Goal: Task Accomplishment & Management: Manage account settings

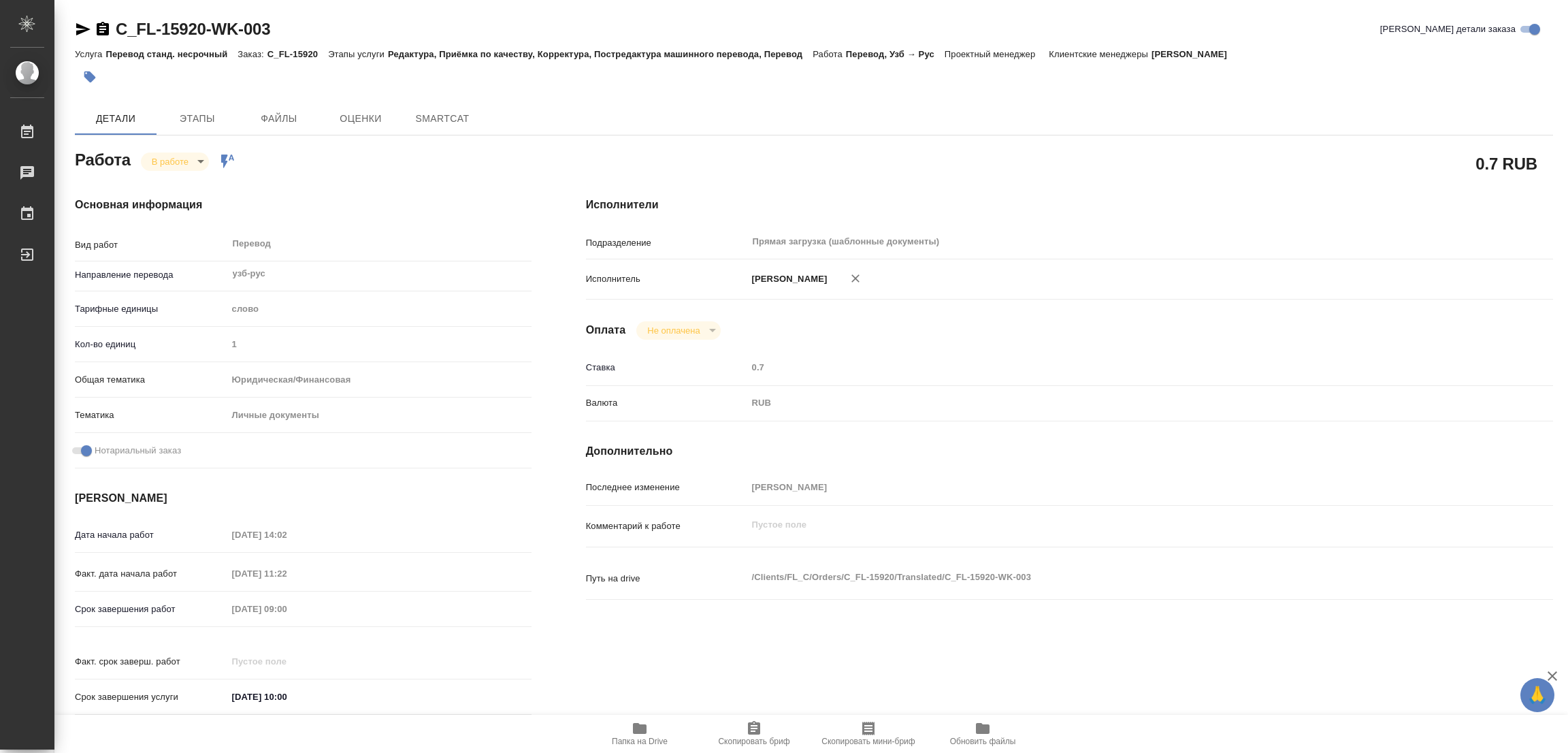
type textarea "x"
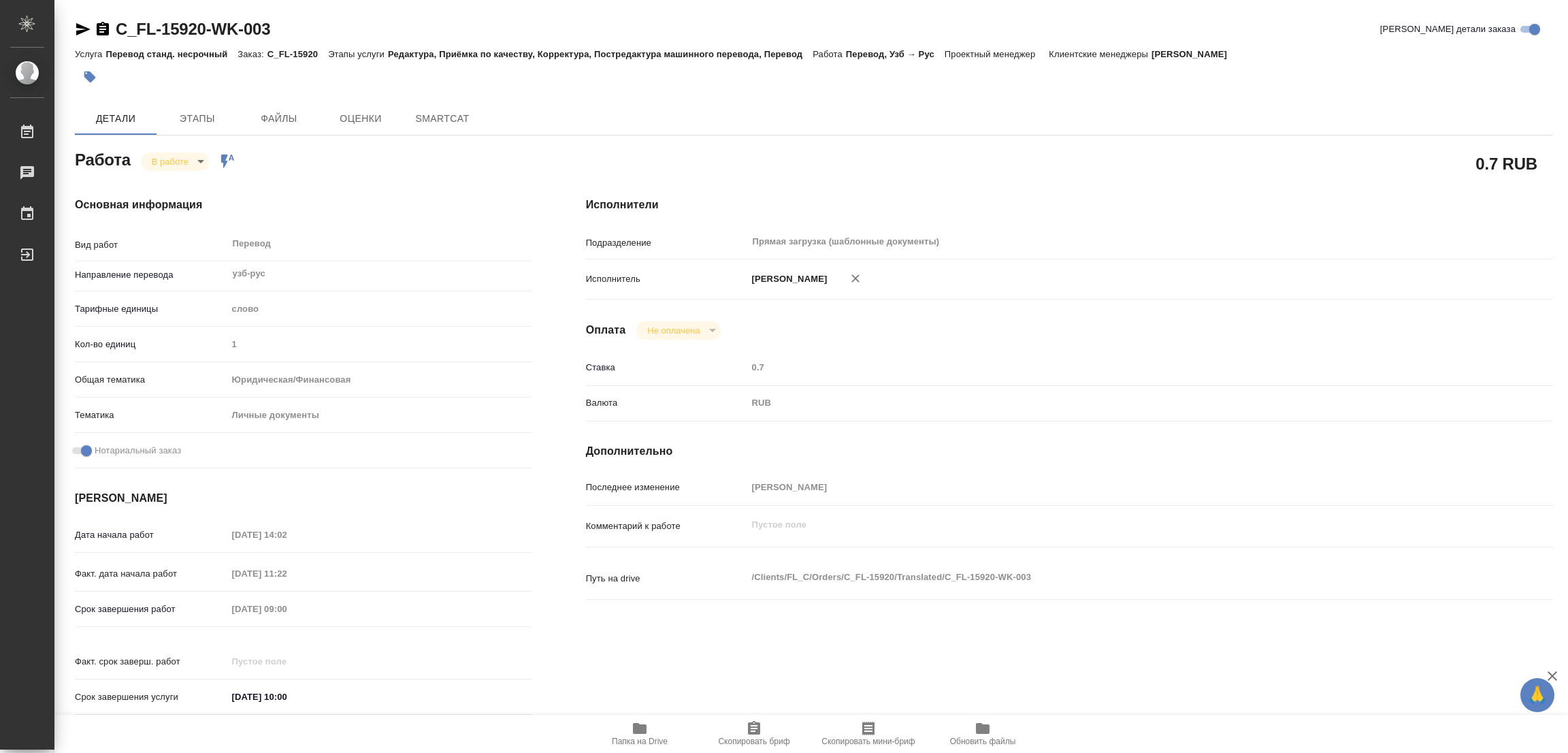
type textarea "x"
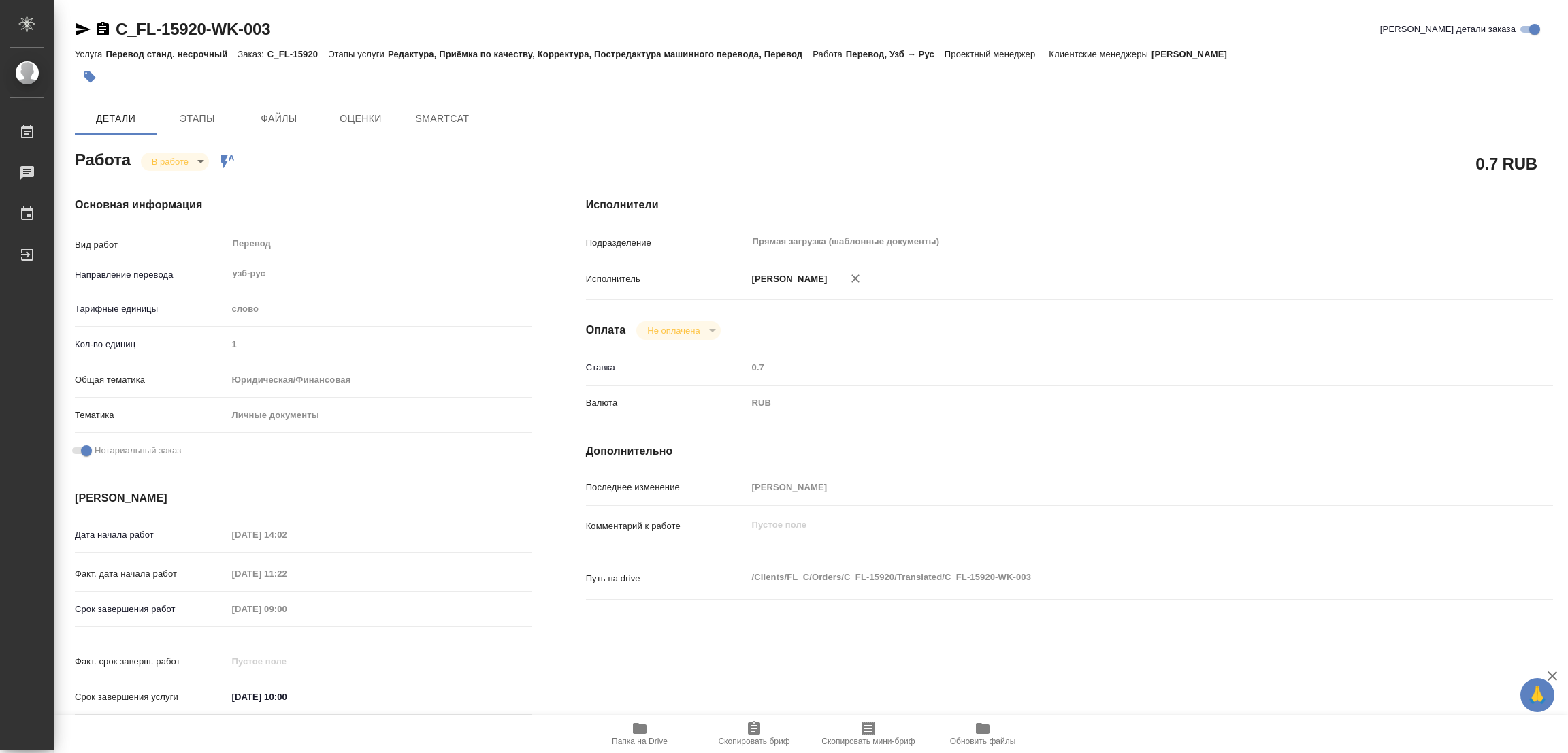
type textarea "x"
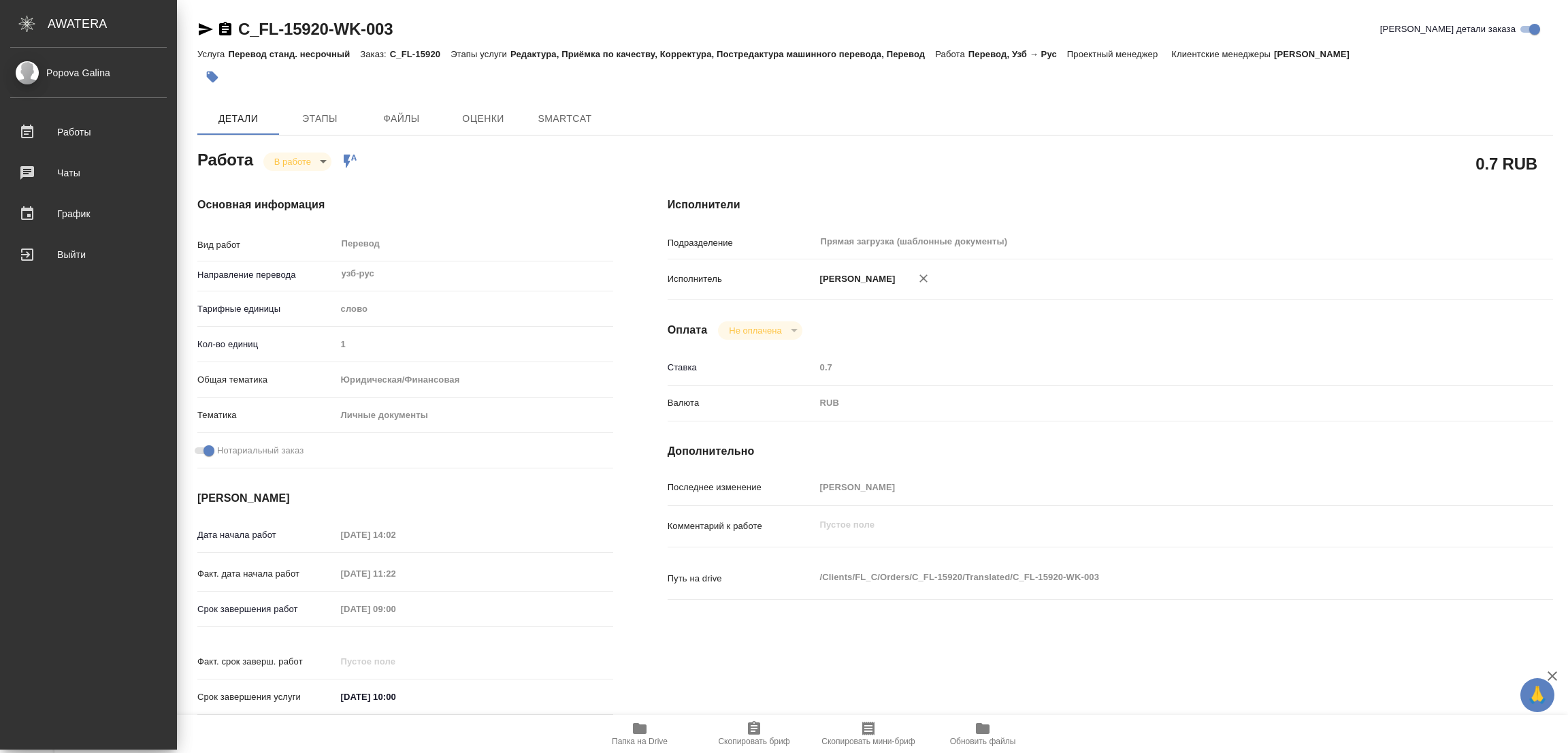
type textarea "x"
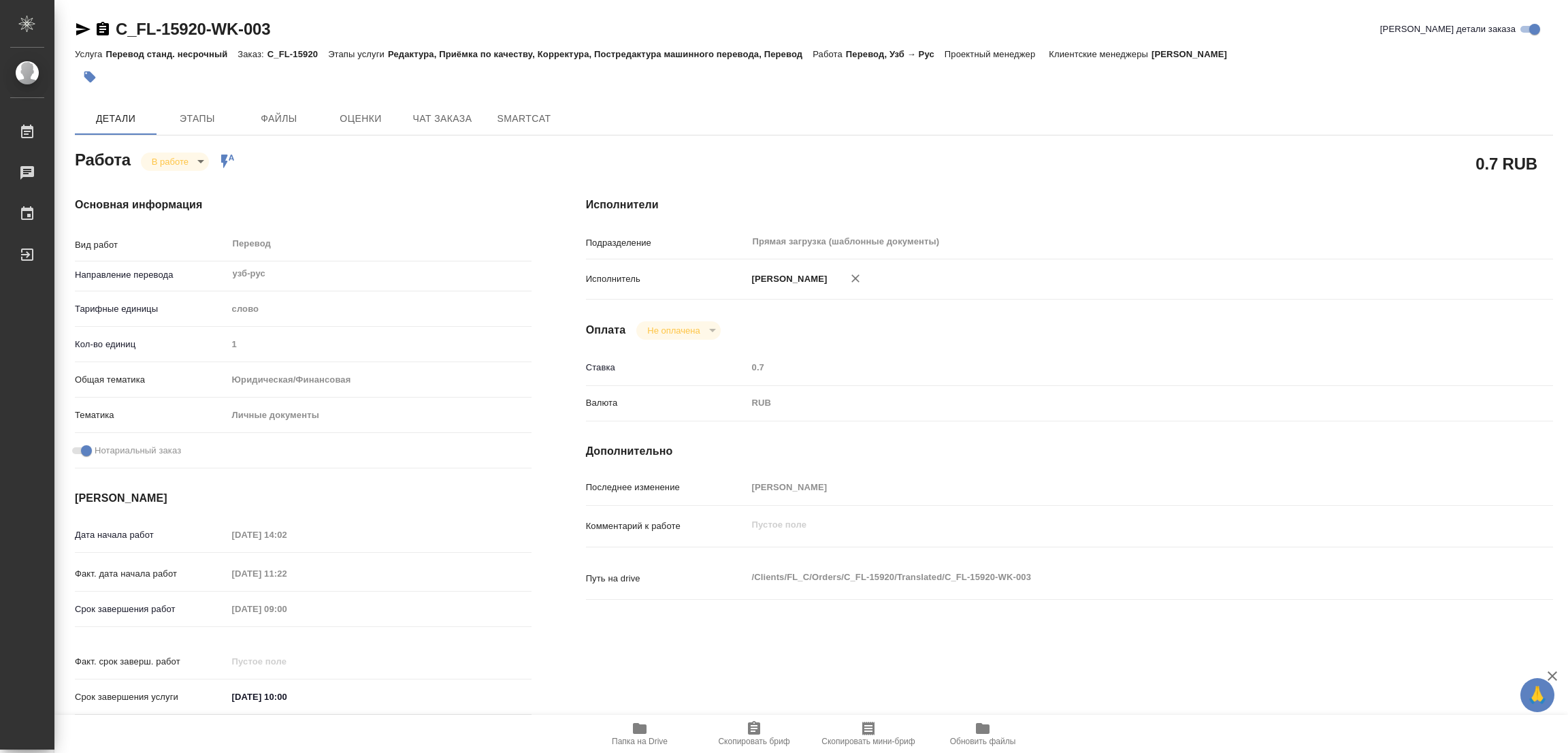
type textarea "x"
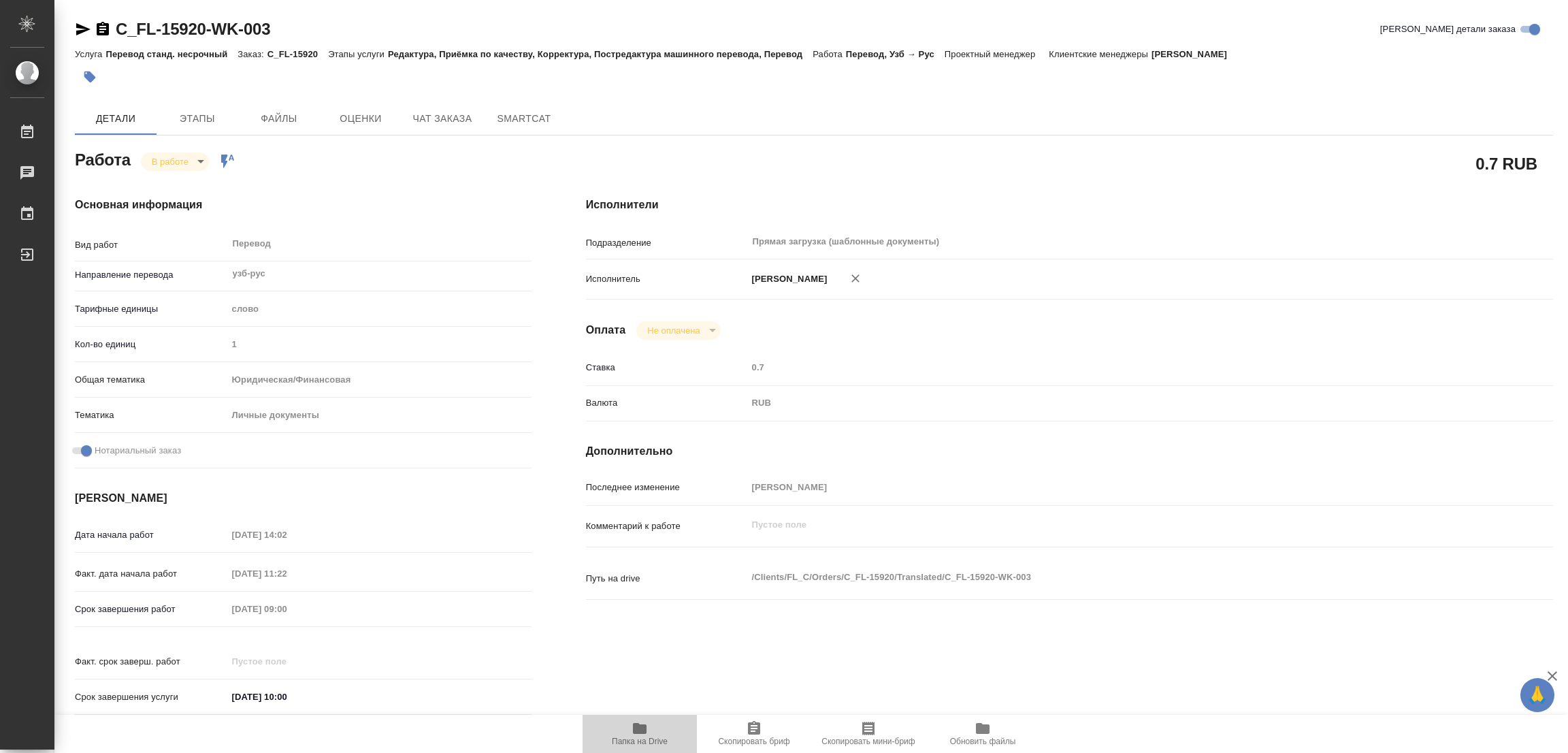
click at [648, 729] on span "Папка на Drive" at bounding box center [640, 733] width 98 height 26
type textarea "x"
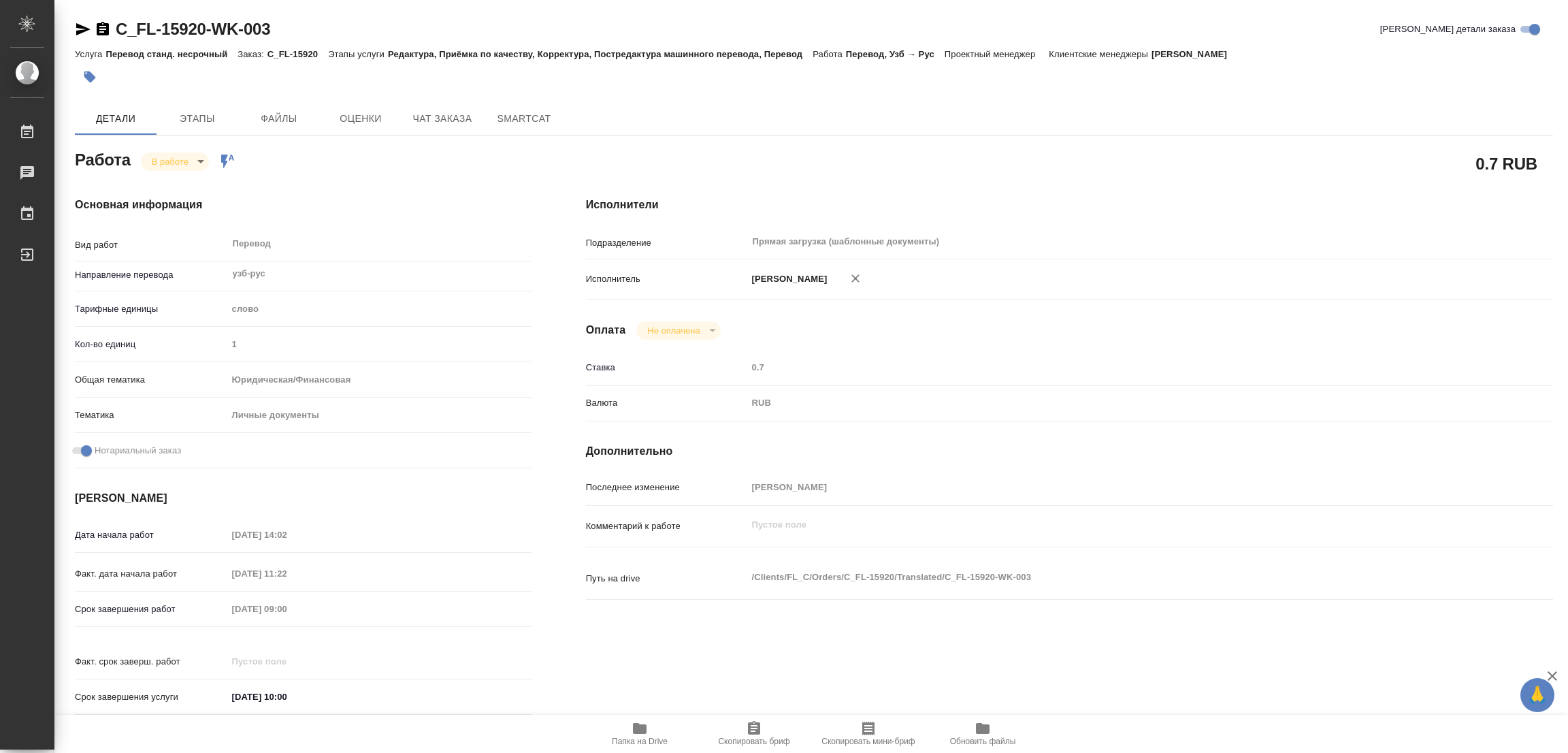
type textarea "x"
click at [194, 114] on span "Этапы" at bounding box center [198, 118] width 65 height 17
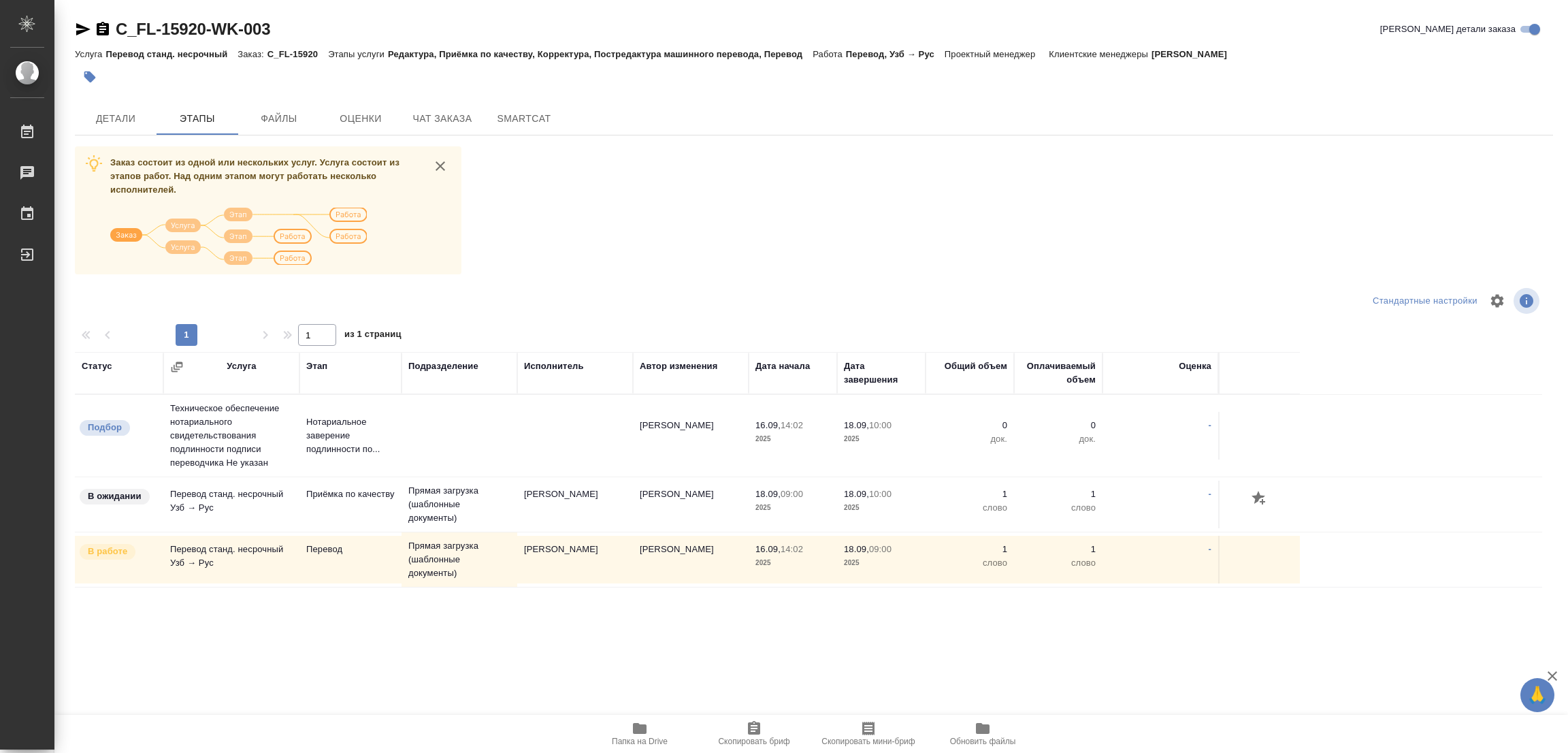
click at [168, 87] on div at bounding box center [568, 77] width 986 height 30
click at [122, 119] on span "Детали" at bounding box center [116, 118] width 65 height 17
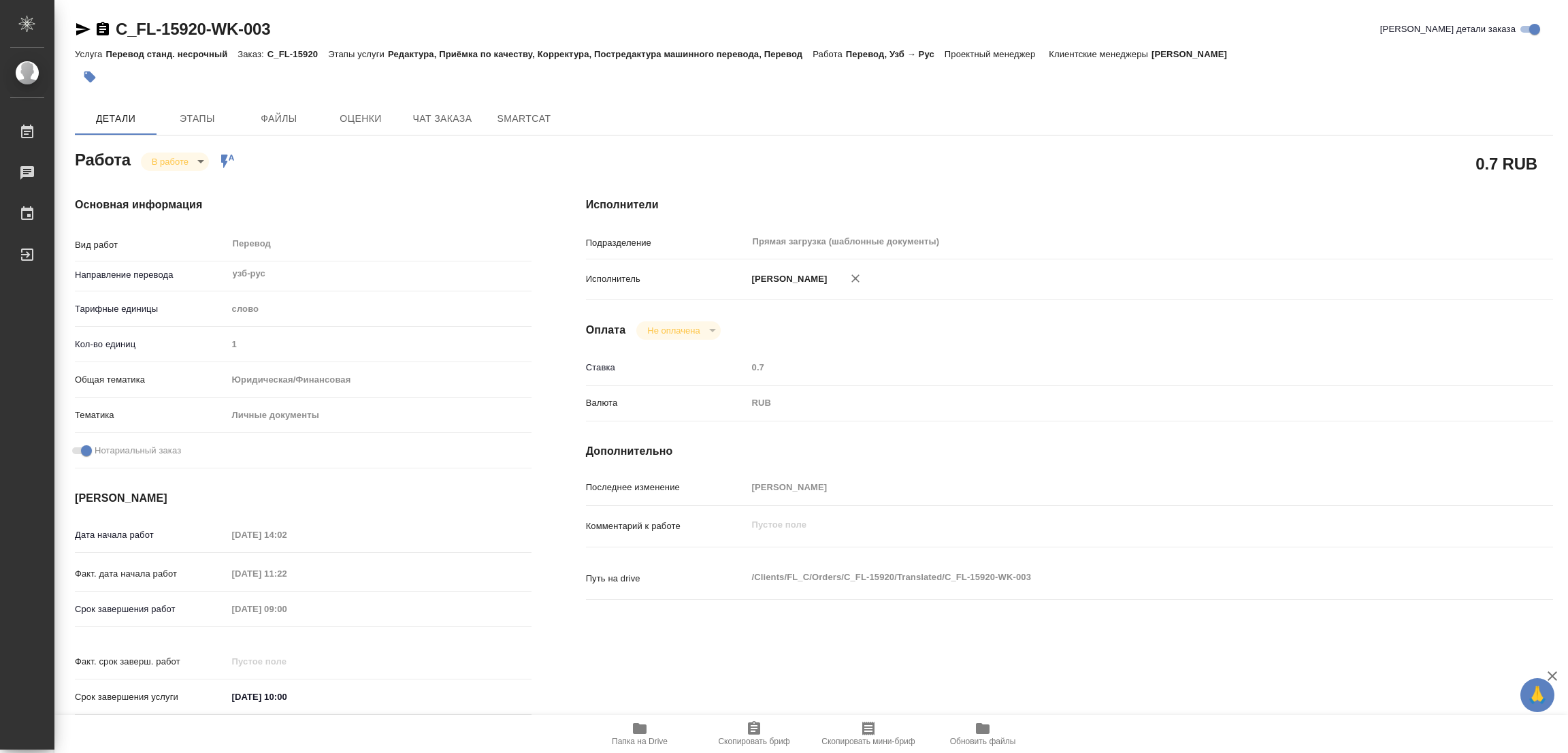
type textarea "x"
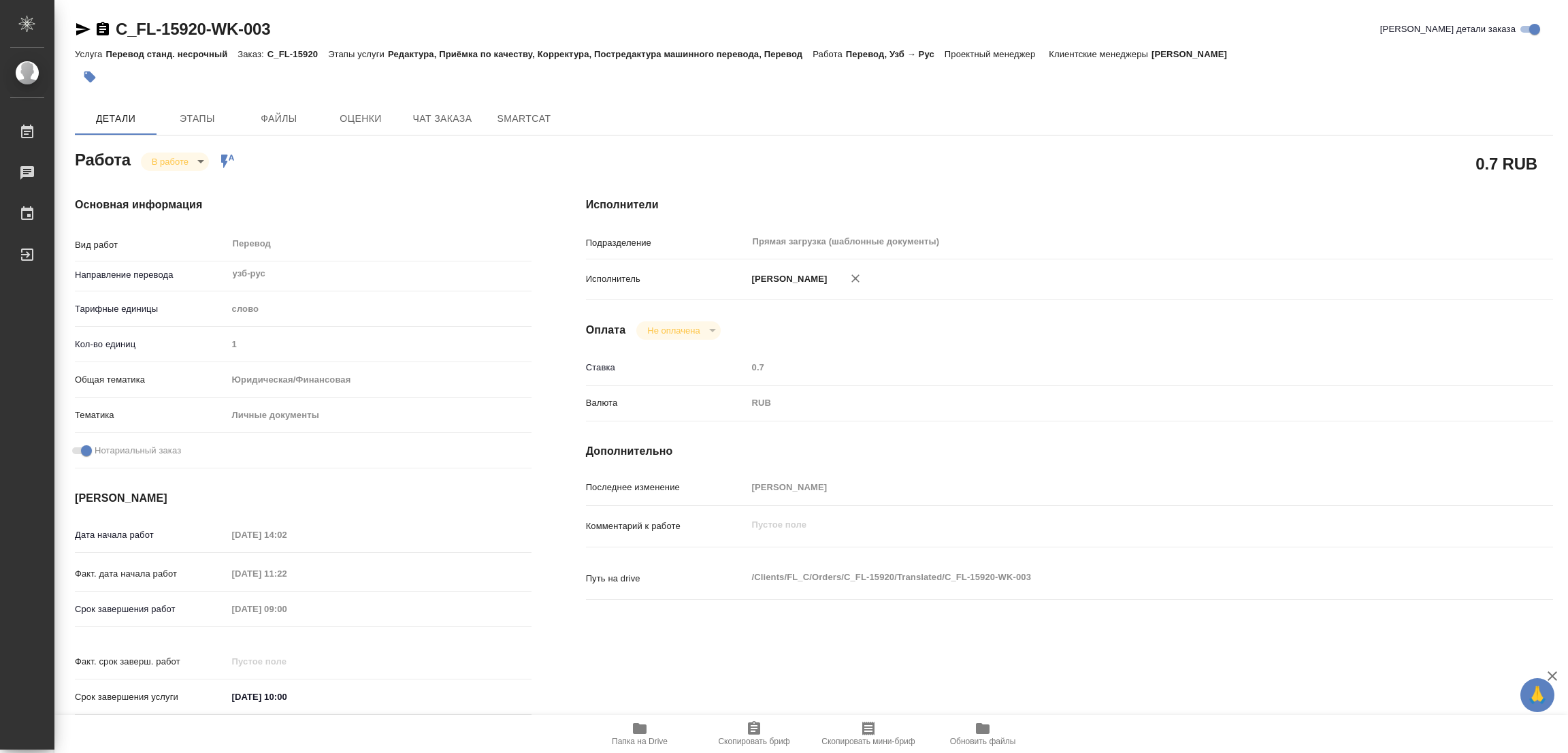
type textarea "x"
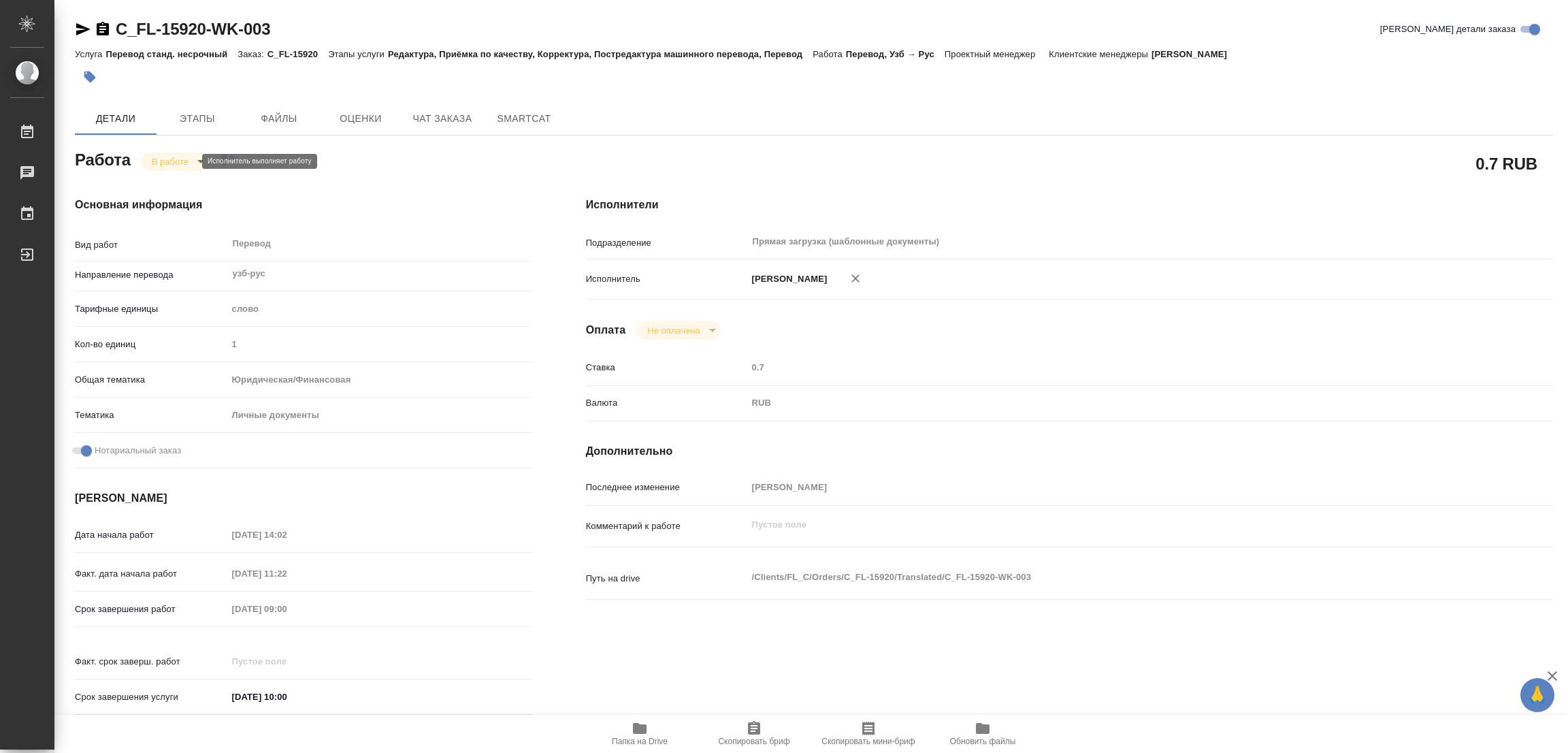
type textarea "x"
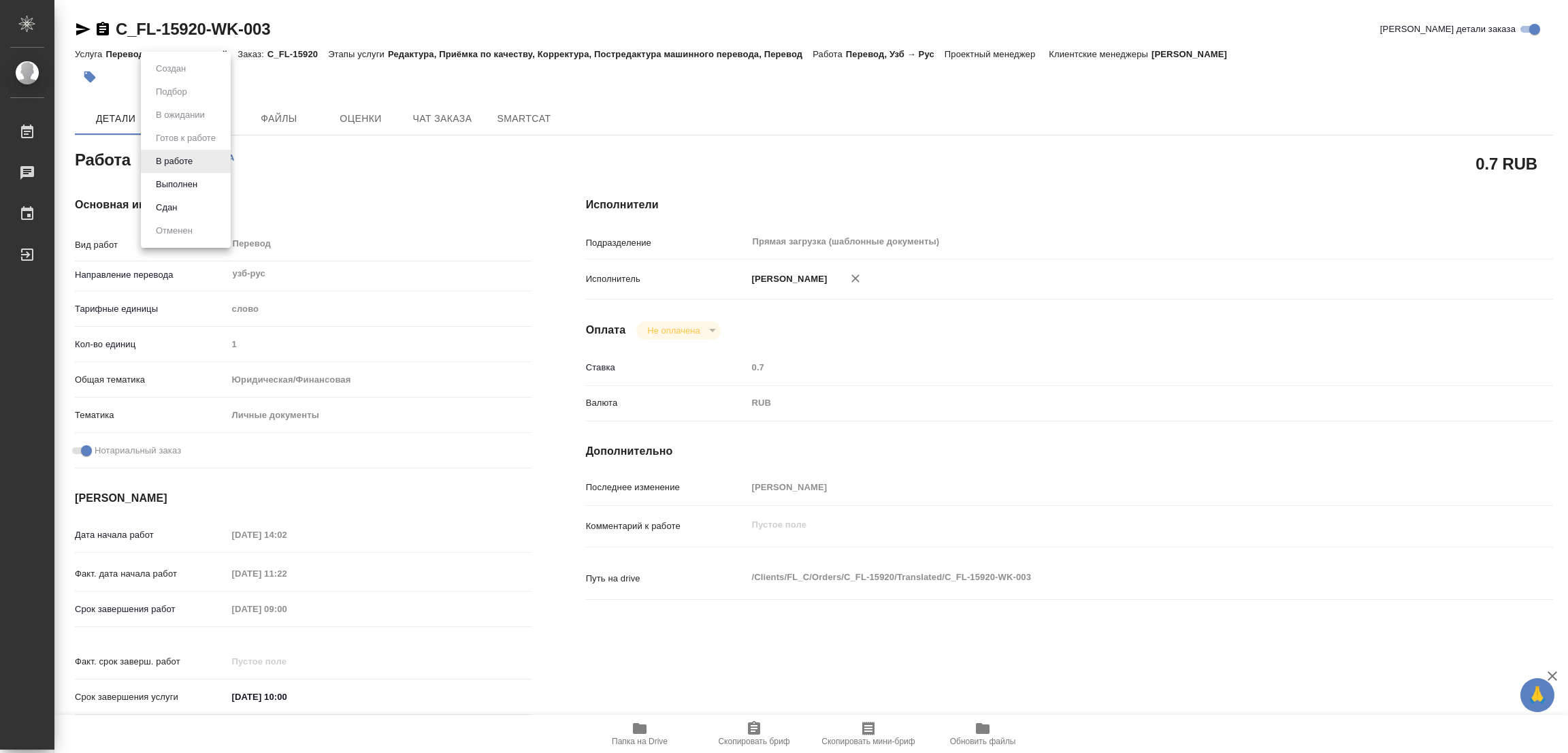
click at [189, 159] on body "🙏 .cls-1 fill:#fff; AWATERA Popova Galina Работы 0 Чаты График Выйти C_FL-15920…" at bounding box center [784, 376] width 1568 height 753
click at [174, 181] on button "Выполнен" at bounding box center [176, 185] width 50 height 15
type textarea "x"
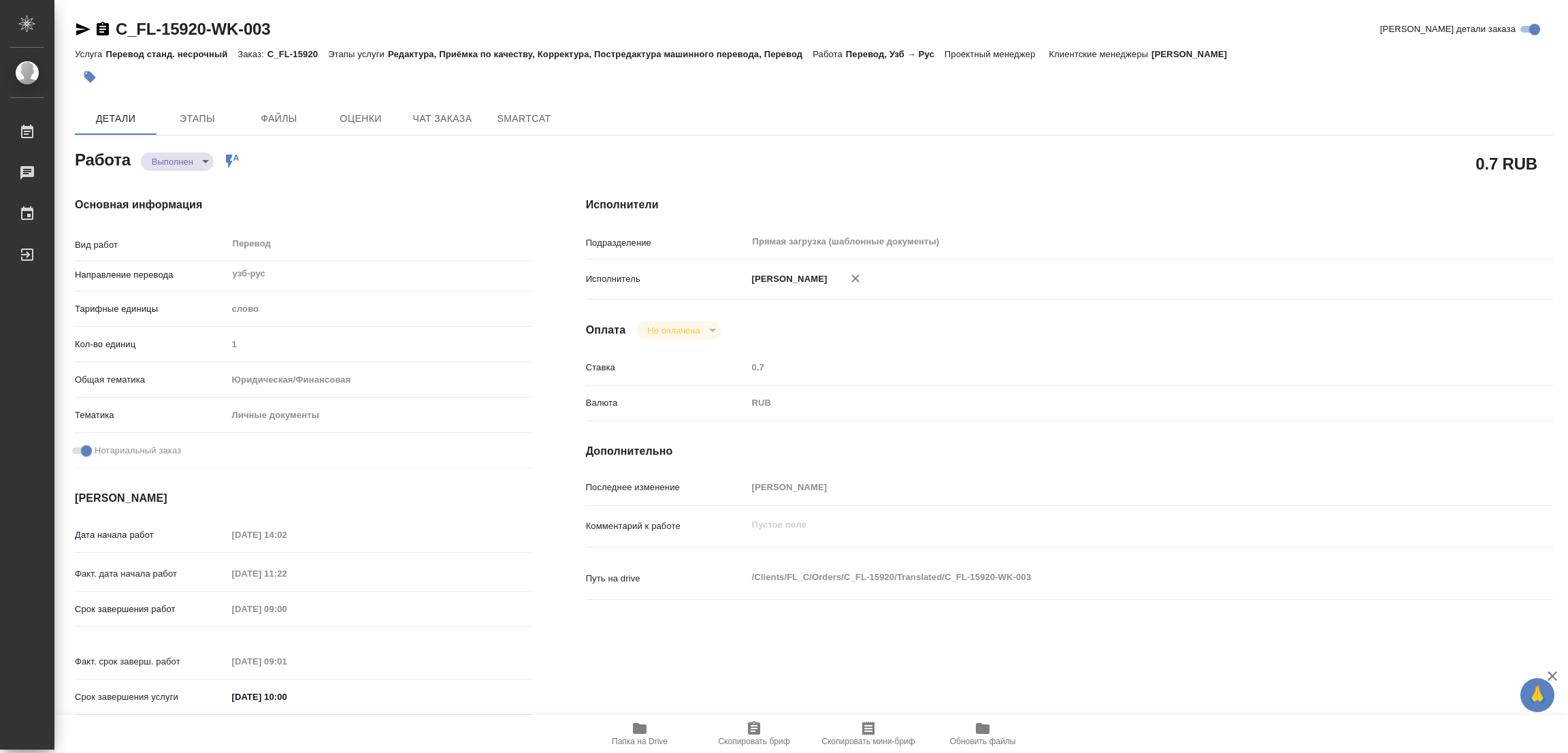
type textarea "x"
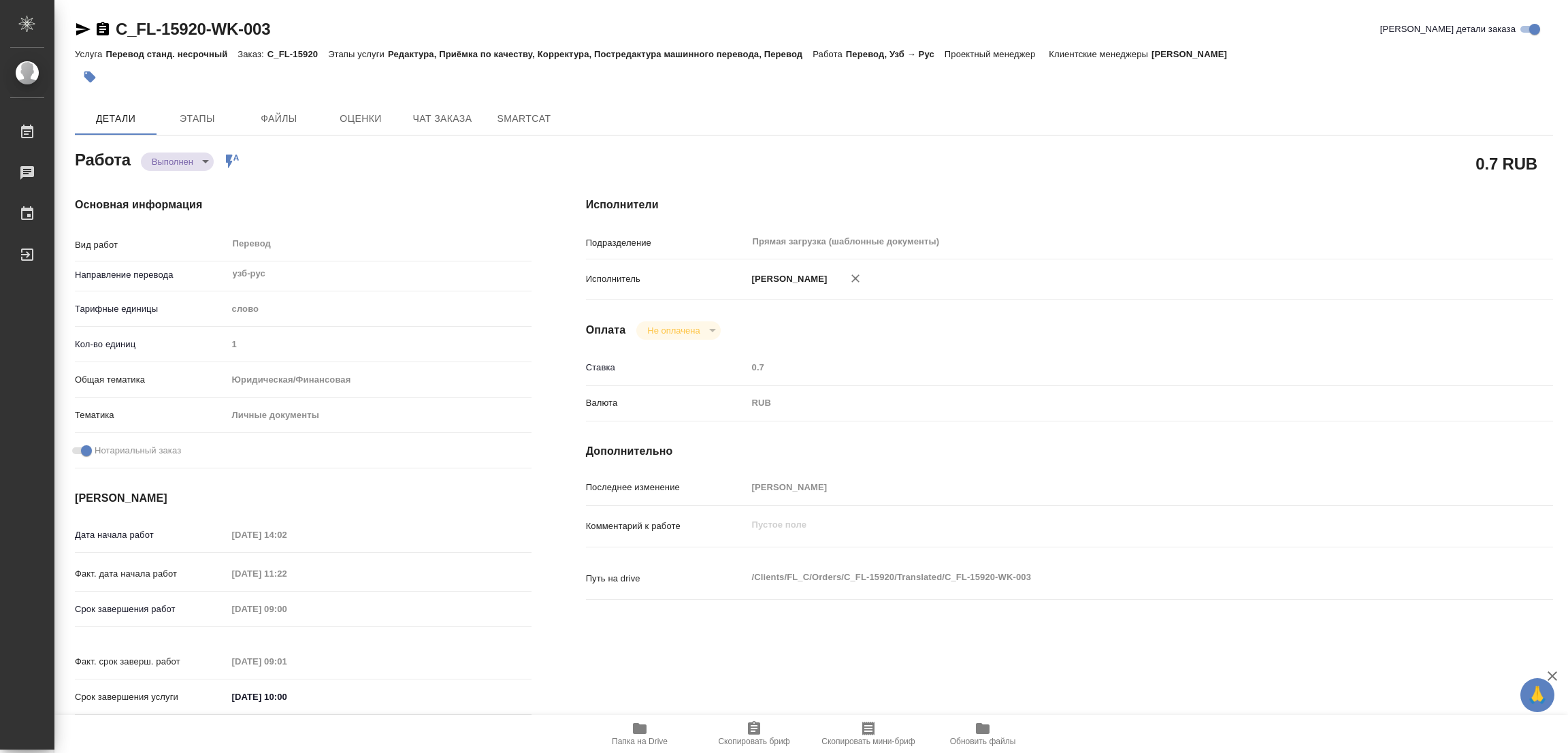
type textarea "x"
click at [89, 75] on icon "button" at bounding box center [90, 78] width 11 height 11
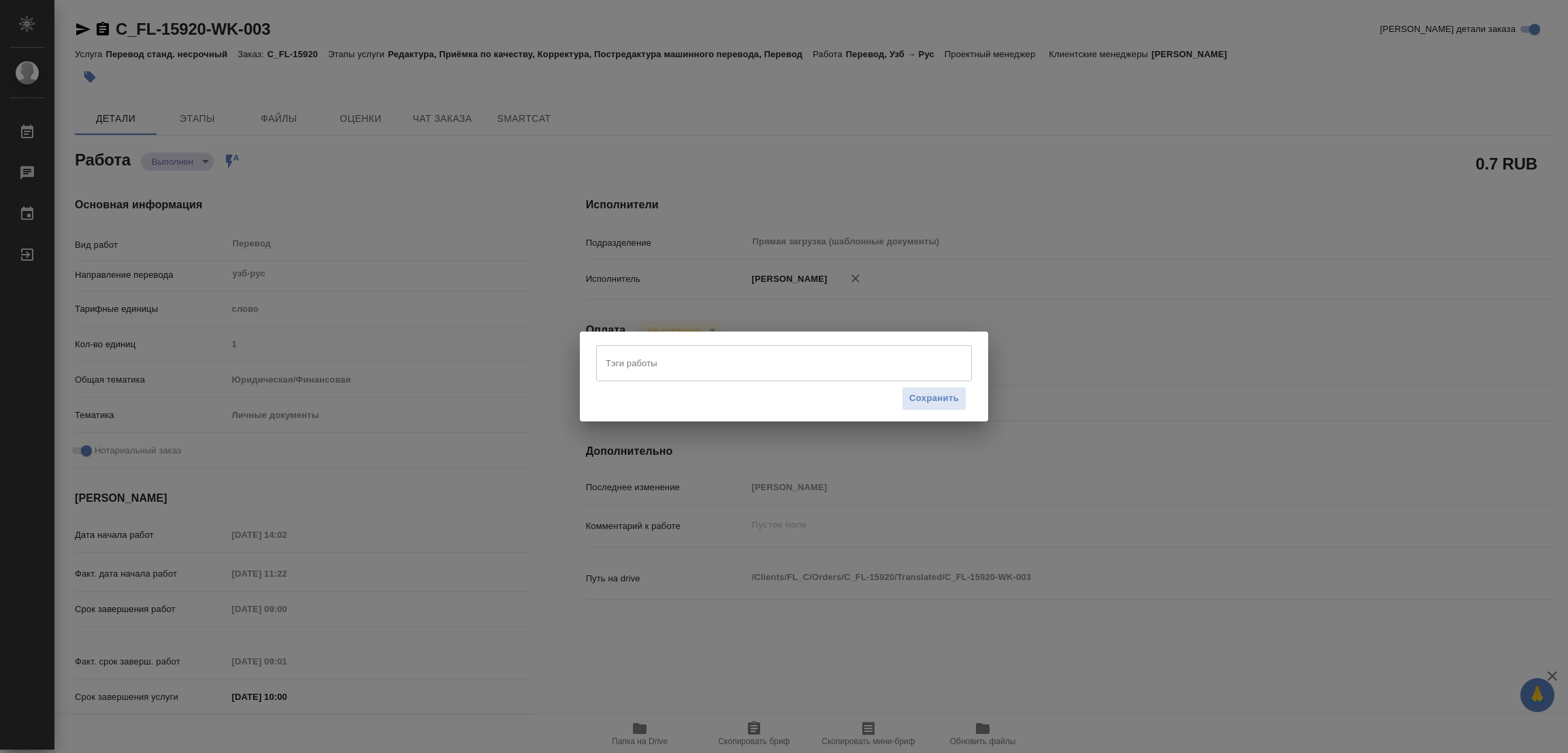
type textarea "x"
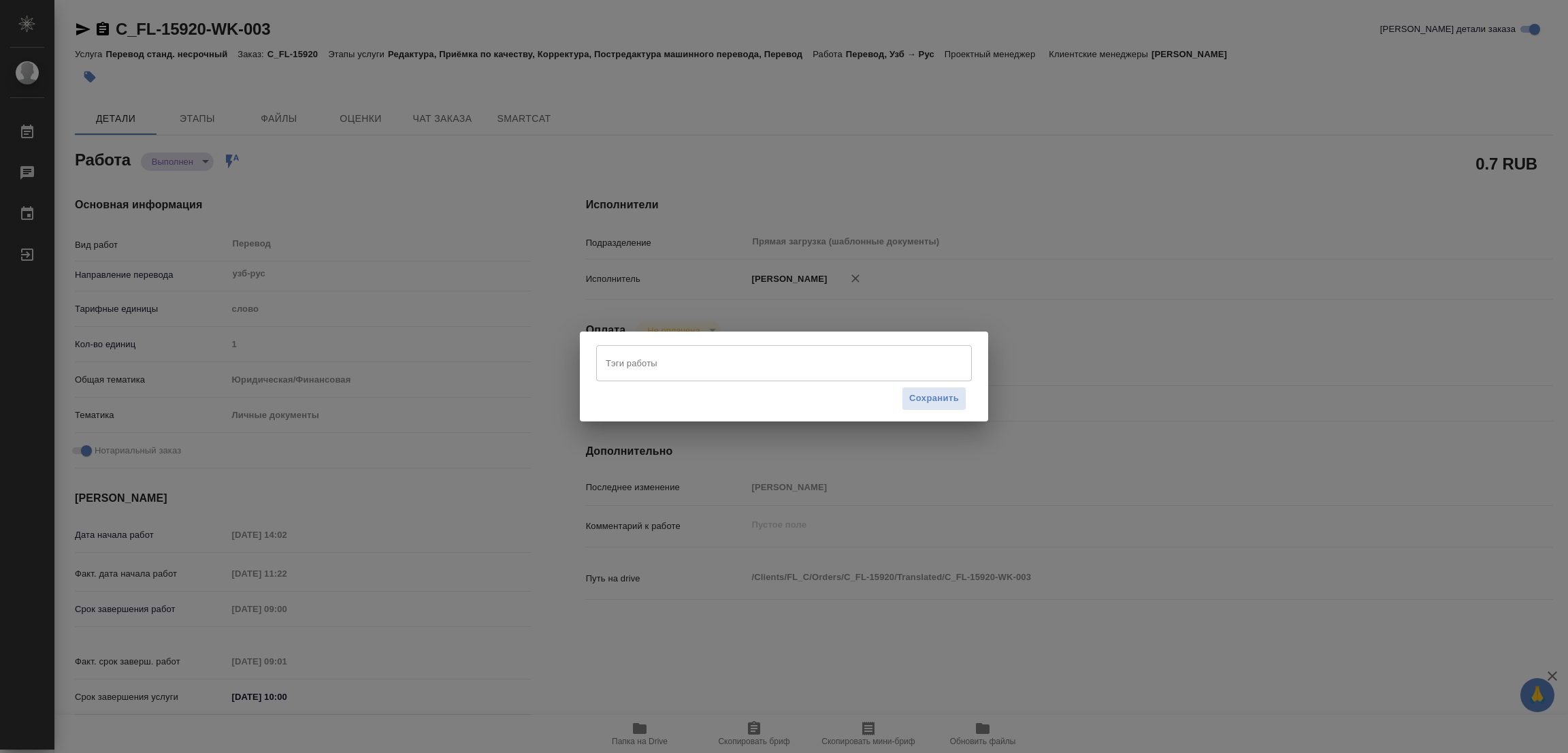
click at [620, 362] on input "Тэги работы" at bounding box center [771, 363] width 337 height 23
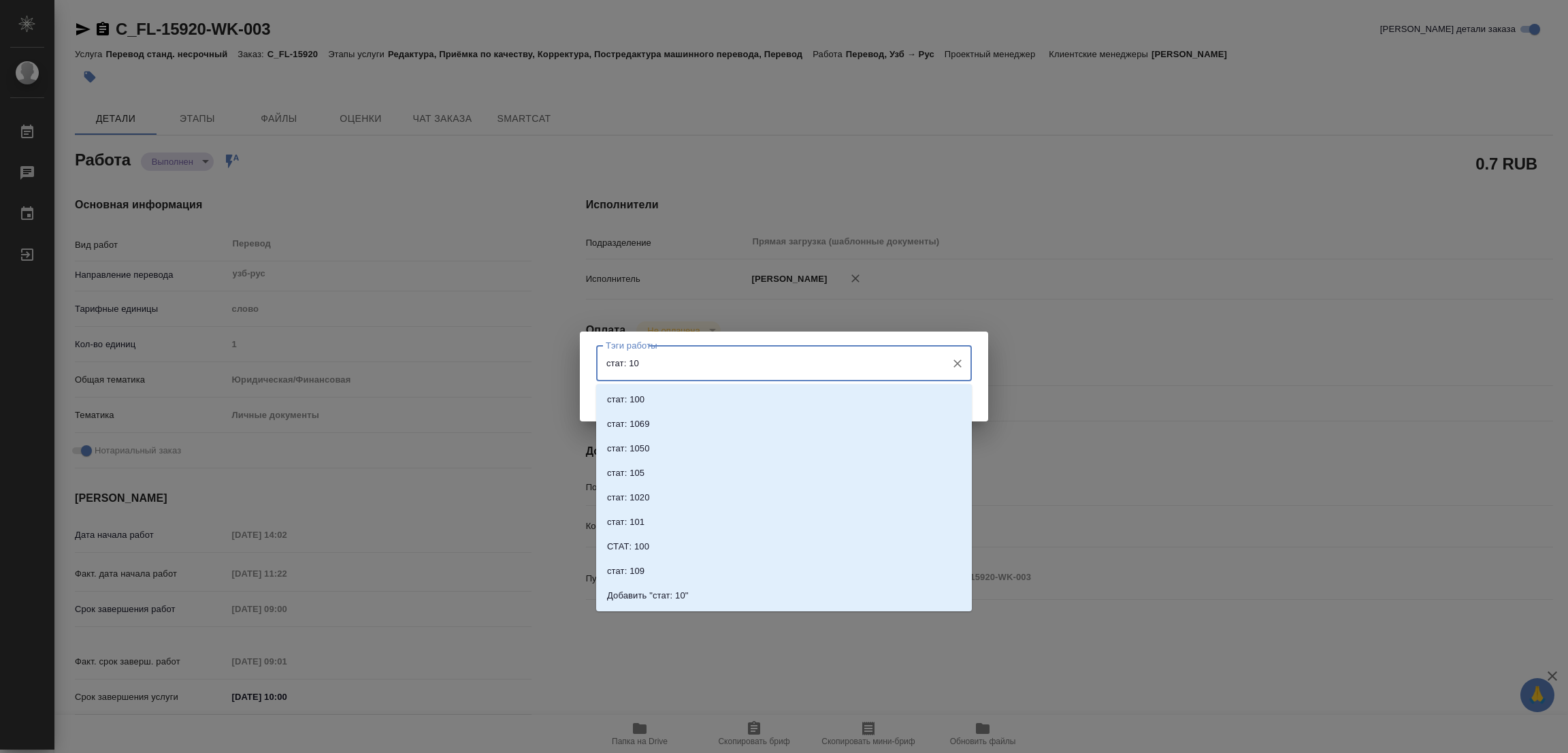
type input "стат: 100"
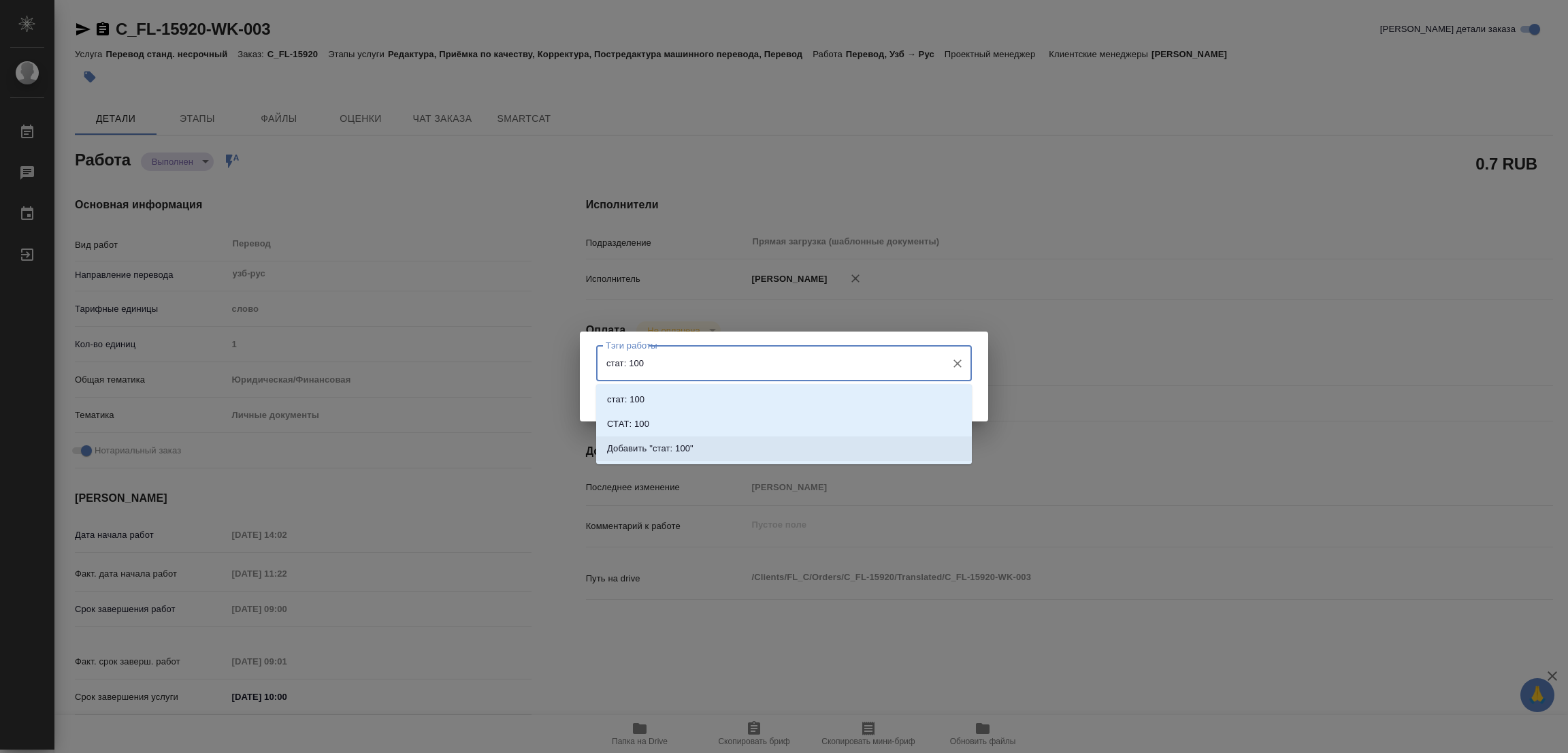
click at [672, 443] on p "Добавить "стат: 100"" at bounding box center [651, 448] width 87 height 14
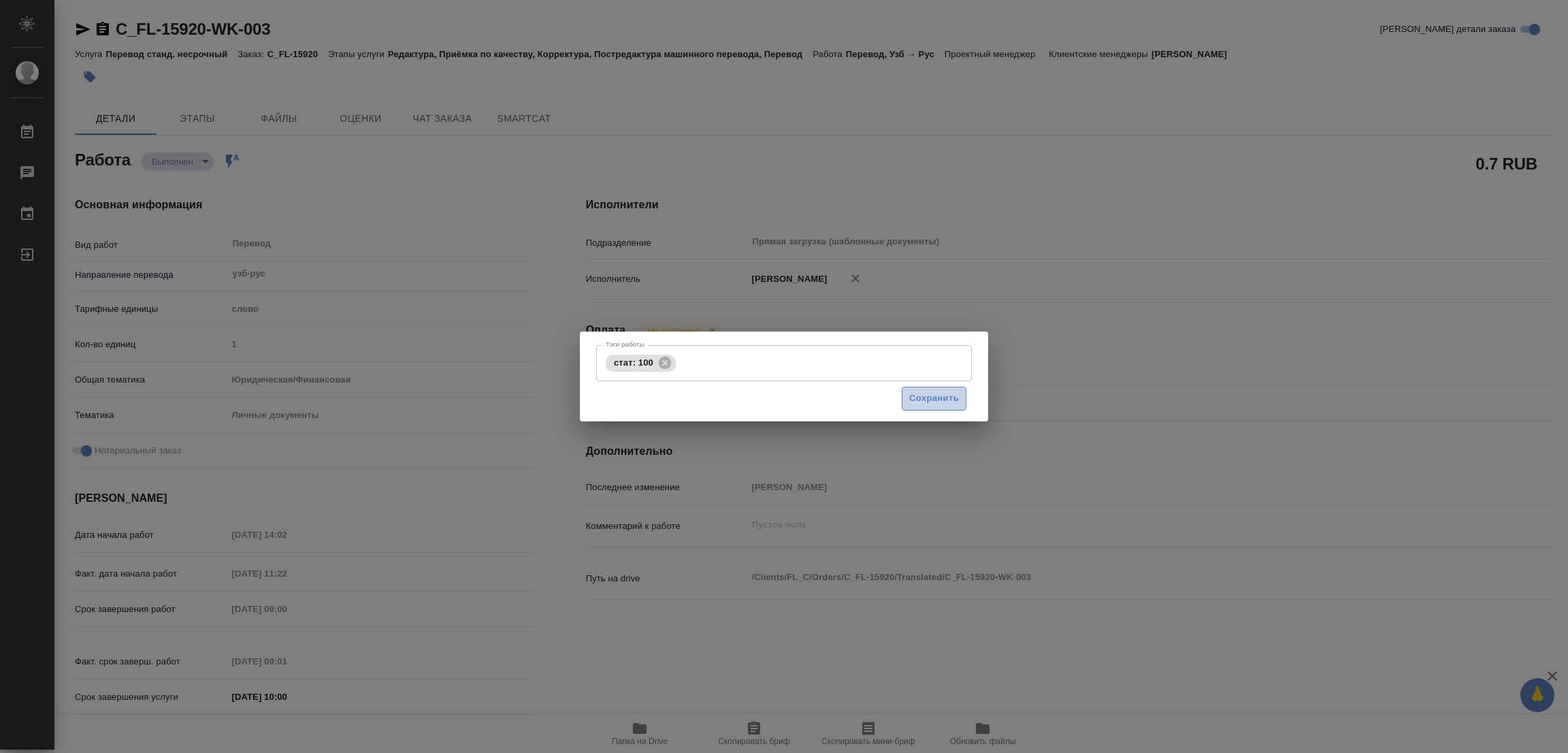
click at [918, 396] on span "Сохранить" at bounding box center [934, 398] width 50 height 16
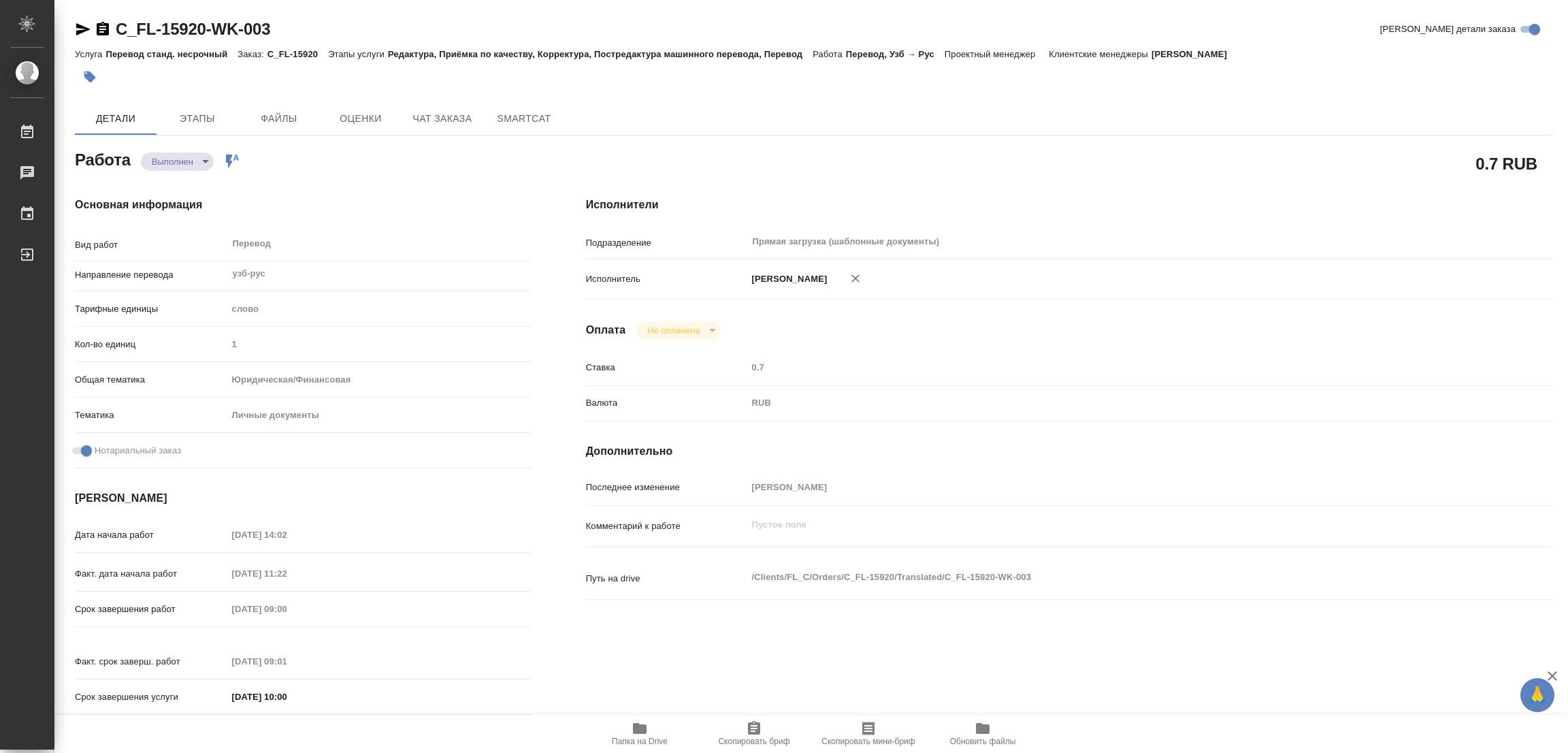
type input "completed"
type textarea "Перевод"
type textarea "x"
type input "узб-рус"
type input "5a8b1489cc6b4906c91bfd90"
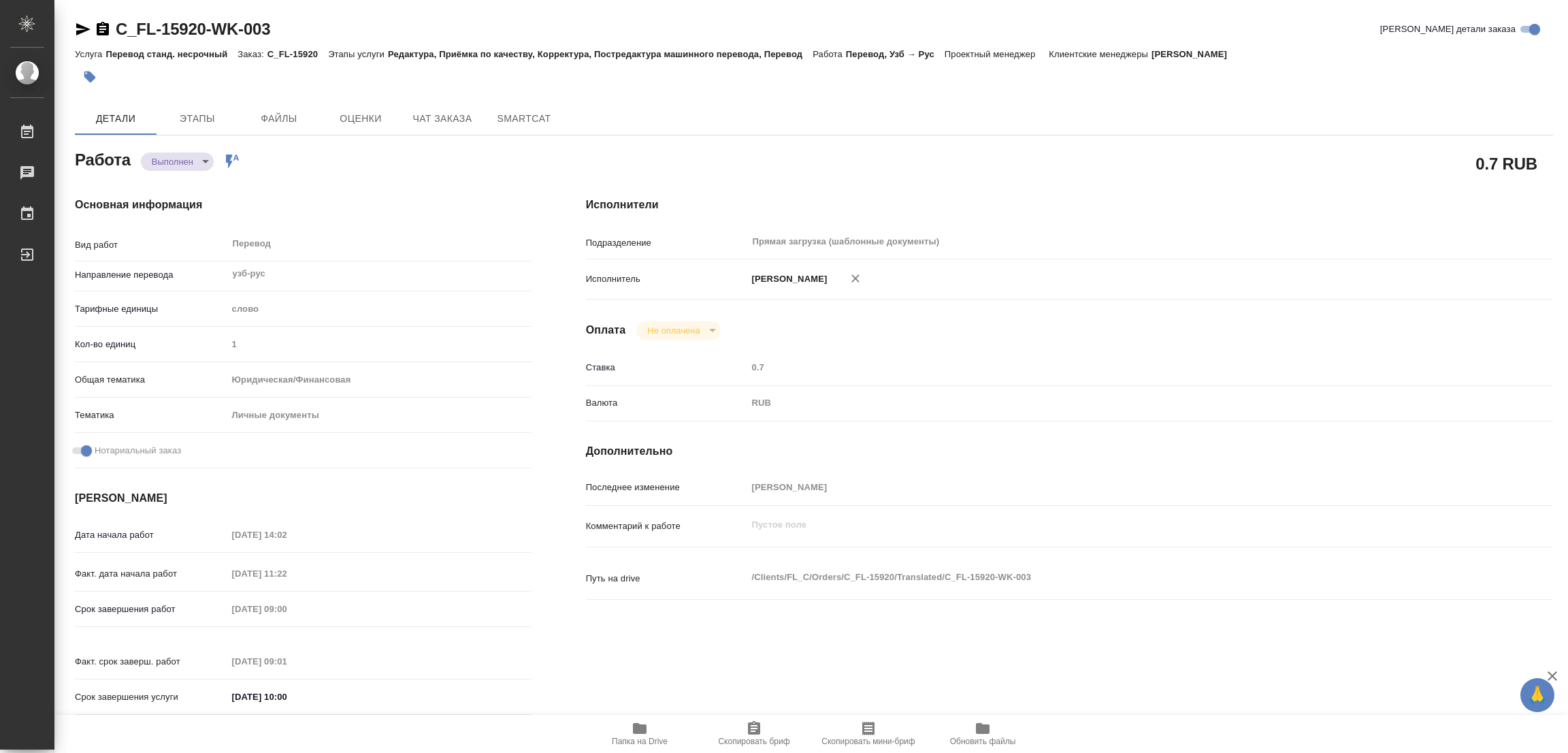
type input "1"
type input "yr-fn"
type input "5a8b8b956a9677013d343cfe"
checkbox input "true"
type input "16.09.2025 14:02"
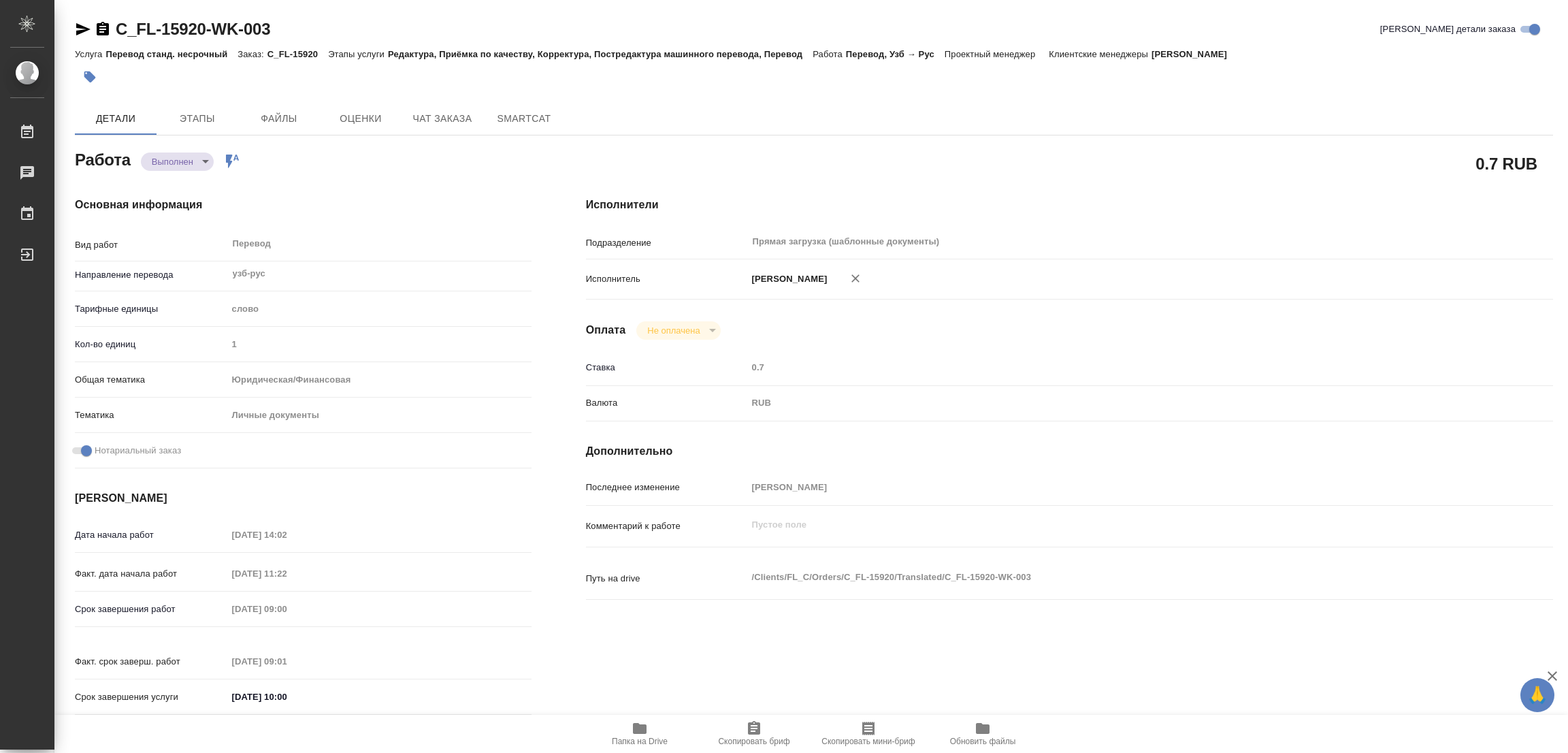
type input "17.09.2025 11:22"
type input "[DATE] 09:00"
type input "18.09.2025 09:01"
type input "[DATE] 10:00"
type input "Прямая загрузка (шаблонные документы)"
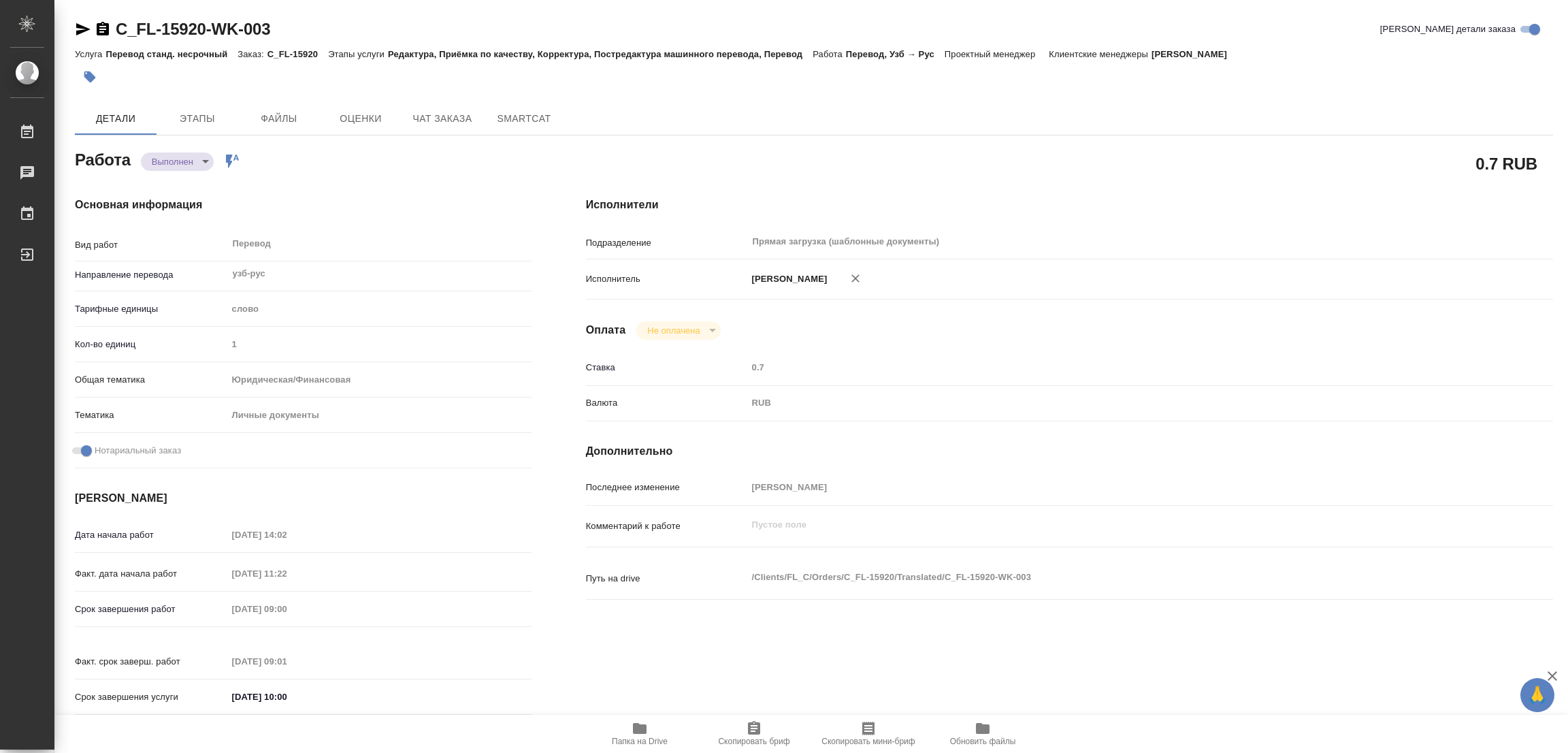
type input "notPayed"
type input "0.7"
type input "RUB"
type input "[PERSON_NAME]"
type textarea "x"
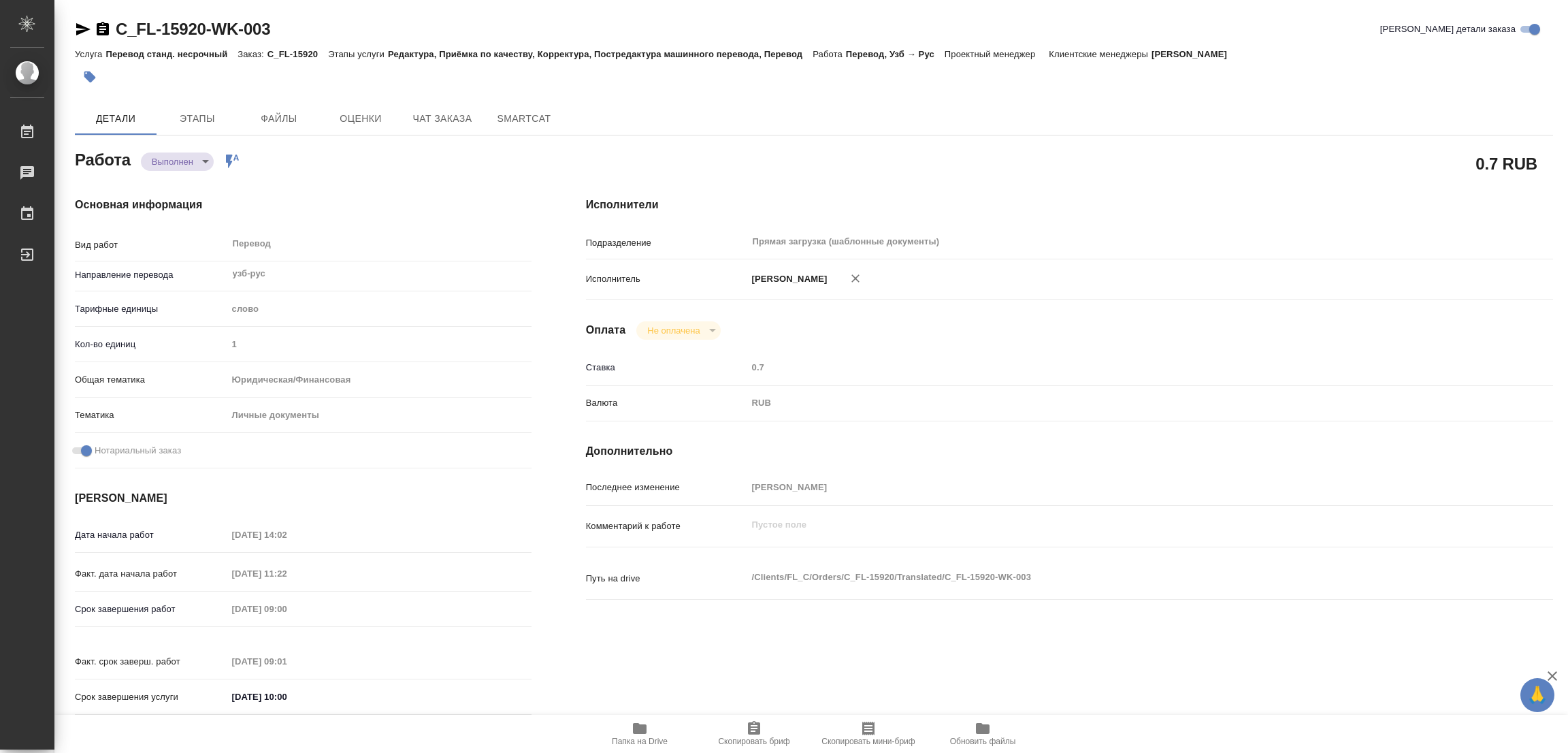
type textarea "/Clients/FL_C/Orders/C_FL-15920/Translated/C_FL-15920-WK-003"
type textarea "x"
type input "C_FL-15920"
type input "Перевод станд. несрочный"
type input "Редактура, Приёмка по качеству, Корректура, Постредактура машинного перевода, П…"
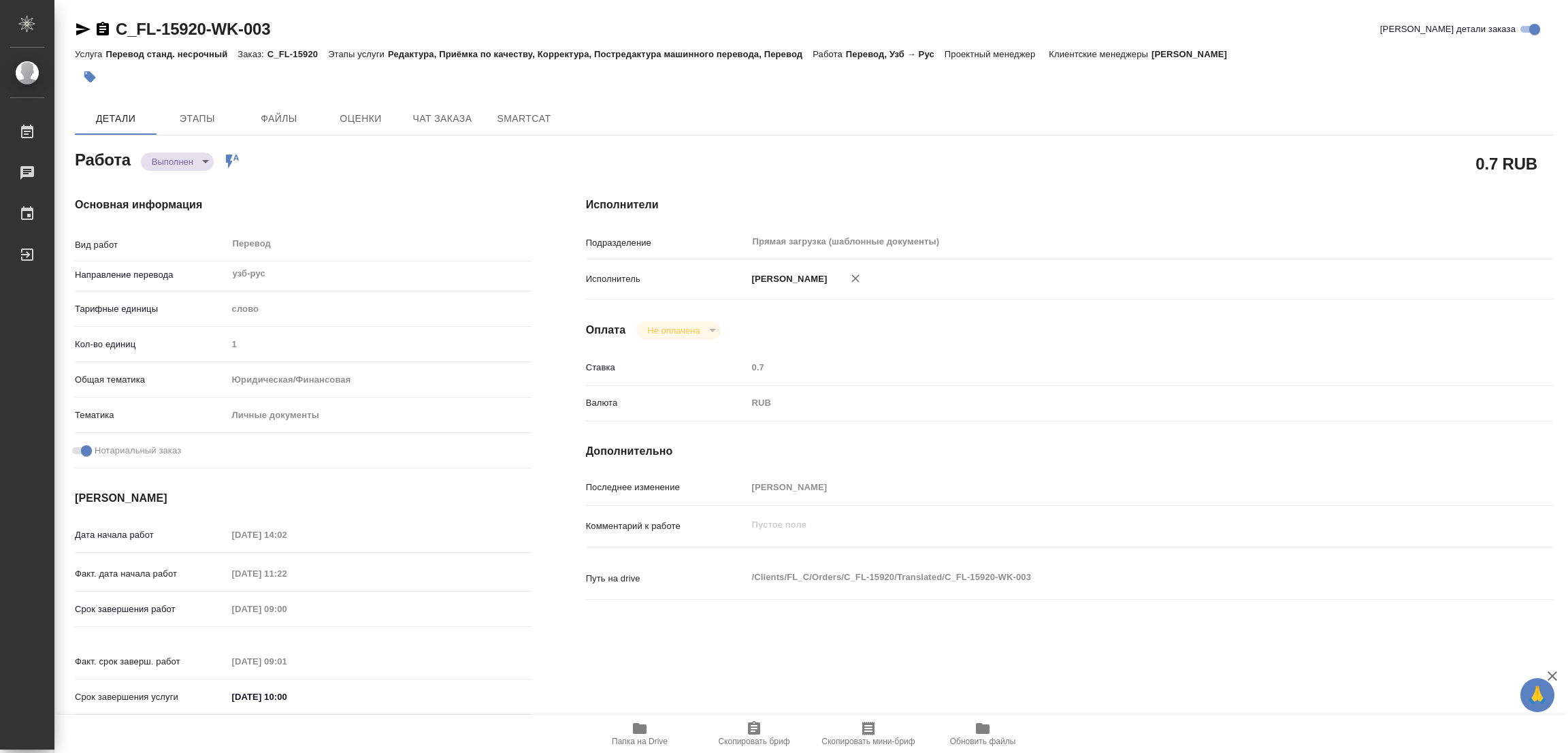
type input "Зайцева Светлана"
type input "/Clients/FL_C/Orders/C_FL-15920"
type textarea "Юлдашева Гулнора Ярибаевна"
type textarea "x"
type textarea "Сахарово"
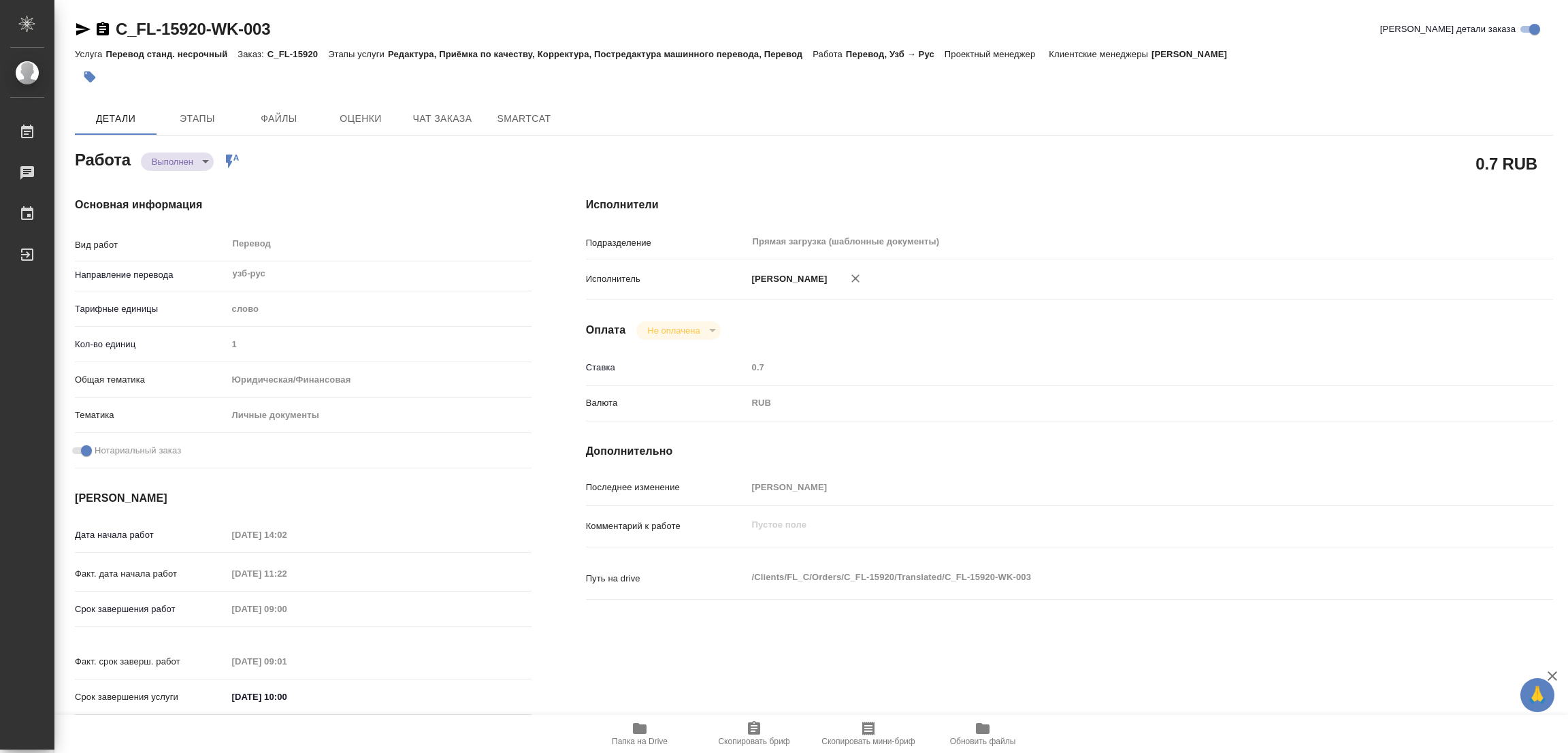
type textarea "x"
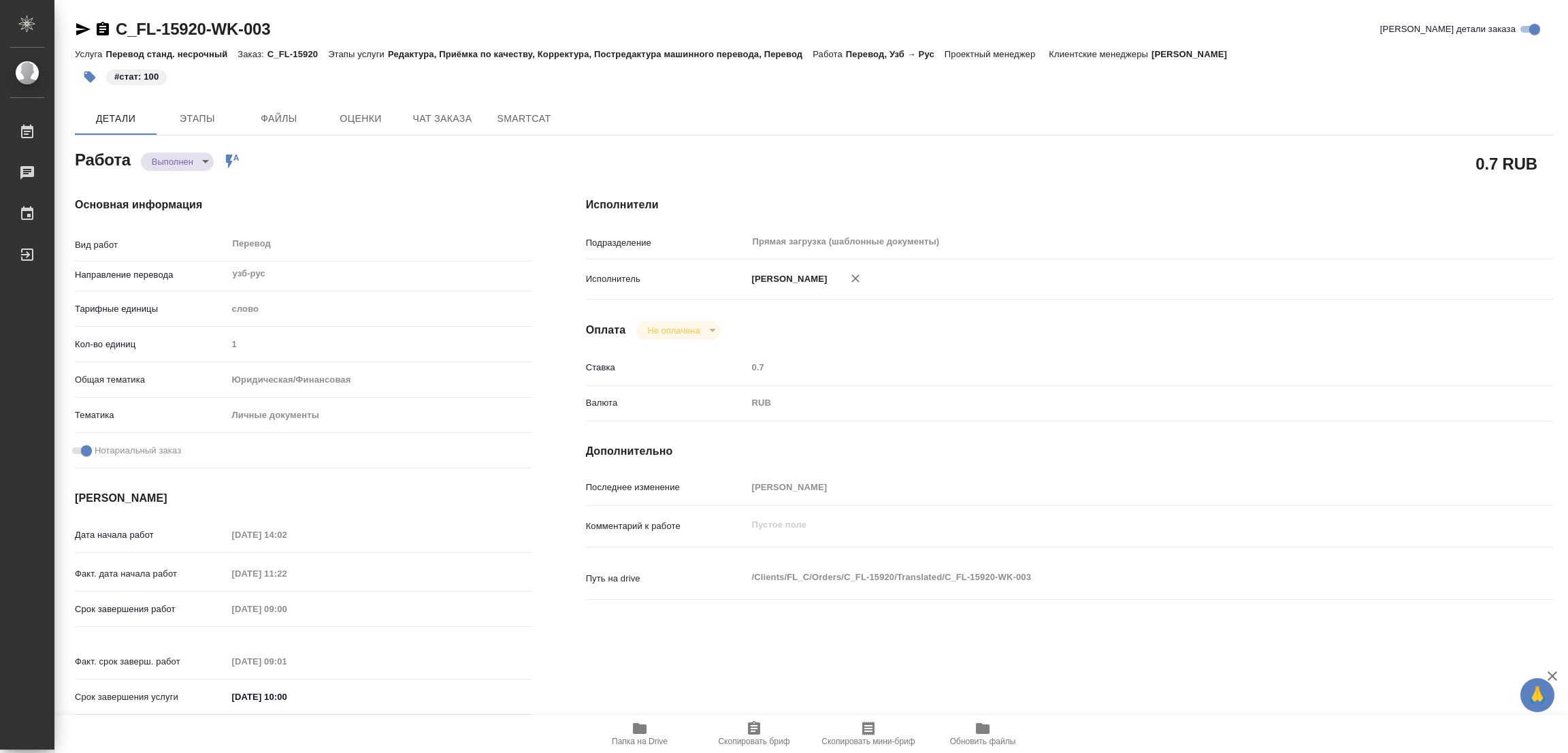
type textarea "x"
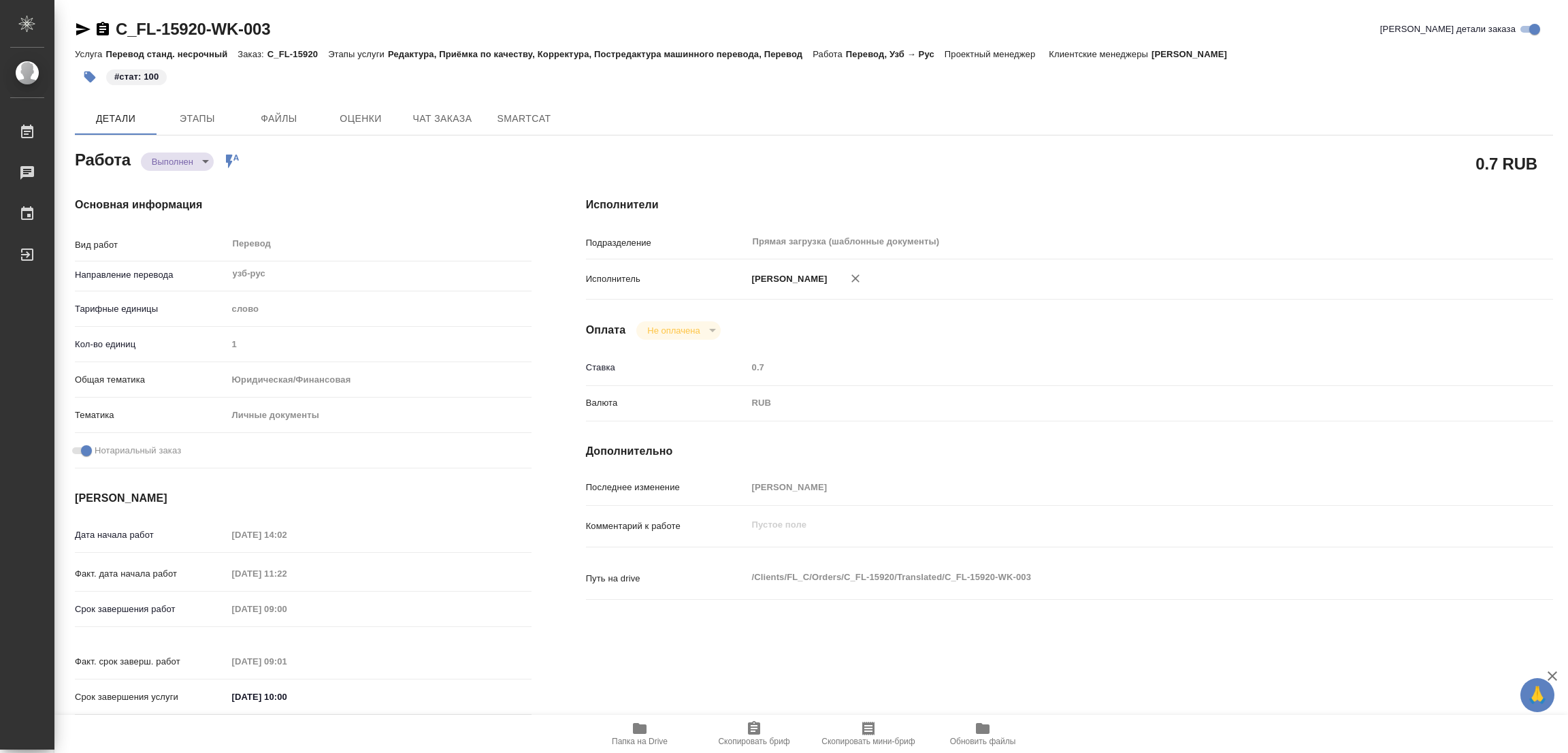
type textarea "x"
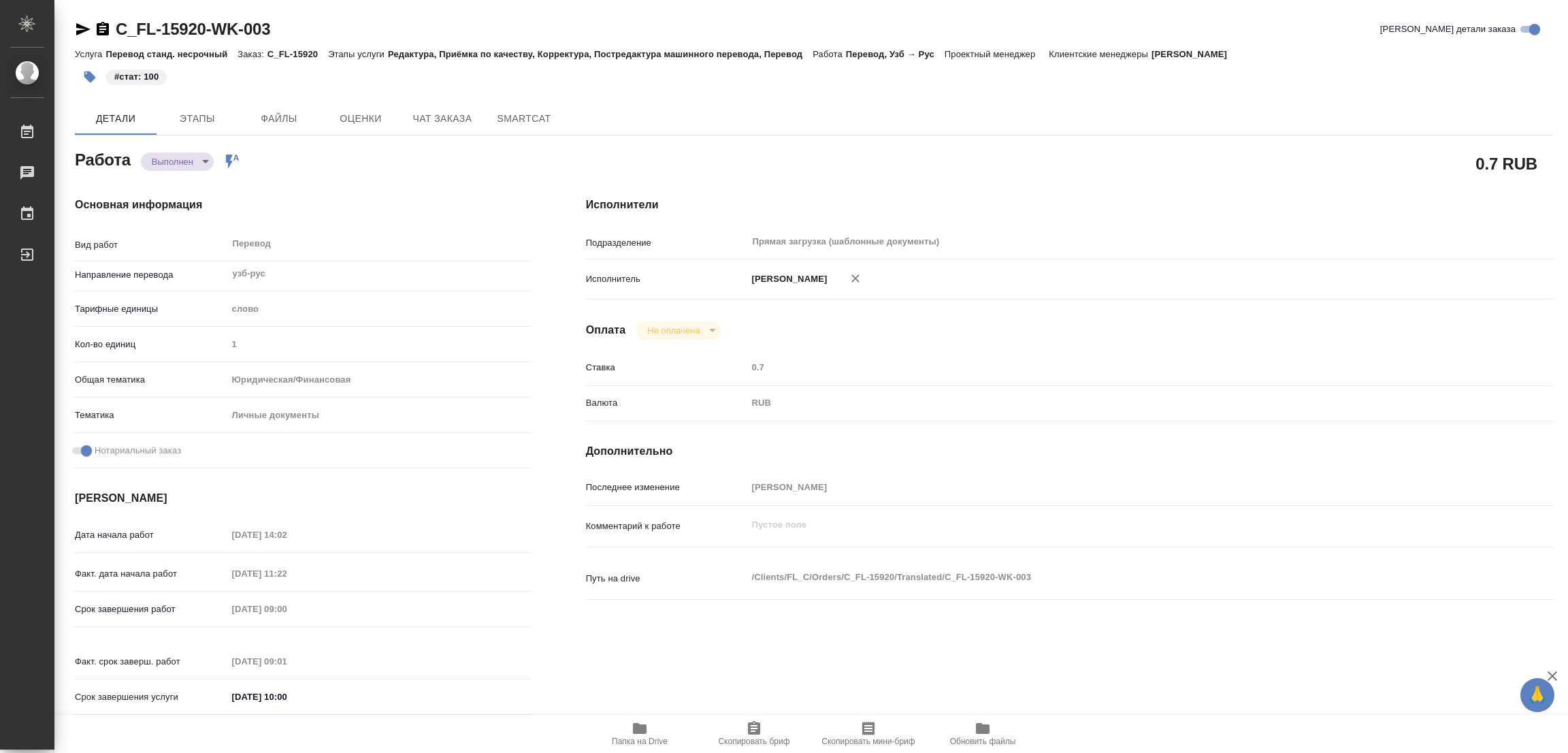
type textarea "x"
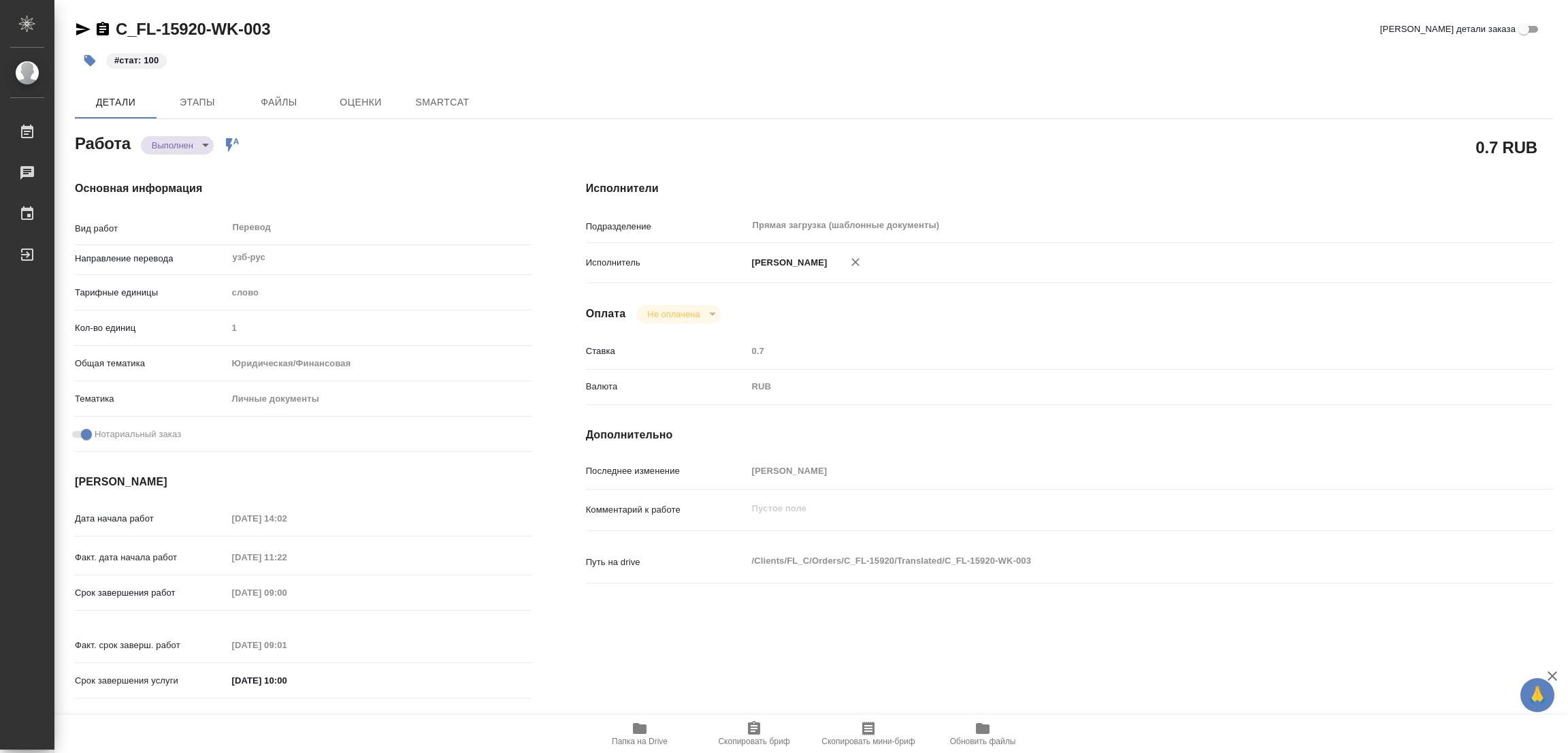
type textarea "x"
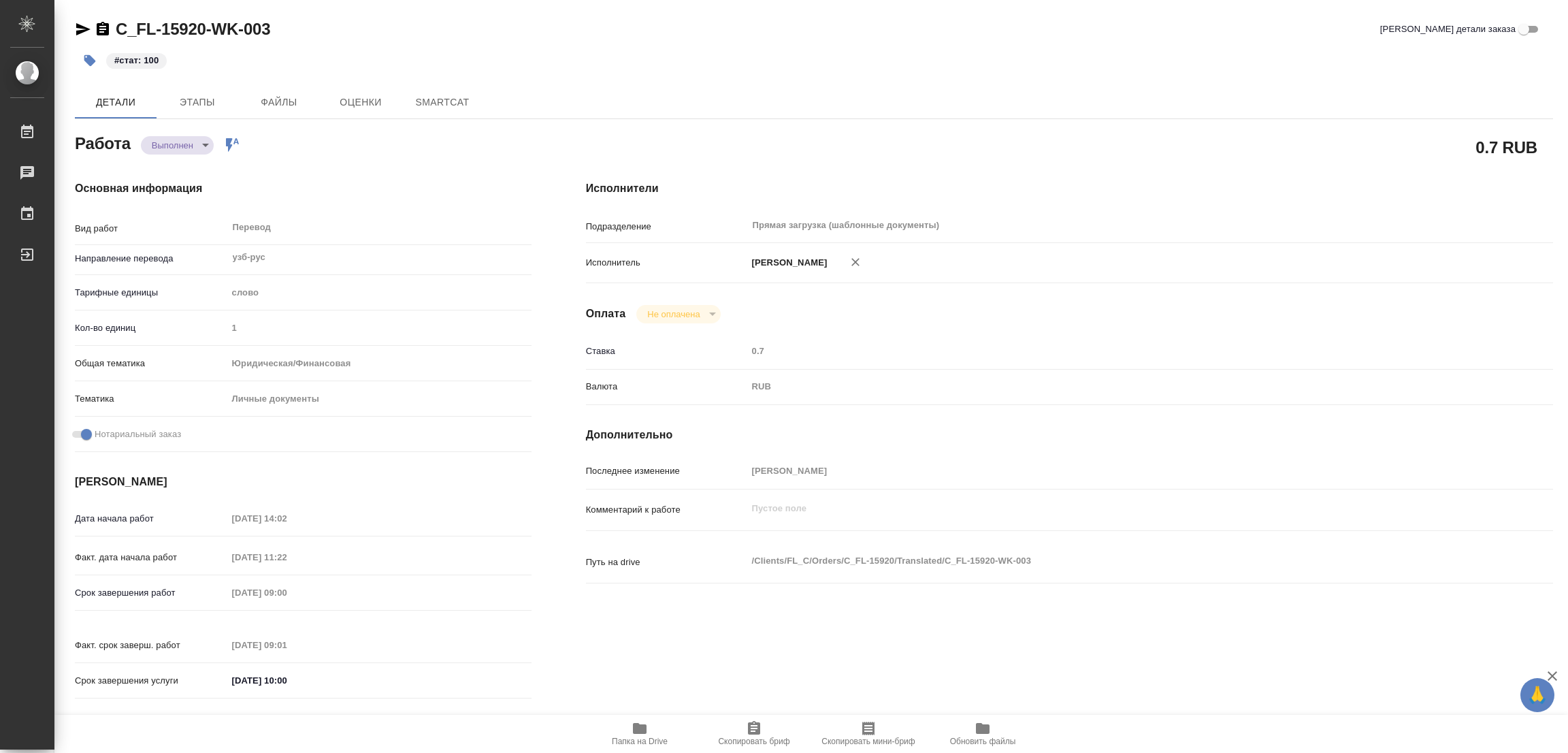
type textarea "x"
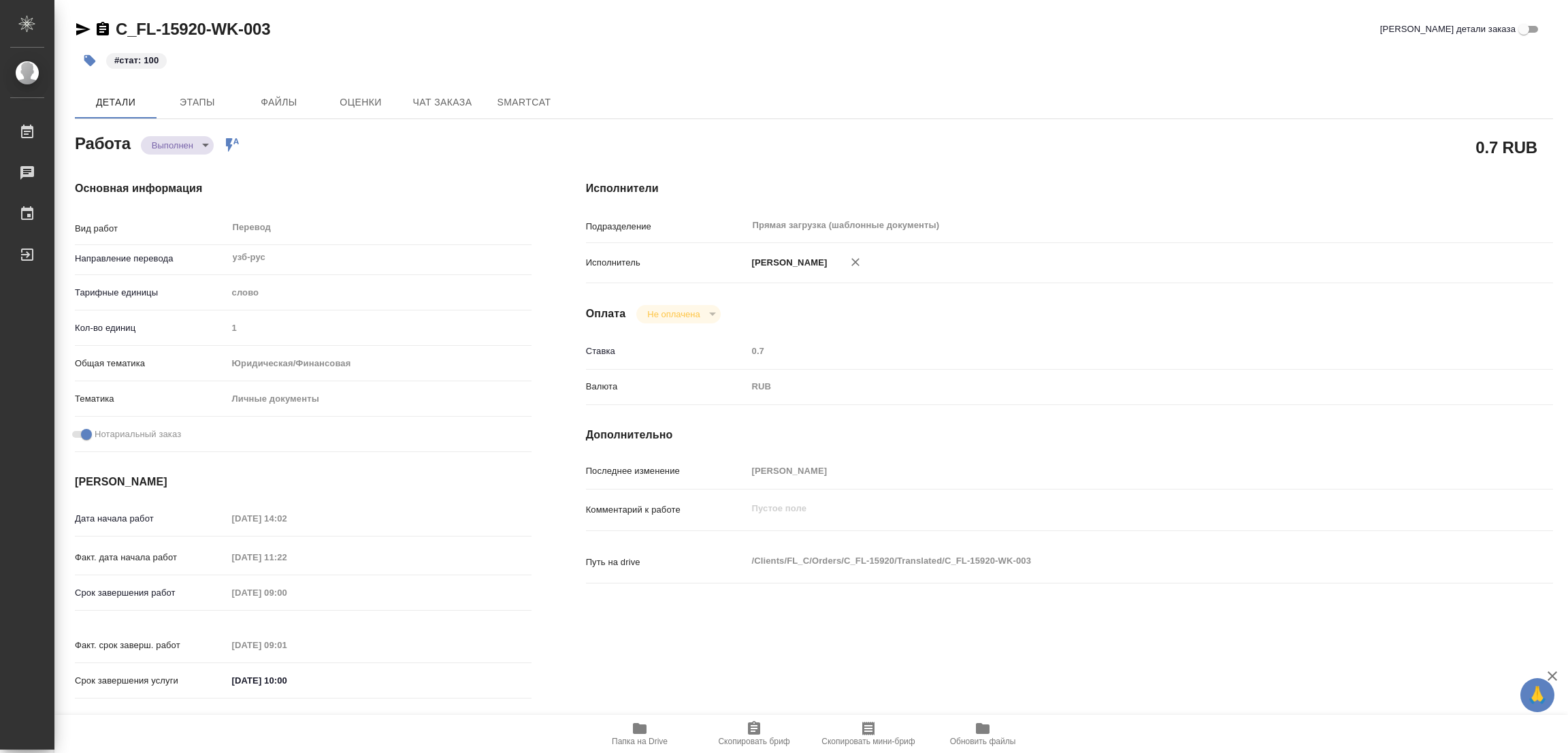
type textarea "x"
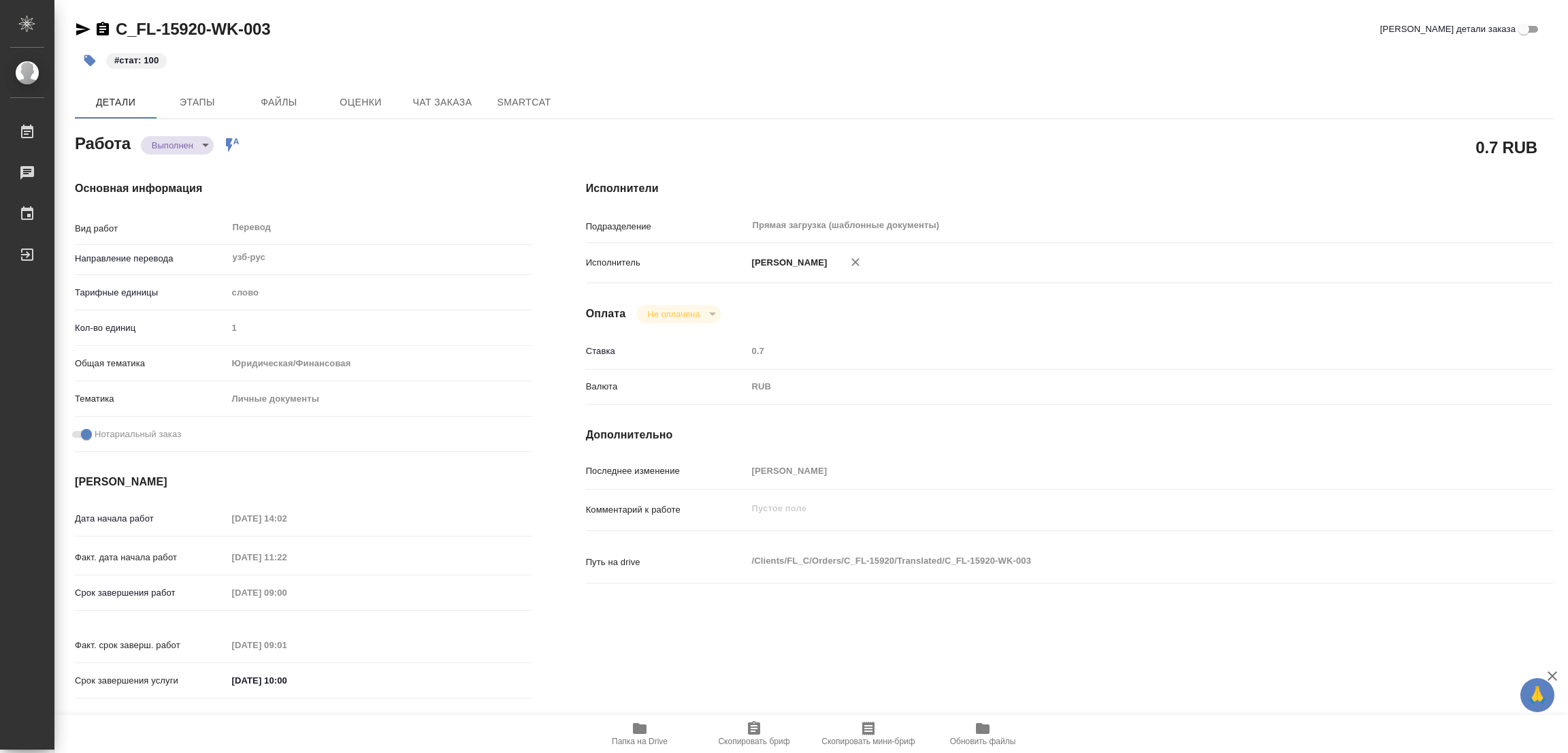
type textarea "x"
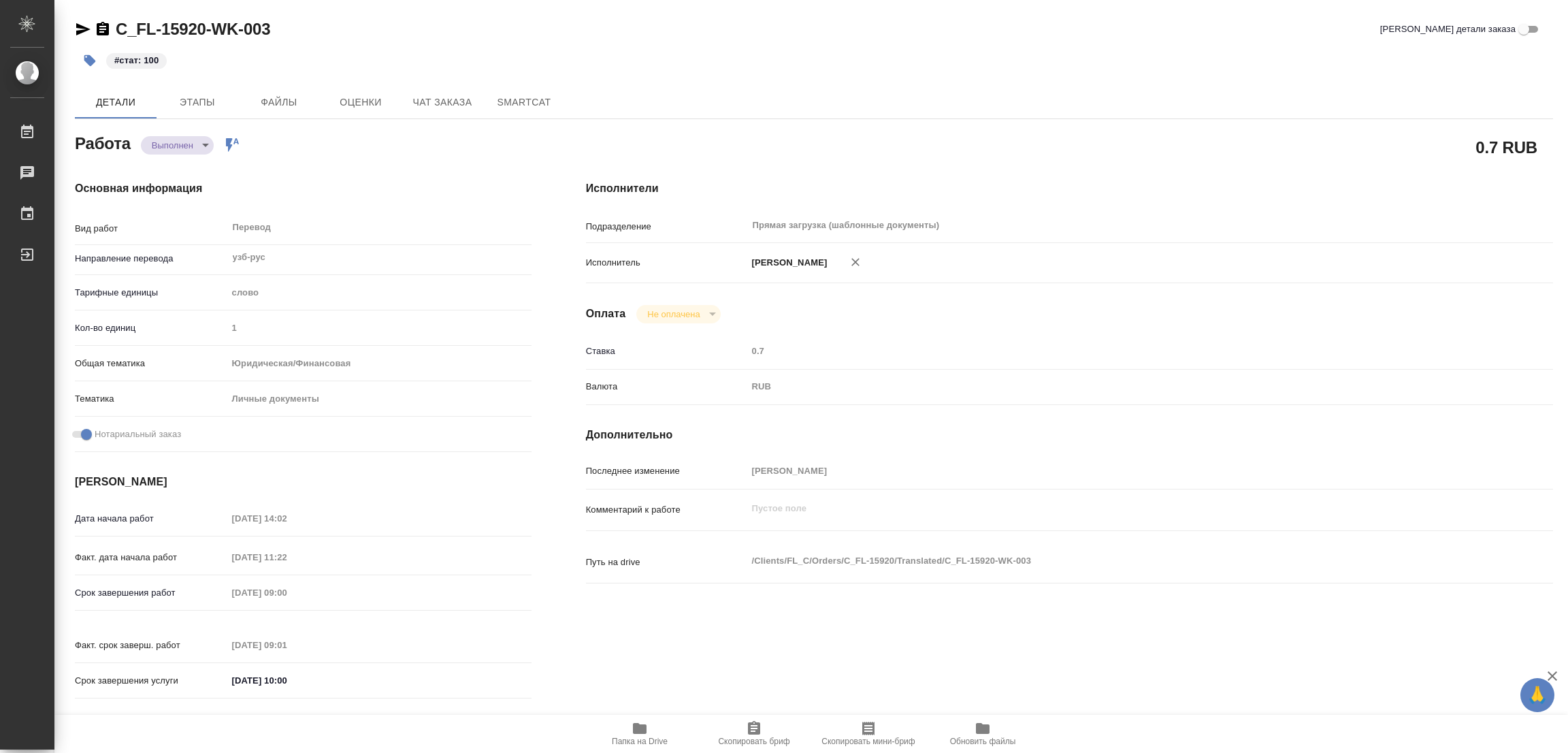
click at [312, 30] on div "C_FL-15920-WK-003 Кратко детали заказа" at bounding box center [814, 29] width 1478 height 22
type textarea "x"
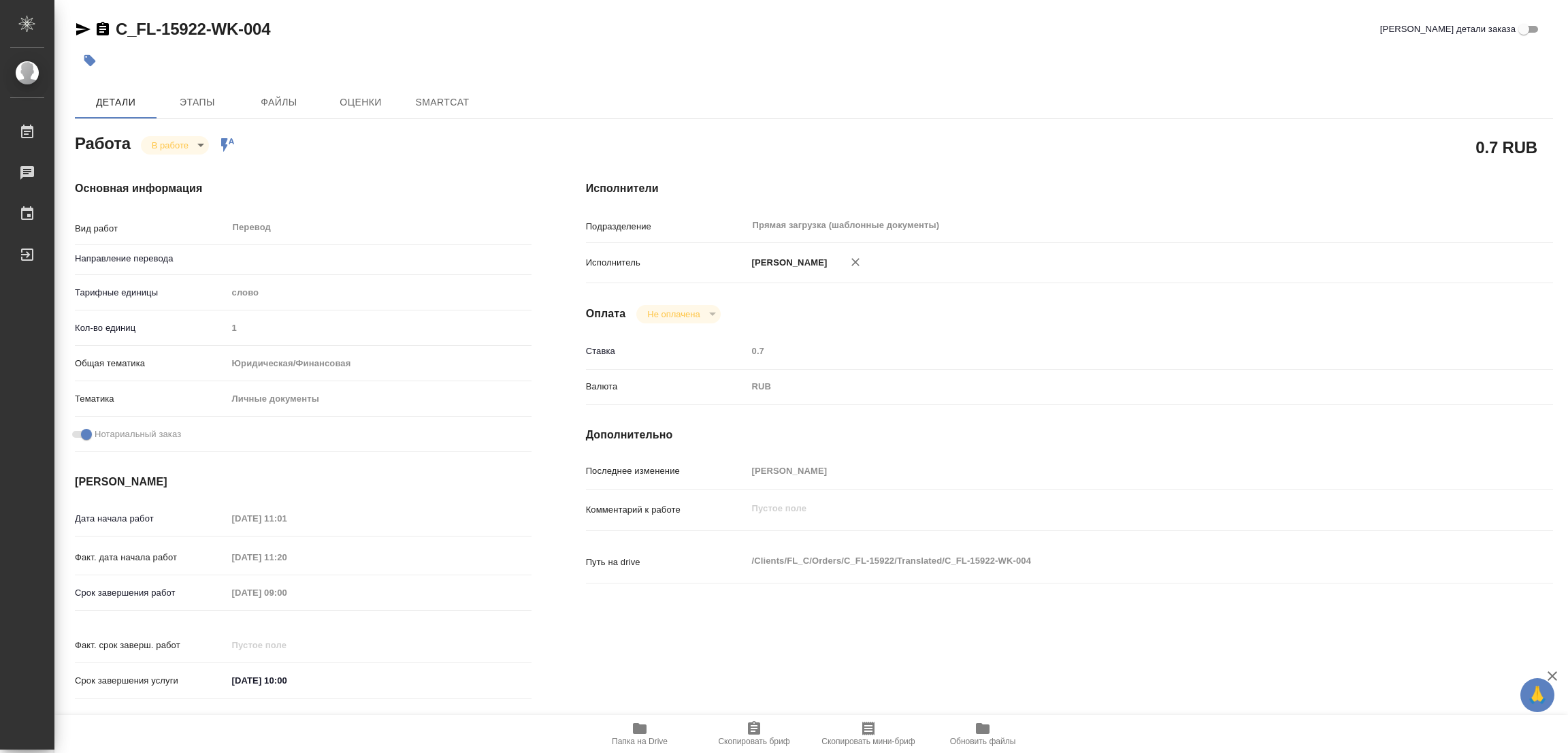
type textarea "x"
type input "англ-рус"
type textarea "x"
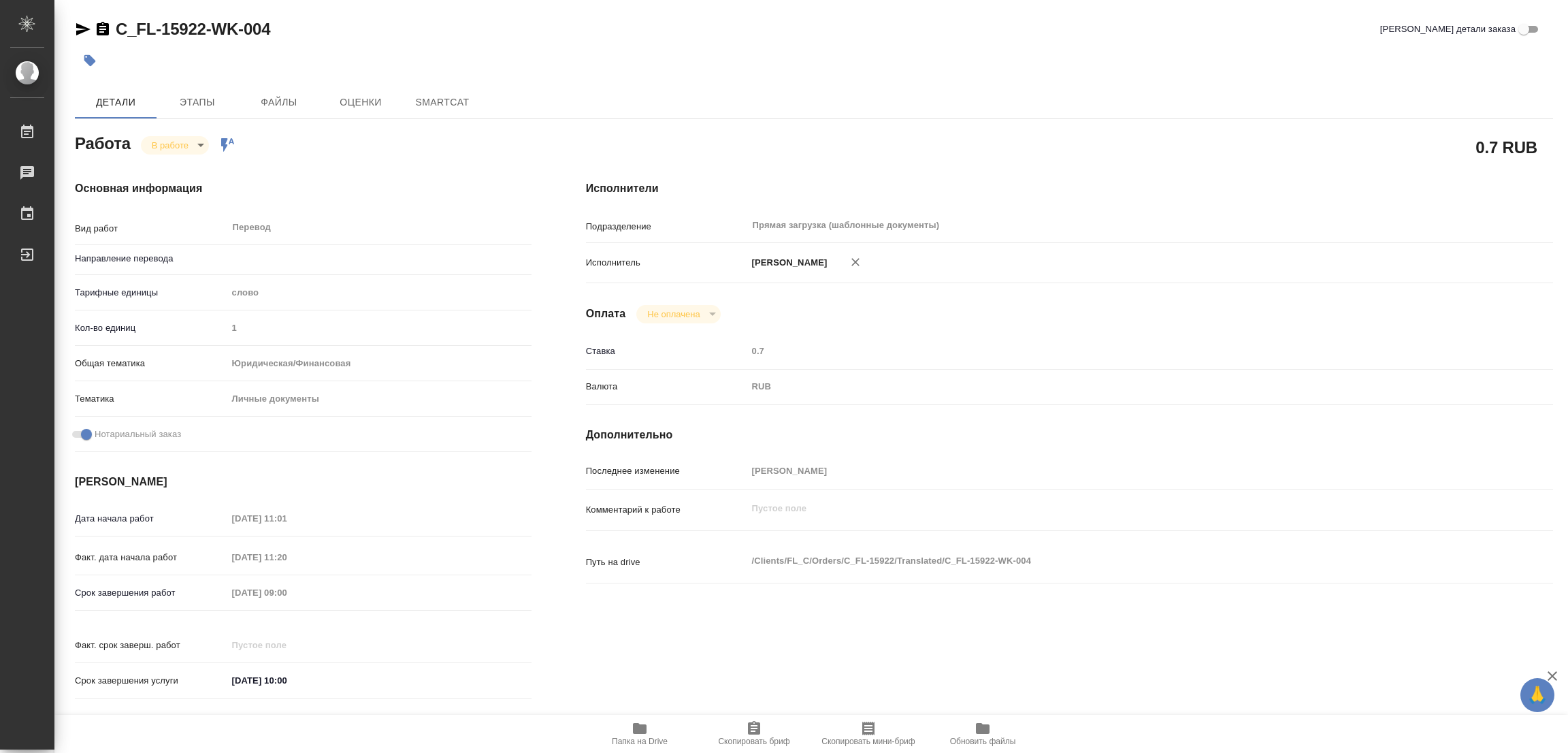
type textarea "x"
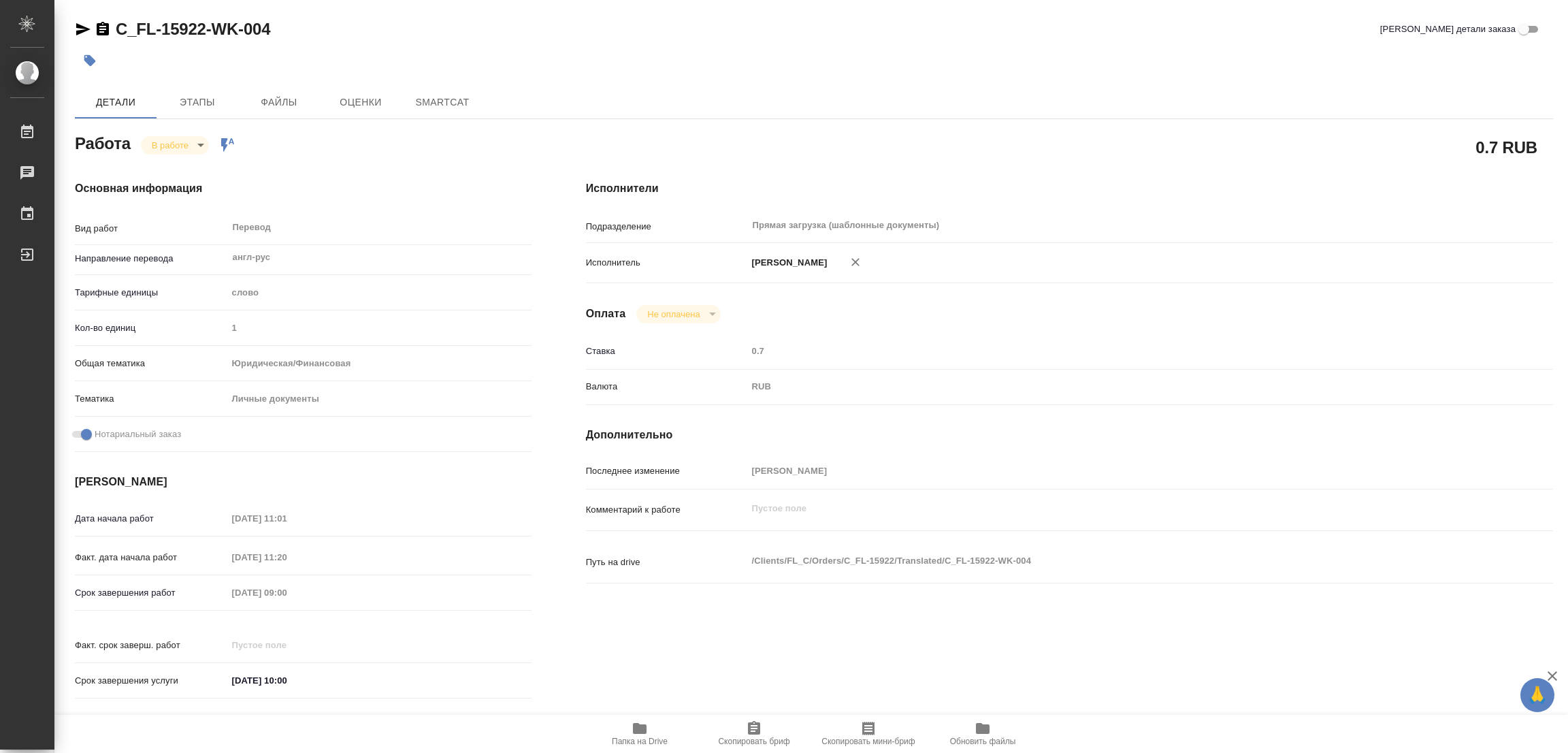
type textarea "x"
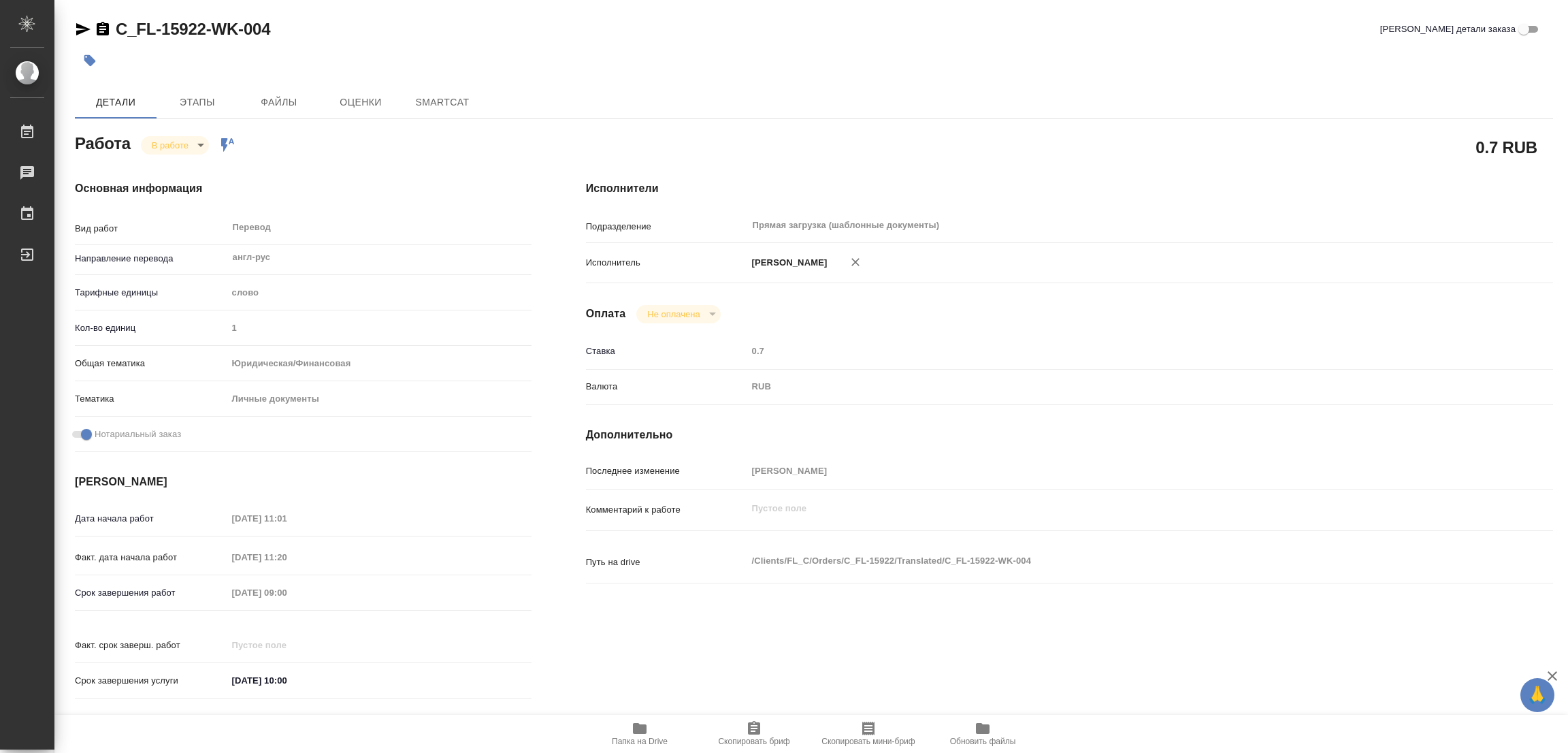
type textarea "x"
click at [632, 725] on icon "button" at bounding box center [640, 728] width 16 height 16
type textarea "x"
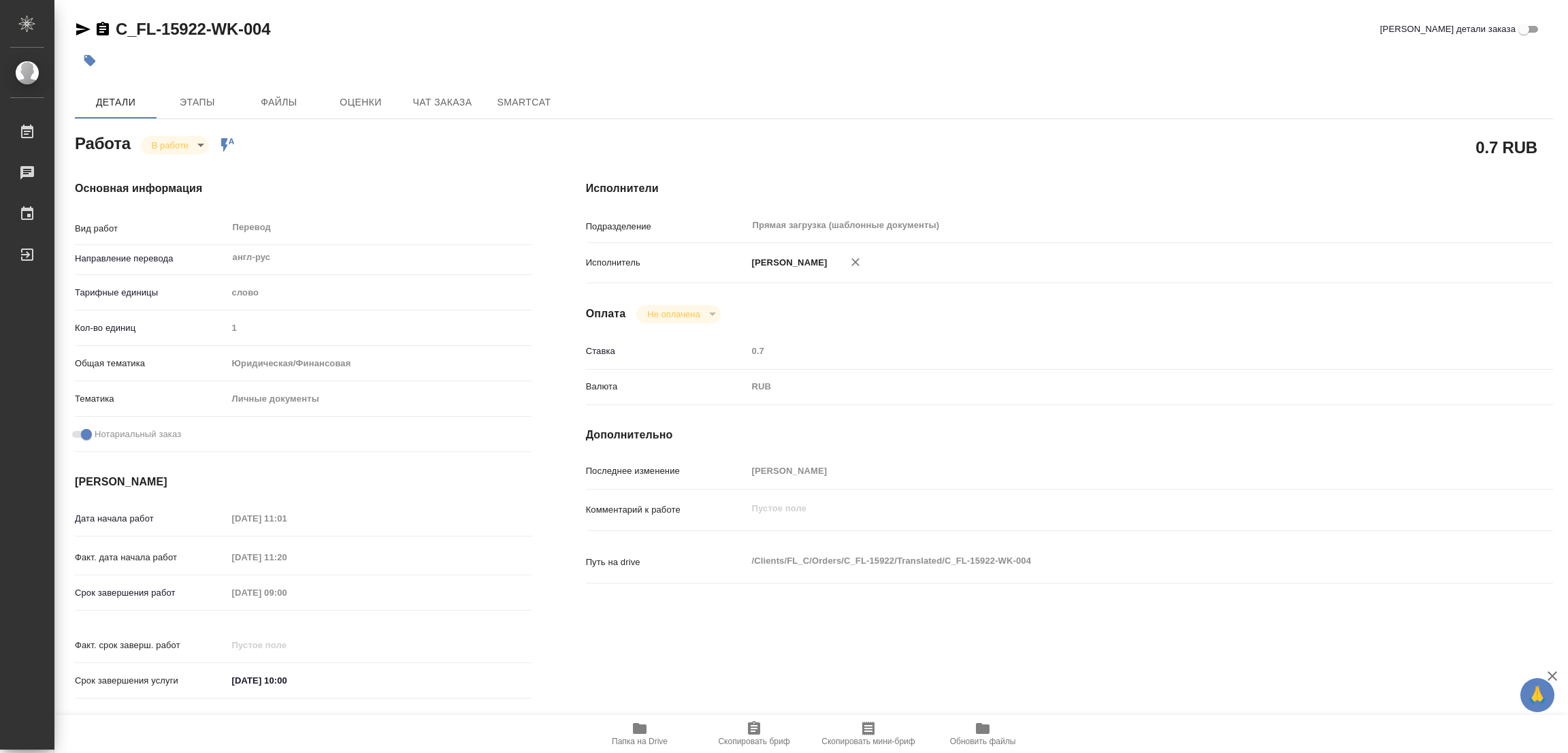
type textarea "x"
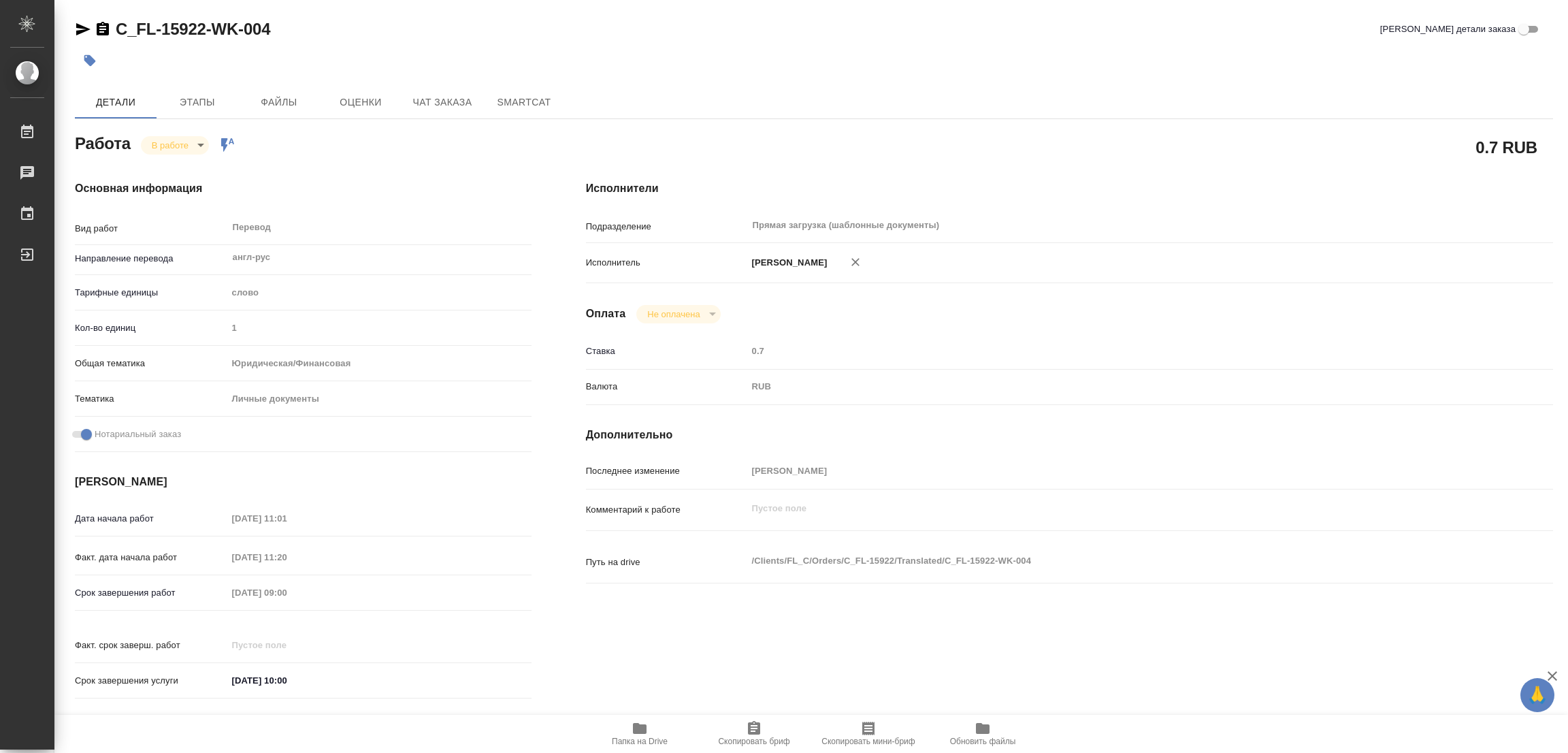
type textarea "x"
click at [198, 92] on button "Этапы" at bounding box center [198, 102] width 82 height 33
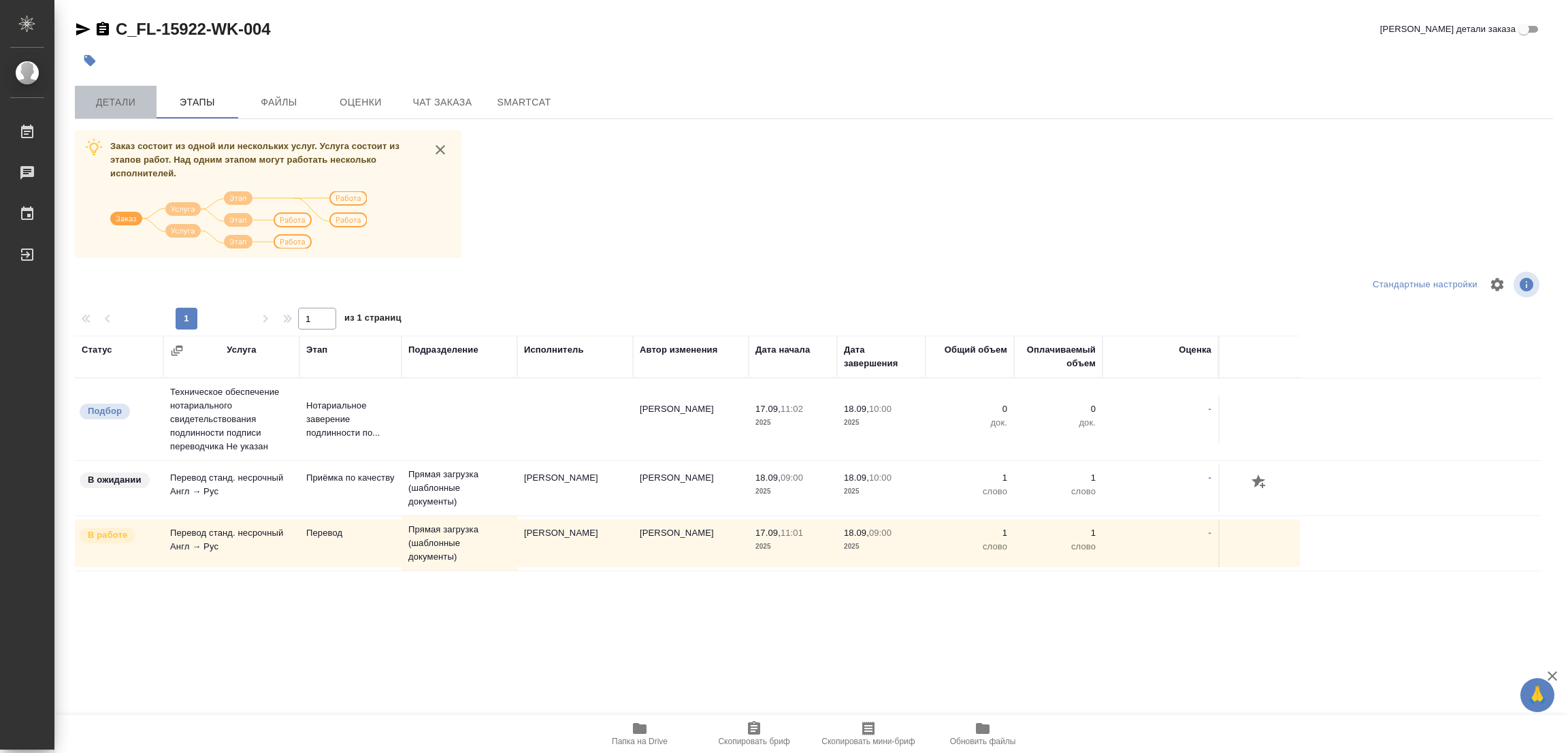
click at [122, 106] on span "Детали" at bounding box center [116, 102] width 65 height 17
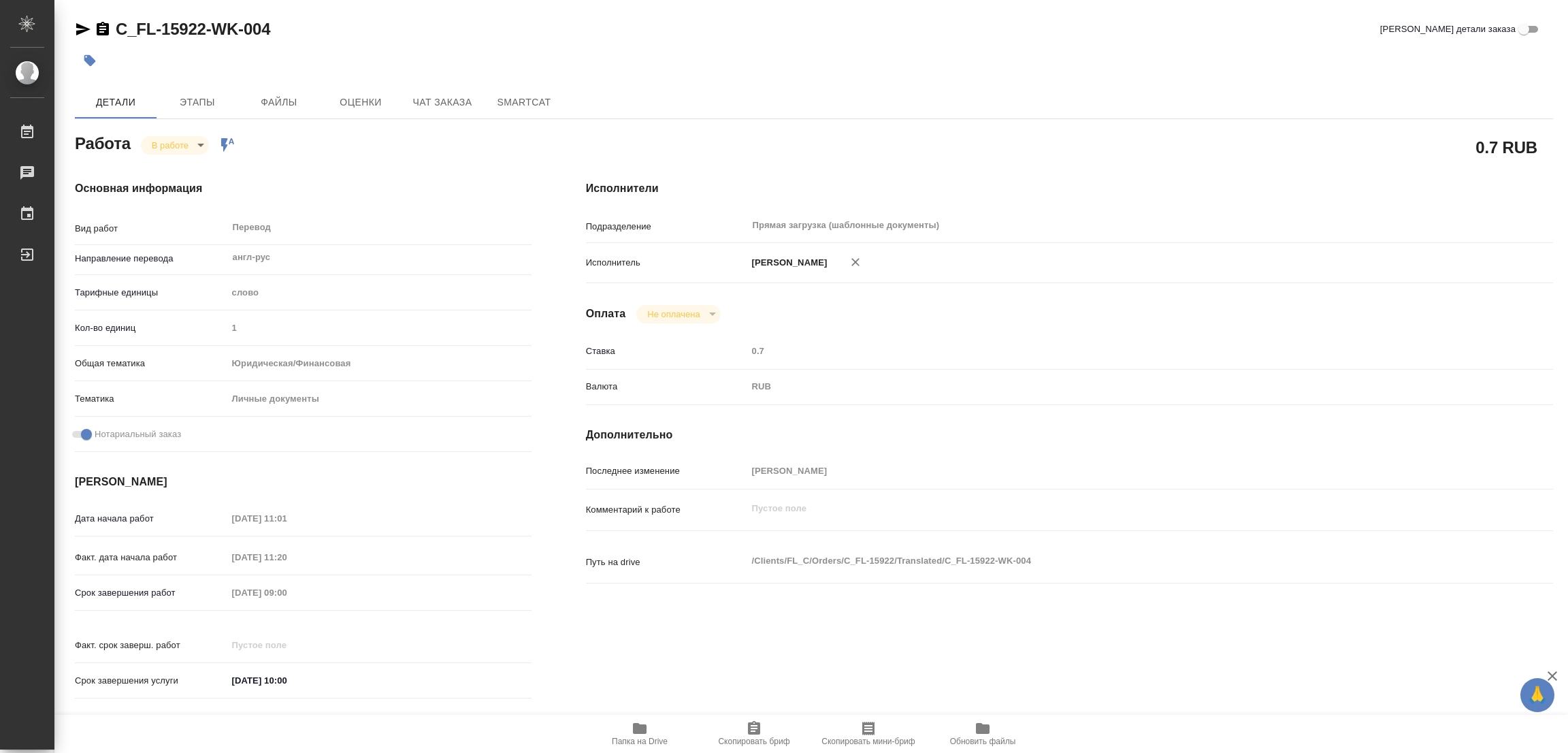
type textarea "x"
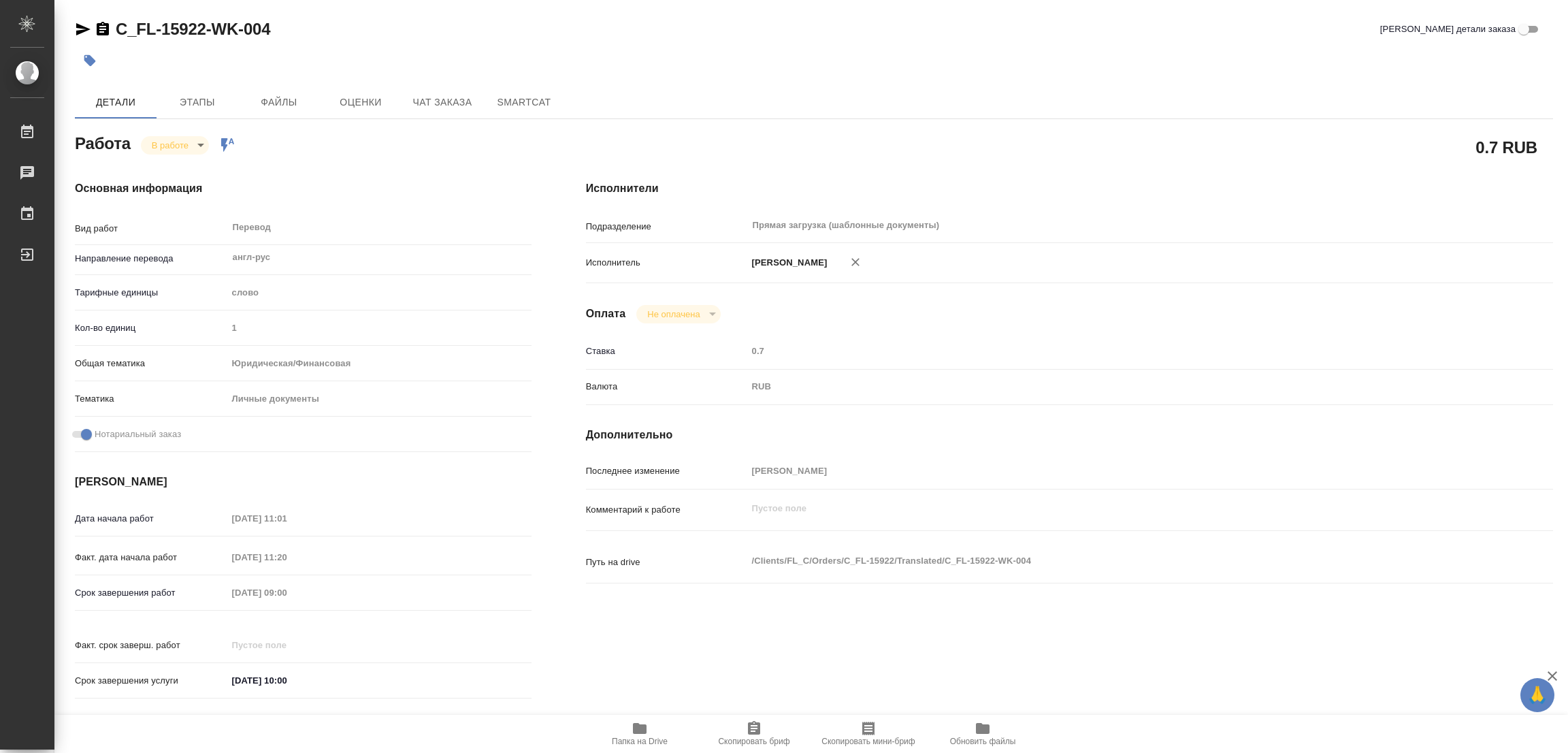
type textarea "x"
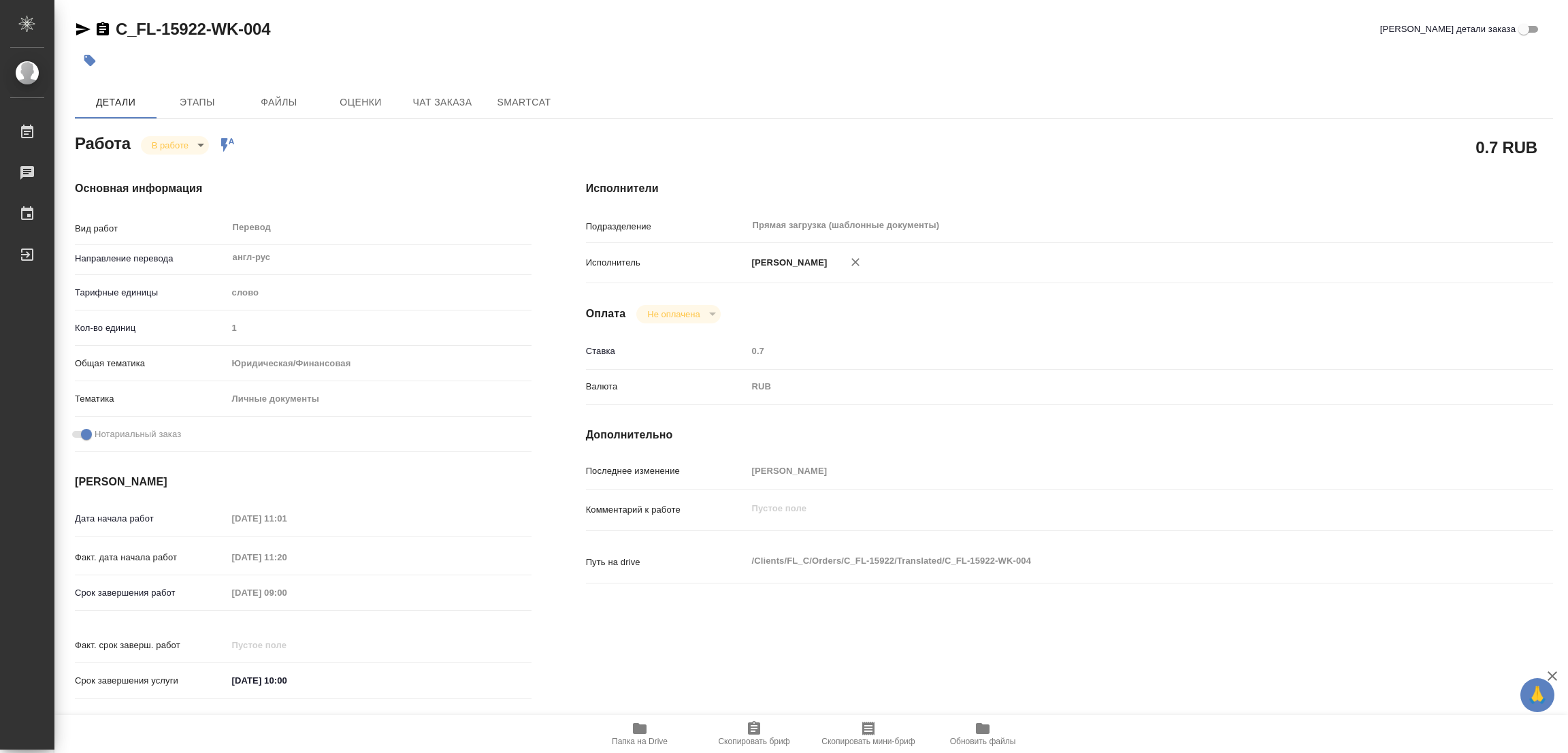
type textarea "x"
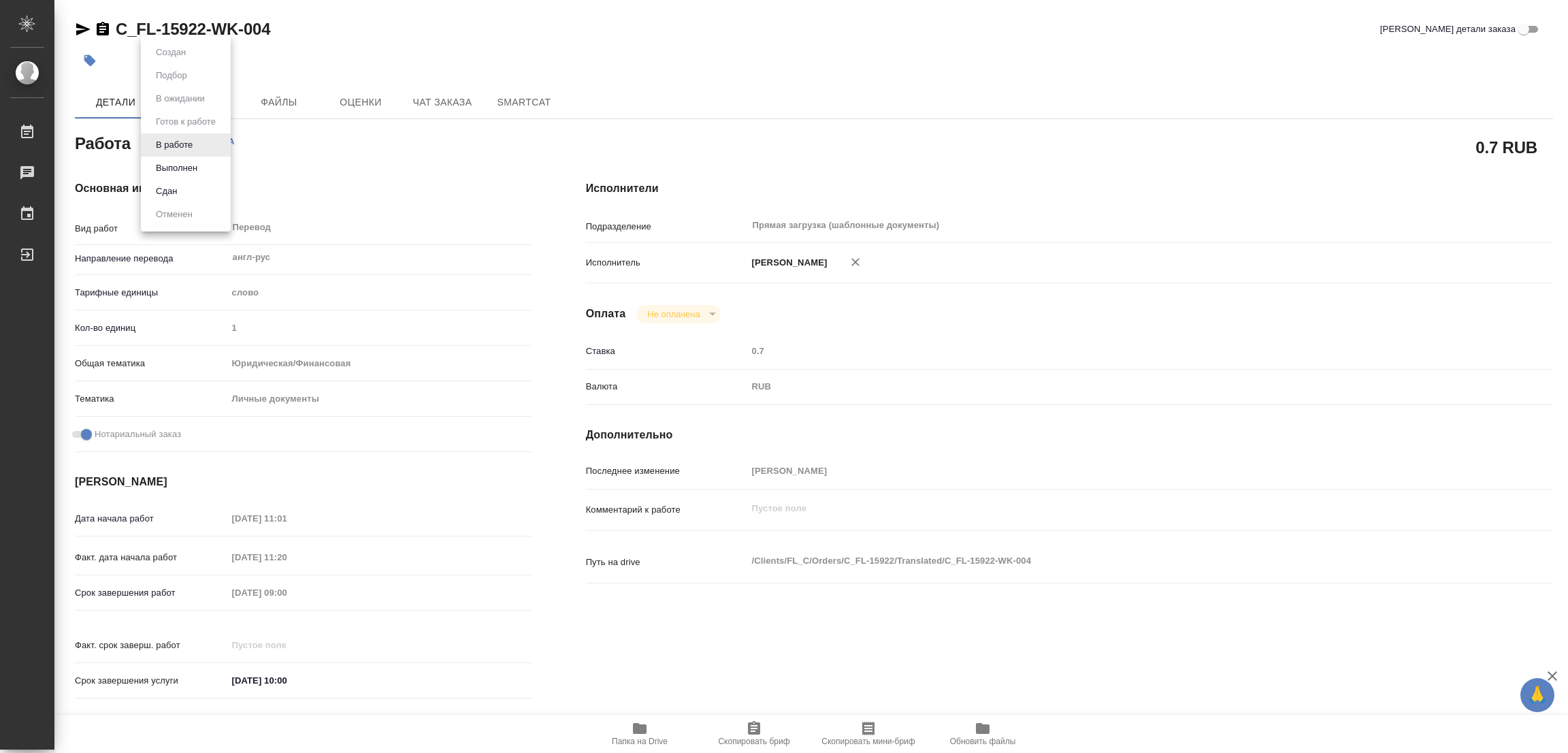
click at [198, 146] on body "🙏 .cls-1 fill:#fff; AWATERA Popova Galina Работы 0 Чаты График Выйти C_FL-15922…" at bounding box center [784, 376] width 1568 height 753
click at [180, 164] on button "Выполнен" at bounding box center [176, 168] width 50 height 15
type textarea "x"
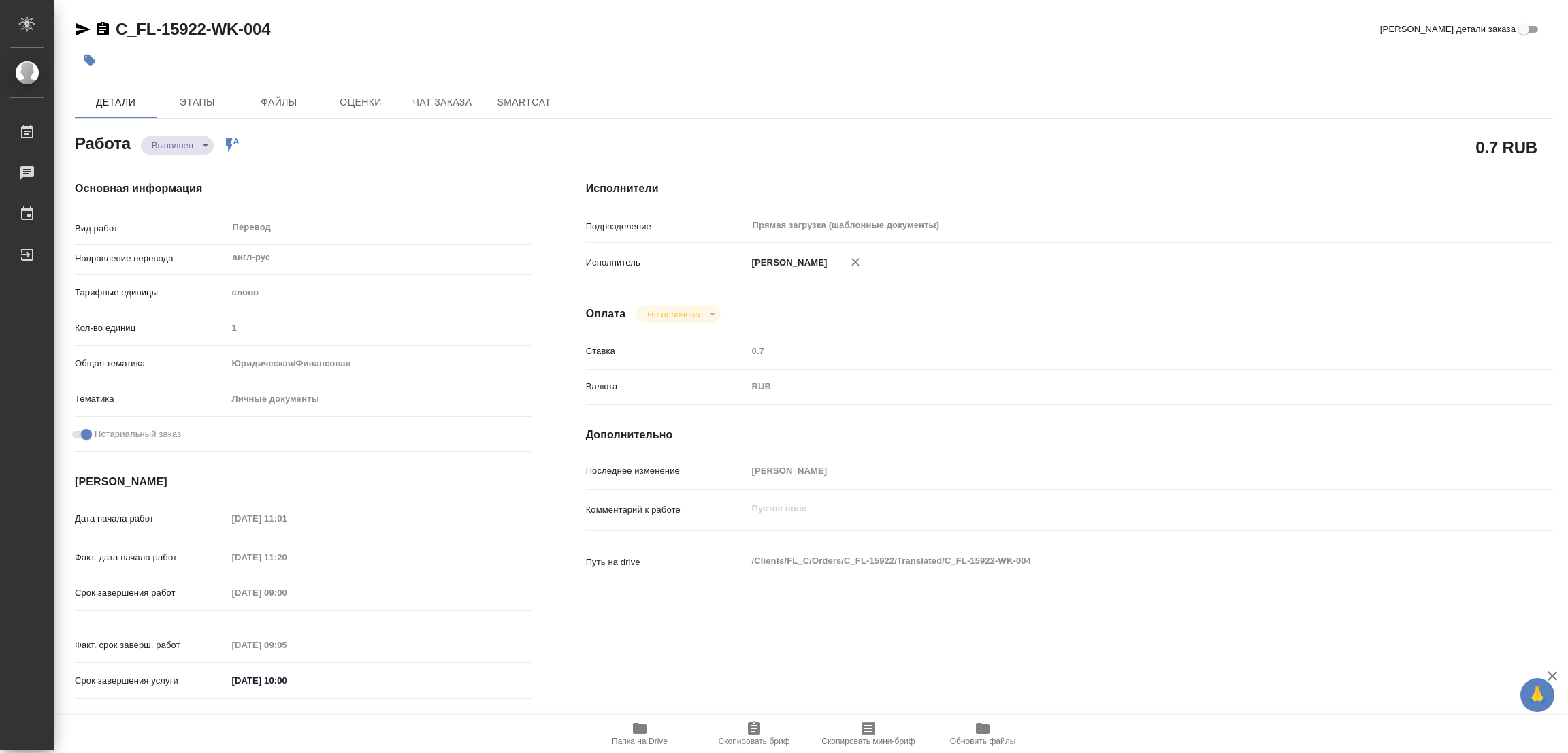
type textarea "x"
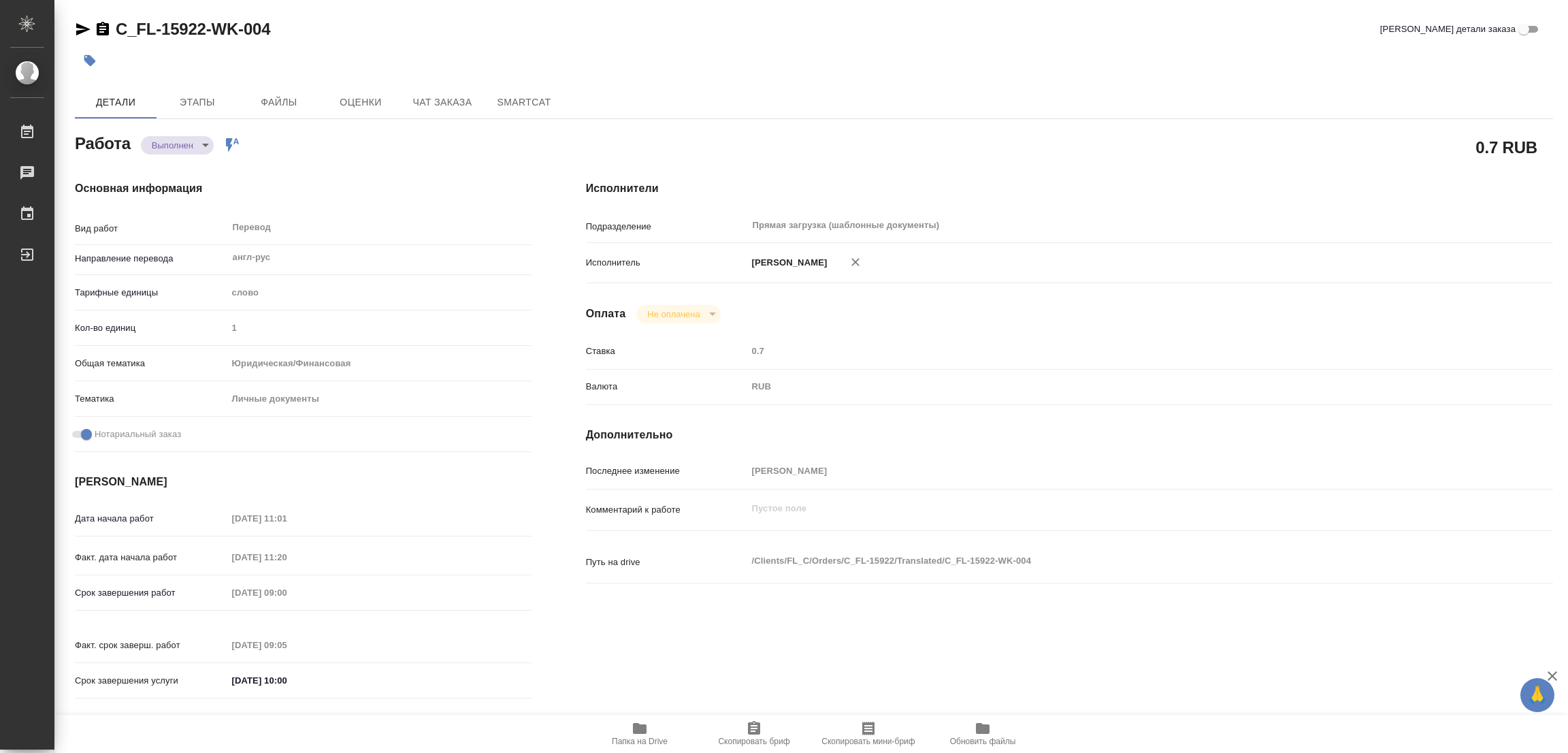
type textarea "x"
click at [96, 59] on icon "button" at bounding box center [90, 60] width 14 height 14
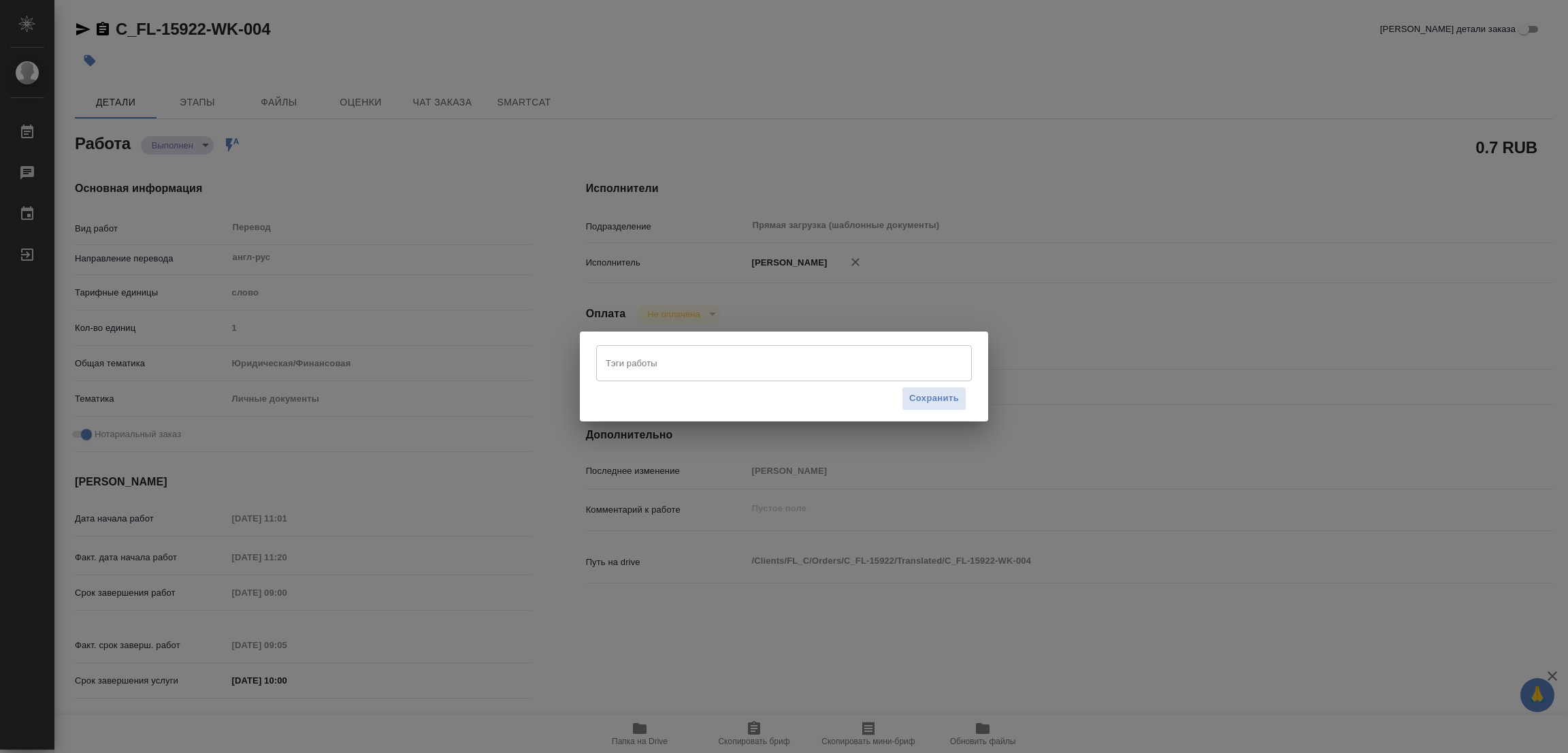
type textarea "x"
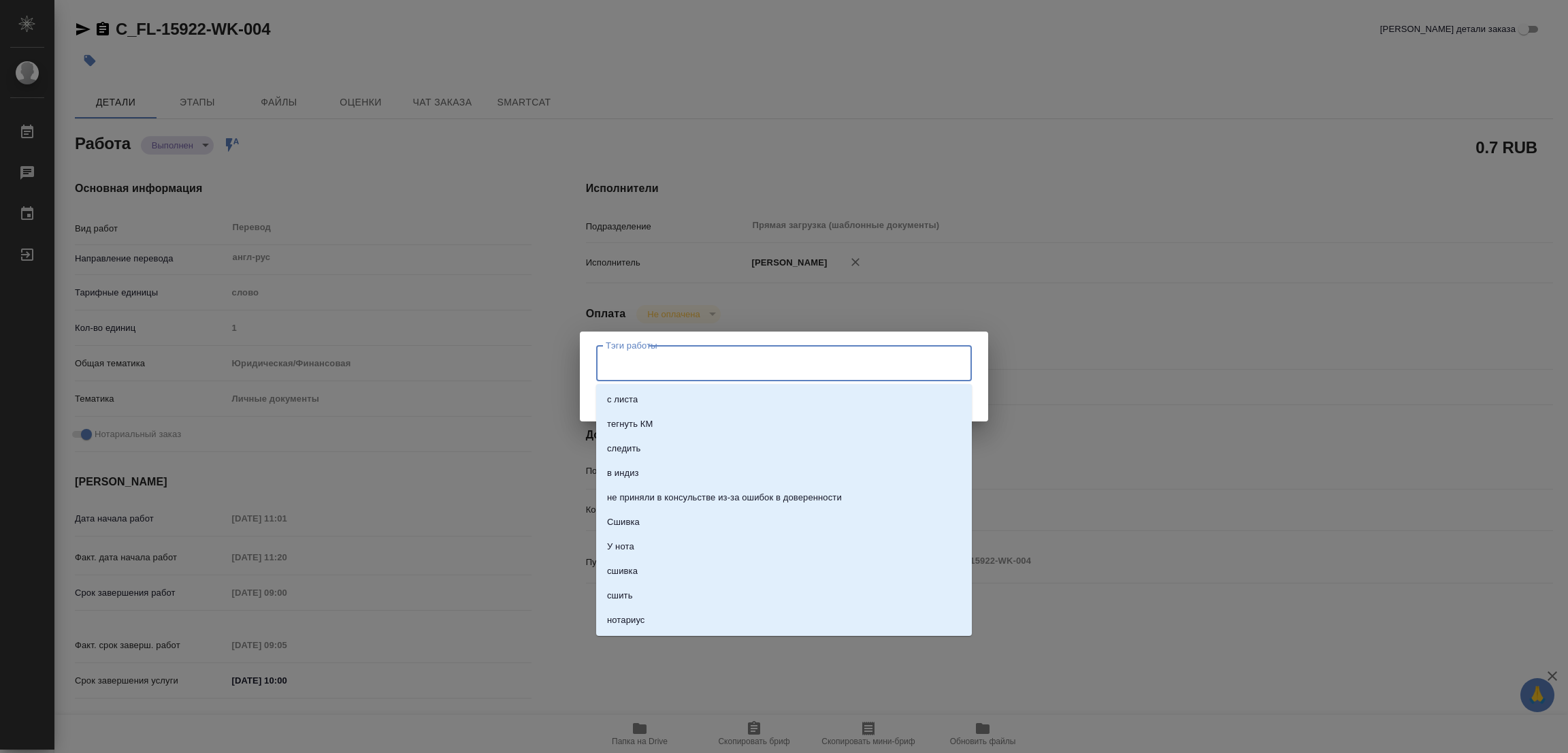
click at [622, 357] on input "Тэги работы" at bounding box center [771, 363] width 337 height 23
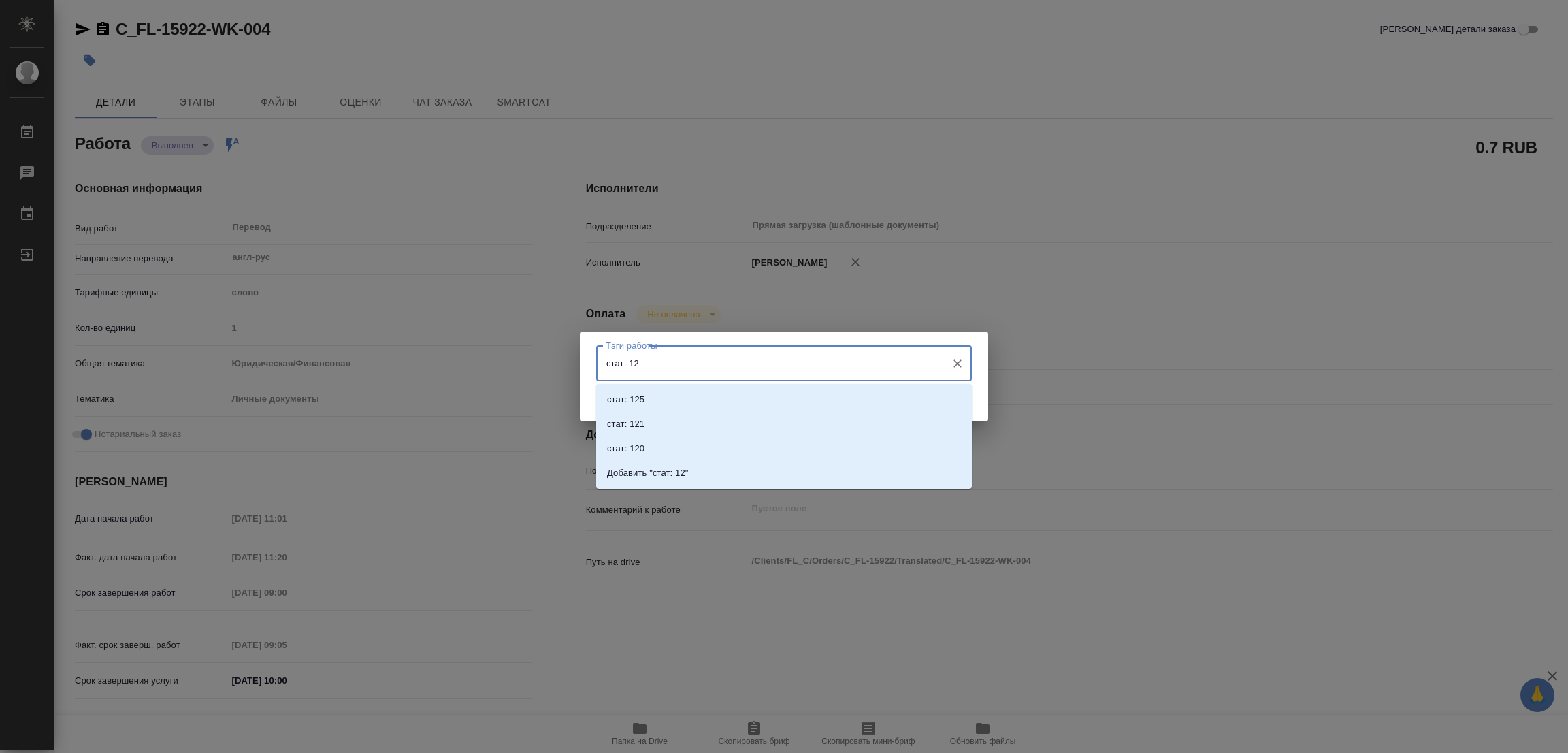
type input "стат: 125"
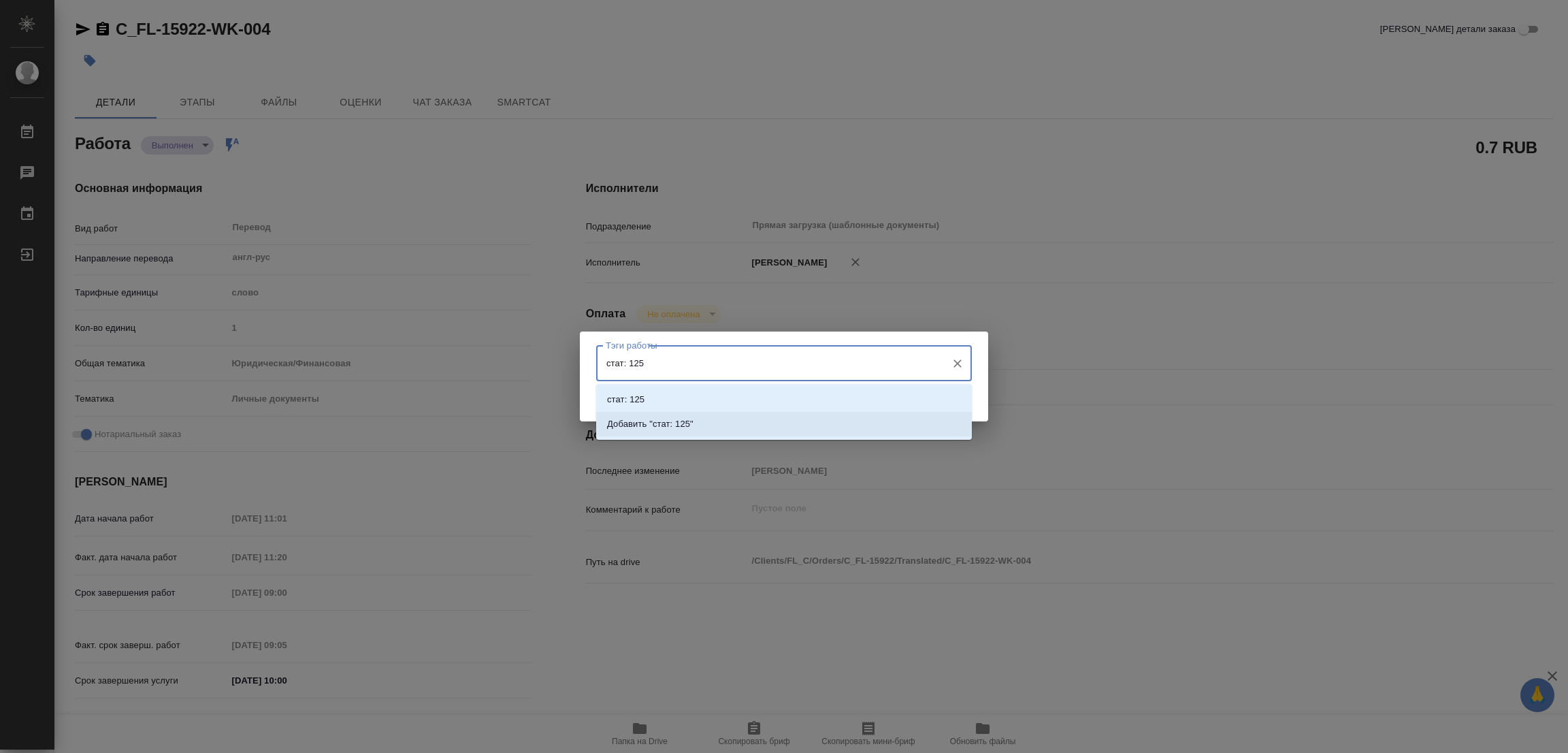
click at [681, 421] on p "Добавить "стат: 125"" at bounding box center [651, 424] width 87 height 14
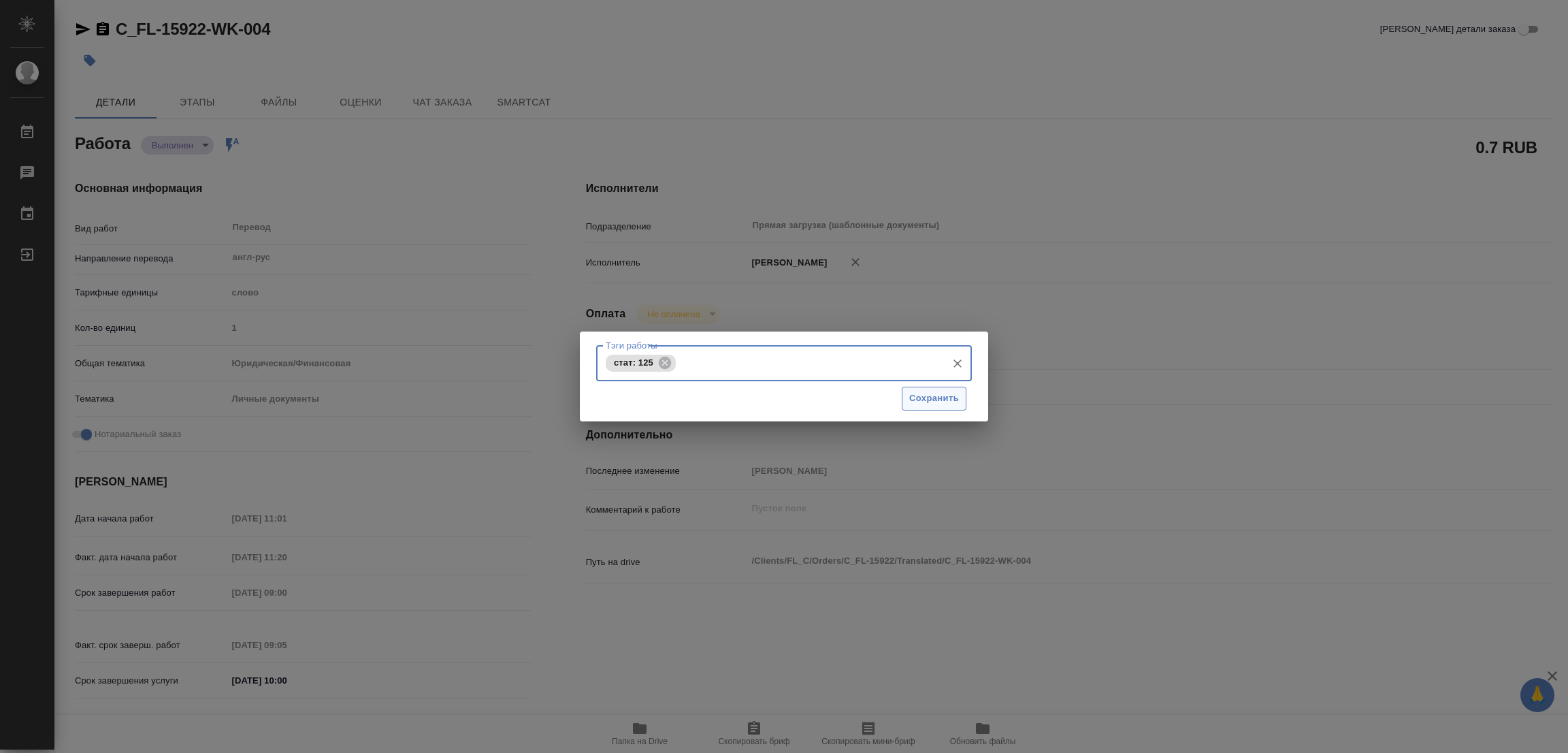
click at [921, 394] on span "Сохранить" at bounding box center [934, 398] width 50 height 16
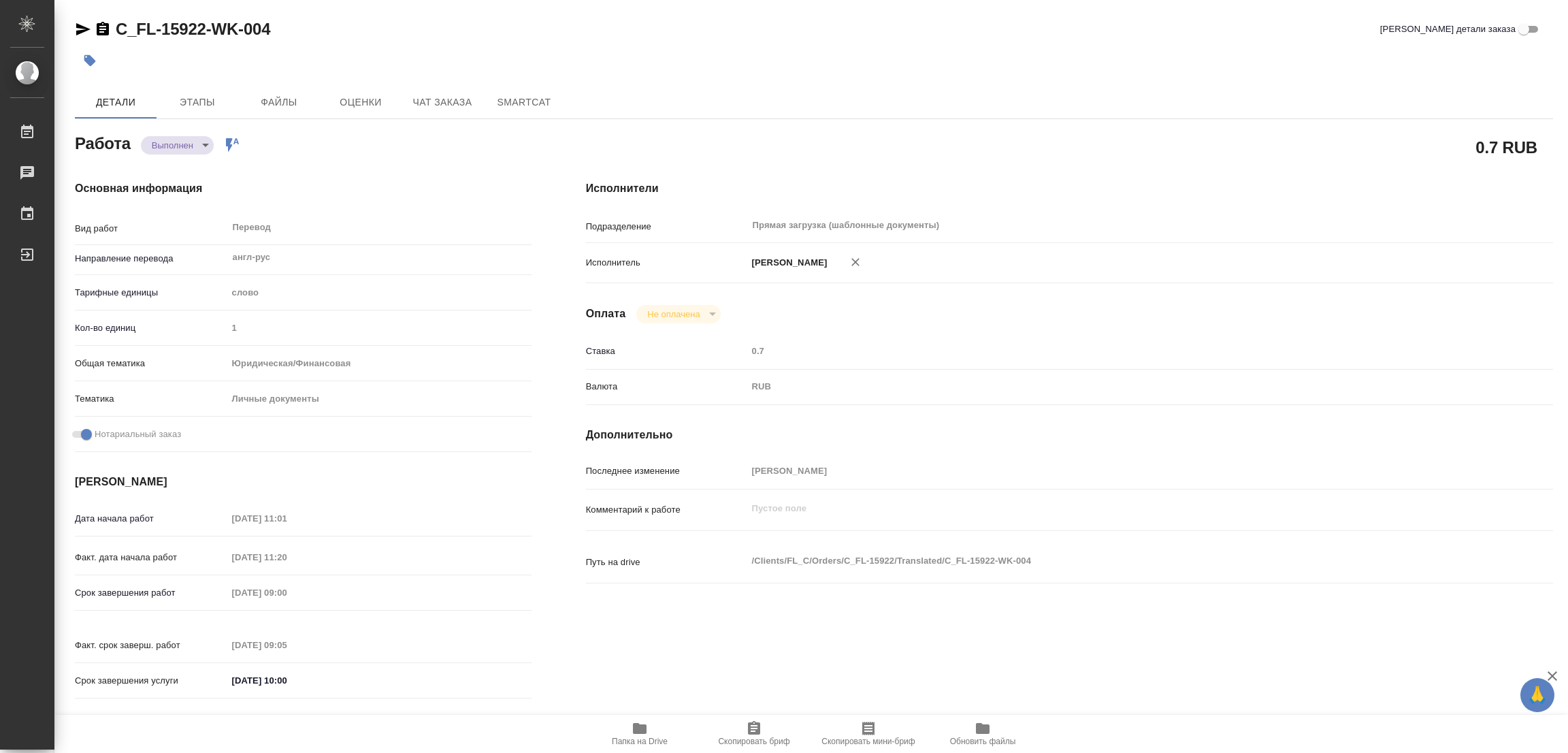
type input "completed"
type textarea "Перевод"
type textarea "x"
type input "англ-рус"
type input "5a8b1489cc6b4906c91bfd90"
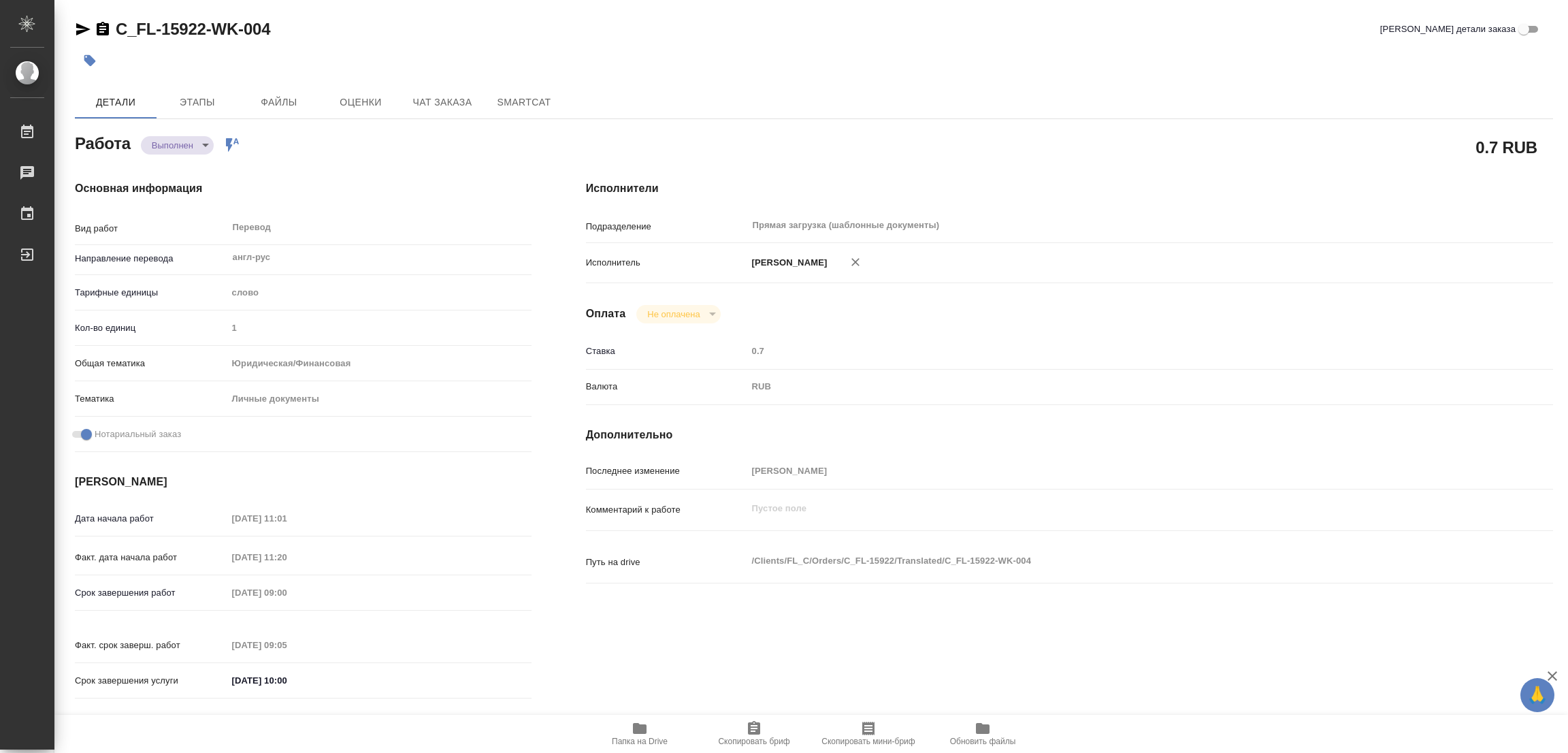
type input "1"
type input "yr-fn"
type input "5a8b8b956a9677013d343cfe"
checkbox input "true"
type input "17.09.2025 11:01"
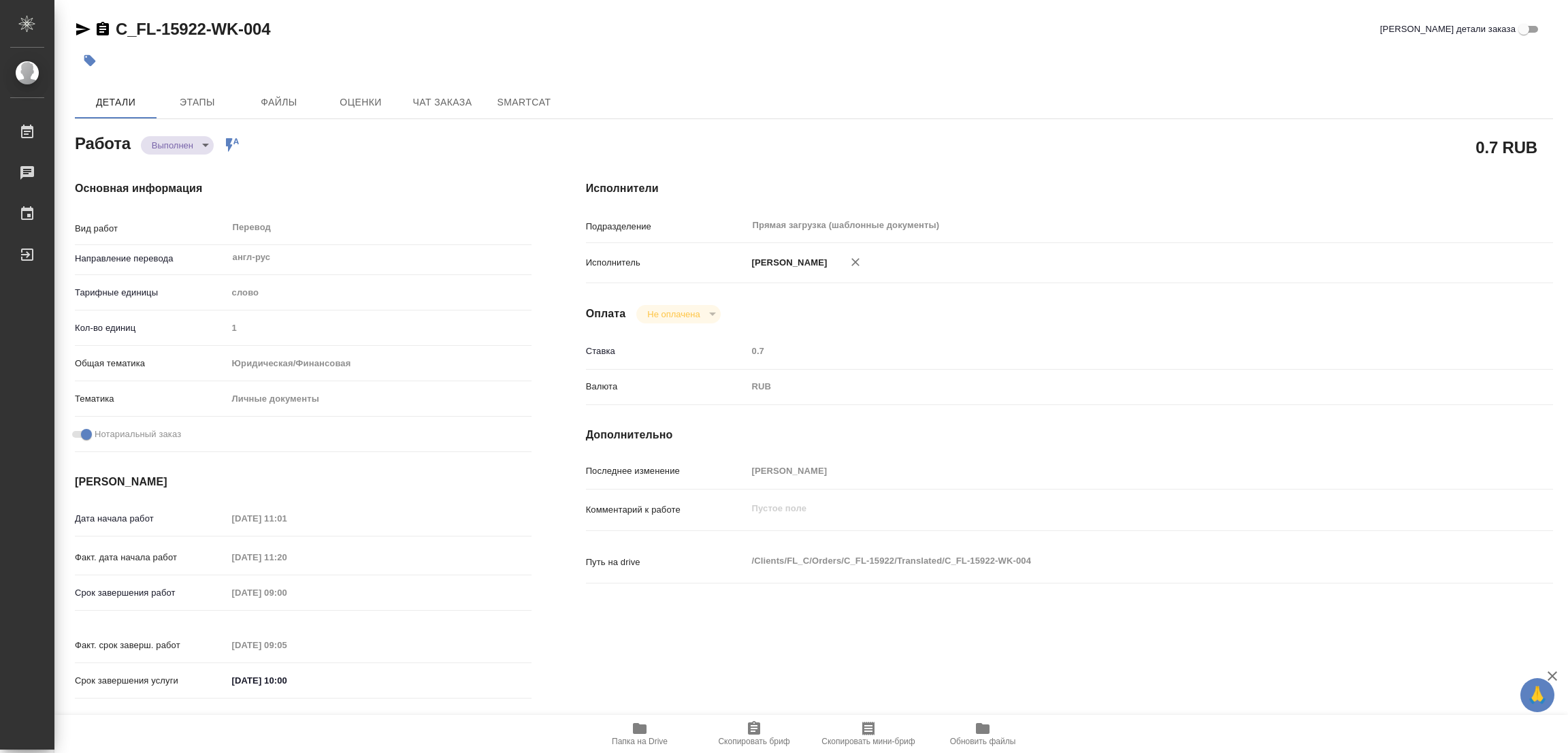
type input "17.09.2025 11:20"
type input "18.09.2025 09:00"
type input "18.09.2025 09:05"
type input "18.09.2025 10:00"
type input "Прямая загрузка (шаблонные документы)"
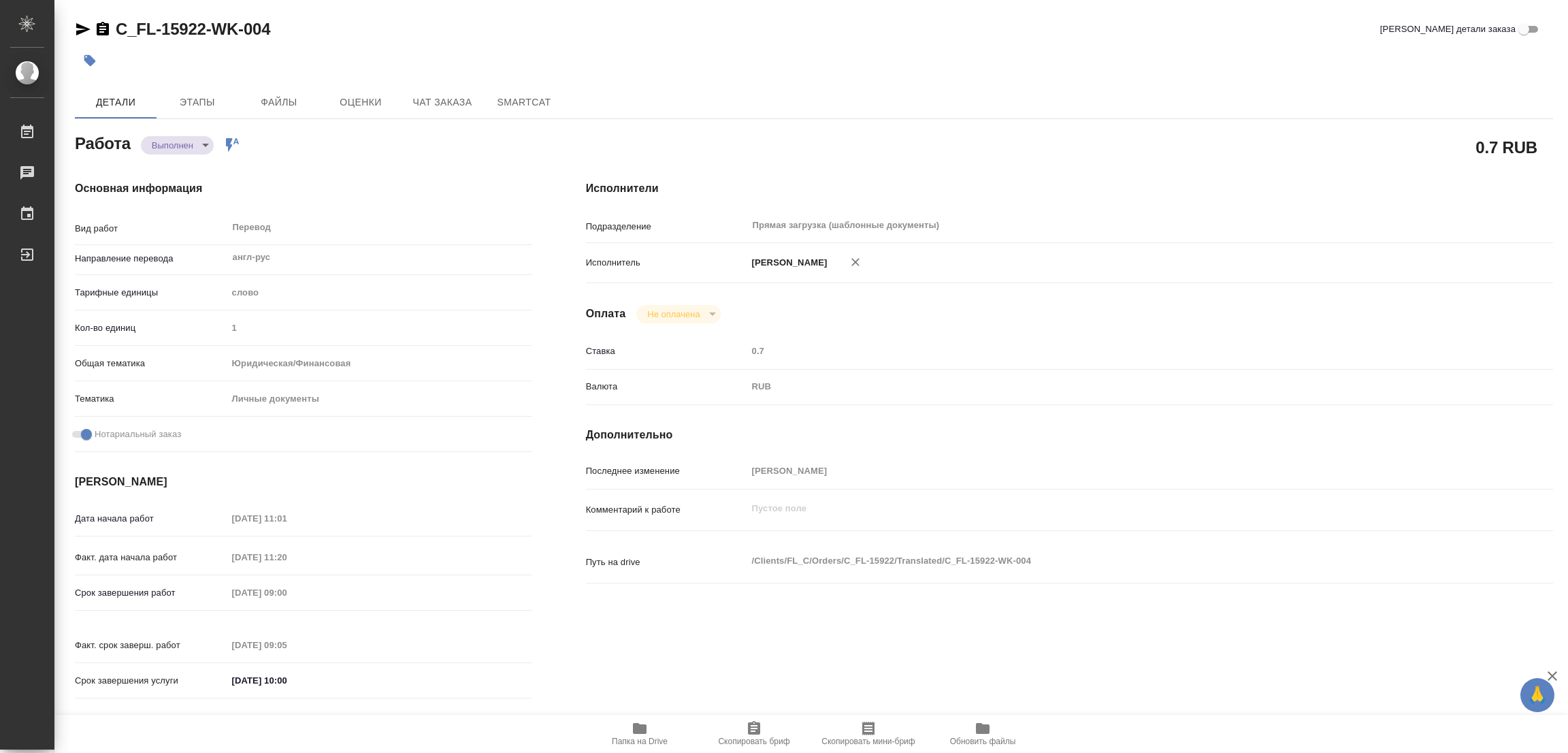
type input "notPayed"
type input "0.7"
type input "RUB"
type input "Попова Галина"
type textarea "x"
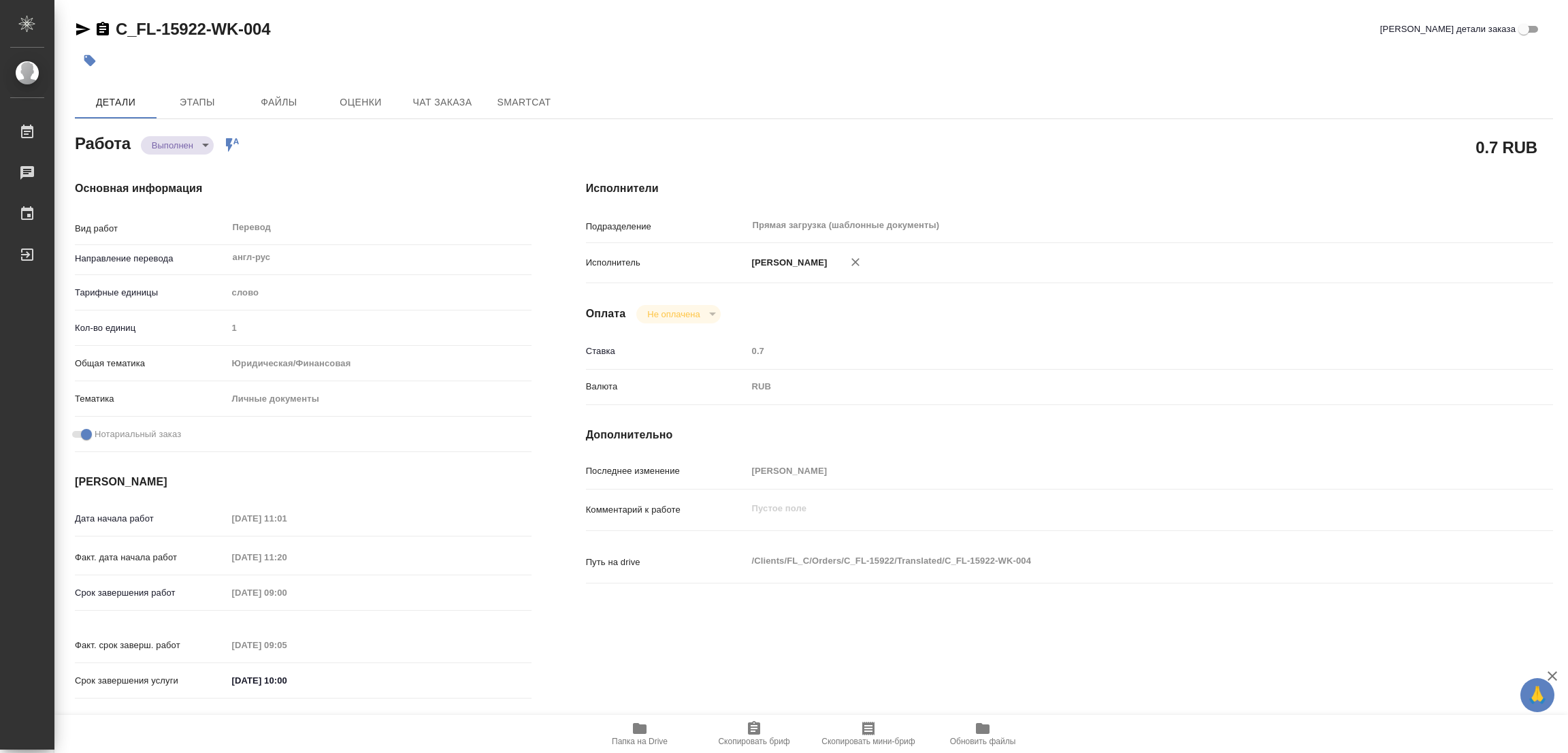
type textarea "/Clients/FL_C/Orders/C_FL-15922/Translated/C_FL-15922-WK-004"
type textarea "x"
type input "C_FL-15922"
type input "Перевод станд. несрочный"
type input "Редактура, Корректура, Перевод, Приёмка по качеству, Постредактура машинного пе…"
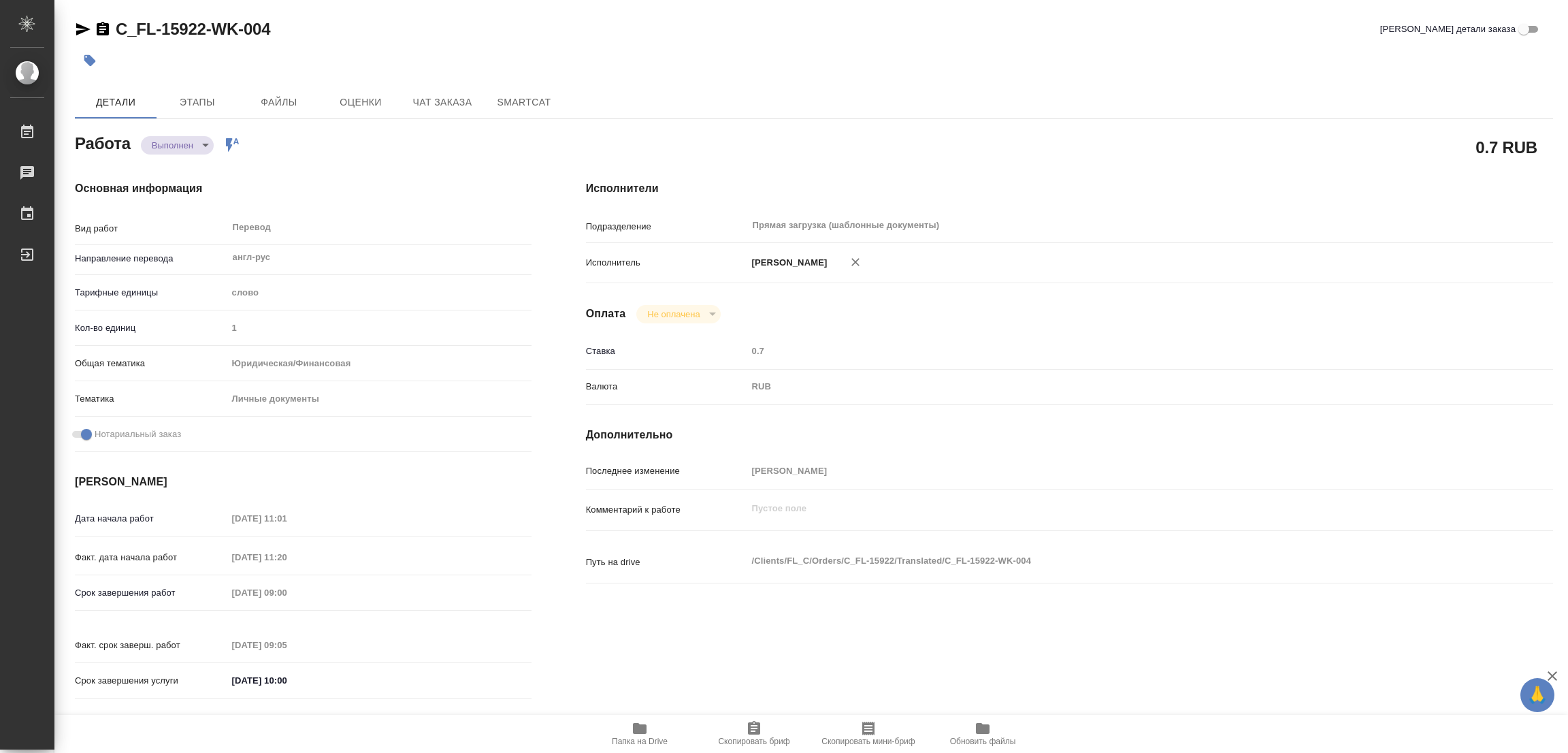
type input "Зайцева Светлана"
type input "/Clients/FL_C/Orders/C_FL-15922"
type textarea "x"
type textarea "Сахарово"
type textarea "x"
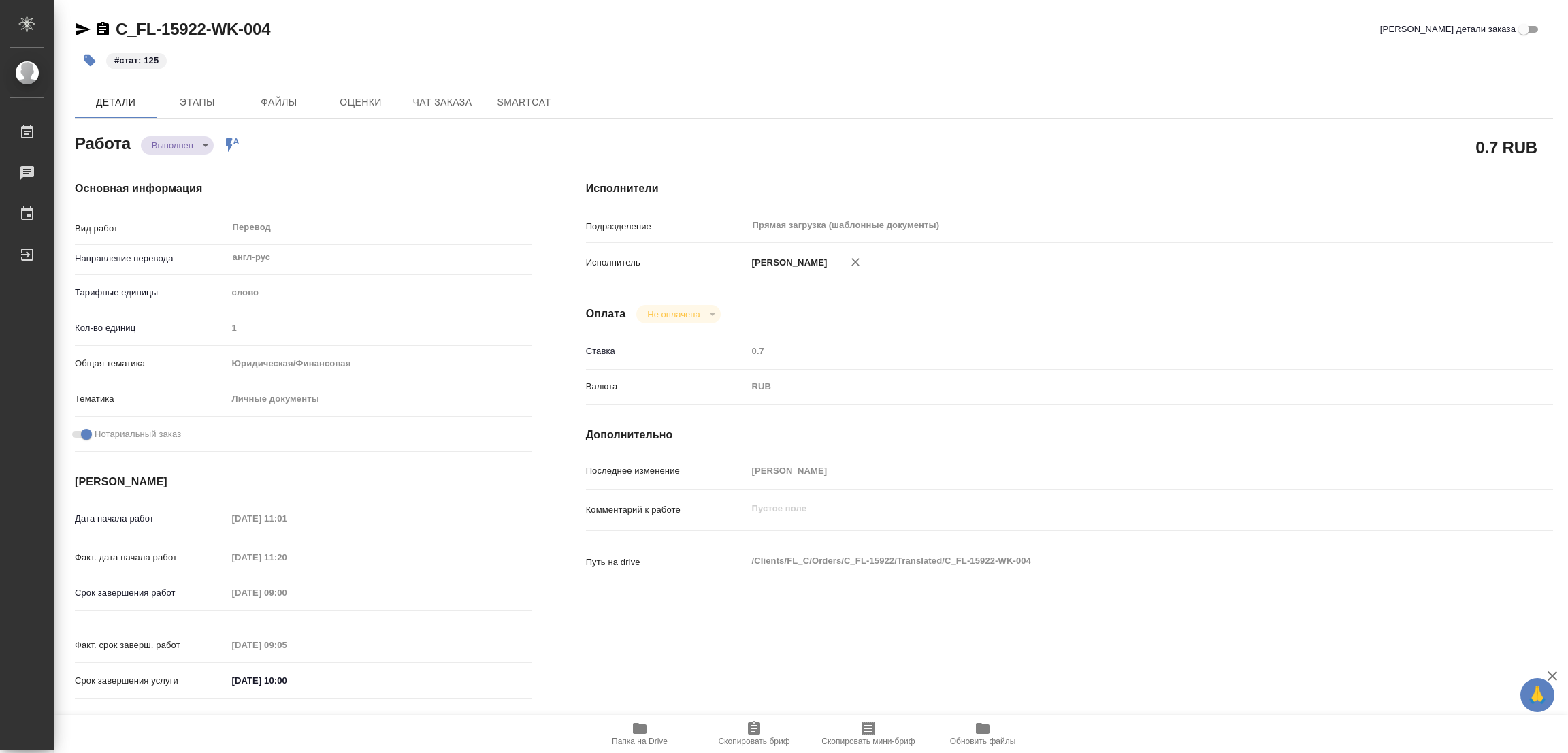
type textarea "x"
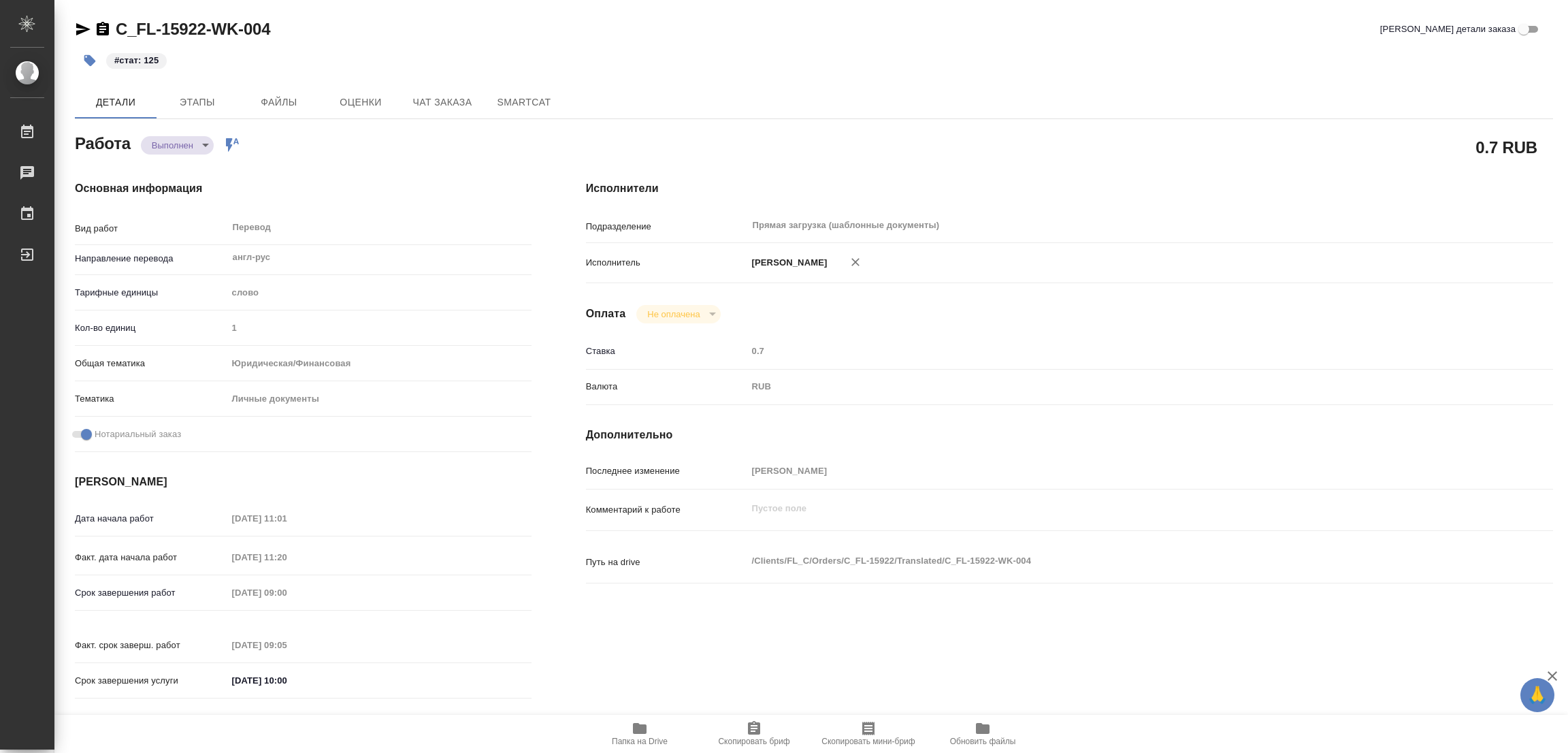
type textarea "x"
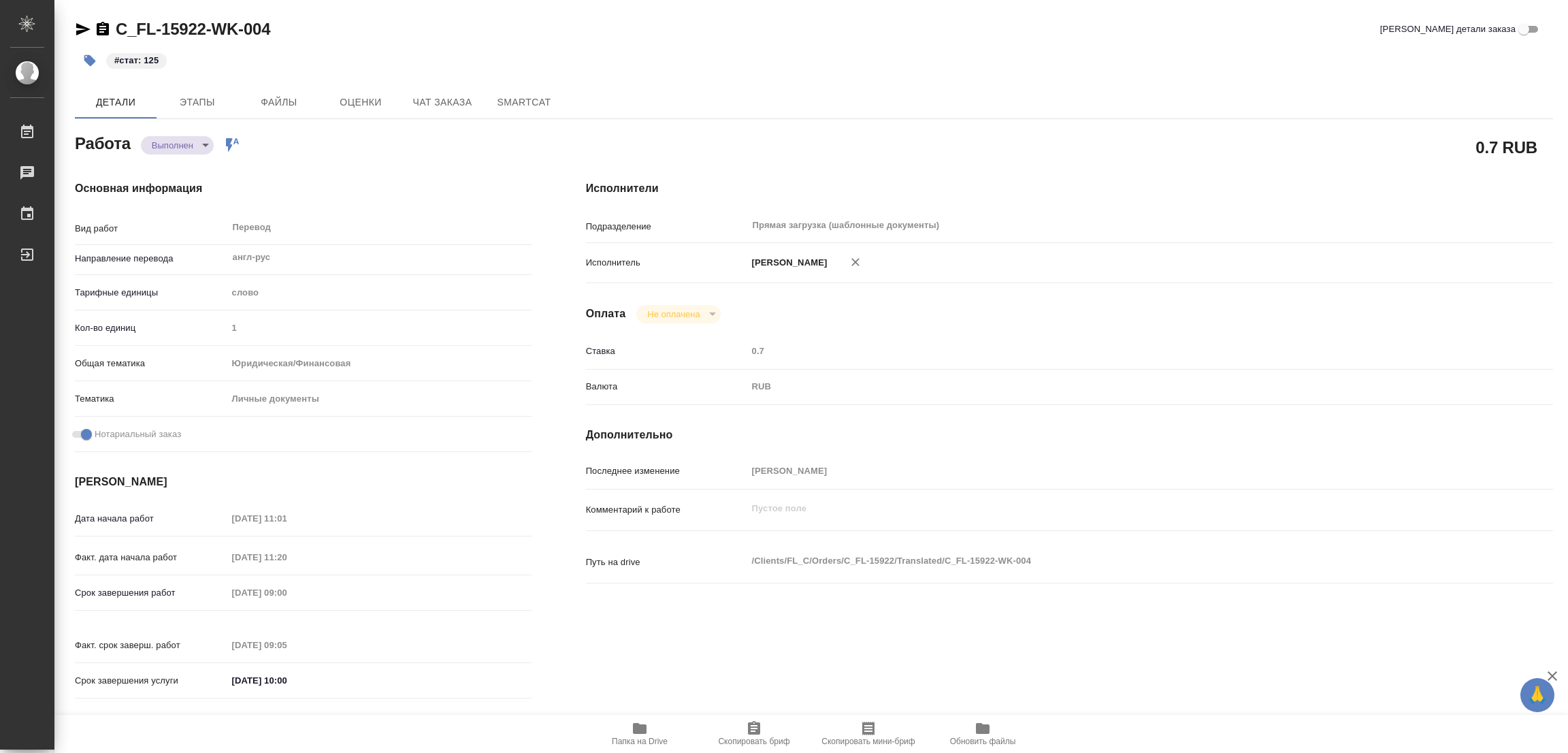
type textarea "x"
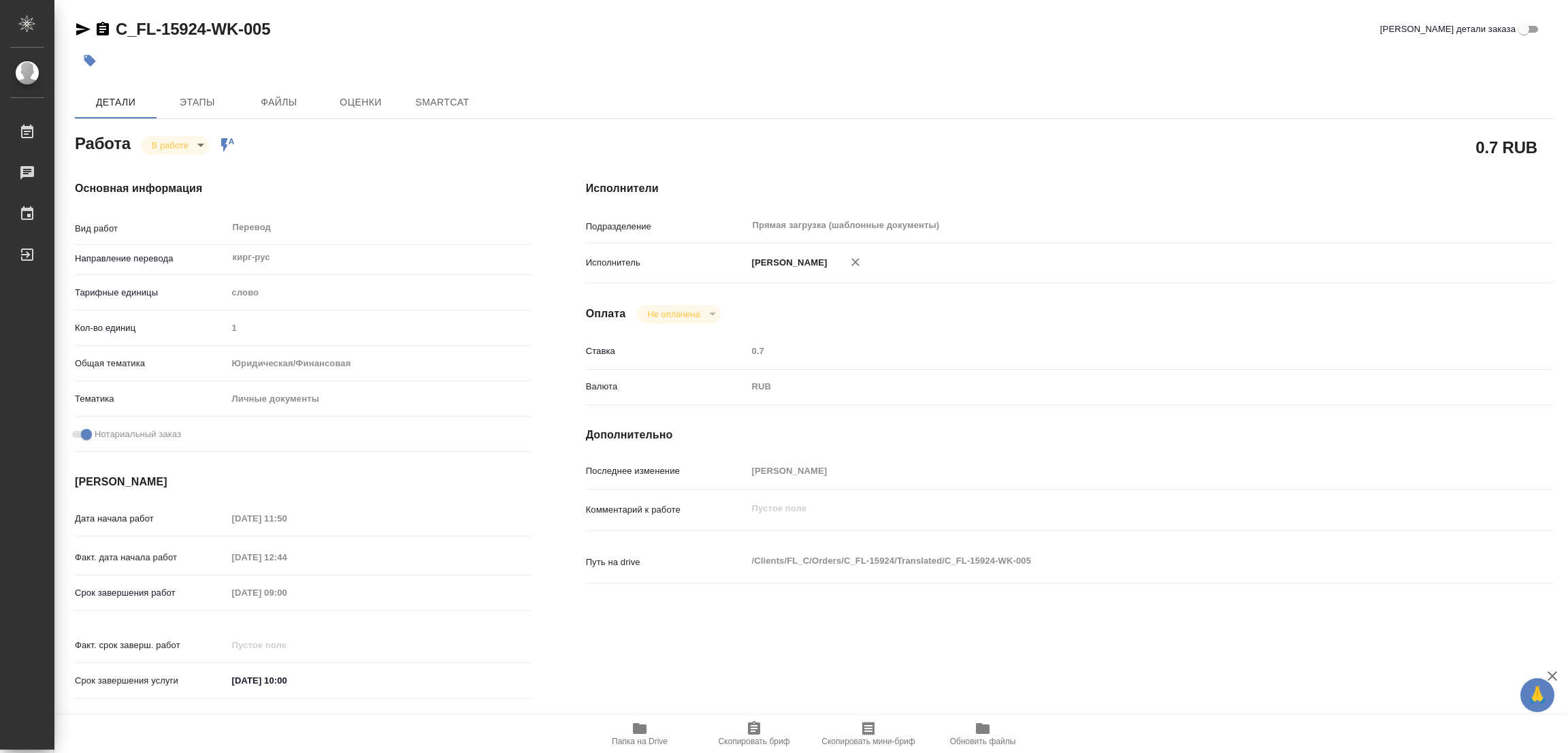
type textarea "x"
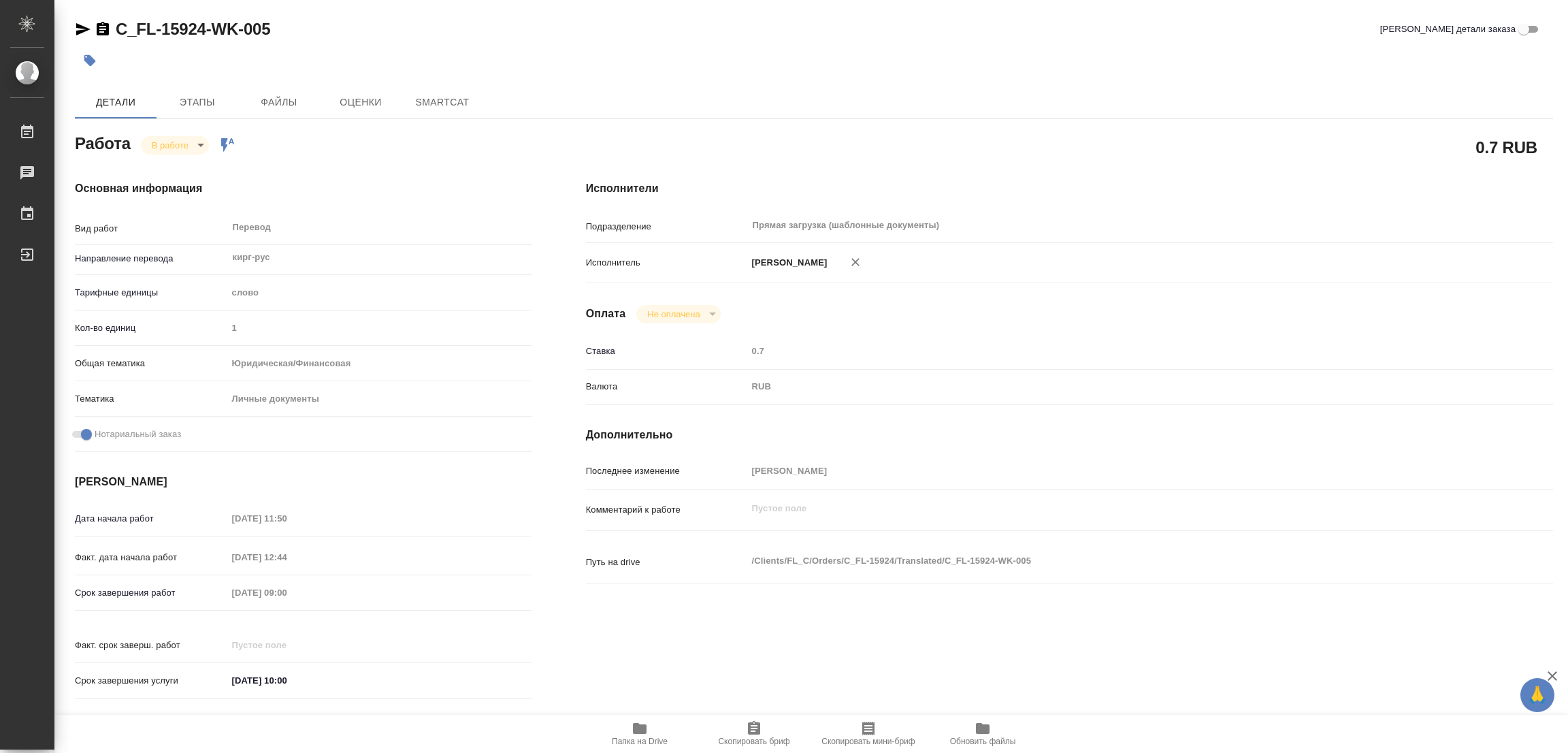
type textarea "x"
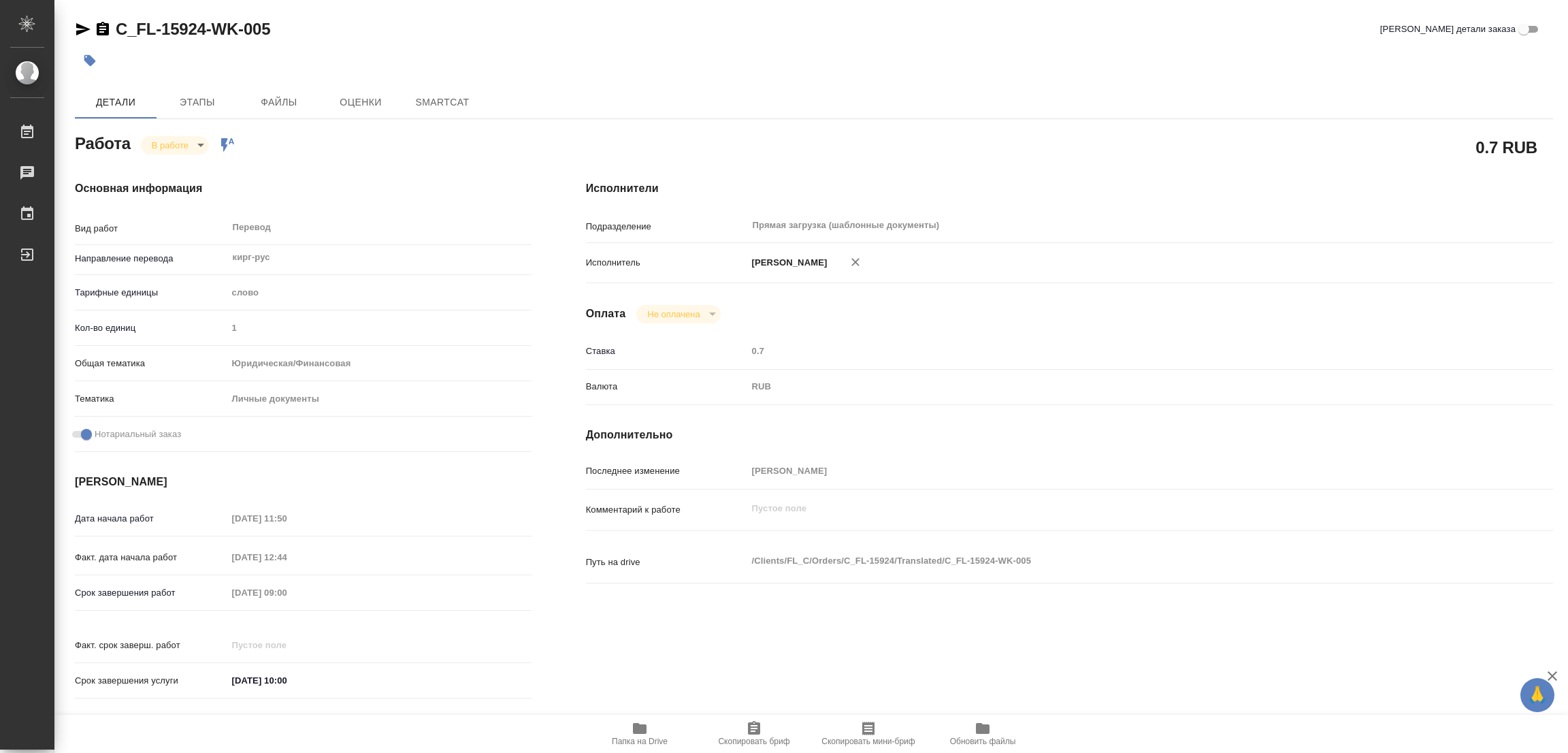
type textarea "x"
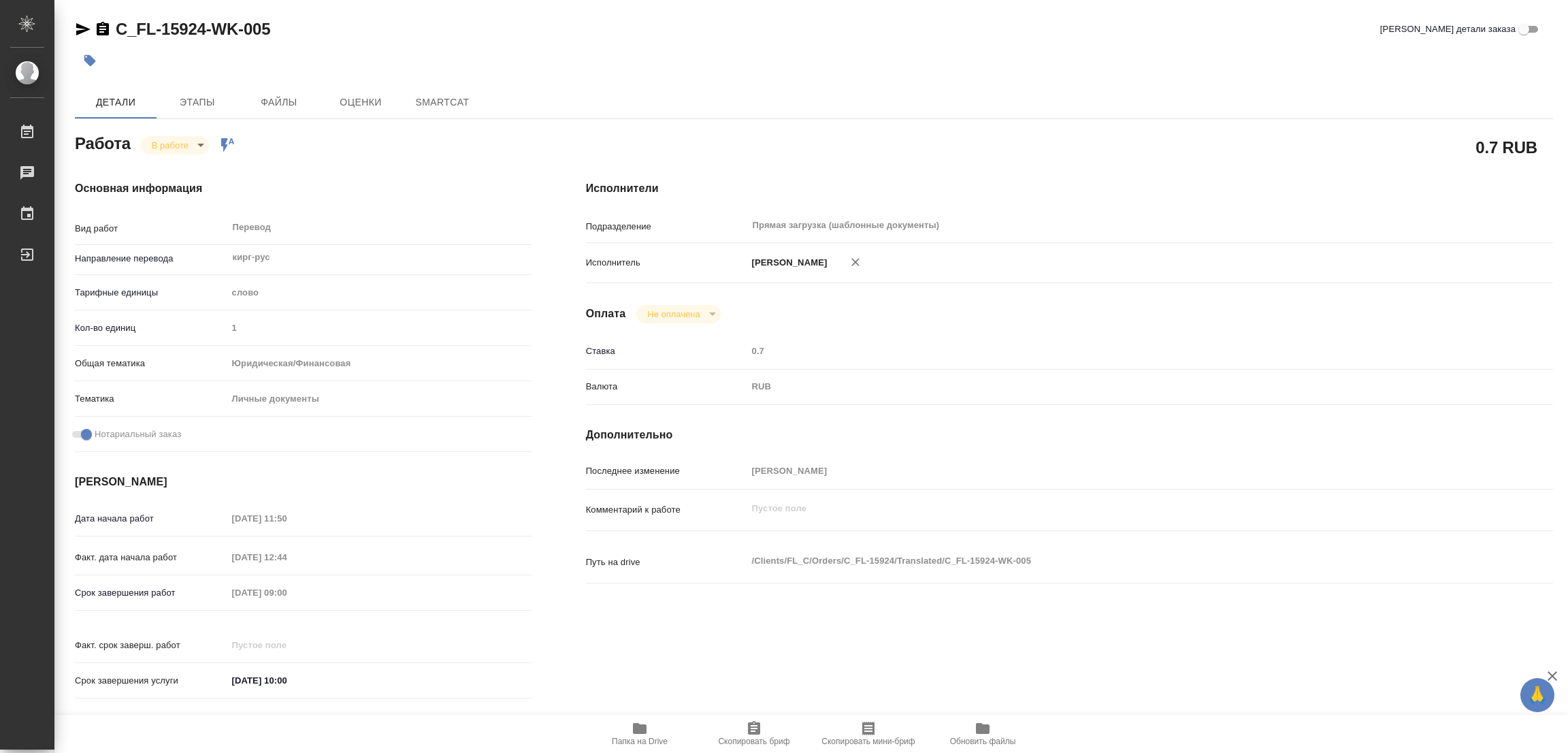
type textarea "x"
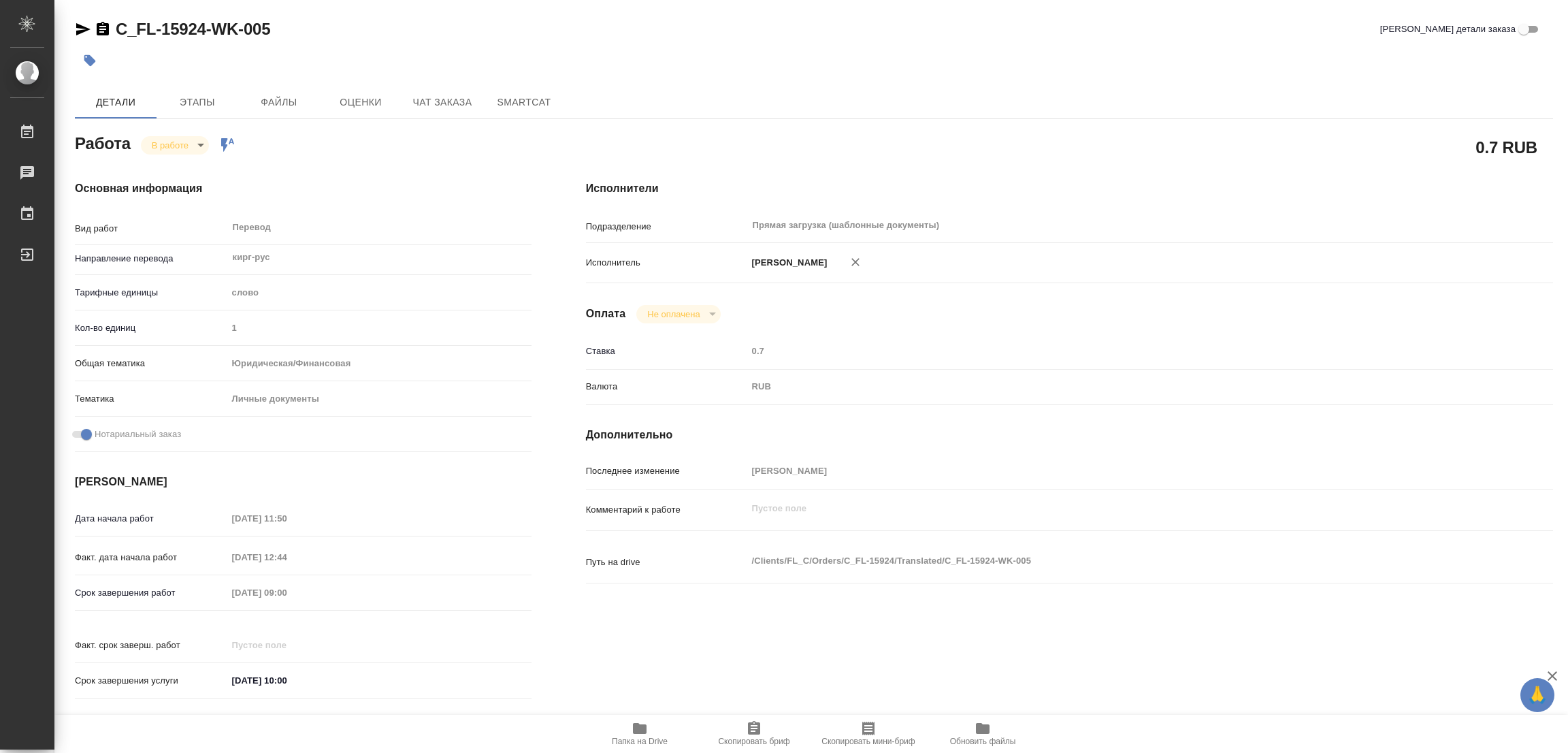
type textarea "x"
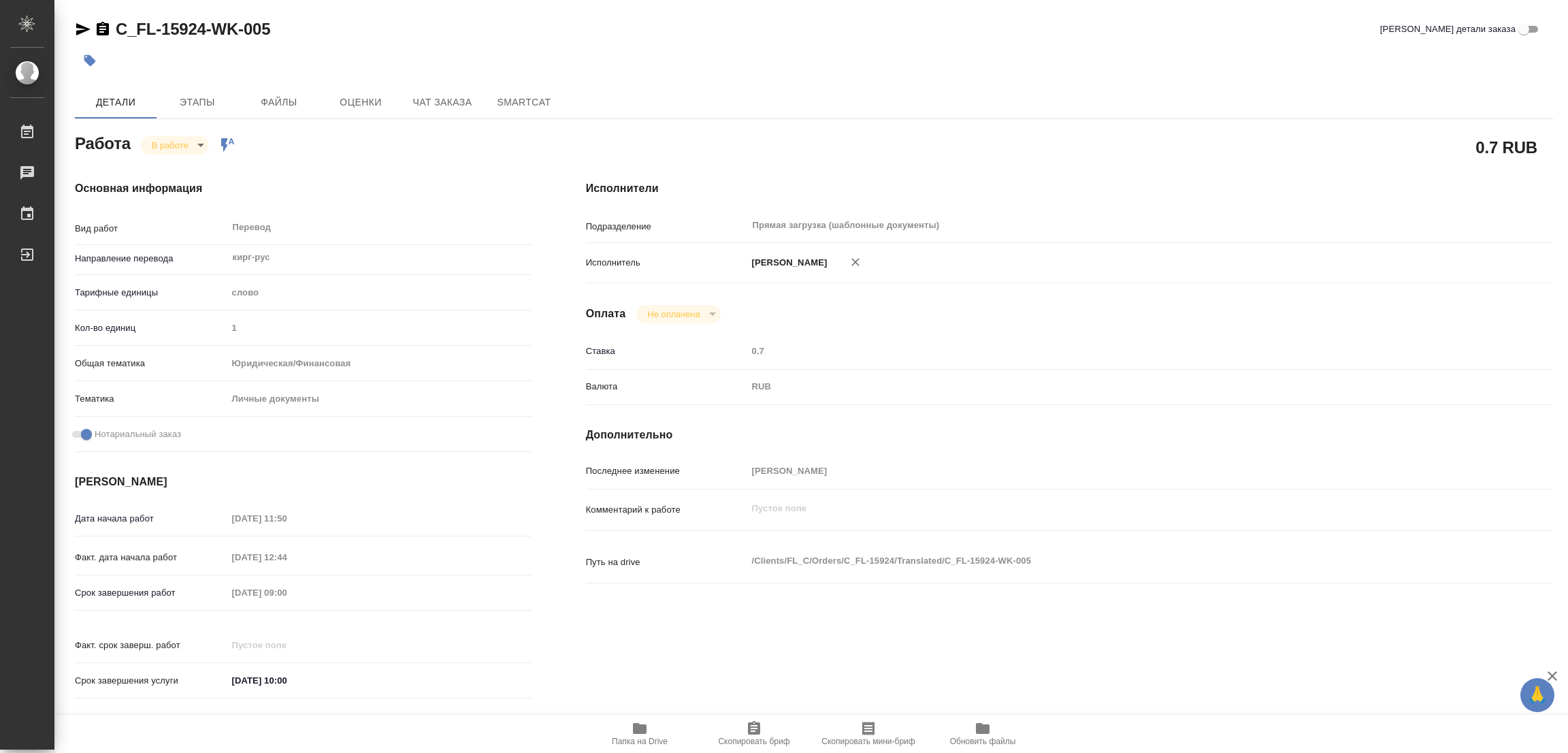
type textarea "x"
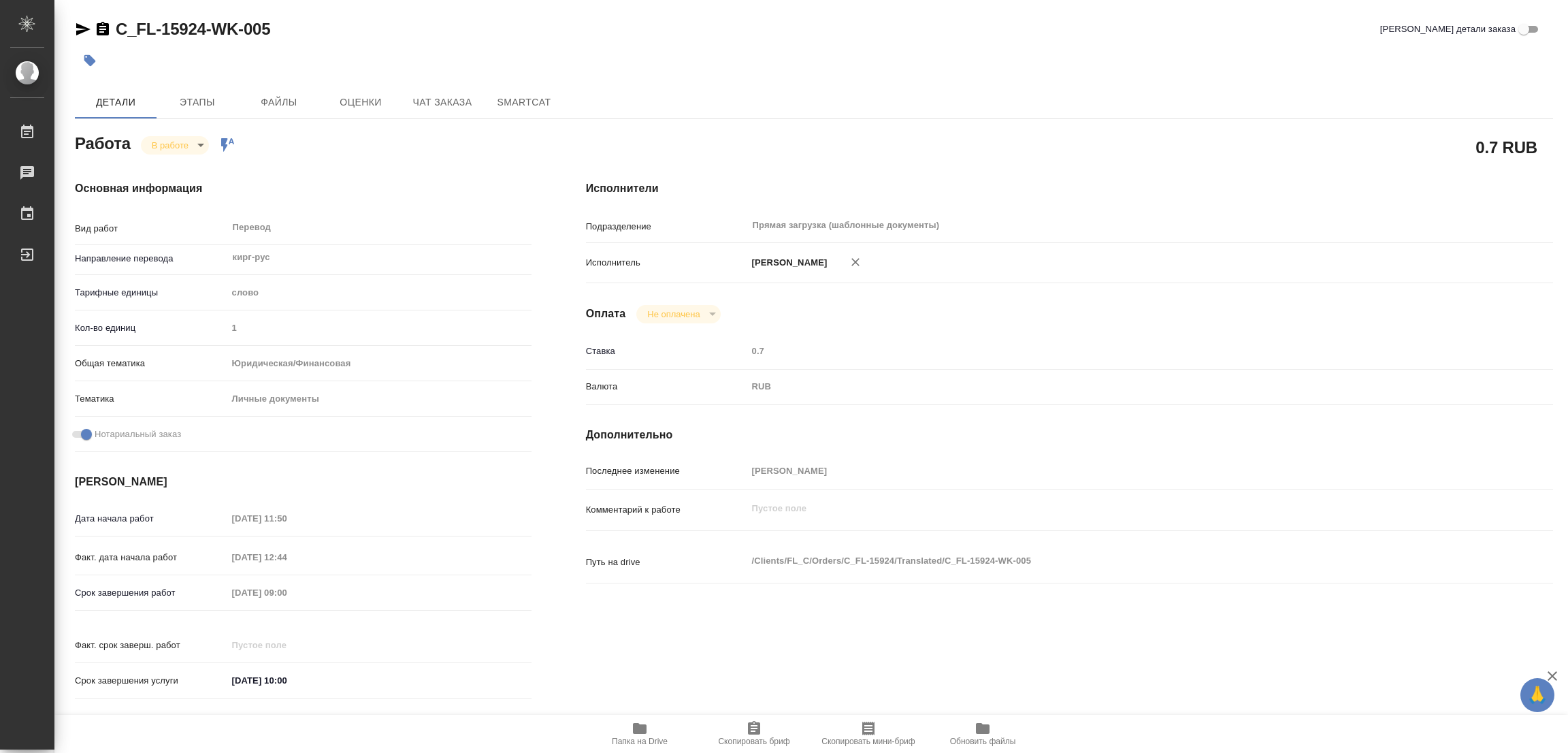
click at [382, 188] on h4 "Основная информация" at bounding box center [303, 189] width 457 height 16
click at [650, 724] on span "Папка на Drive" at bounding box center [640, 733] width 98 height 26
click at [203, 101] on span "Этапы" at bounding box center [198, 102] width 65 height 17
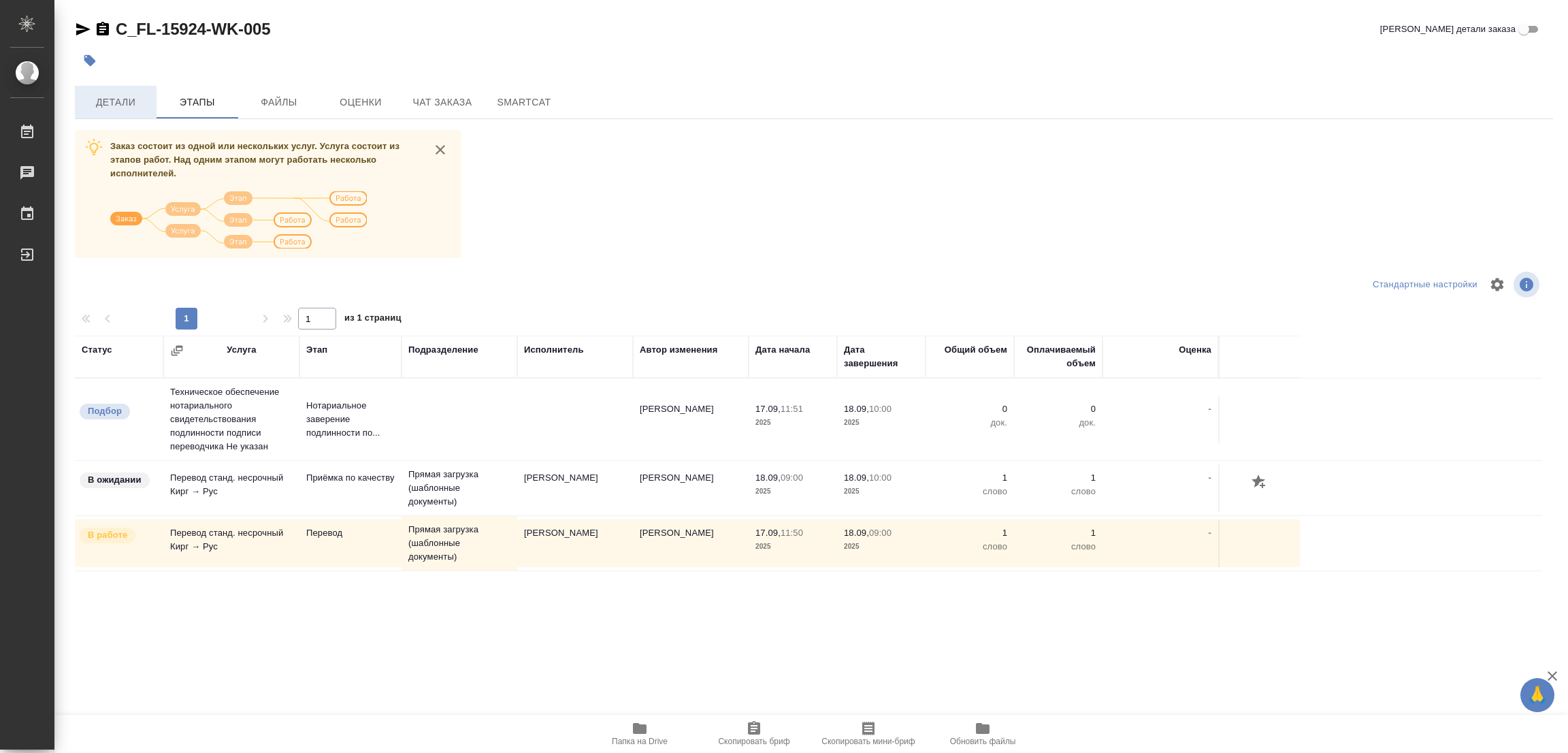
click at [113, 105] on span "Детали" at bounding box center [116, 102] width 65 height 17
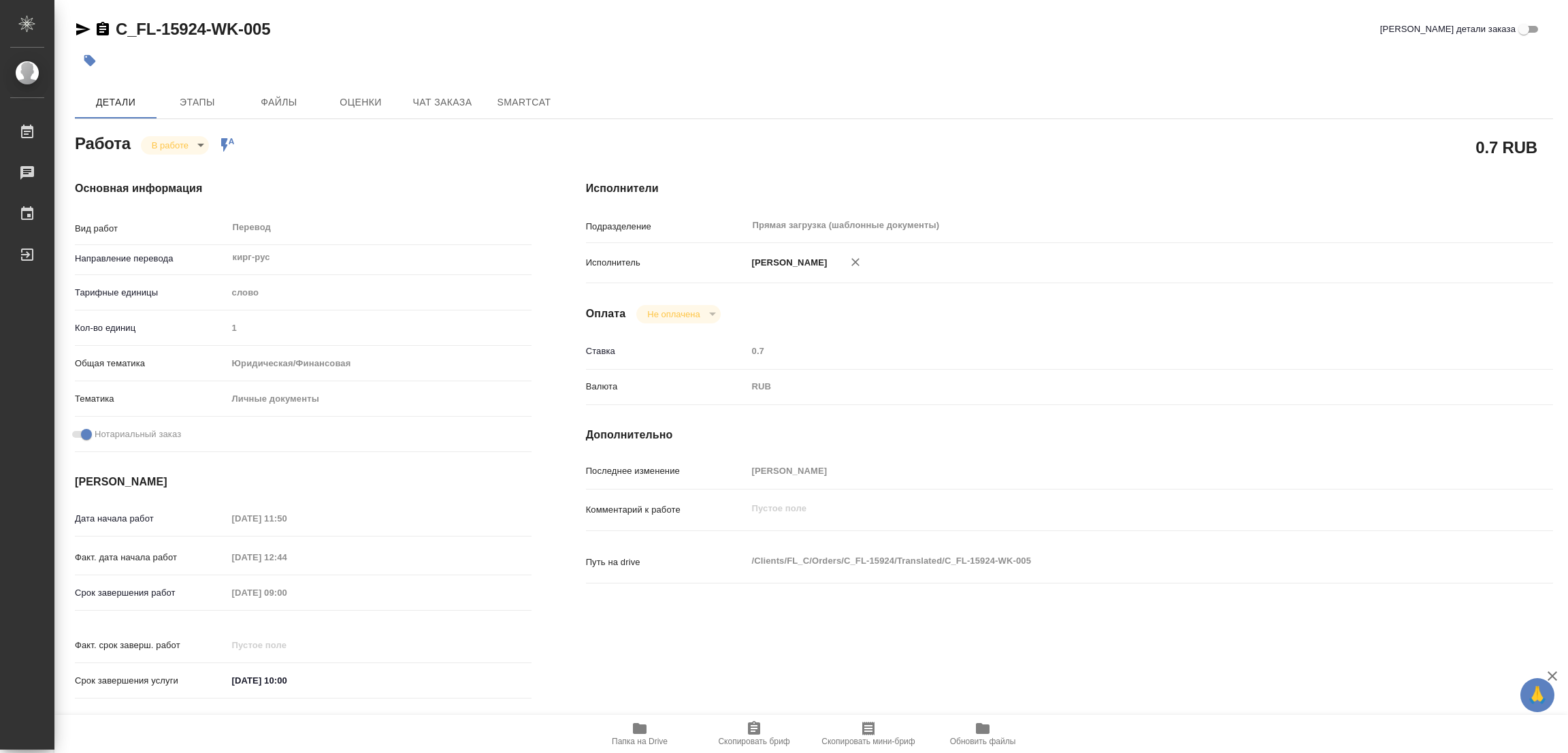
type textarea "x"
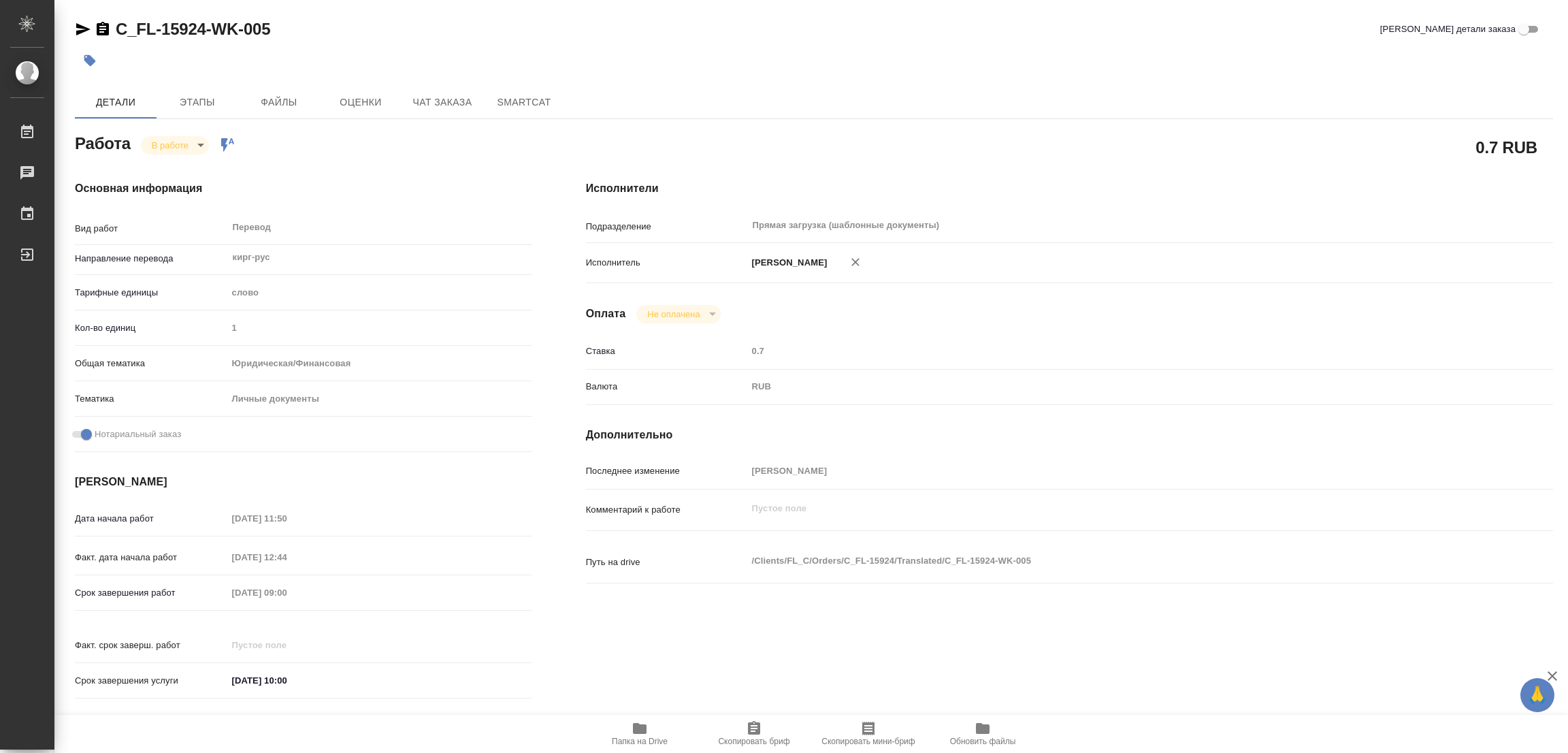
type textarea "x"
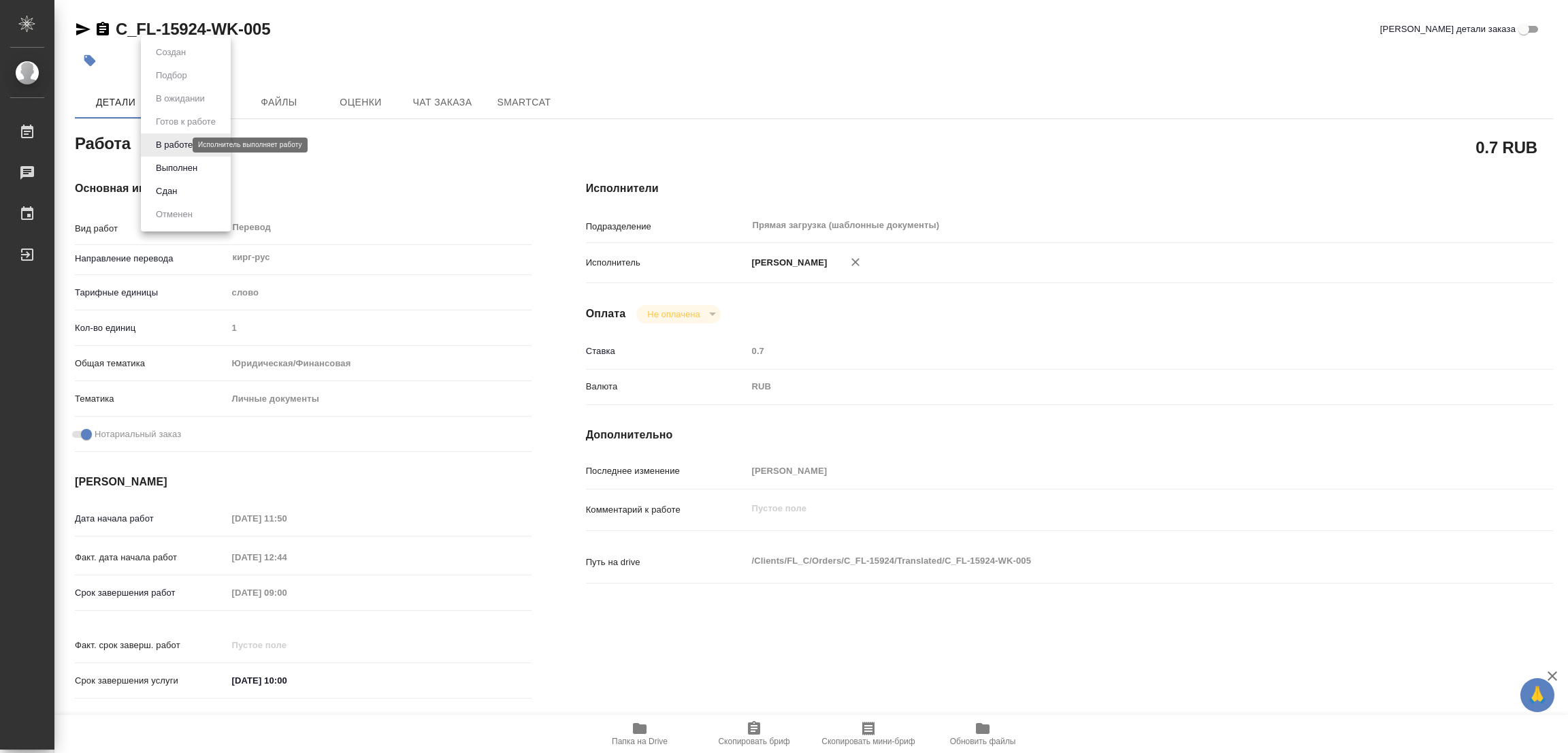
click at [179, 140] on body "🙏 .cls-1 fill:#fff; AWATERA Popova Galina Работы 0 Чаты График Выйти C_FL-15924…" at bounding box center [784, 376] width 1568 height 753
type textarea "x"
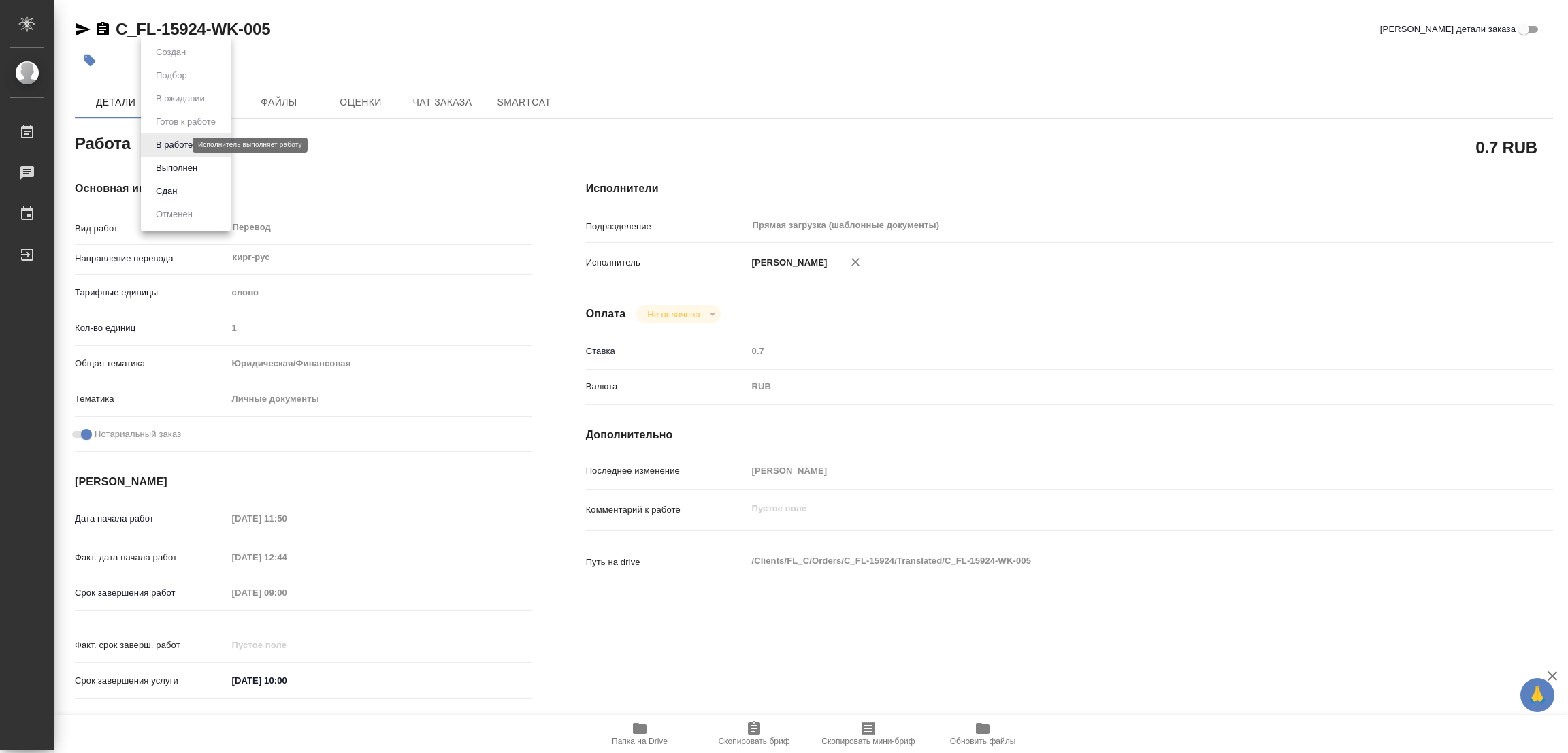
type textarea "x"
click at [172, 166] on button "Выполнен" at bounding box center [176, 168] width 50 height 15
type textarea "x"
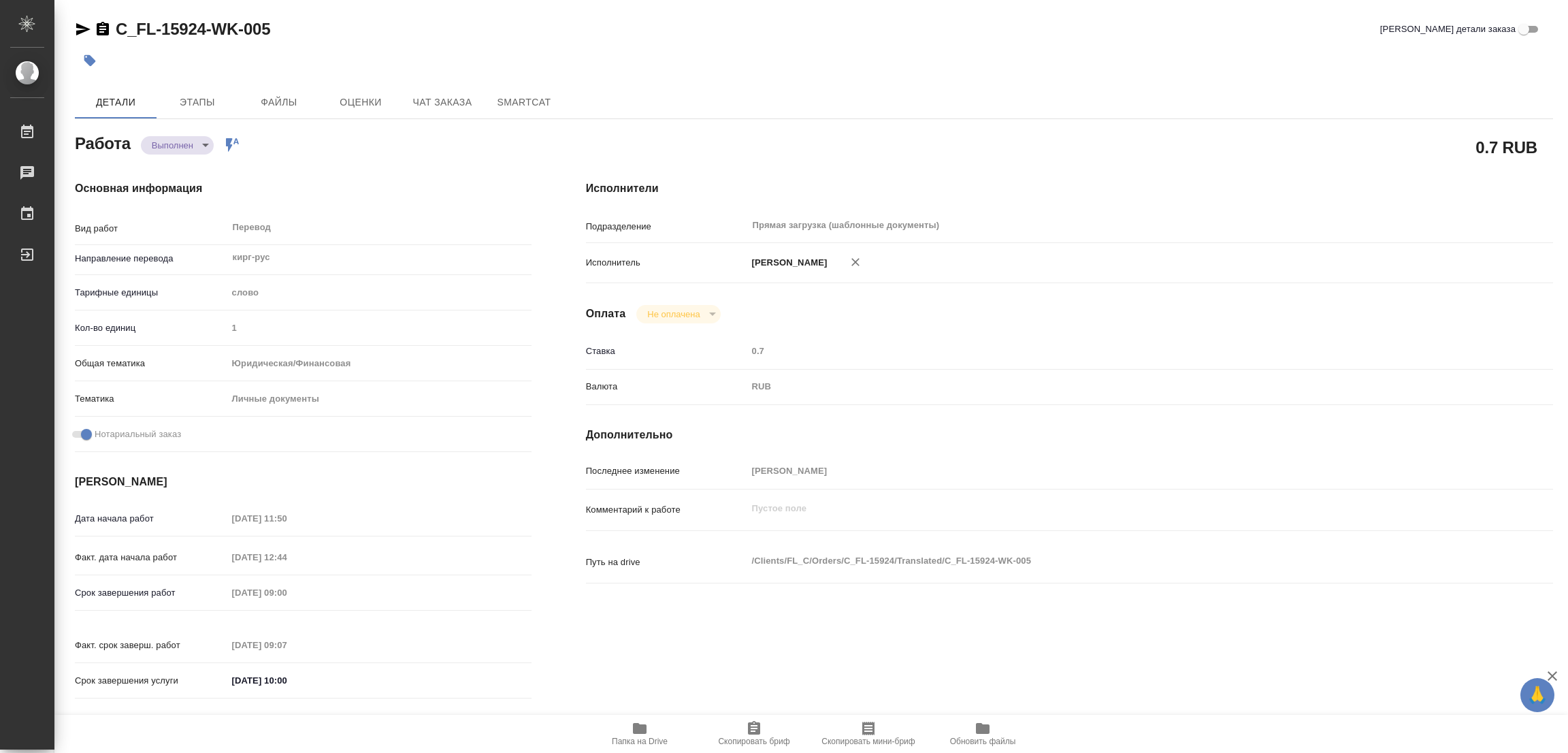
type textarea "x"
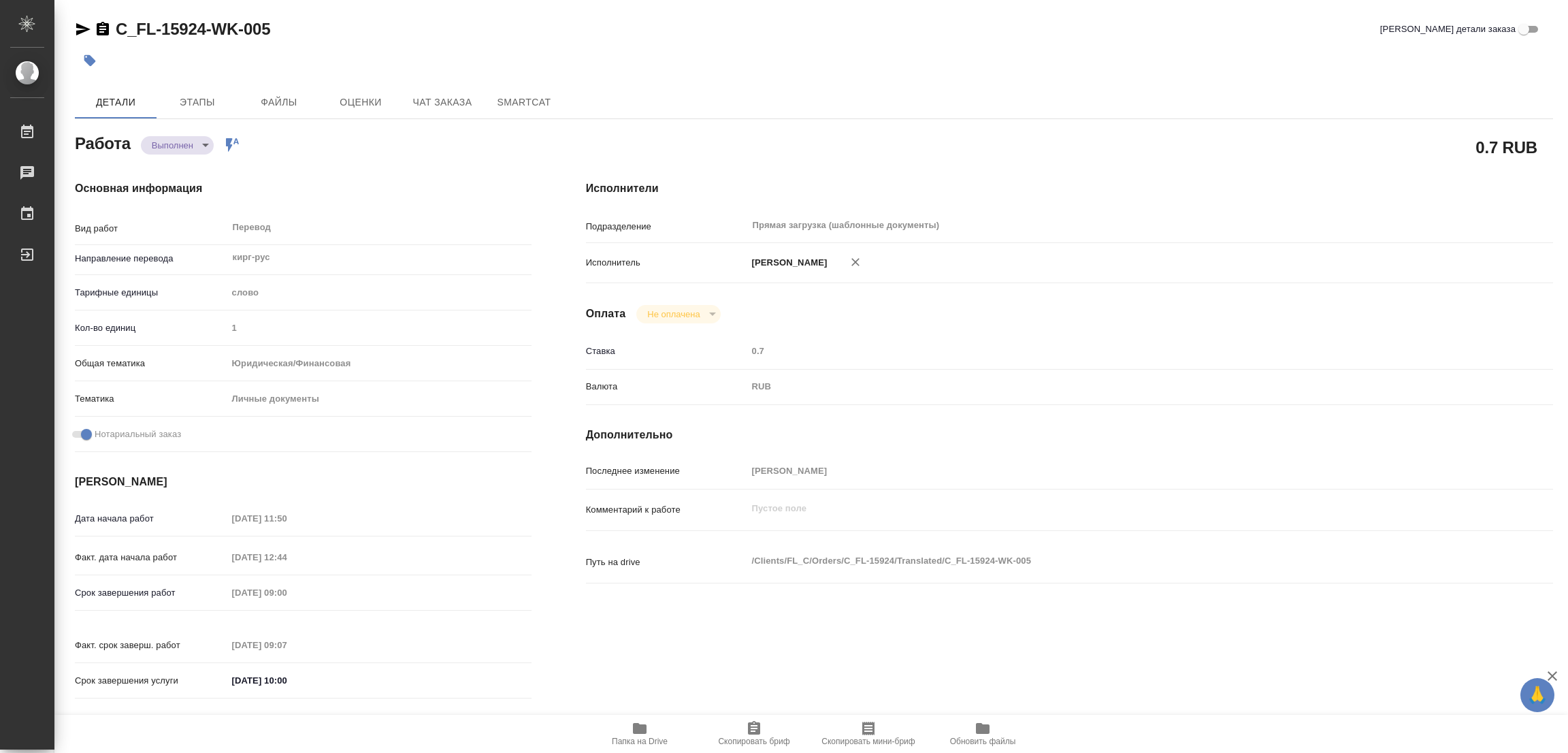
type textarea "x"
click at [91, 57] on icon "button" at bounding box center [90, 61] width 11 height 11
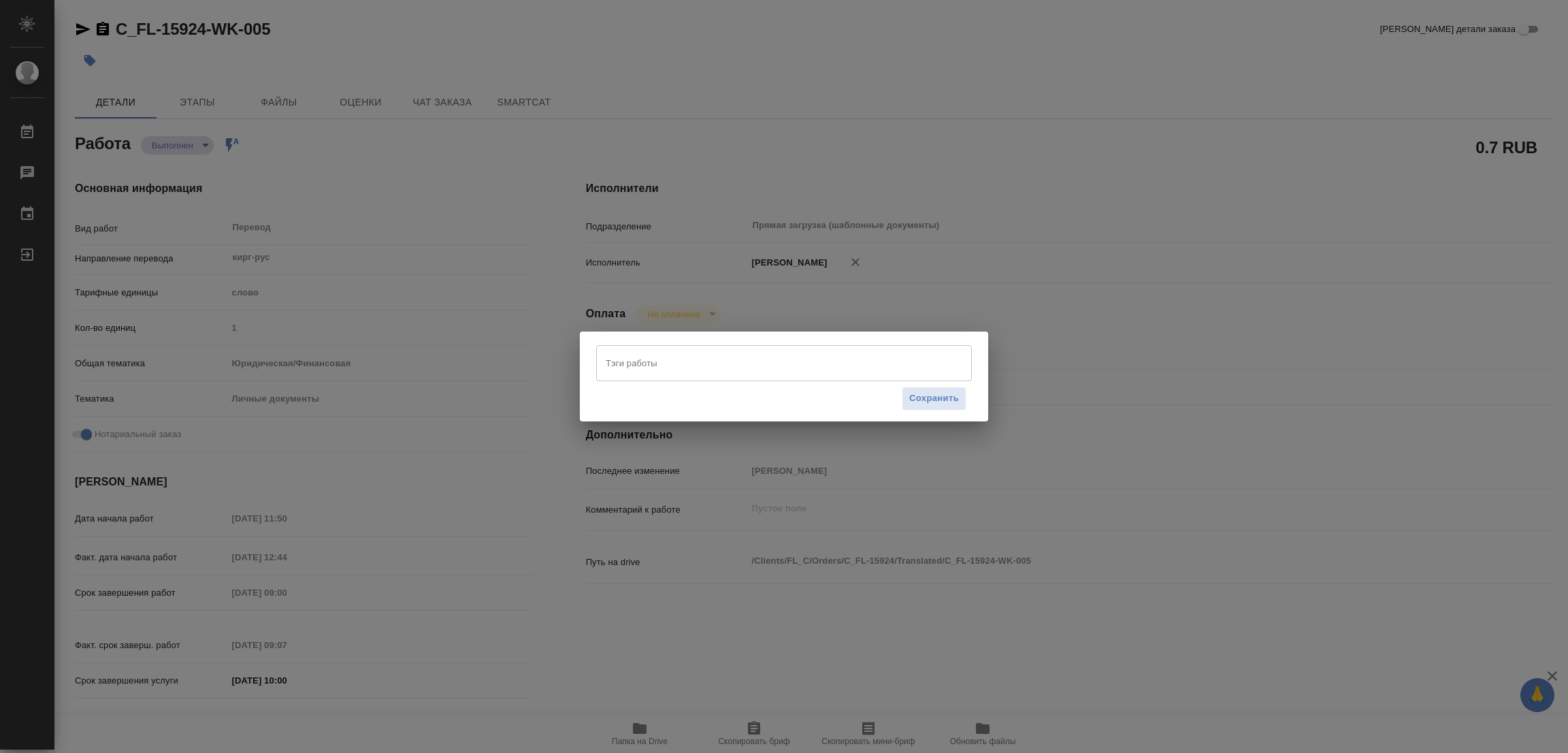
type textarea "x"
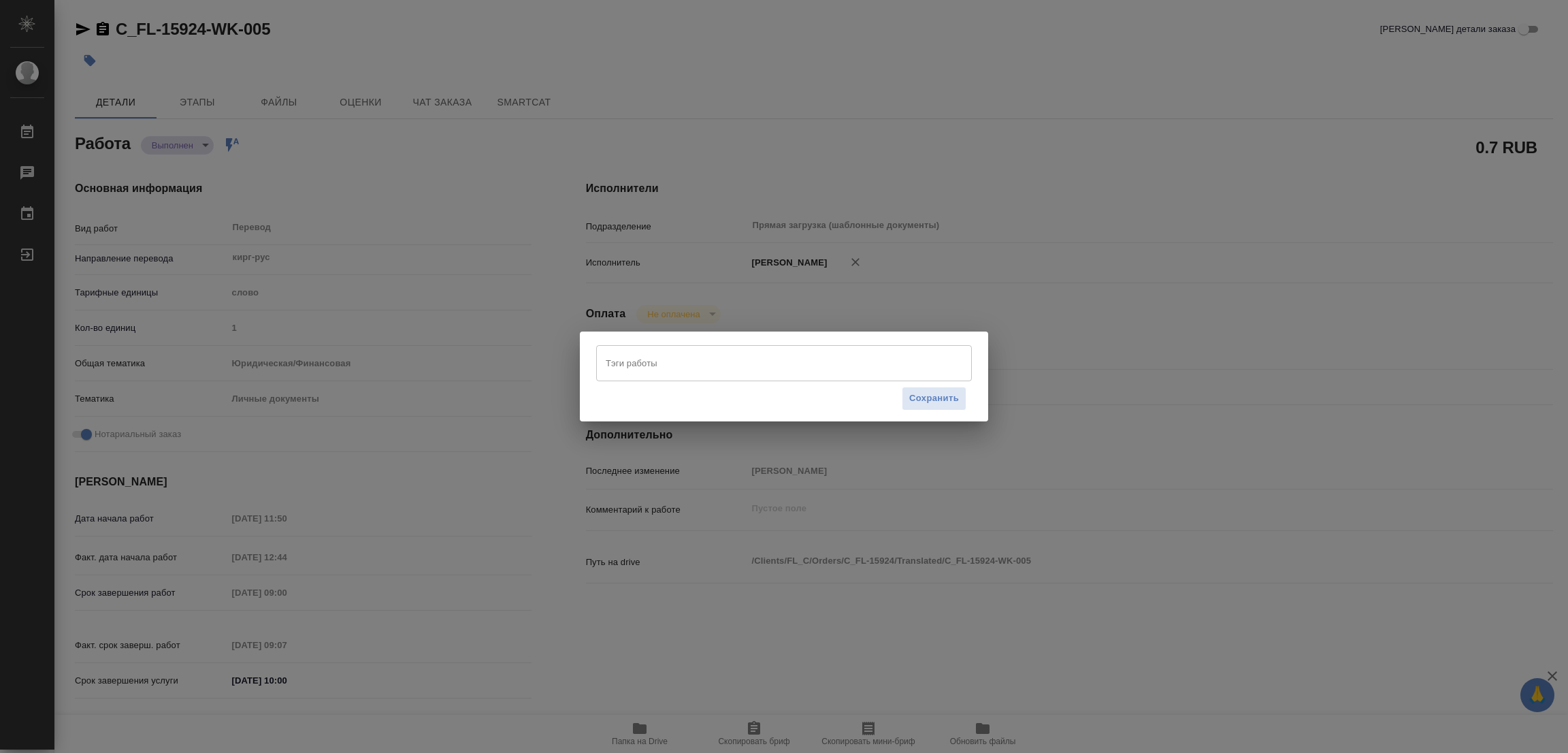
click at [602, 359] on div "Тэги работы" at bounding box center [784, 363] width 376 height 35
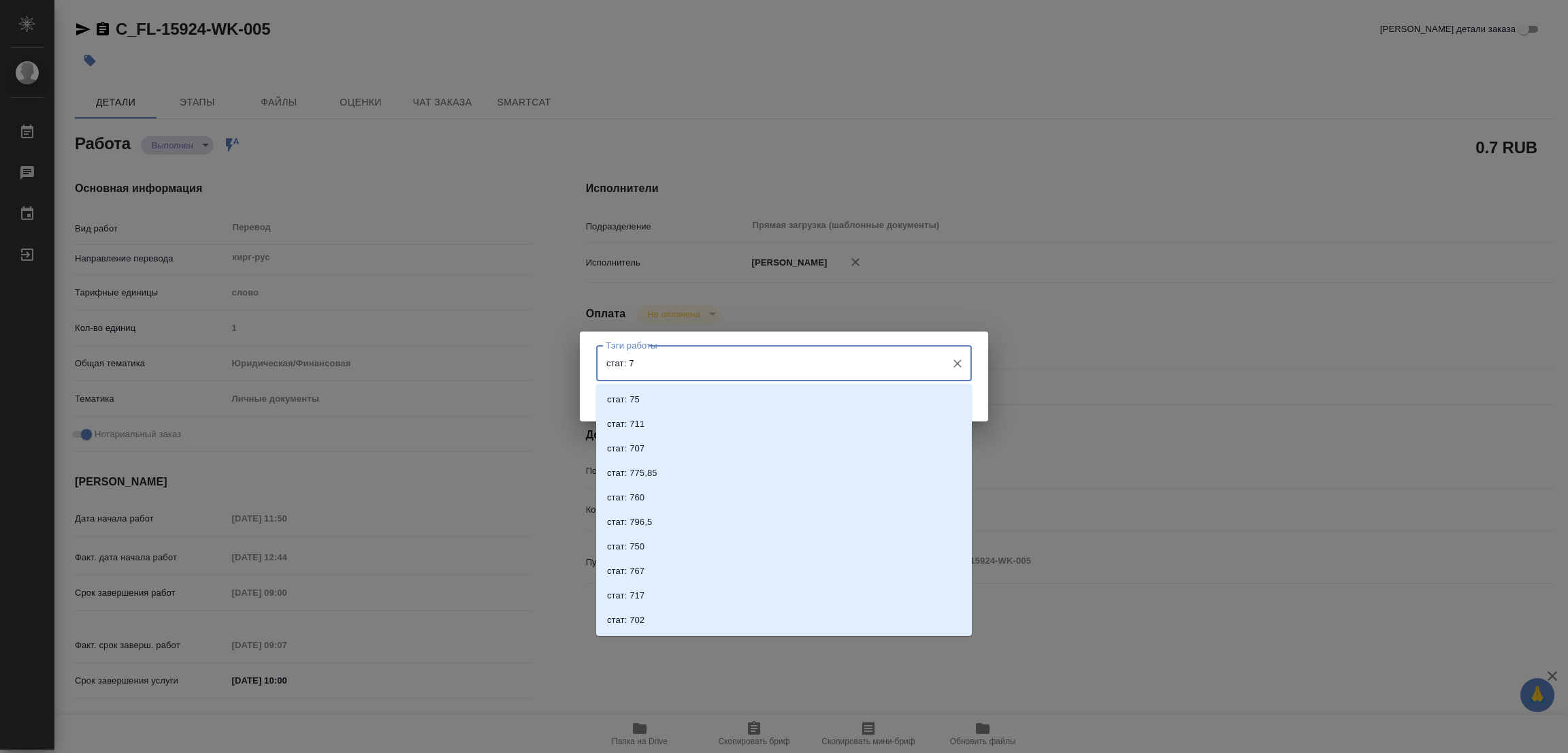
type input "стат: 75"
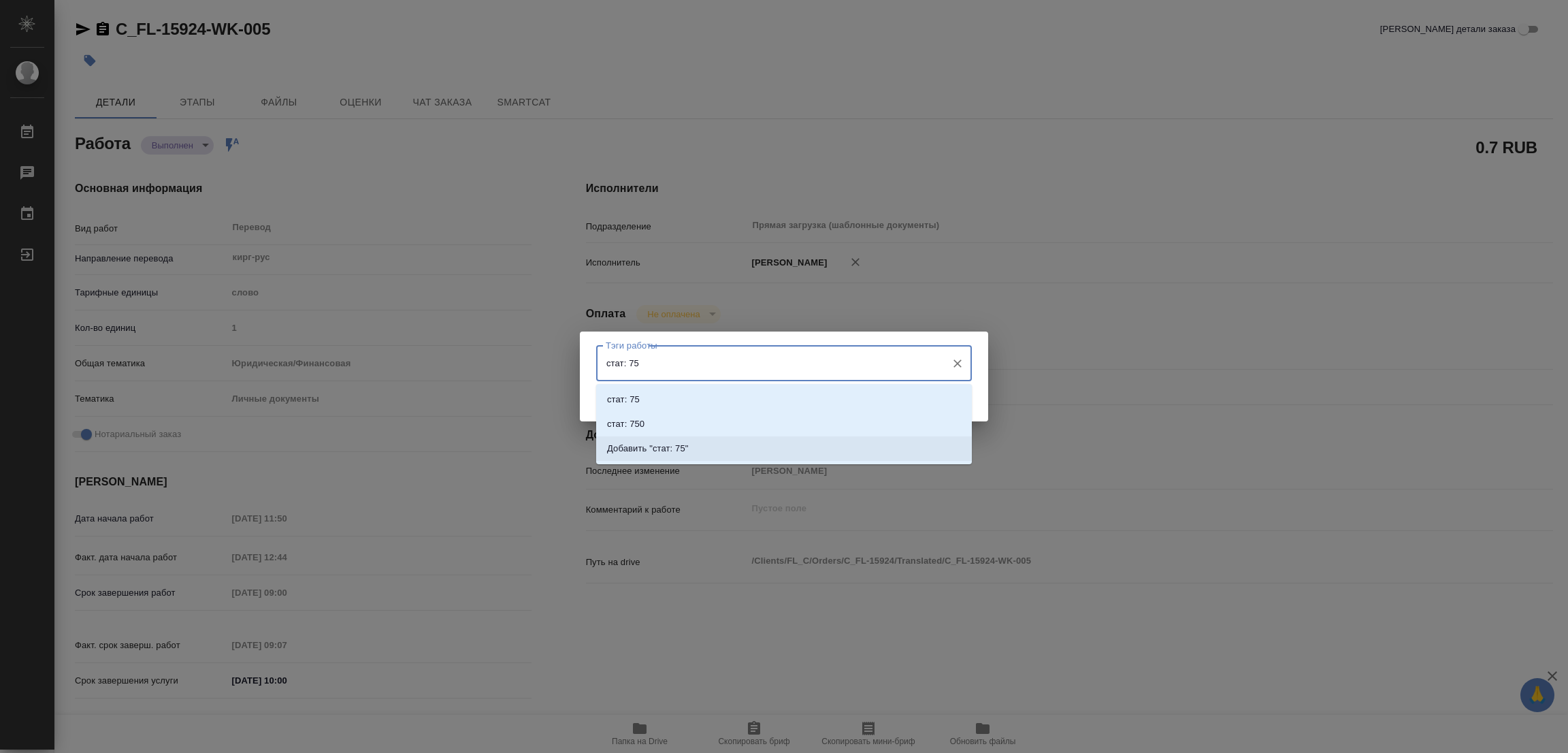
click at [673, 442] on p "Добавить "стат: 75"" at bounding box center [648, 448] width 82 height 14
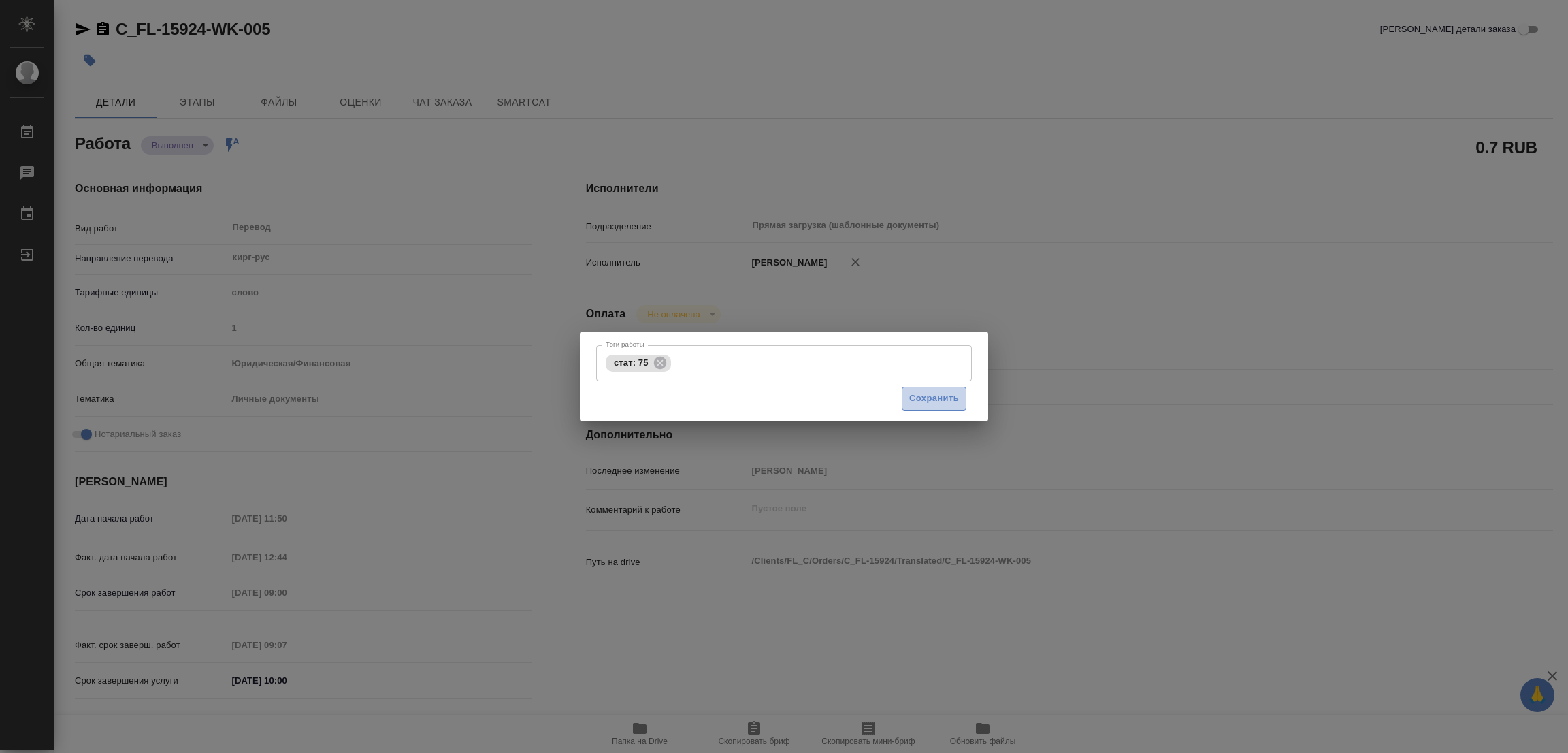
click at [921, 398] on span "Сохранить" at bounding box center [934, 398] width 50 height 16
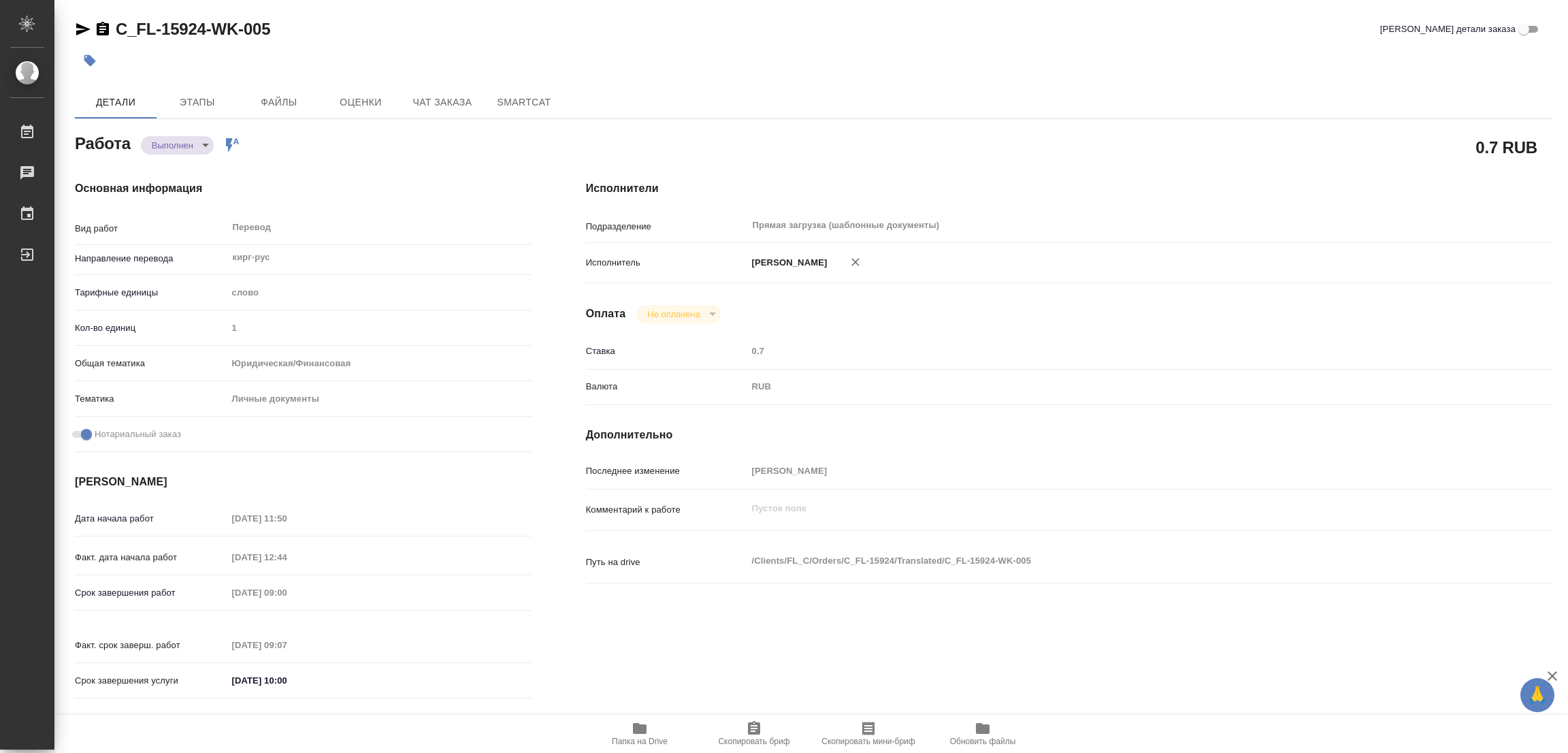
type input "completed"
type textarea "Перевод"
type textarea "x"
type input "кирг-рус"
type input "5a8b1489cc6b4906c91bfd90"
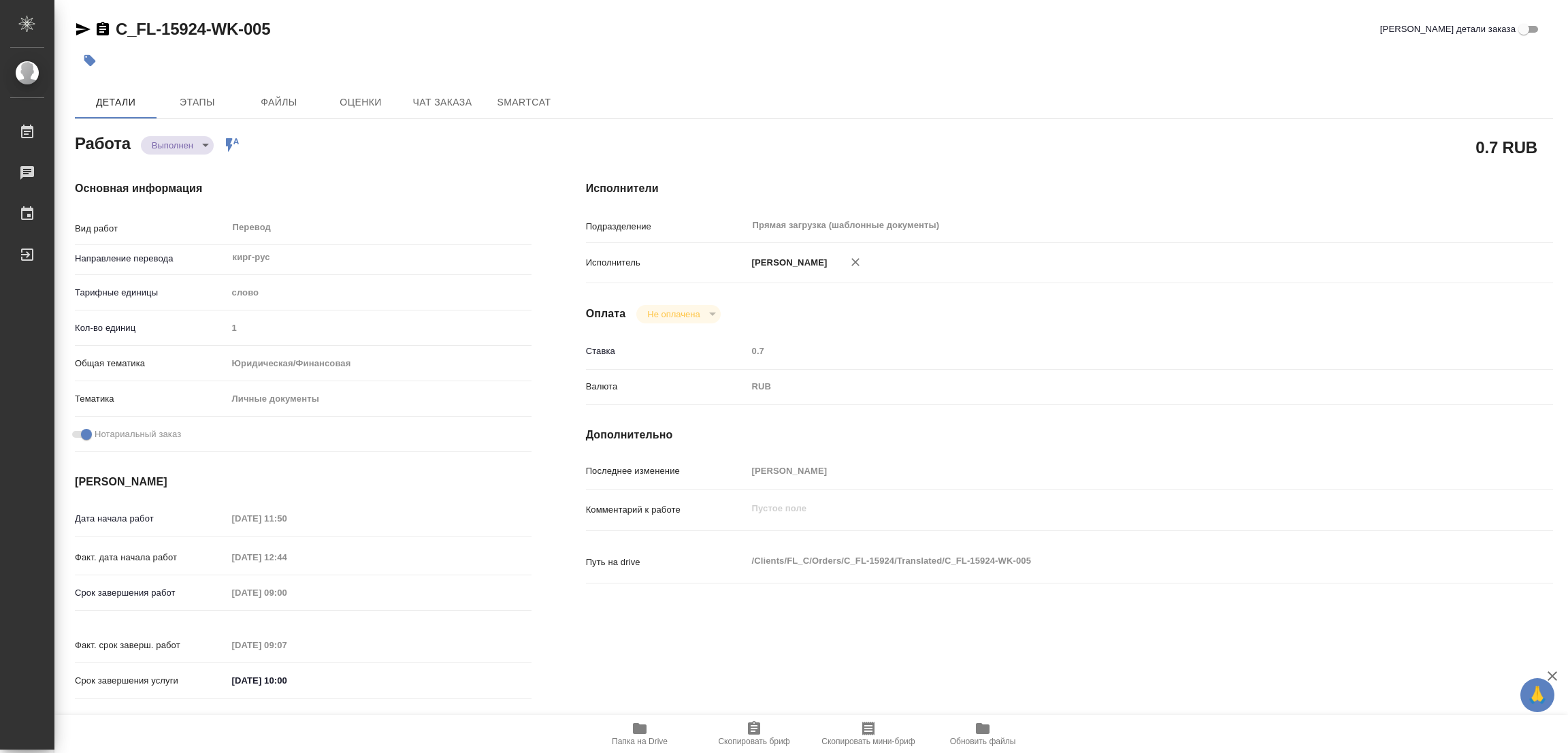
type input "1"
type input "yr-fn"
type input "5a8b8b956a9677013d343cfe"
checkbox input "true"
type input "17.09.2025 11:50"
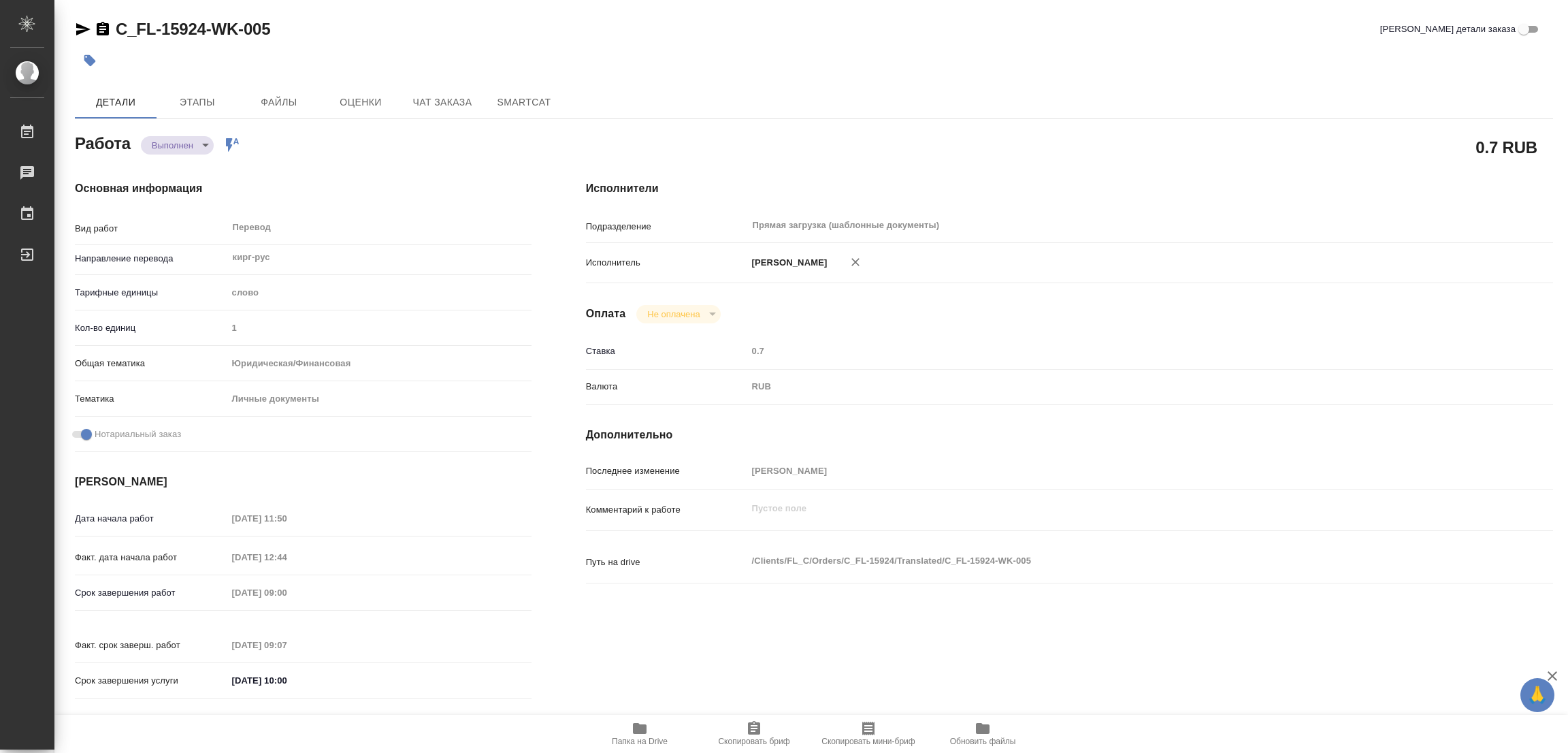
type input "17.09.2025 12:44"
type input "18.09.2025 09:00"
type input "18.09.2025 09:07"
type input "18.09.2025 10:00"
type input "Прямая загрузка (шаблонные документы)"
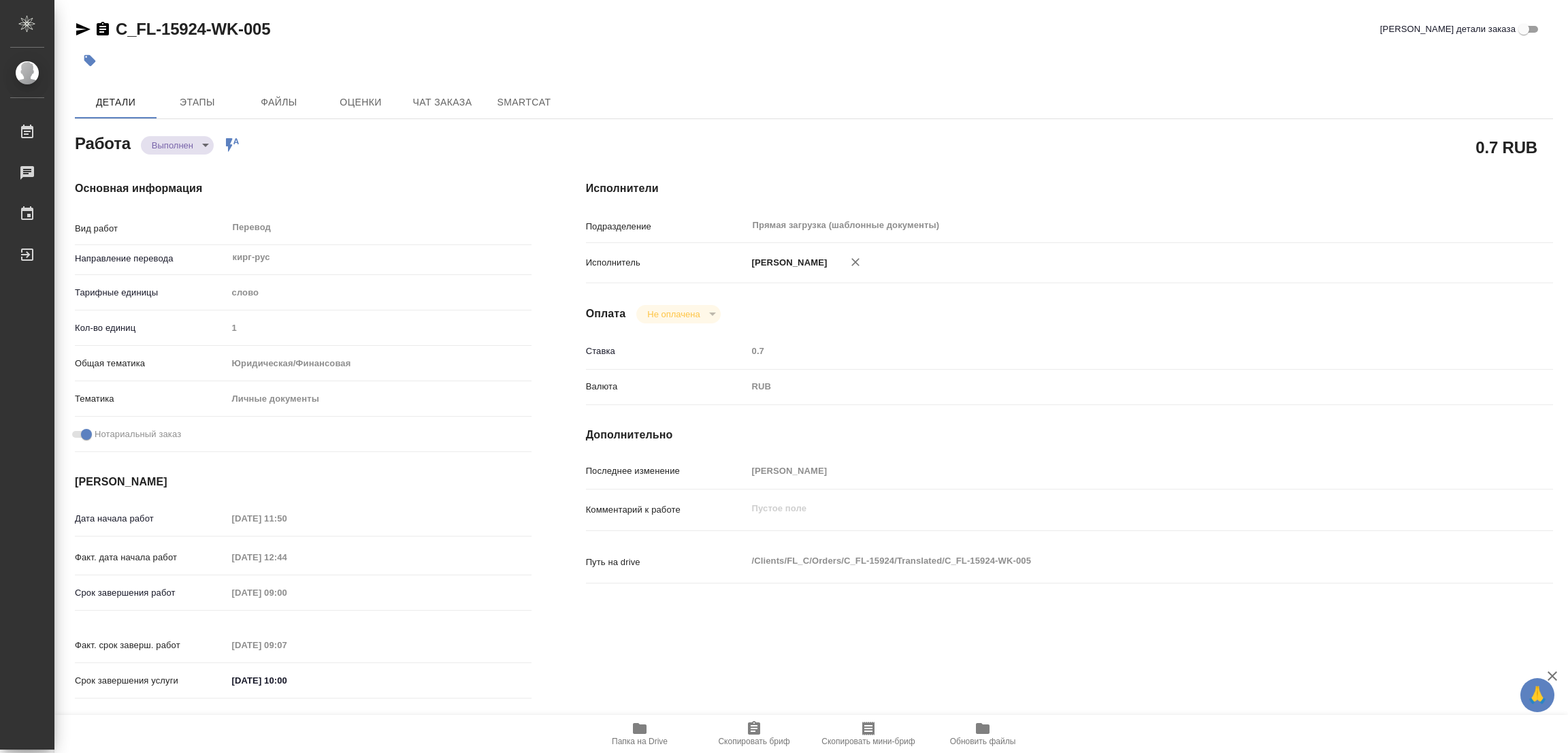
type input "notPayed"
type input "0.7"
type input "RUB"
type input "Попова Галина"
type textarea "x"
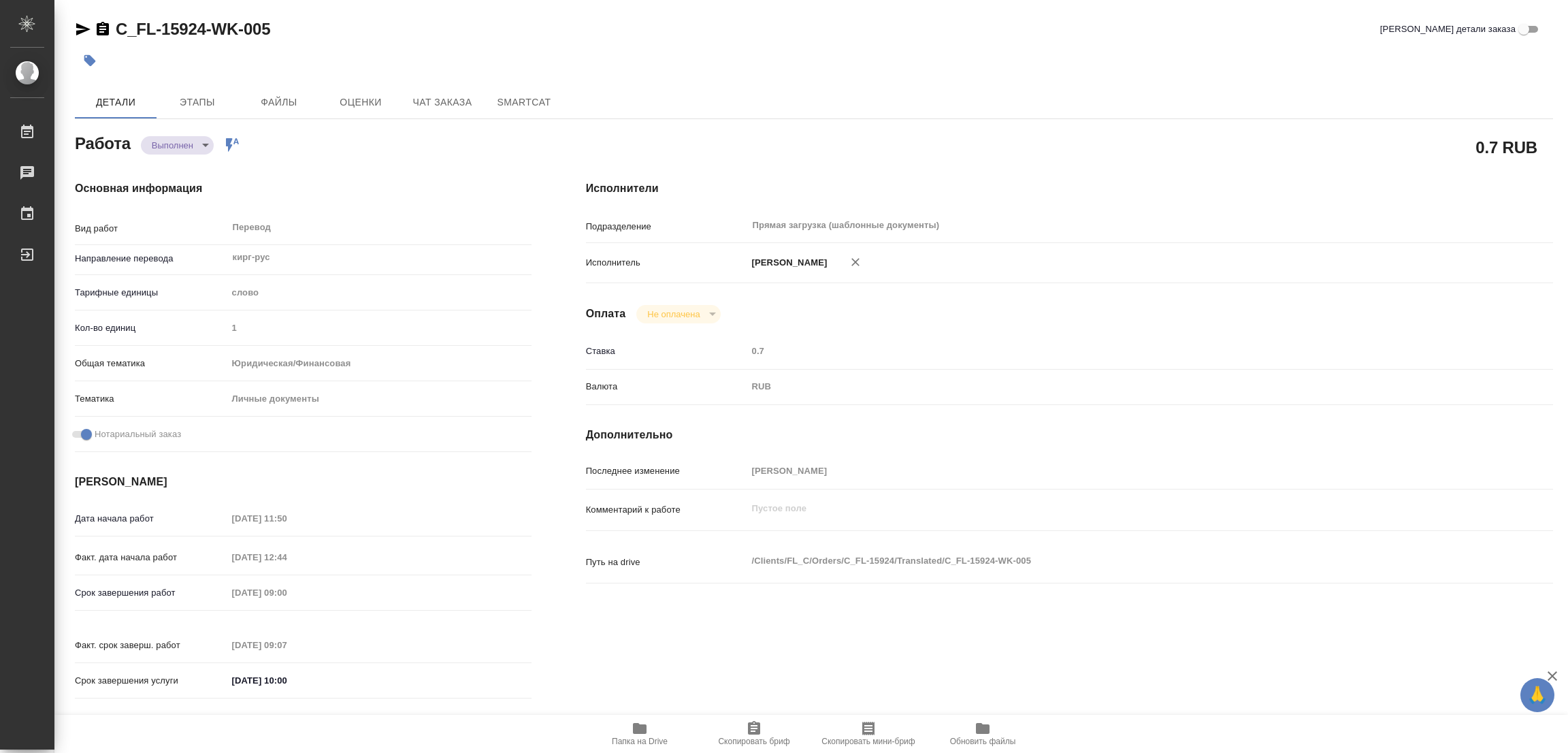
type textarea "/Clients/FL_C/Orders/C_FL-15924/Translated/C_FL-15924-WK-005"
type textarea "x"
type input "C_FL-15924"
type input "Перевод станд. несрочный"
type input "Редактура, Корректура, Приёмка по качеству, Перевод, Постредактура машинного пе…"
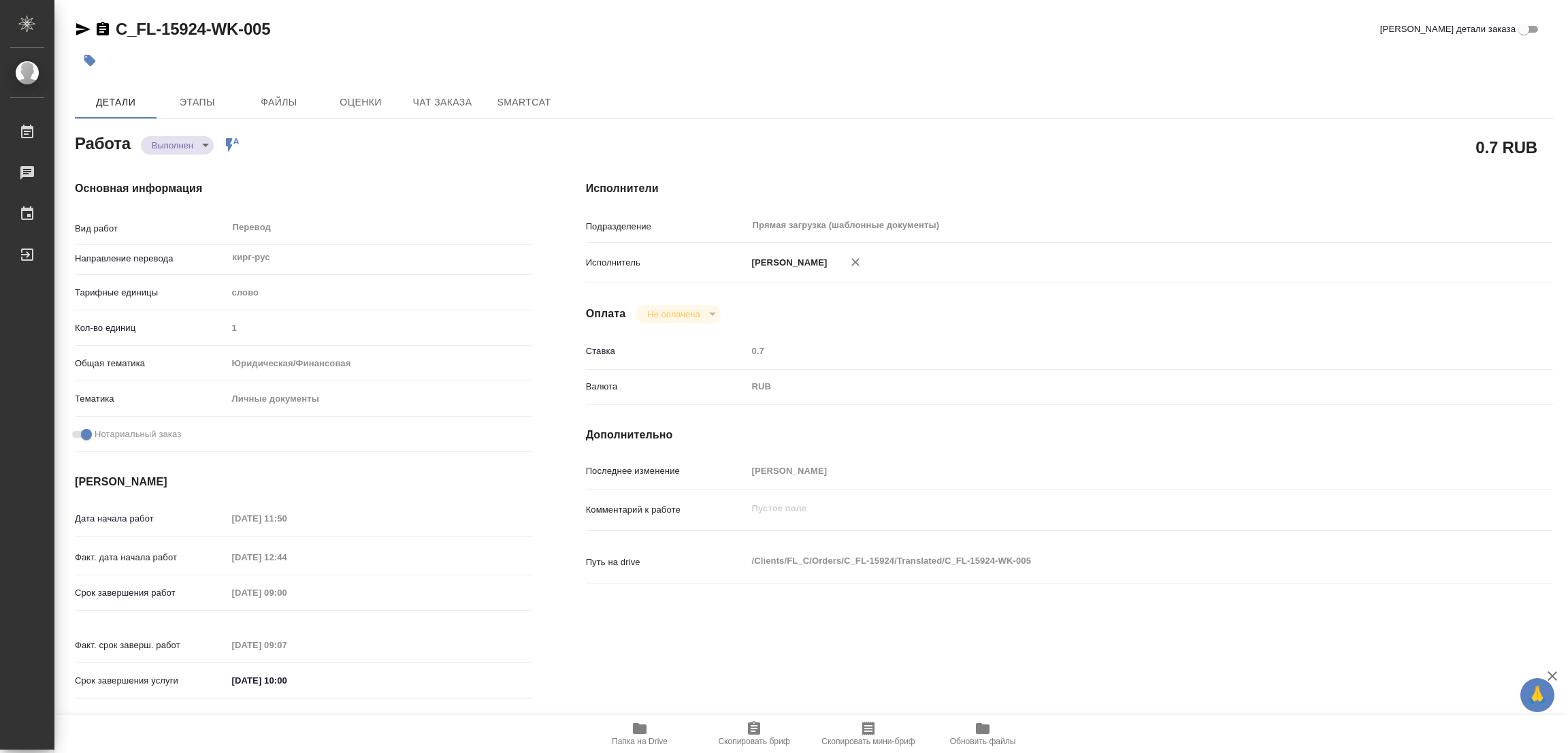
type input "Зайцева Светлана"
type input "/Clients/FL_C/Orders/C_FL-15924"
type textarea "x"
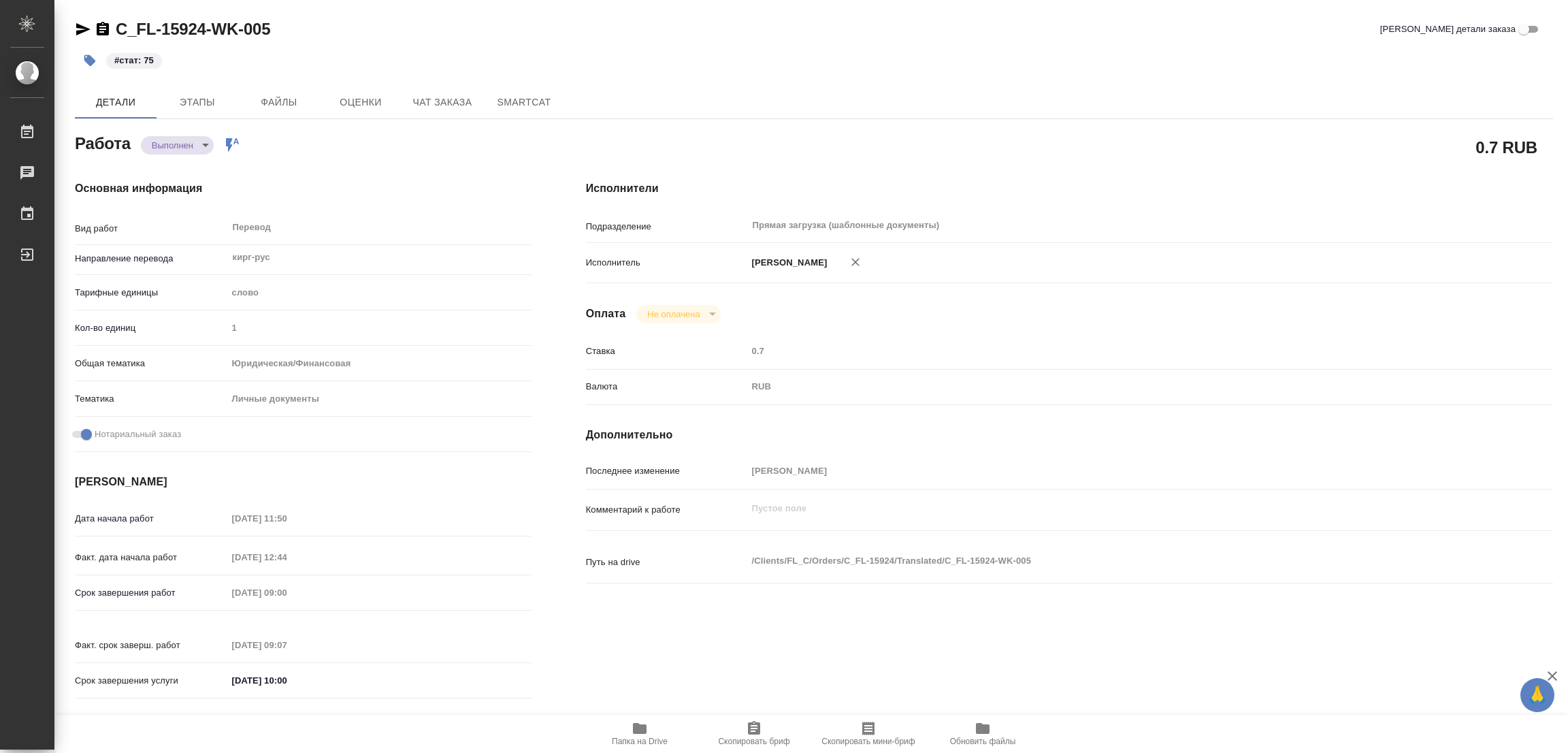
type textarea "x"
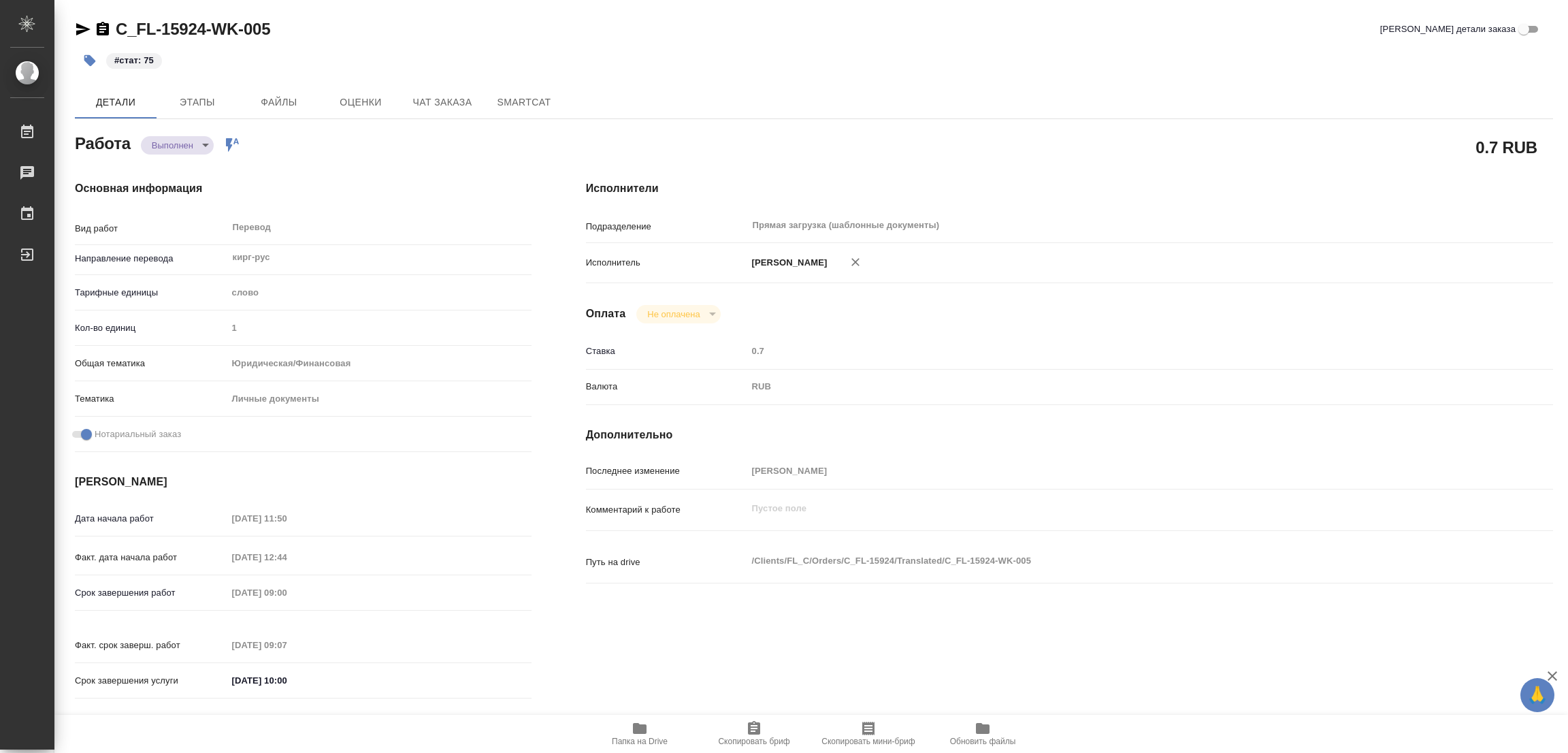
type textarea "x"
click at [786, 61] on div "#стат: 75" at bounding box center [568, 60] width 986 height 30
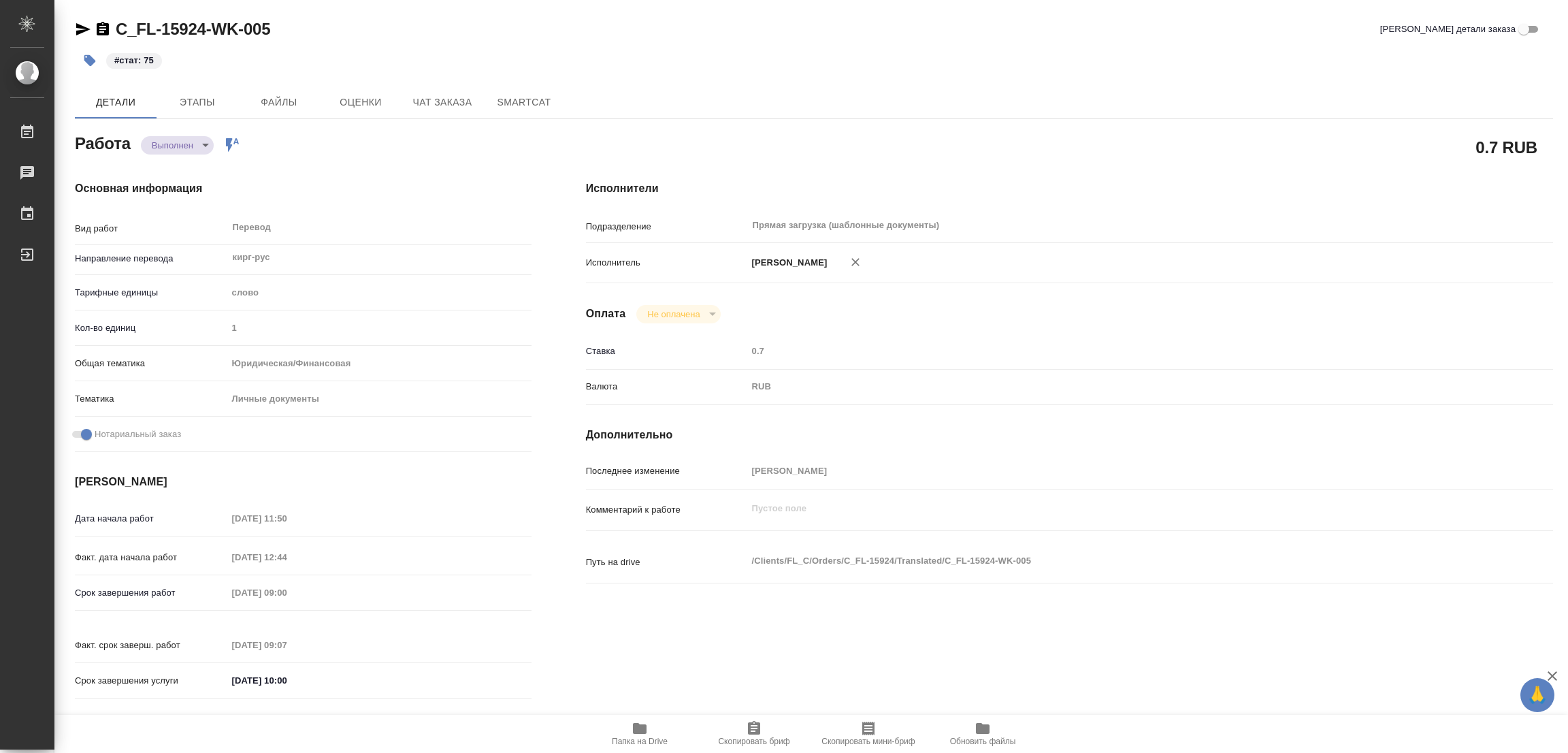
type textarea "x"
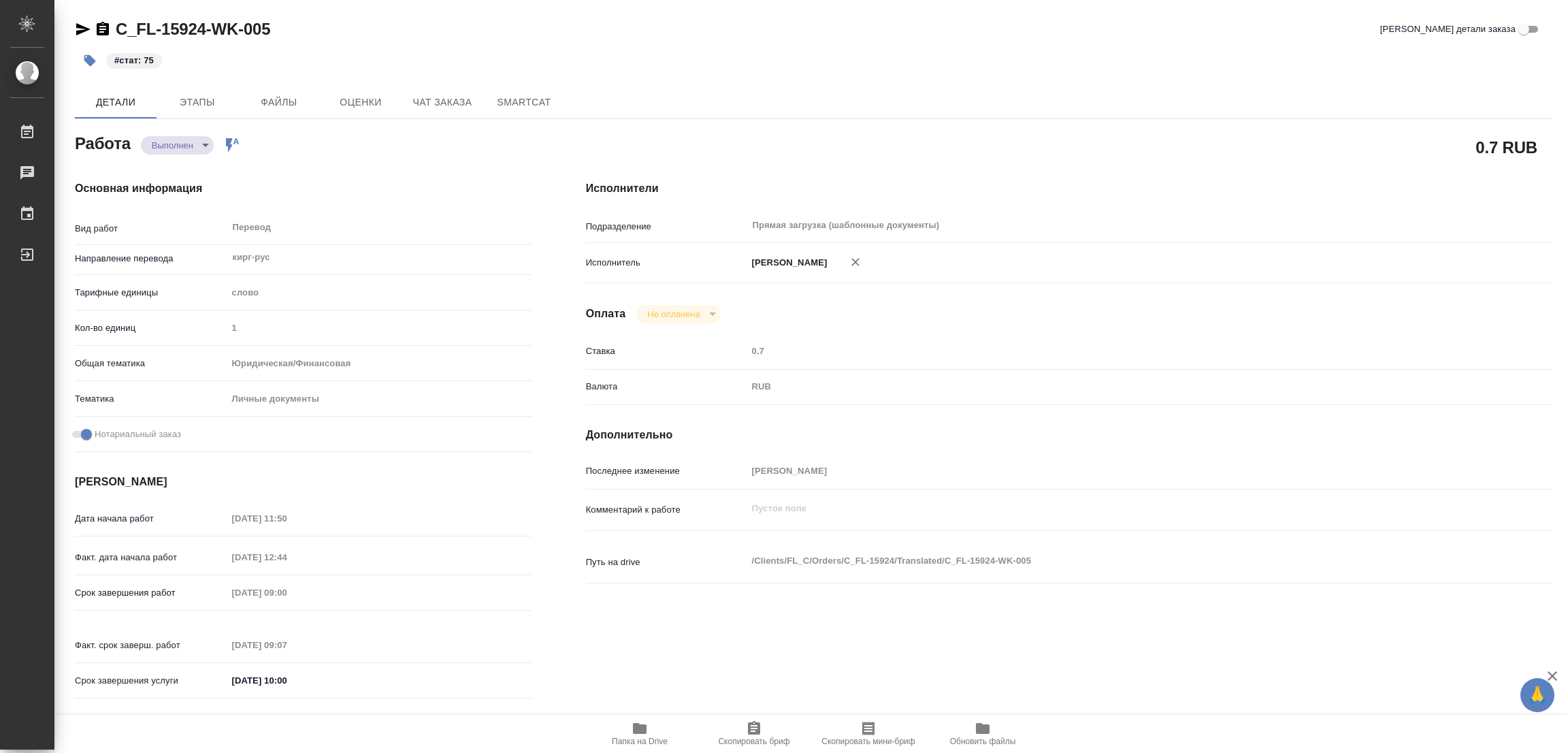
click at [981, 125] on div "0.7 RUB" at bounding box center [1069, 147] width 1022 height 88
type textarea "x"
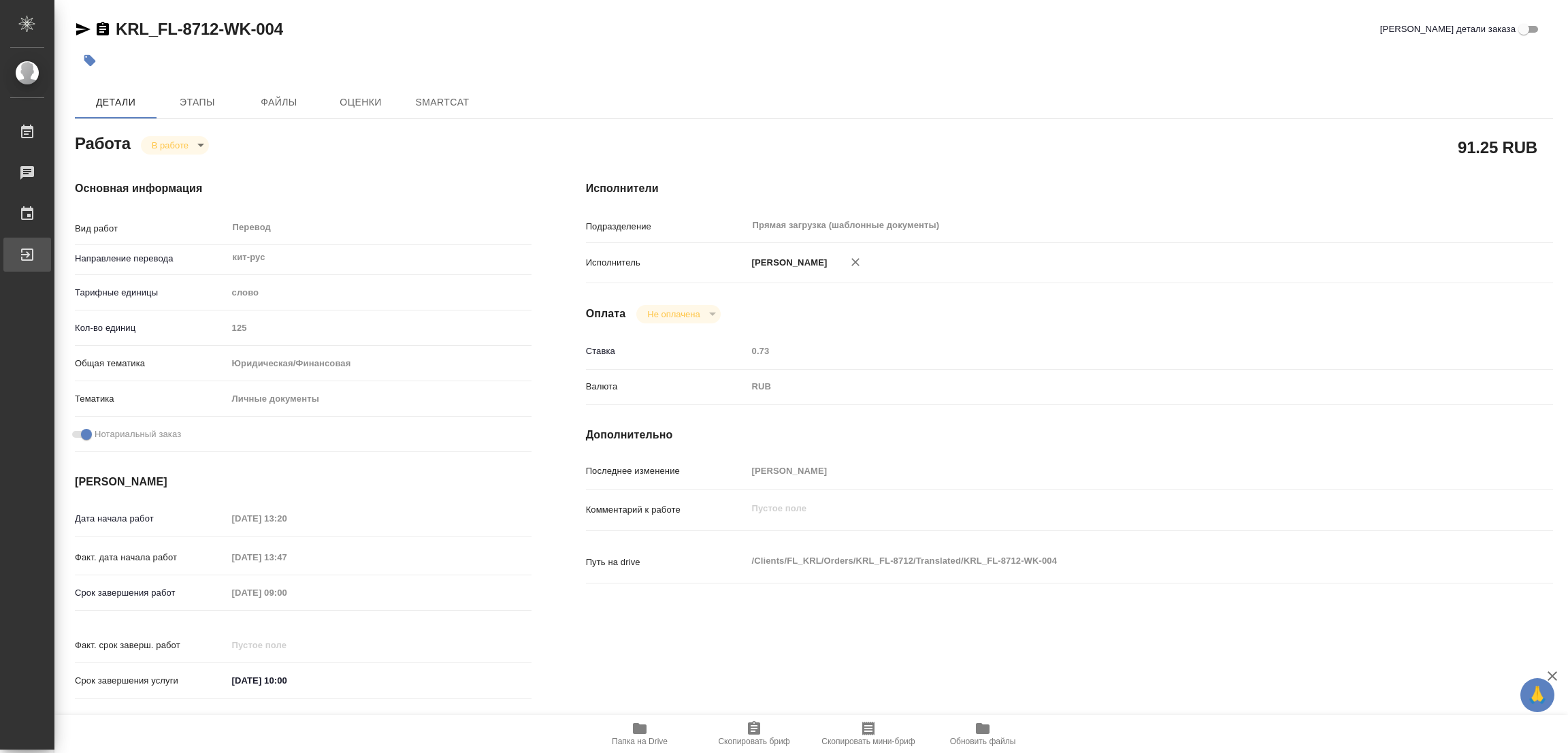
type textarea "x"
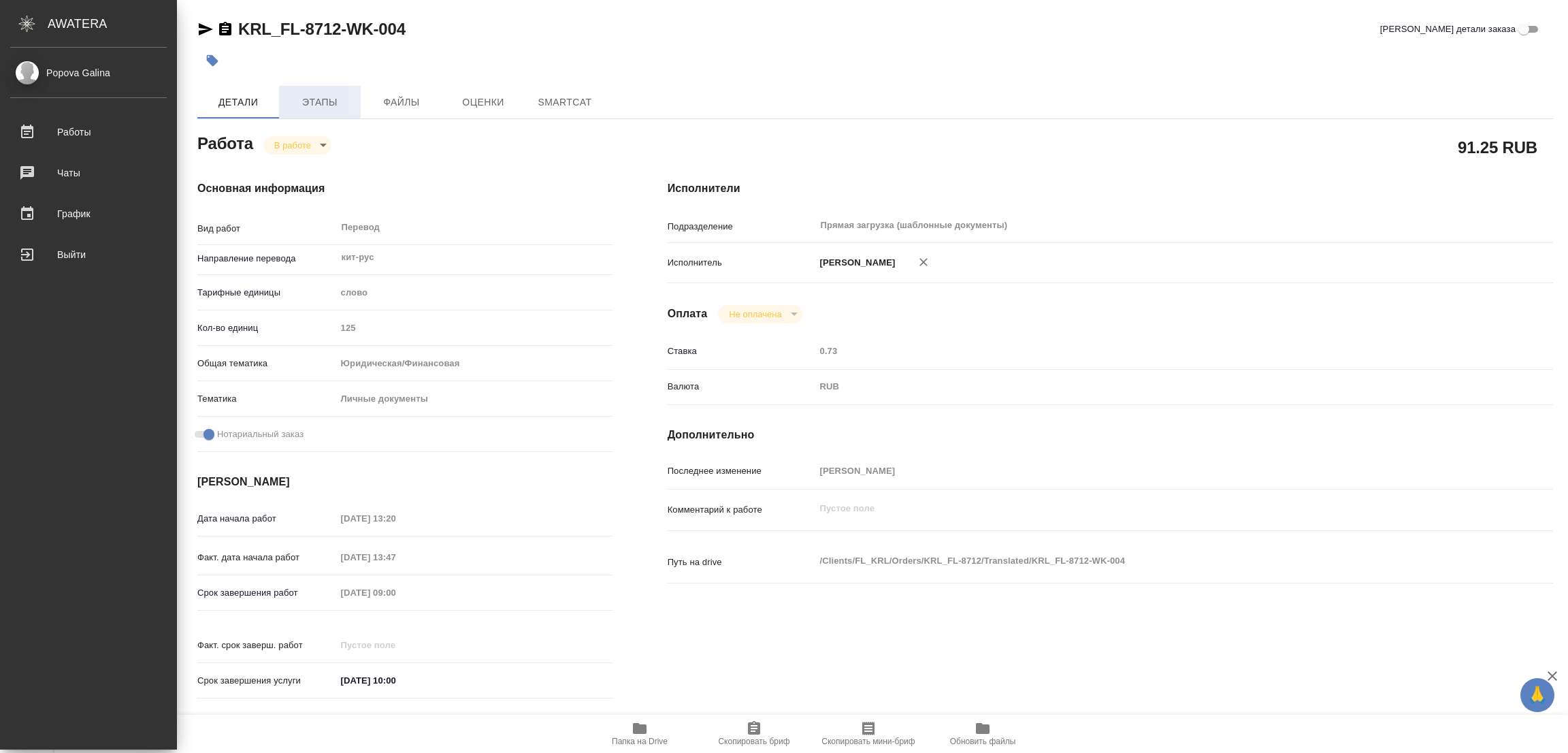
type textarea "x"
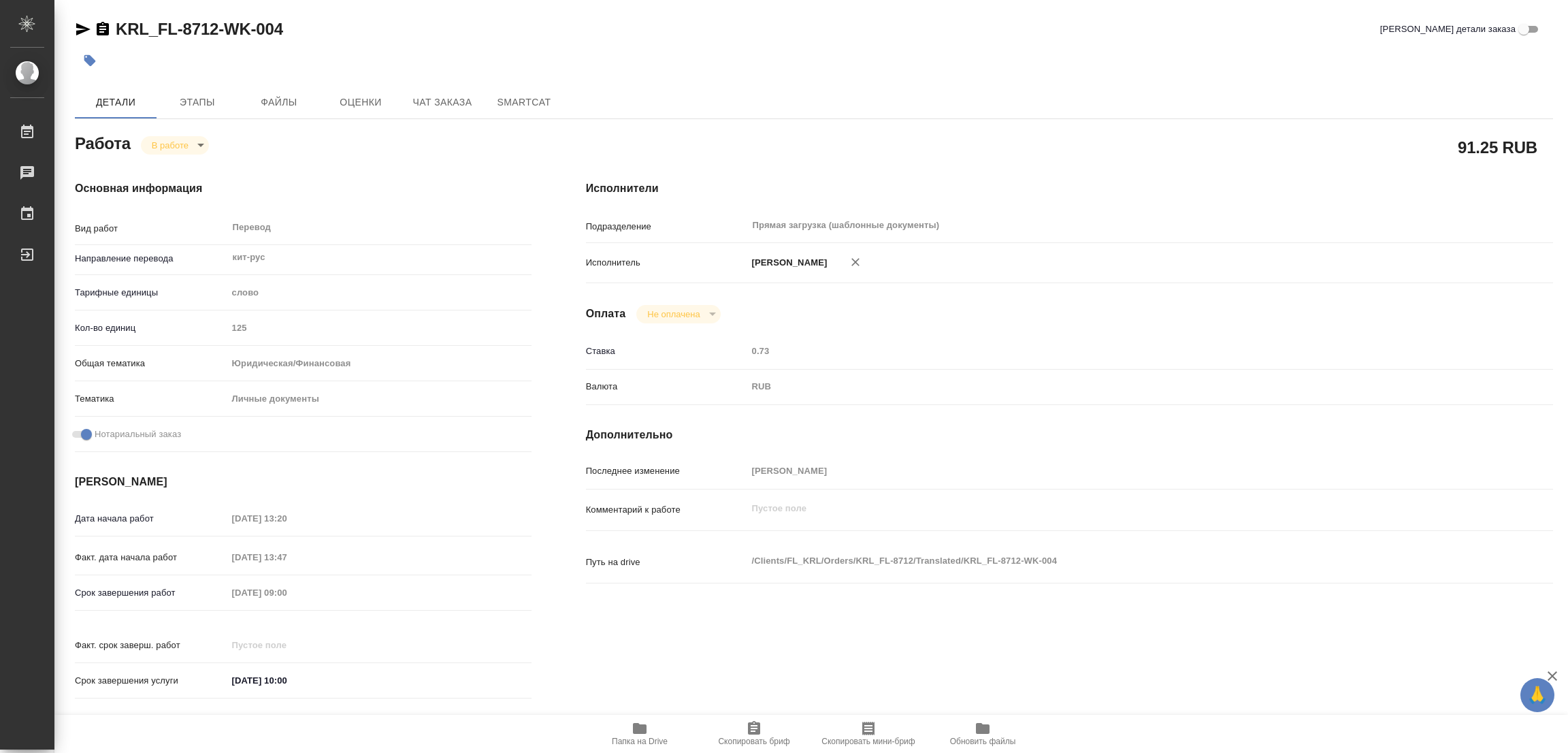
type textarea "x"
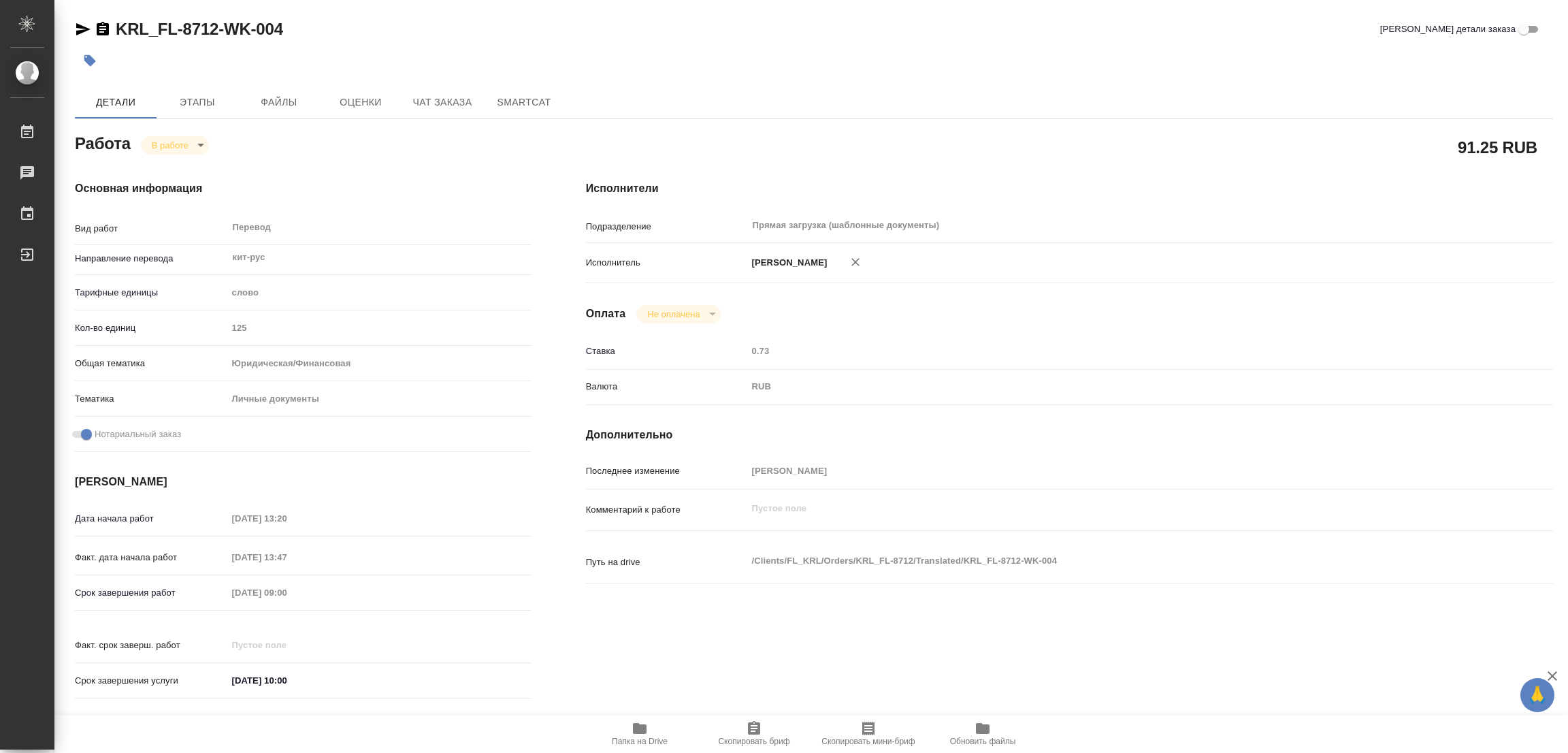
click at [639, 725] on icon "button" at bounding box center [639, 728] width 14 height 11
type textarea "x"
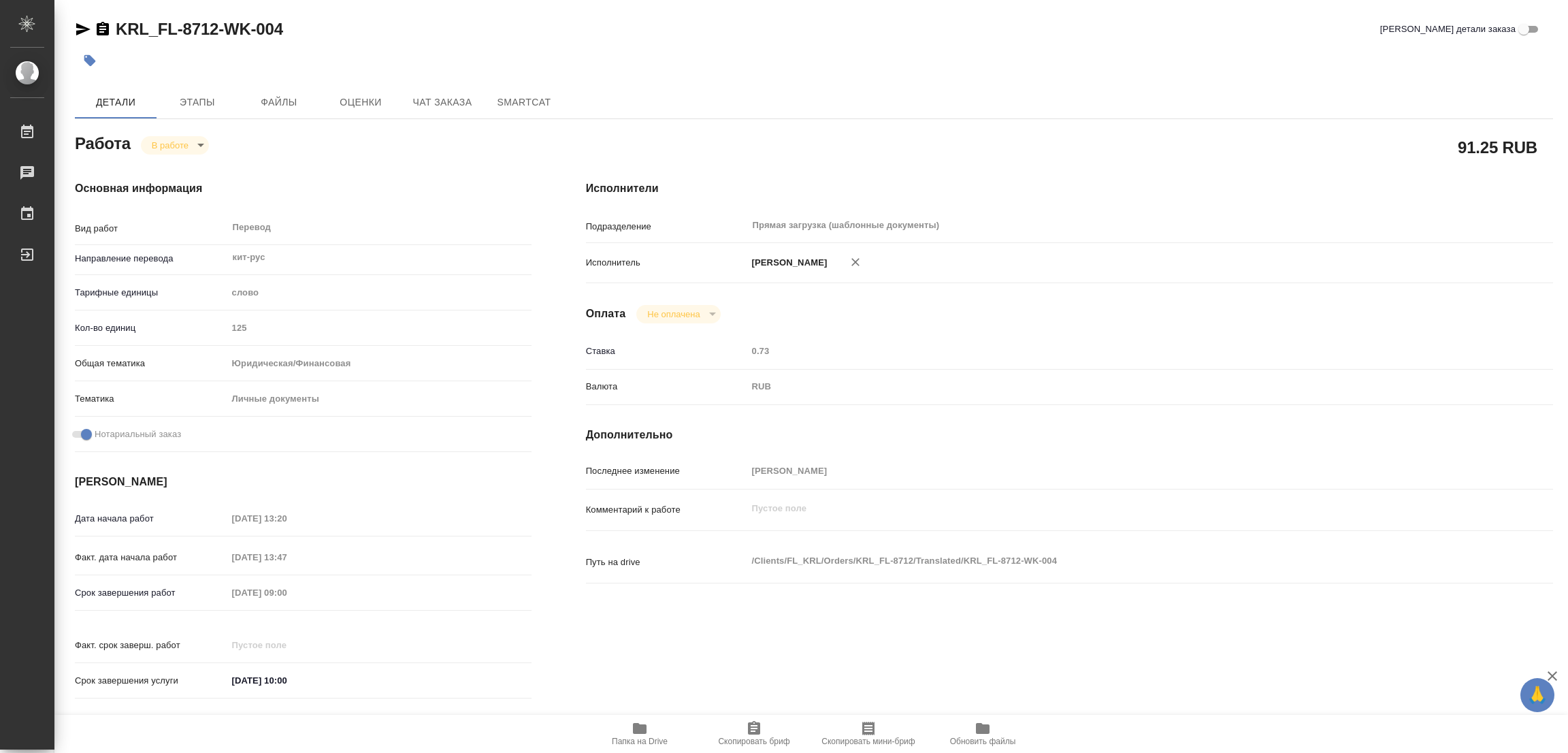
type textarea "x"
click at [183, 103] on span "Этапы" at bounding box center [198, 102] width 65 height 17
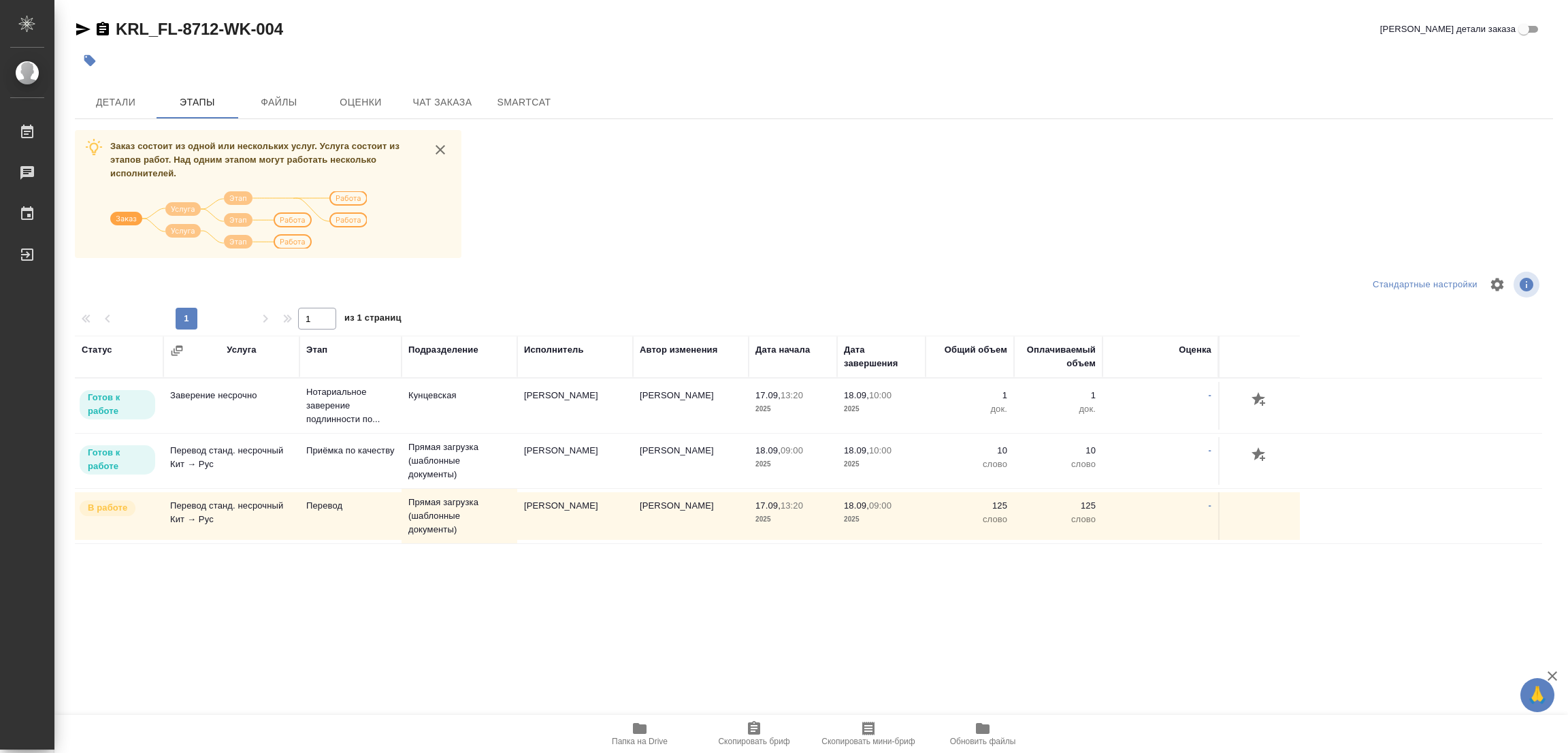
click at [764, 87] on div "Детали Этапы Файлы Оценки Чат заказа SmartCat" at bounding box center [814, 102] width 1478 height 33
click at [118, 106] on span "Детали" at bounding box center [116, 102] width 65 height 17
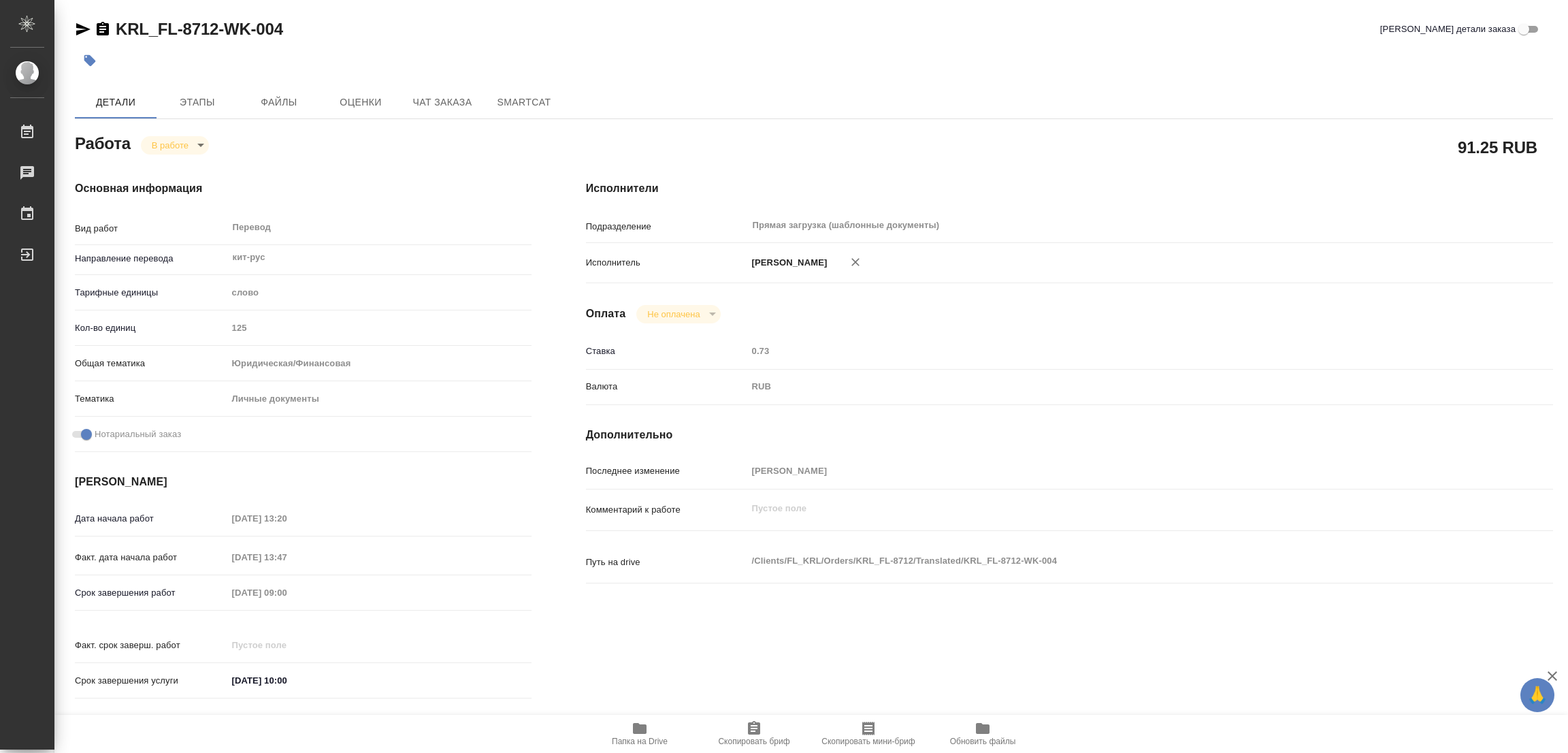
type textarea "x"
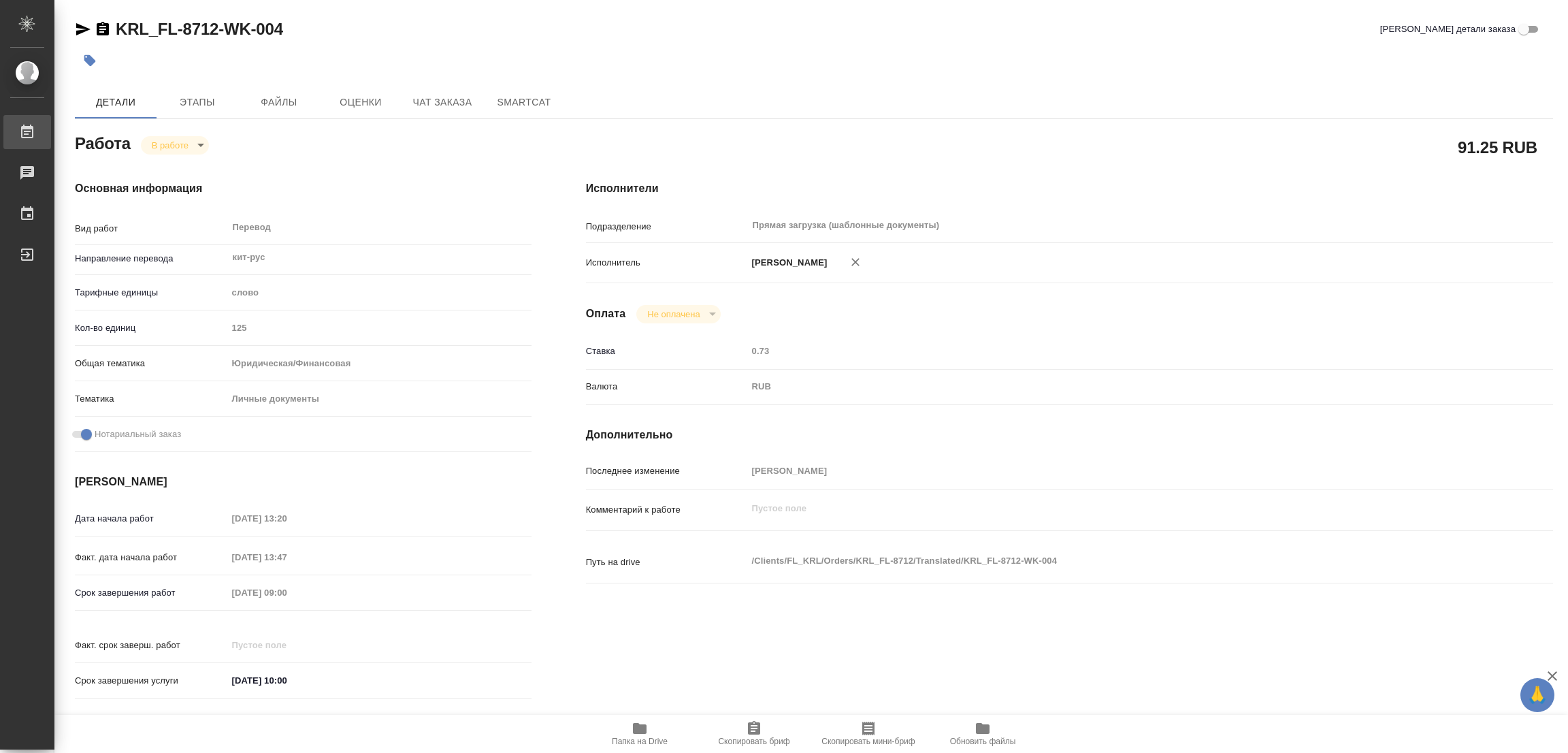
type textarea "x"
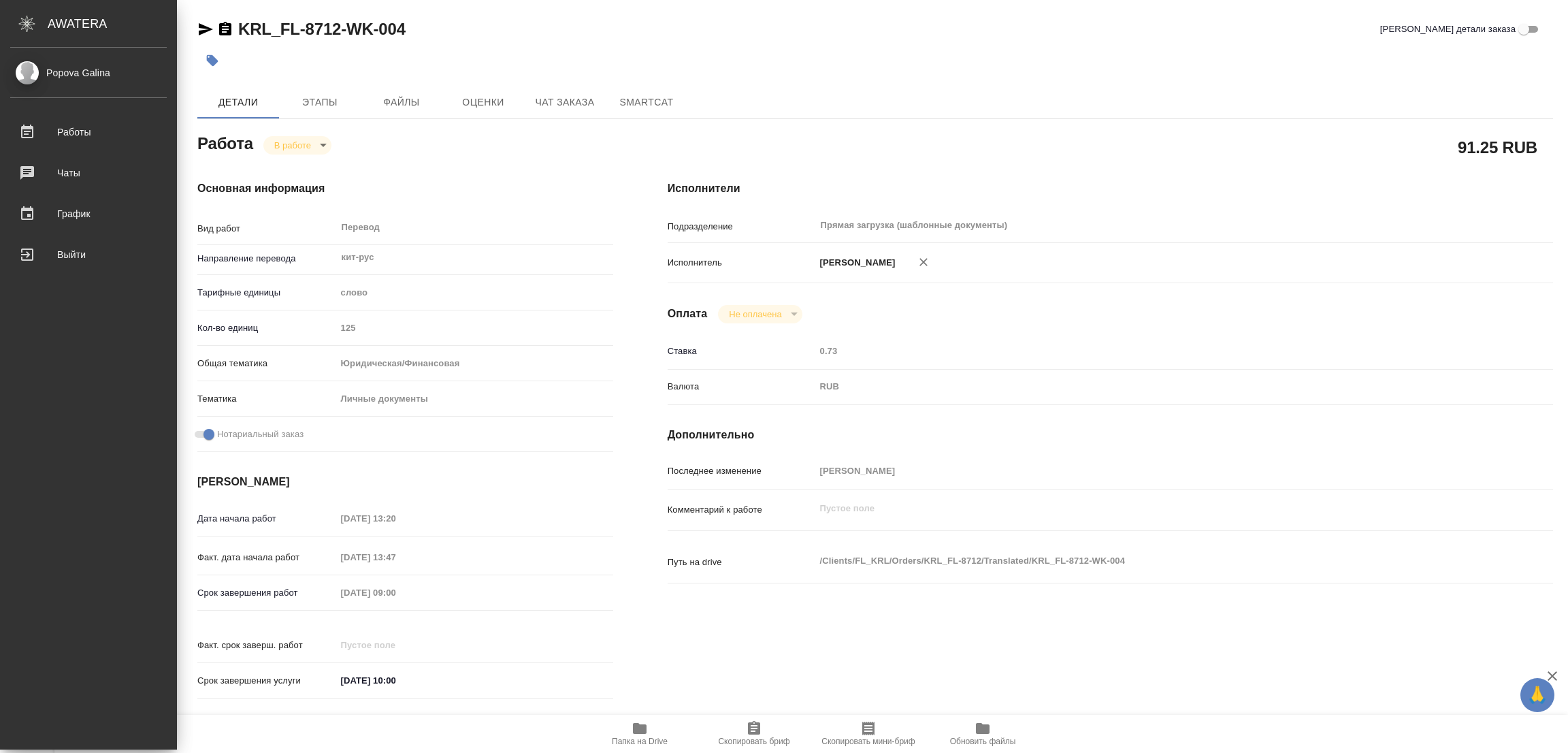
type textarea "x"
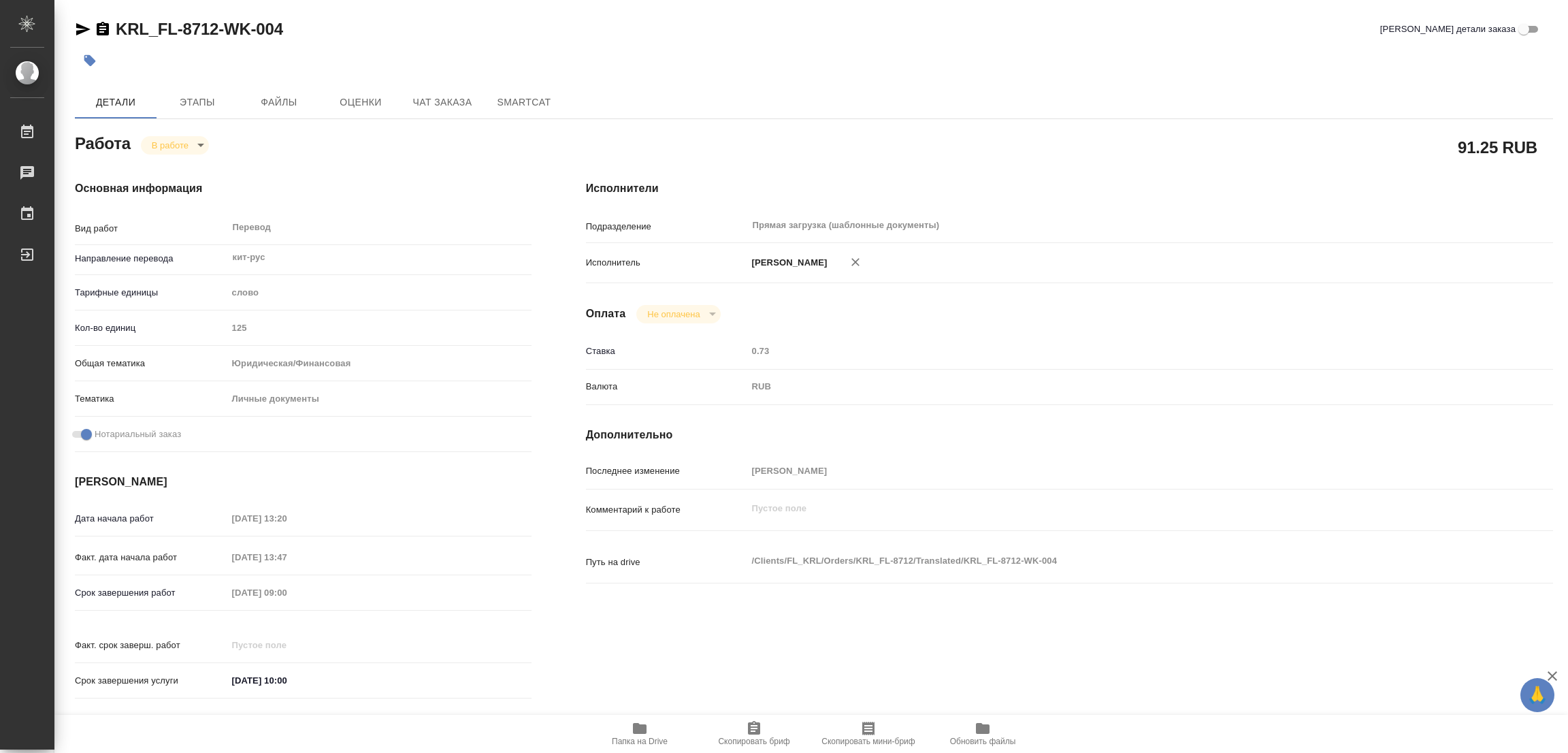
type textarea "x"
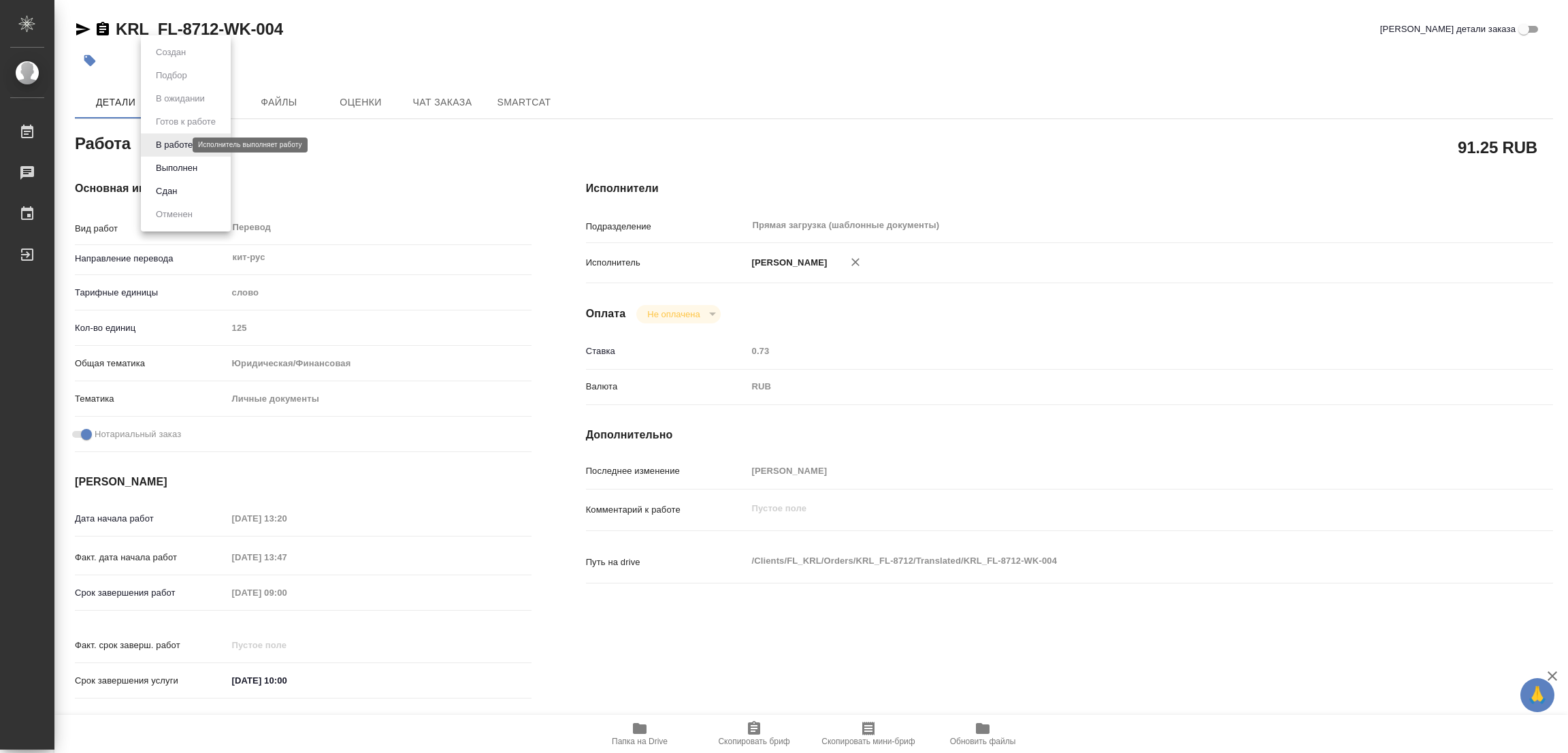
click at [176, 147] on body "🙏 .cls-1 fill:#fff; AWATERA [PERSON_NAME] Работы 0 Чаты График Выйти KRL_FL-871…" at bounding box center [784, 376] width 1568 height 753
click at [179, 165] on button "Выполнен" at bounding box center [176, 168] width 50 height 15
type textarea "x"
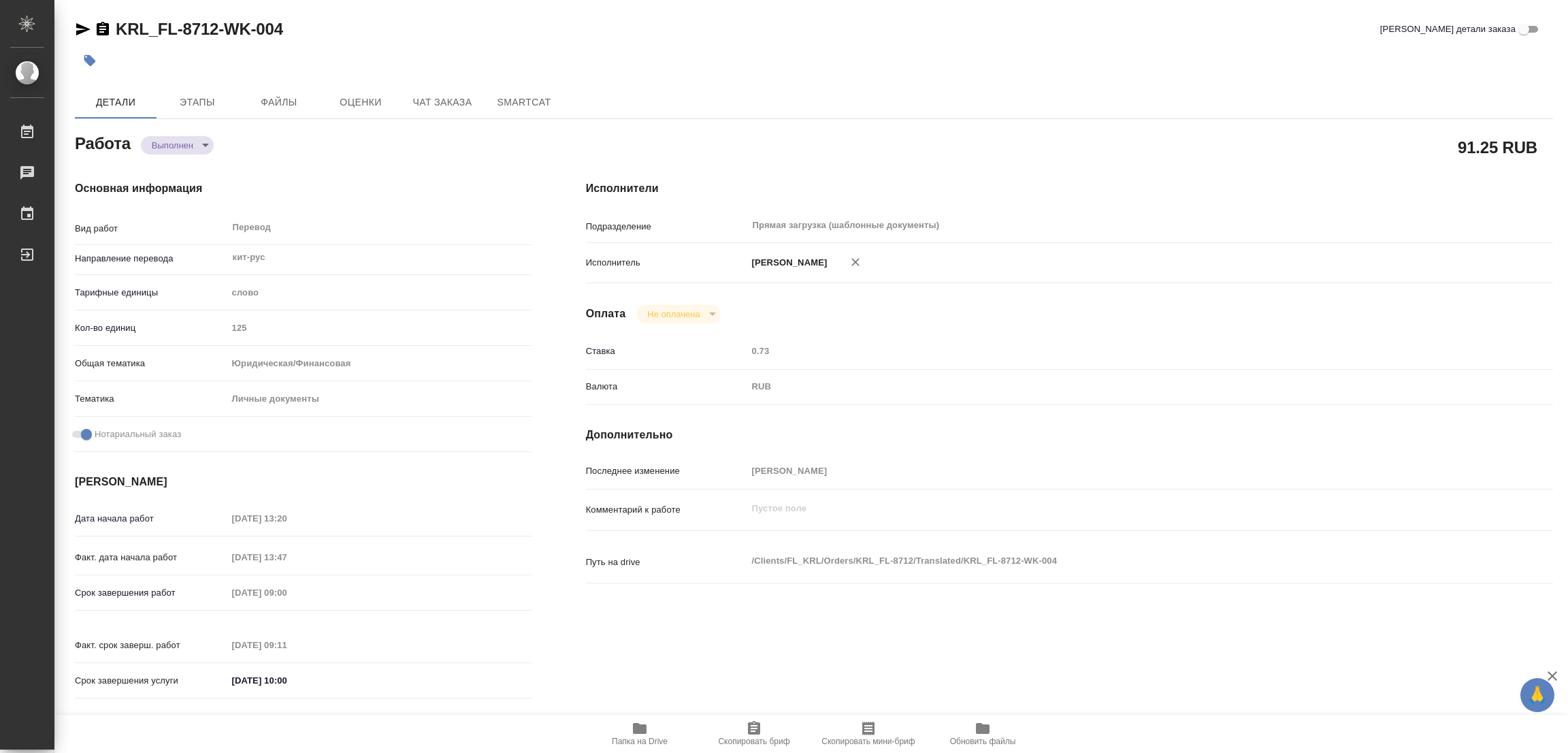
type textarea "x"
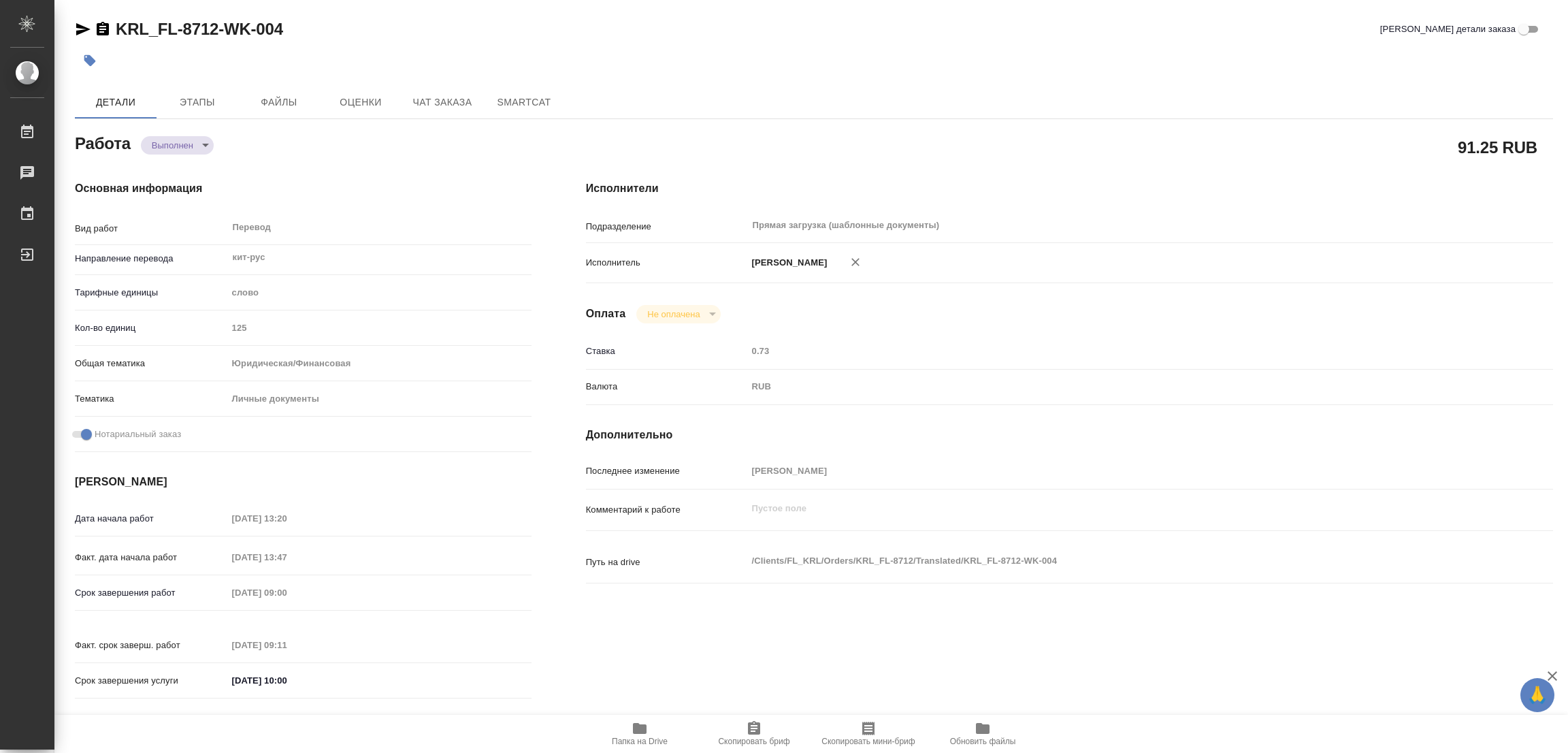
type textarea "x"
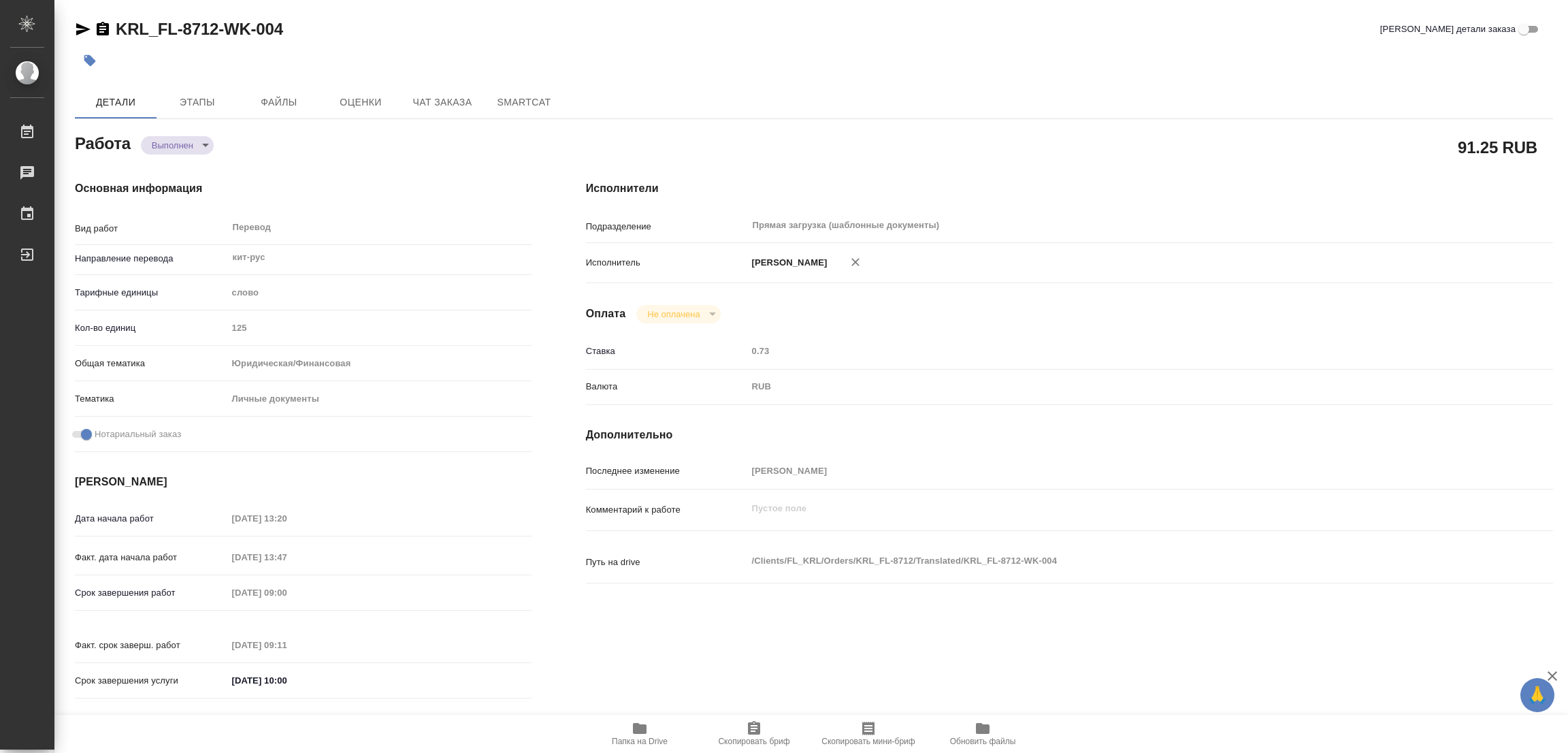
type textarea "x"
click at [88, 61] on icon "button" at bounding box center [90, 61] width 11 height 11
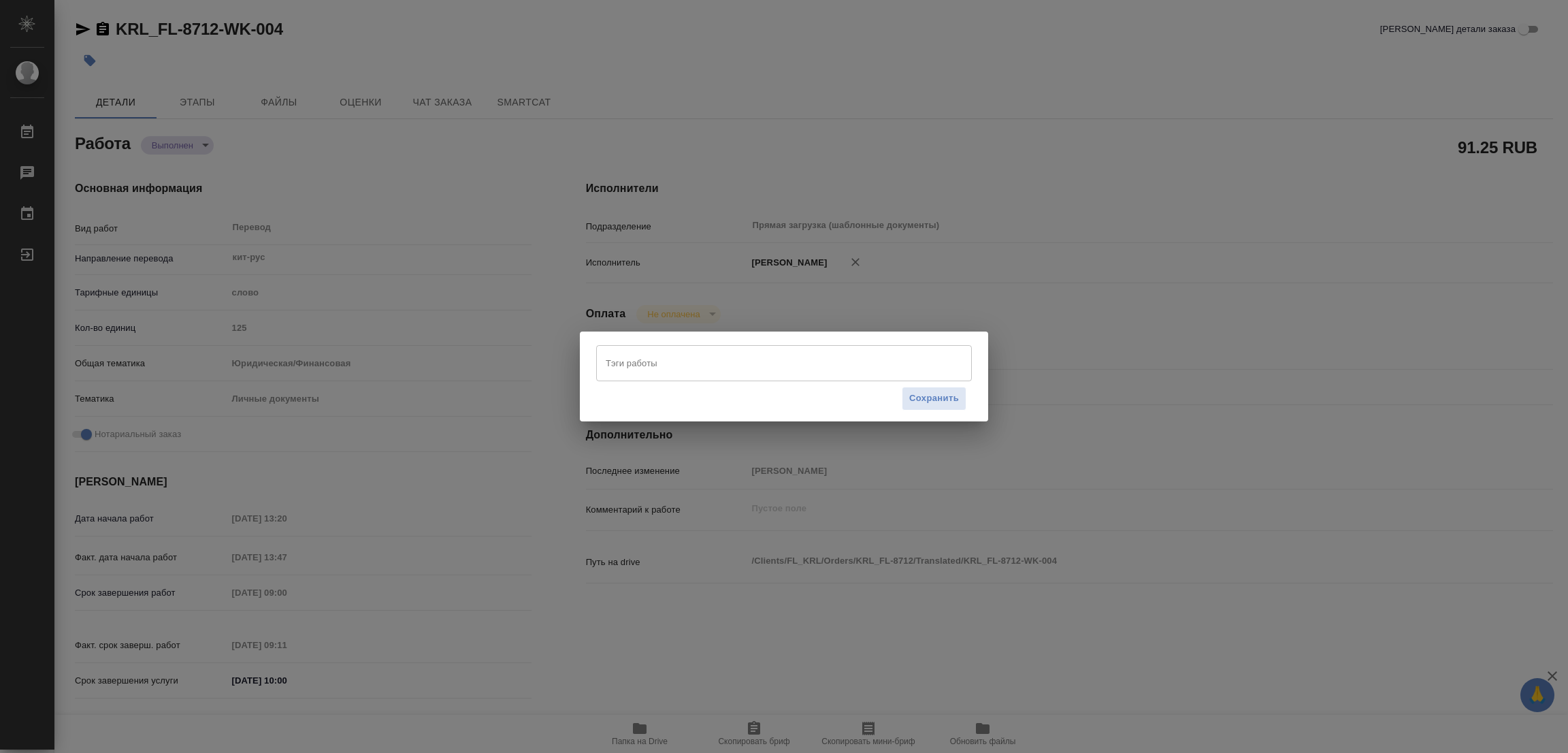
click at [612, 350] on div "Тэги работы" at bounding box center [784, 363] width 376 height 35
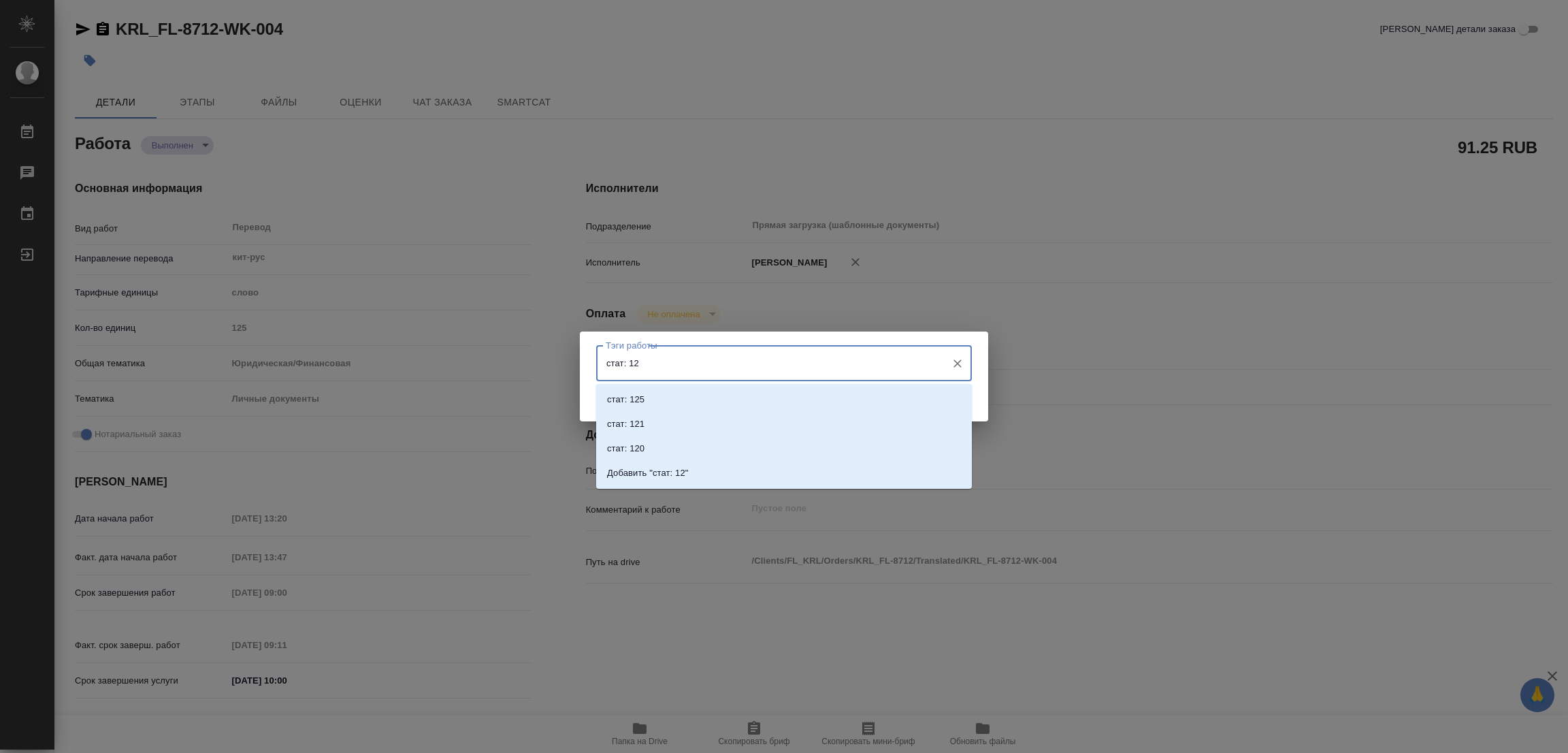
type input "стат: 125"
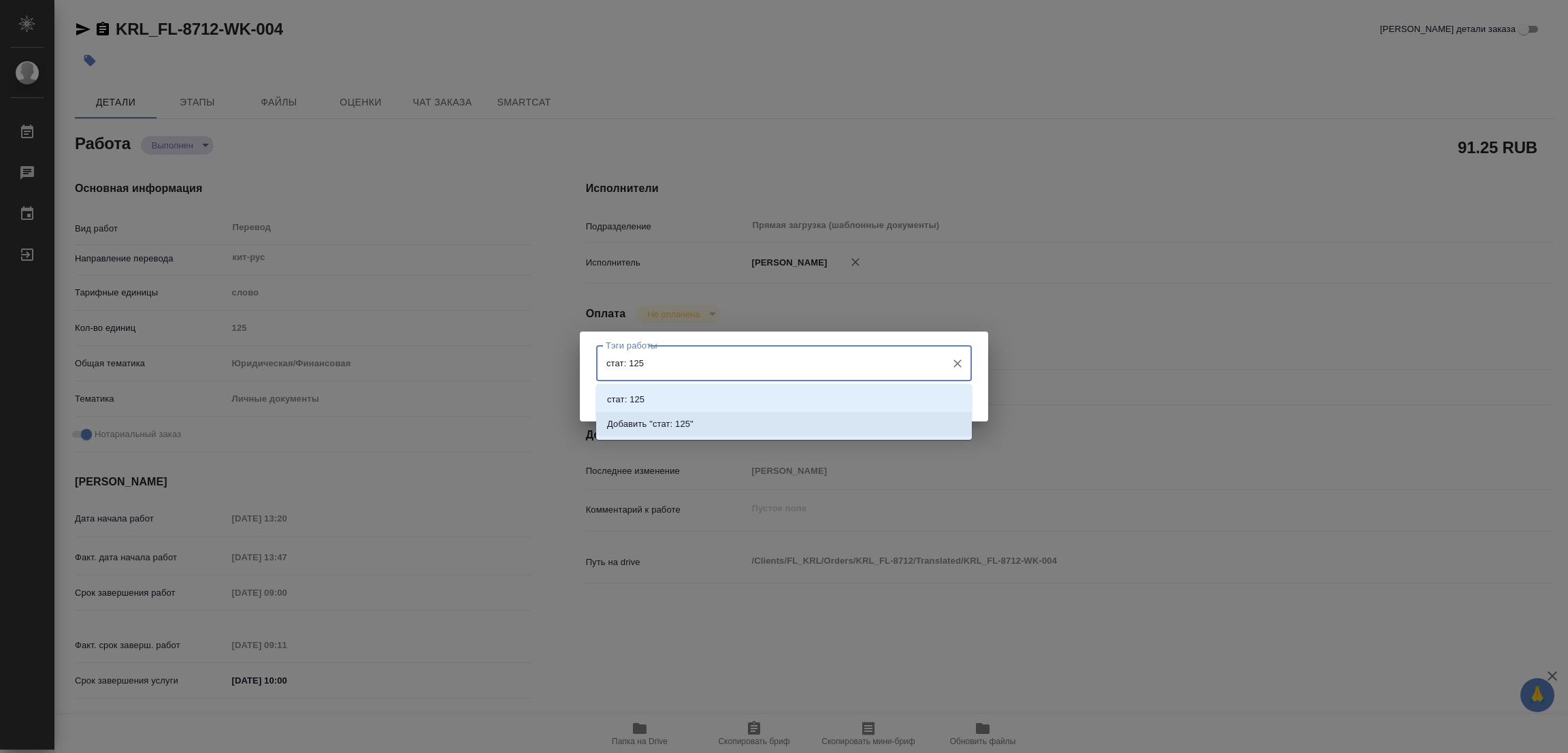
click at [673, 415] on li "Добавить "стат: 125"" at bounding box center [784, 424] width 376 height 25
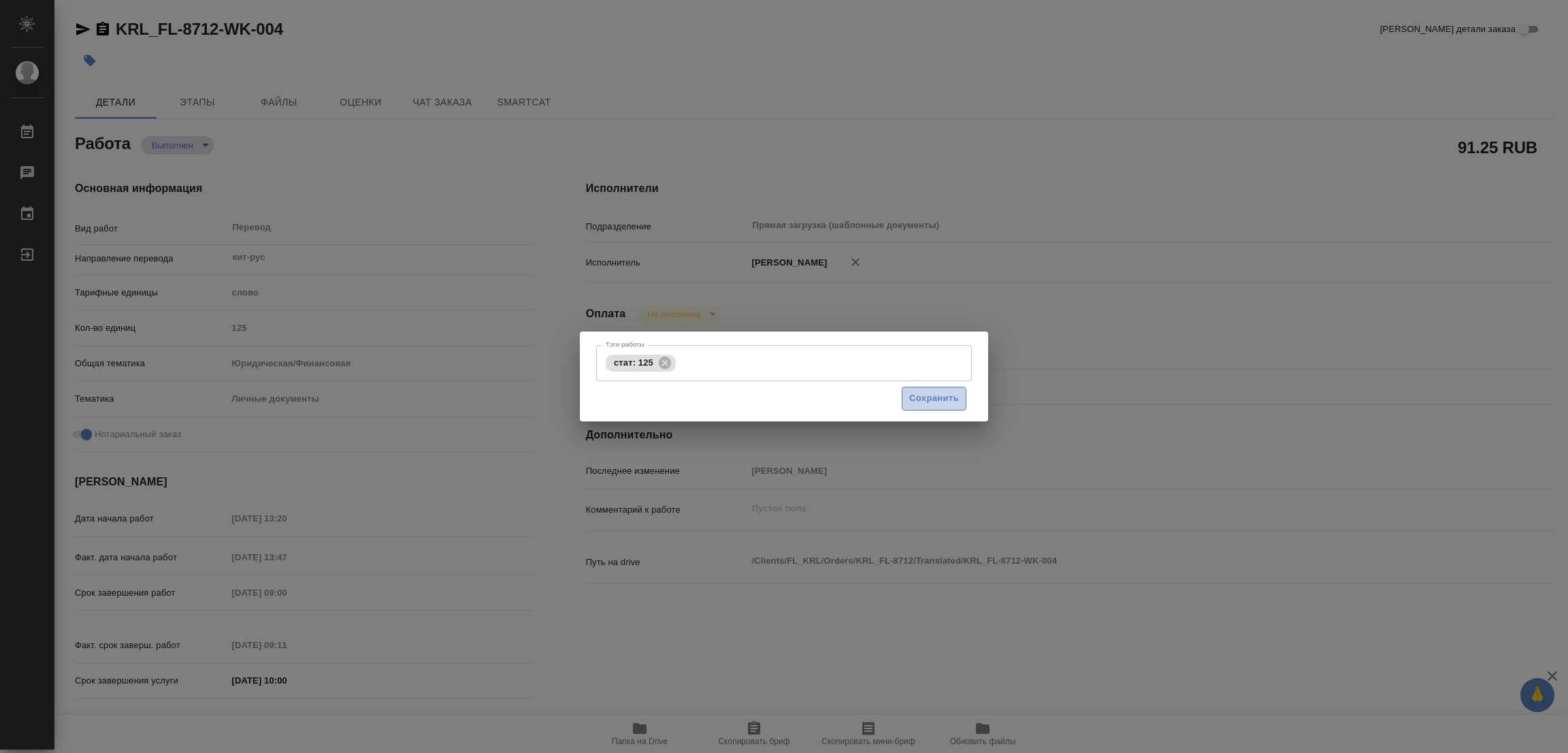
click at [941, 394] on span "Сохранить" at bounding box center [934, 398] width 50 height 16
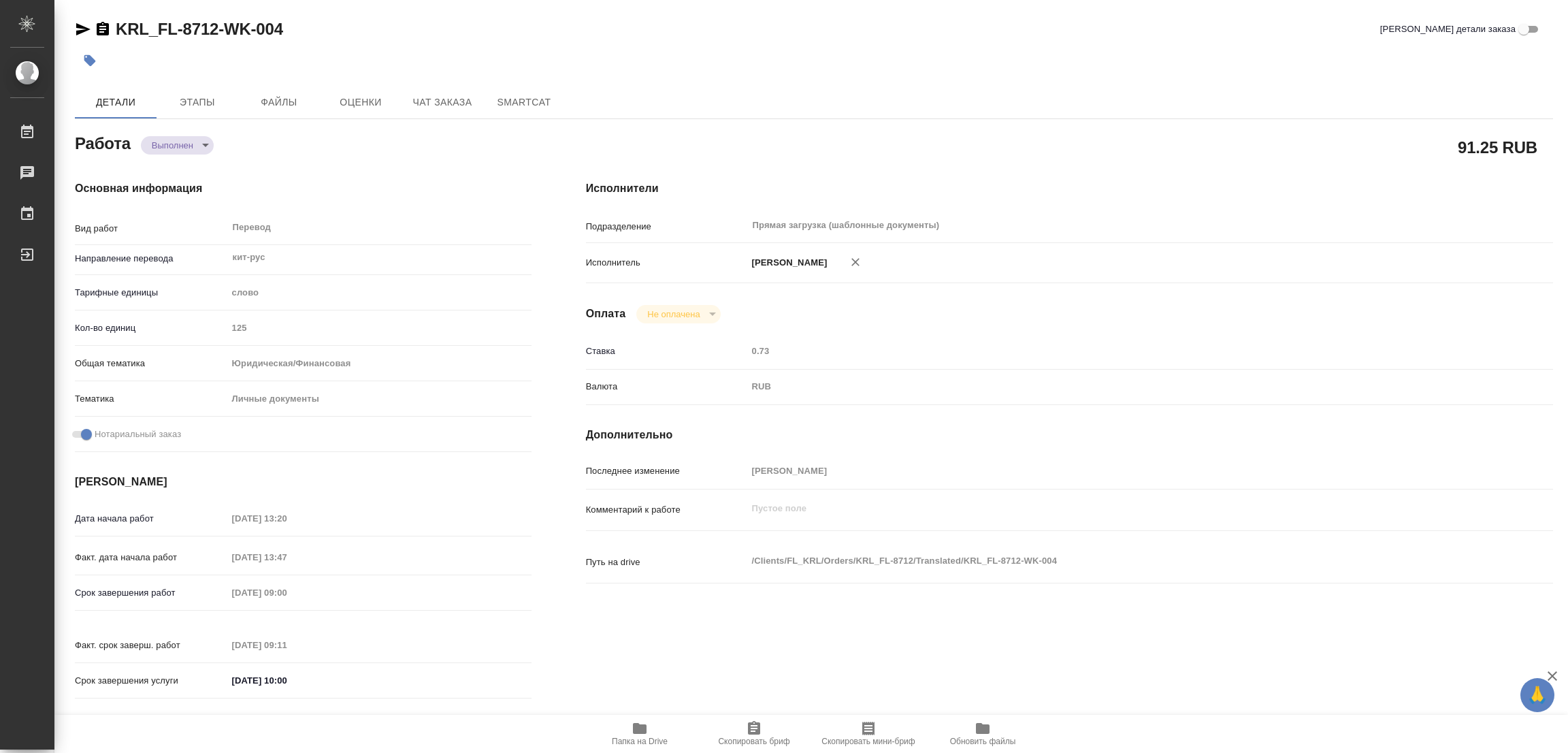
type input "completed"
type textarea "Перевод"
type textarea "x"
type input "кит-рус"
type input "5a8b1489cc6b4906c91bfd90"
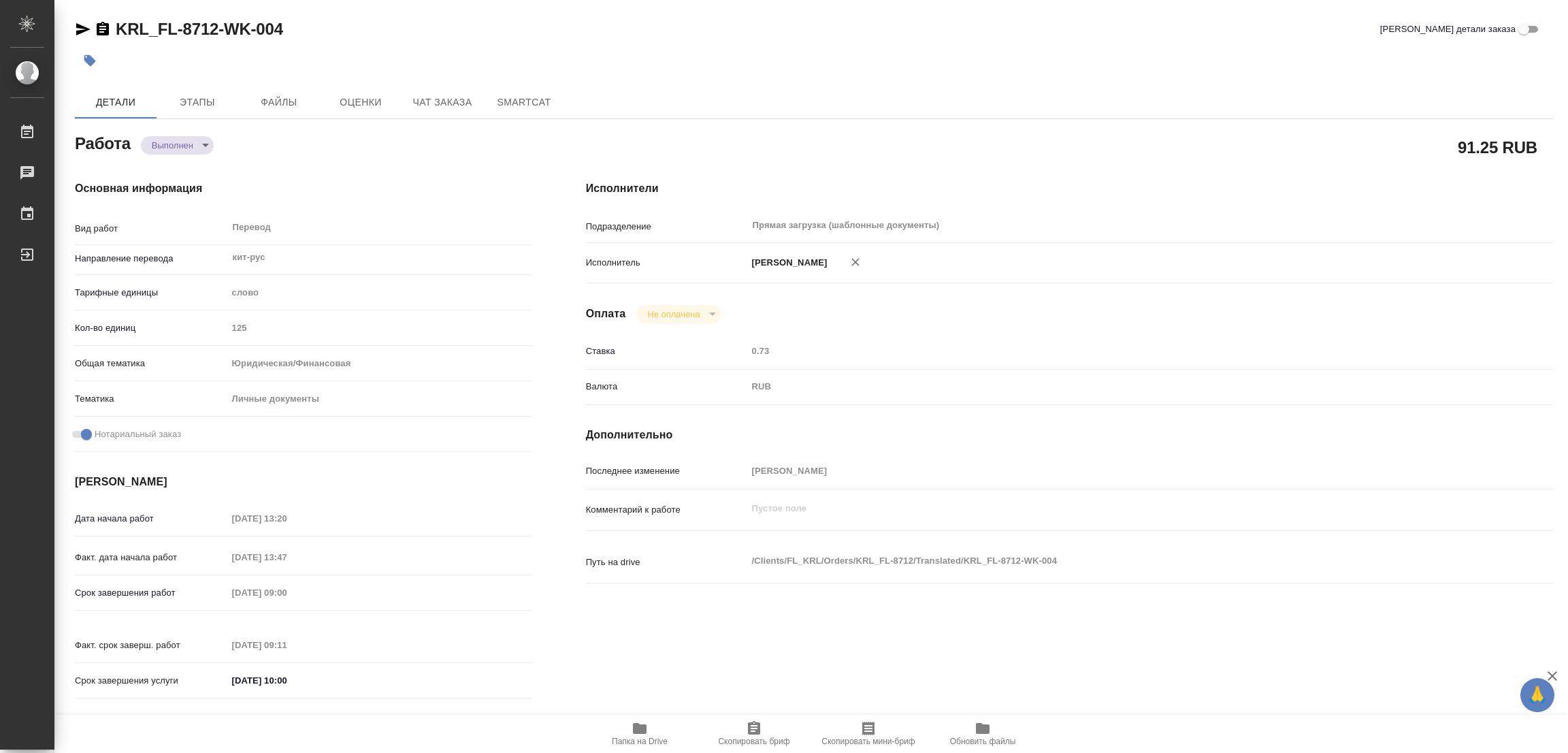
type input "125"
type input "yr-fn"
type input "5a8b8b956a9677013d343cfe"
checkbox input "true"
type input "[DATE] 13:20"
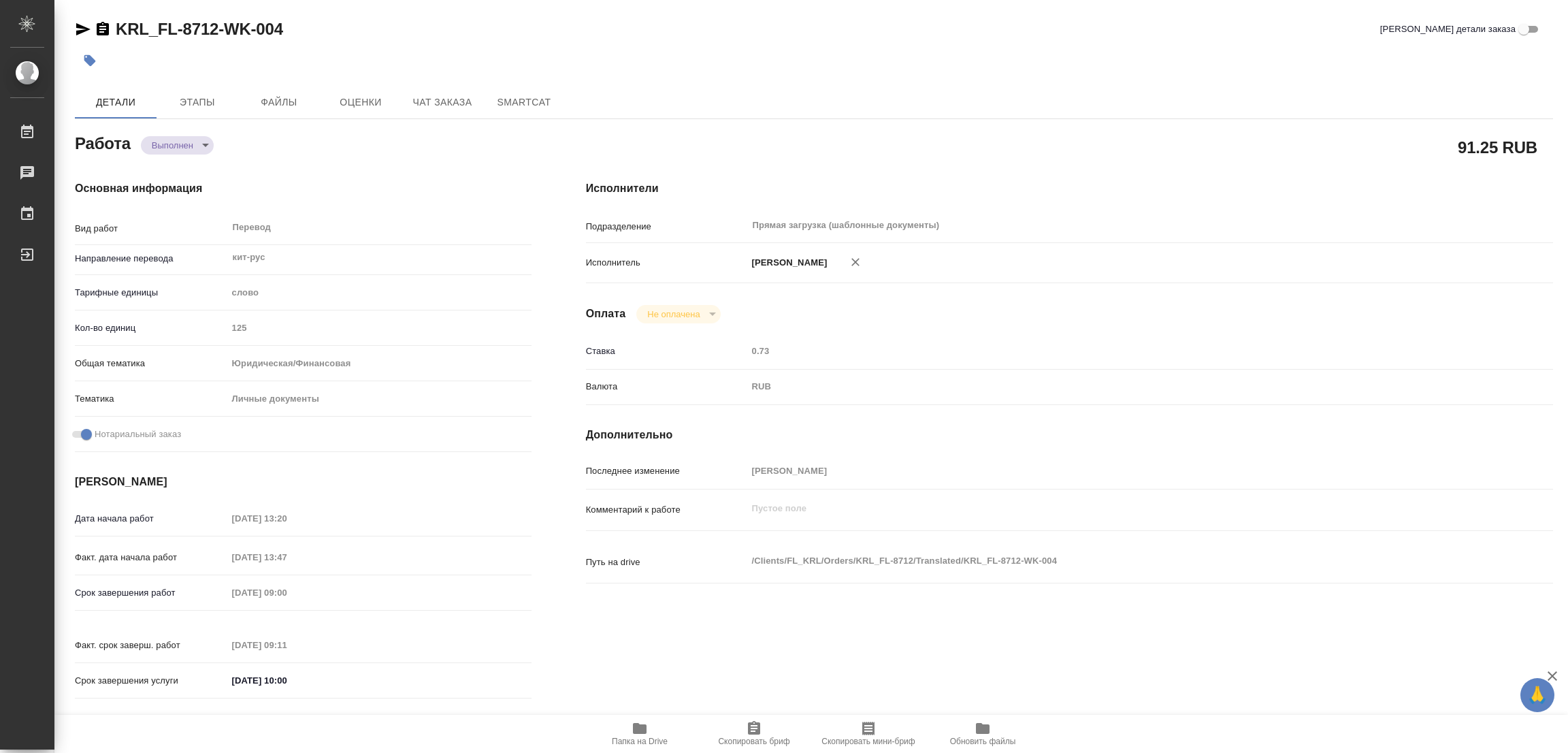
type input "[DATE] 13:47"
type input "[DATE] 09:00"
type input "[DATE] 09:11"
type input "[DATE] 10:00"
type input "Прямая загрузка (шаблонные документы)"
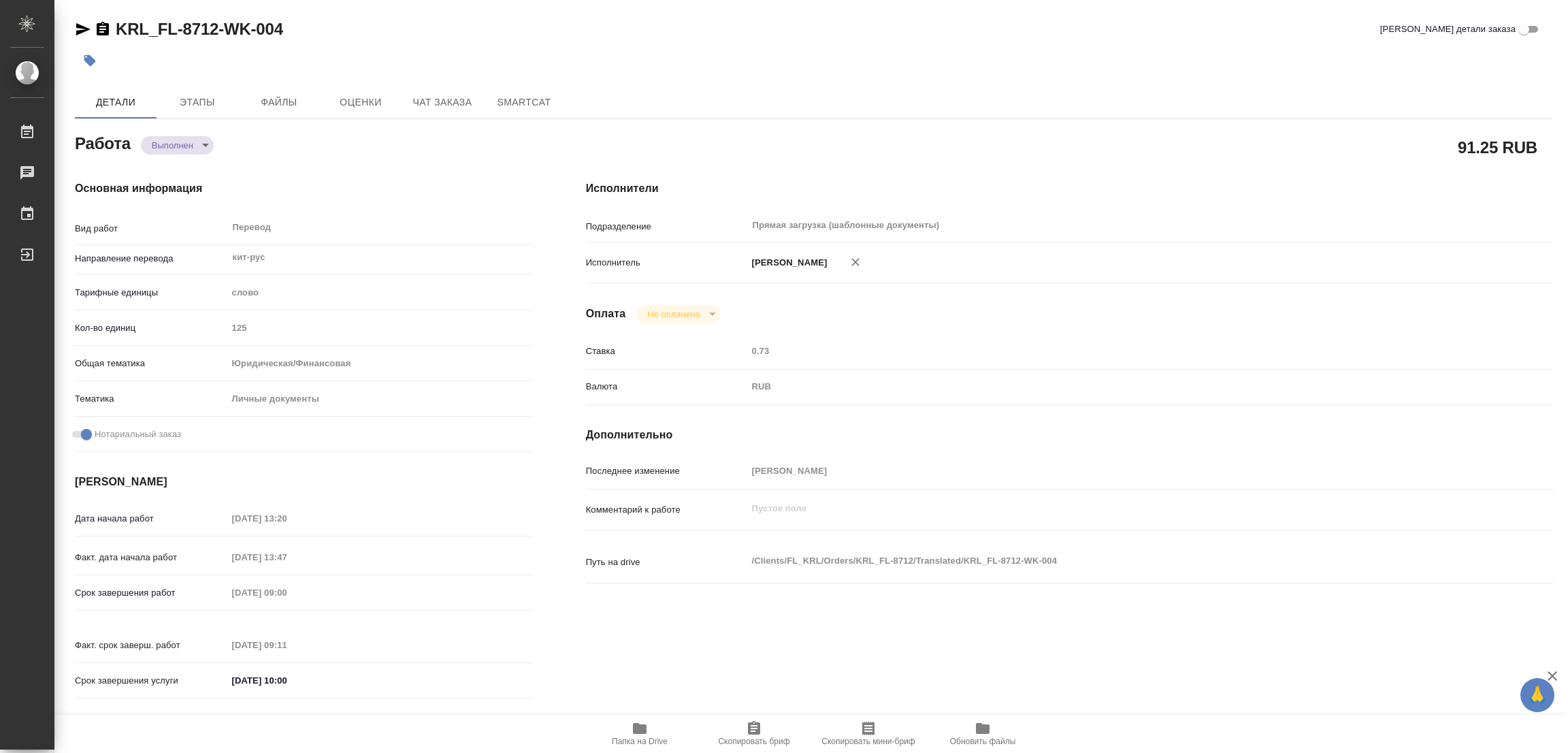
type input "notPayed"
type input "0.73"
type input "RUB"
type input "[PERSON_NAME]"
type textarea "x"
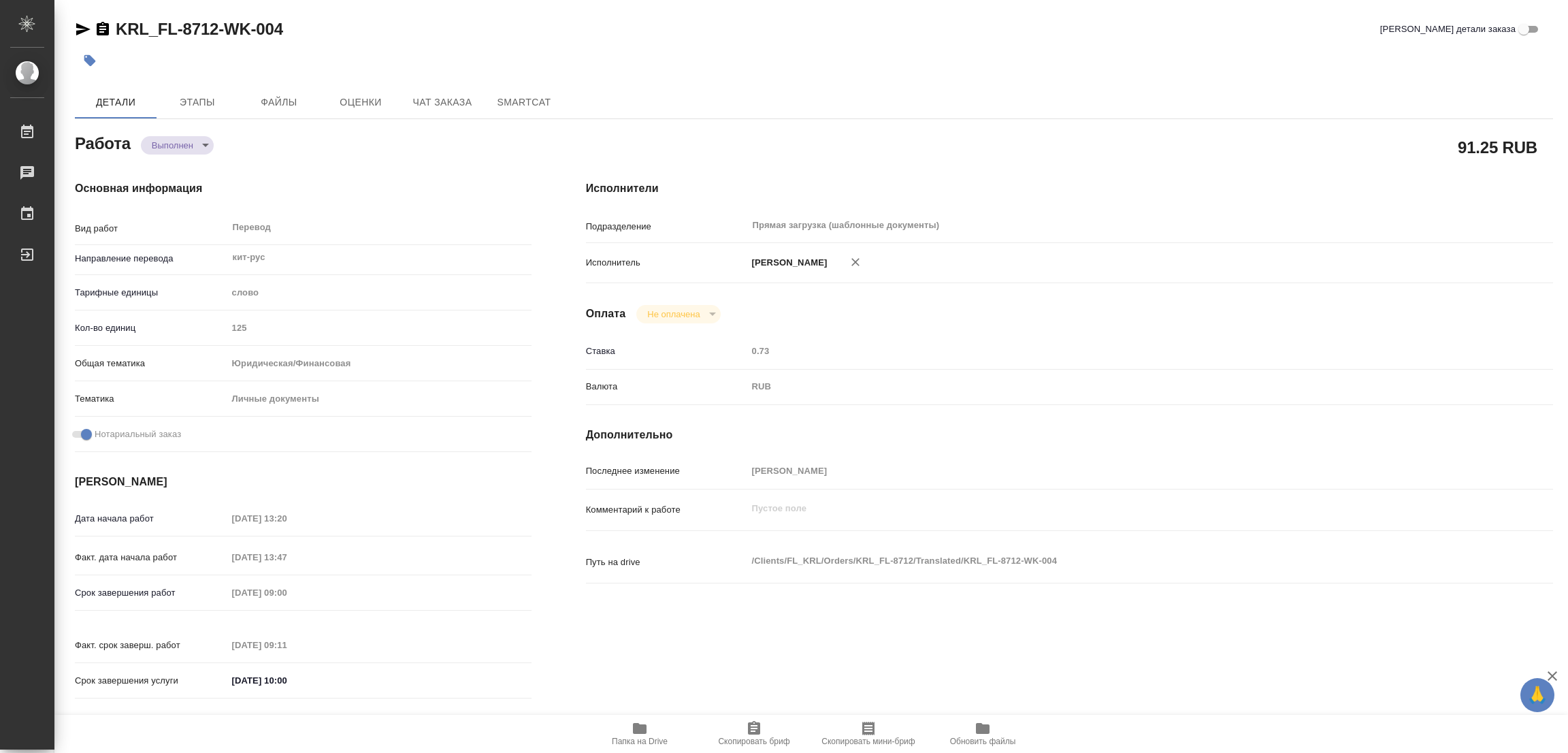
type textarea "/Clients/FL_KRL/Orders/KRL_FL-8712/Translated/KRL_FL-8712-WK-004"
type textarea "x"
type input "KRL_FL-8712"
type input "Перевод станд. несрочный"
type input "Редактура, Постредактура машинного перевода, Корректура, Перевод, Приёмка по ка…"
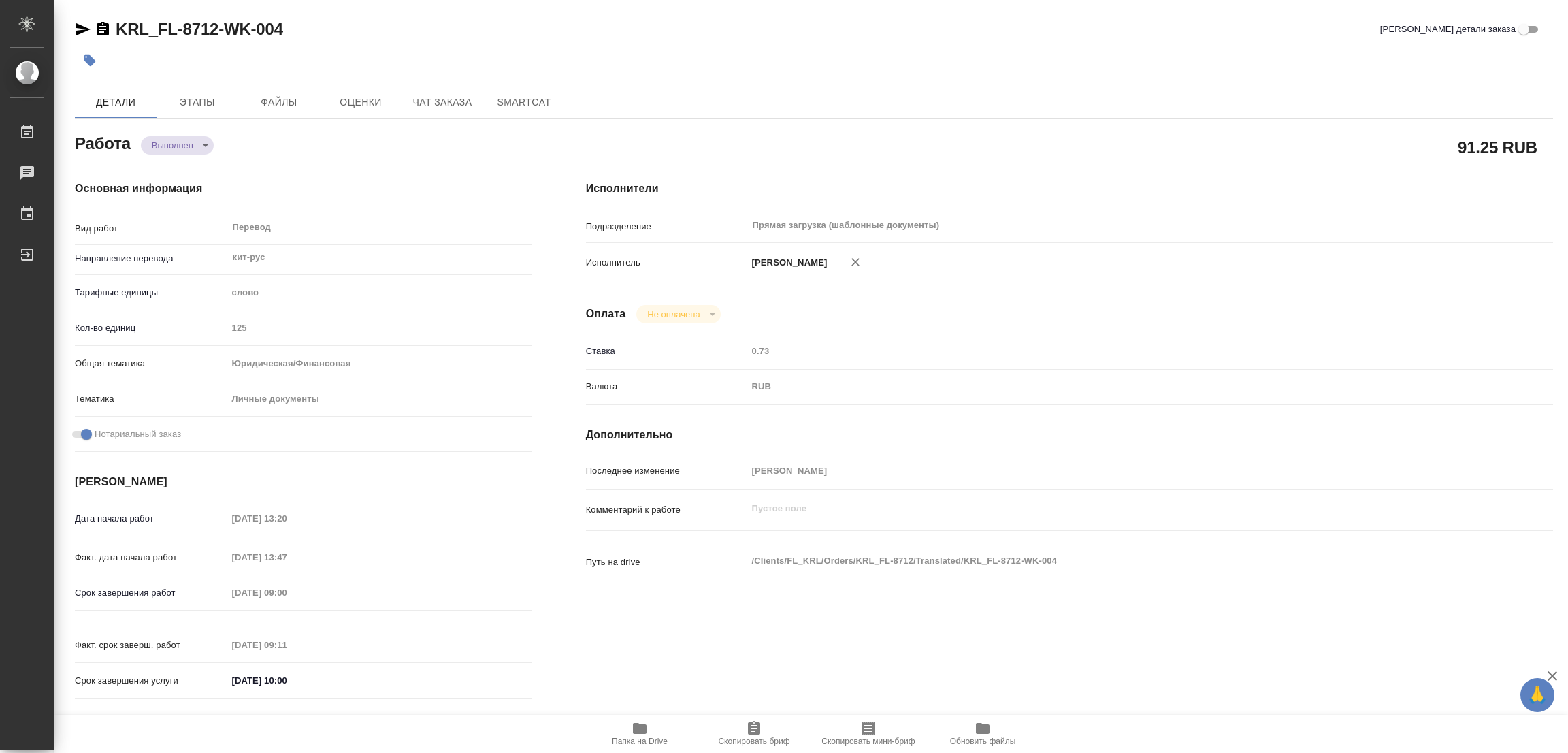
type input "[PERSON_NAME]"
type input "/Clients/FL_KRL/Orders/KRL_FL-8712"
type textarea "x"
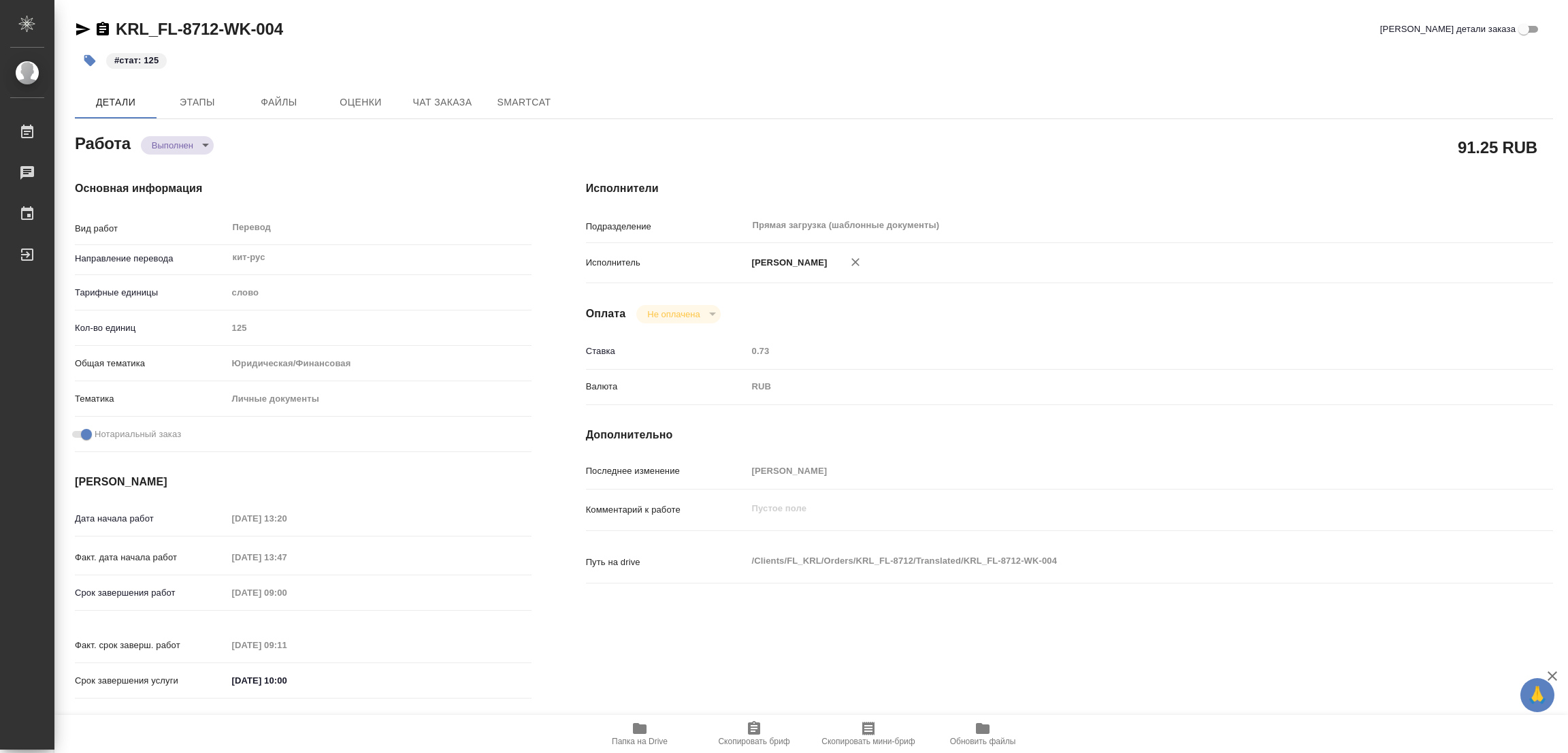
type textarea "x"
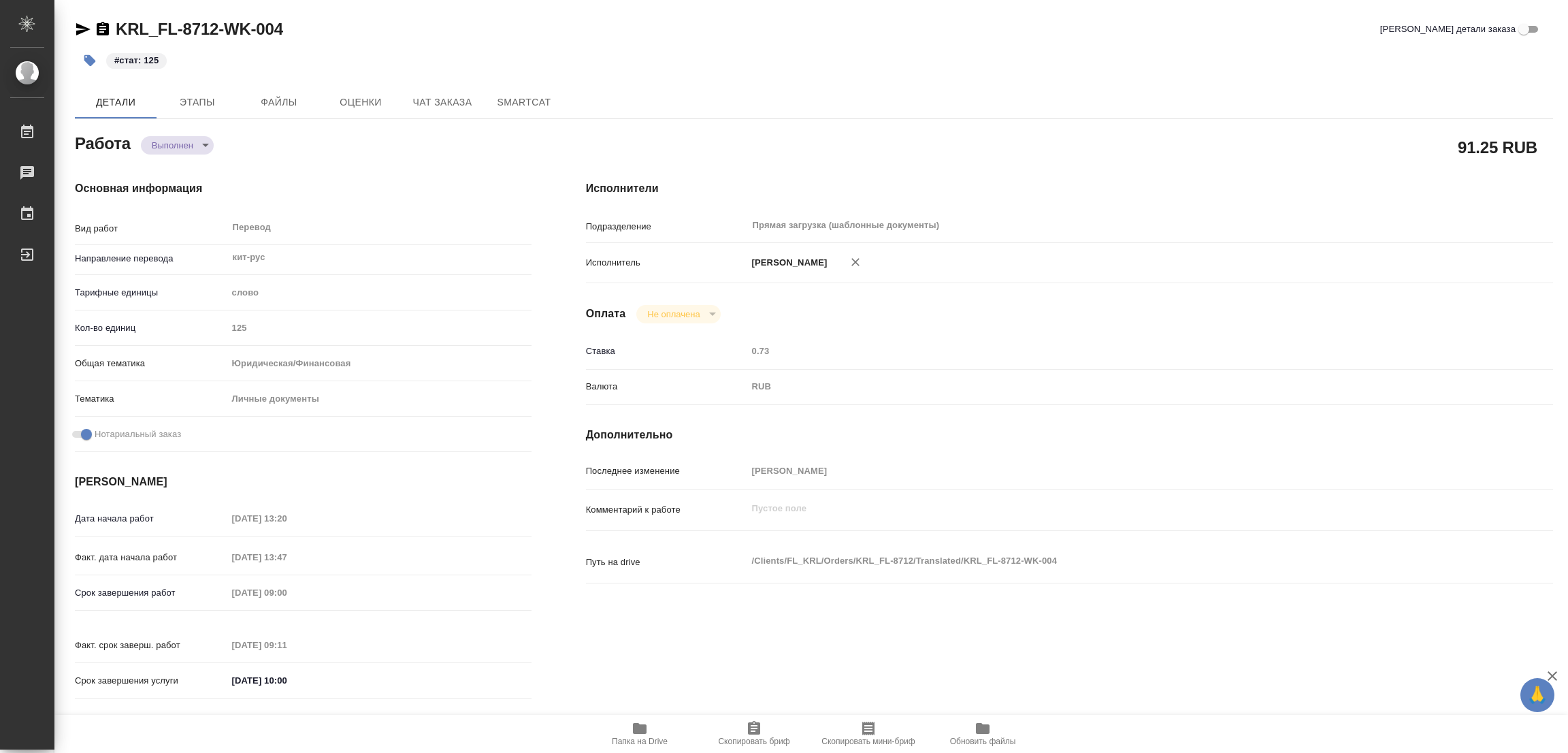
type textarea "x"
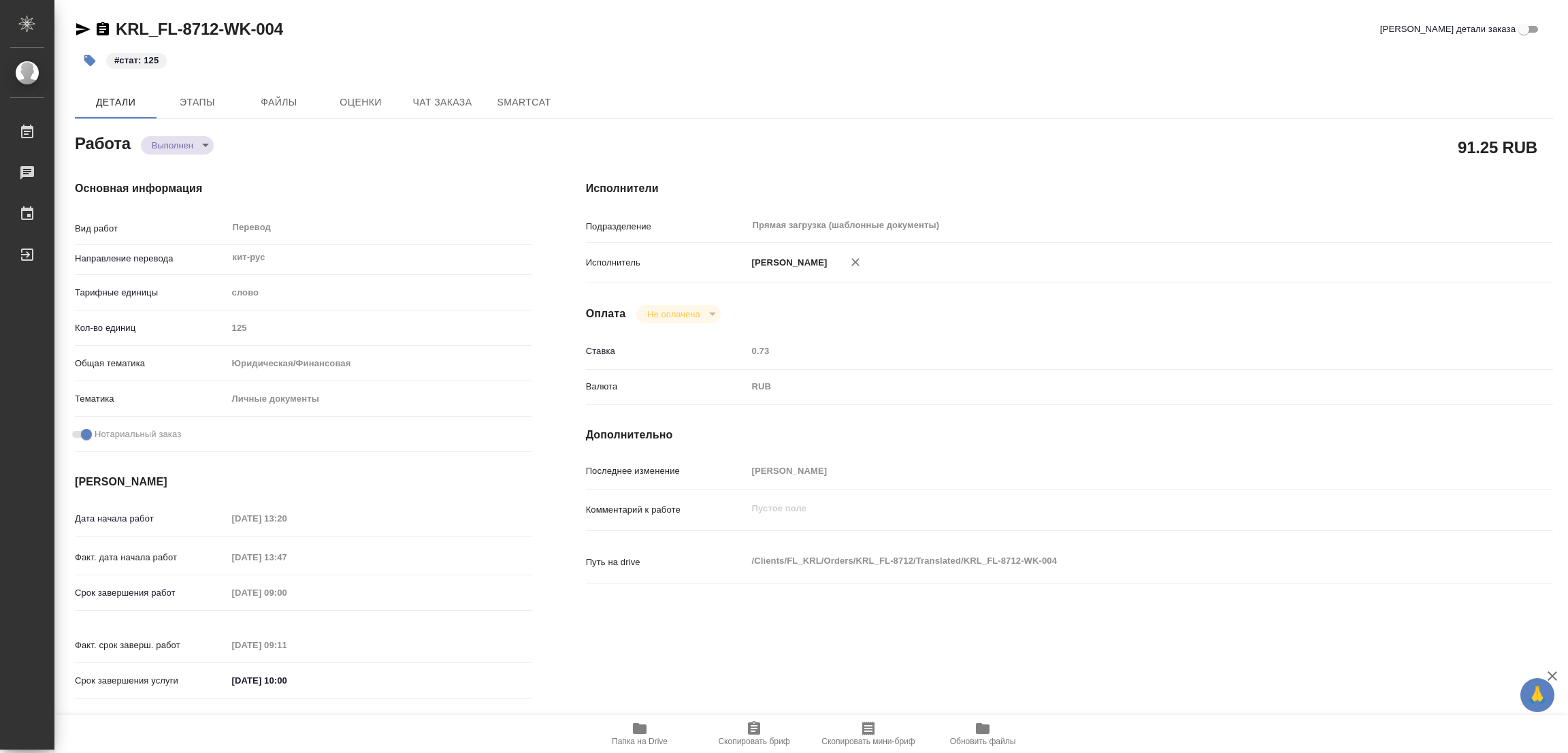
type textarea "x"
click at [655, 43] on div "KRL_FL-8712-WK-004 Кратко детали заказа" at bounding box center [814, 32] width 1478 height 27
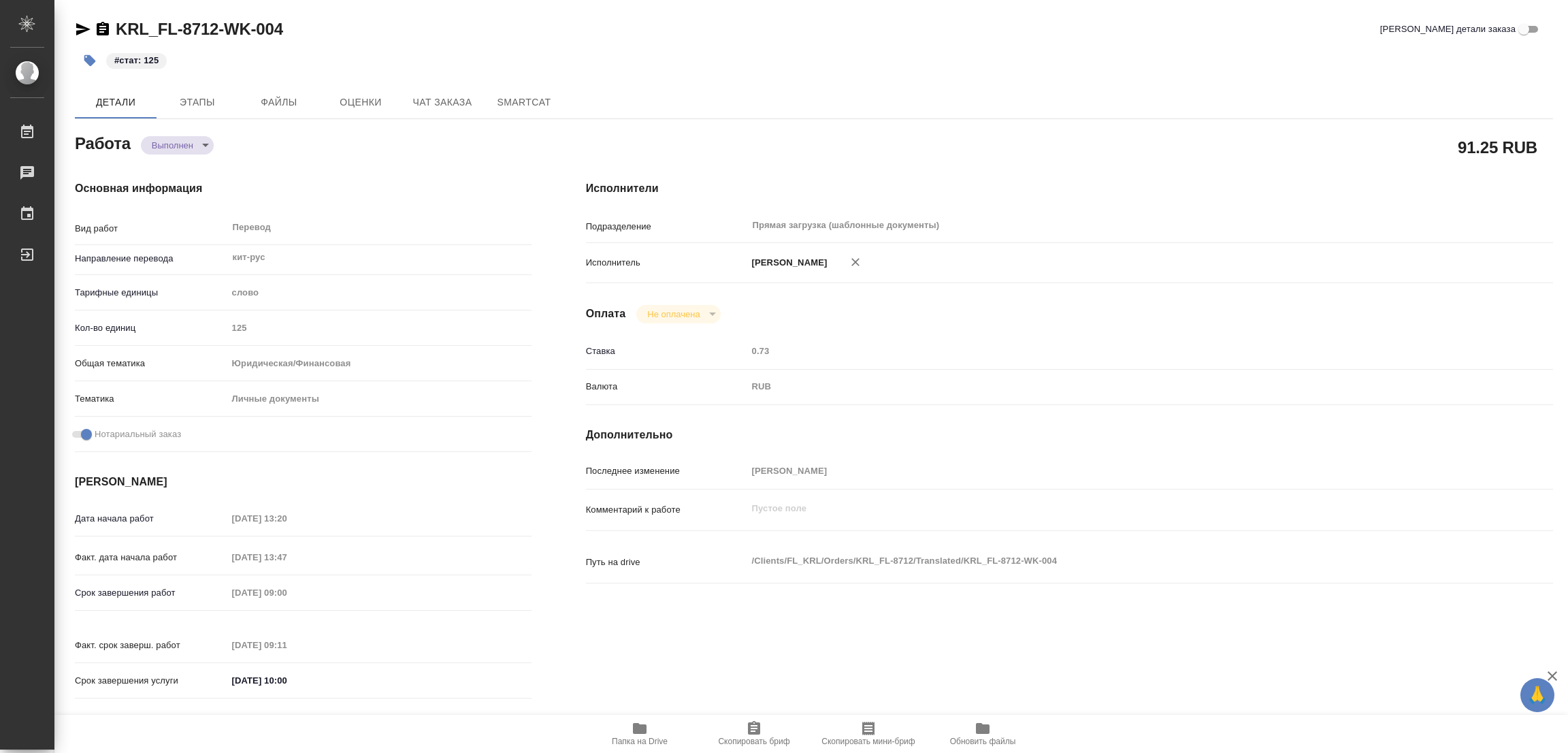
click at [627, 54] on div "#стат: 125" at bounding box center [568, 60] width 986 height 30
click at [782, 55] on div "#стат: 125" at bounding box center [568, 60] width 986 height 30
type textarea "x"
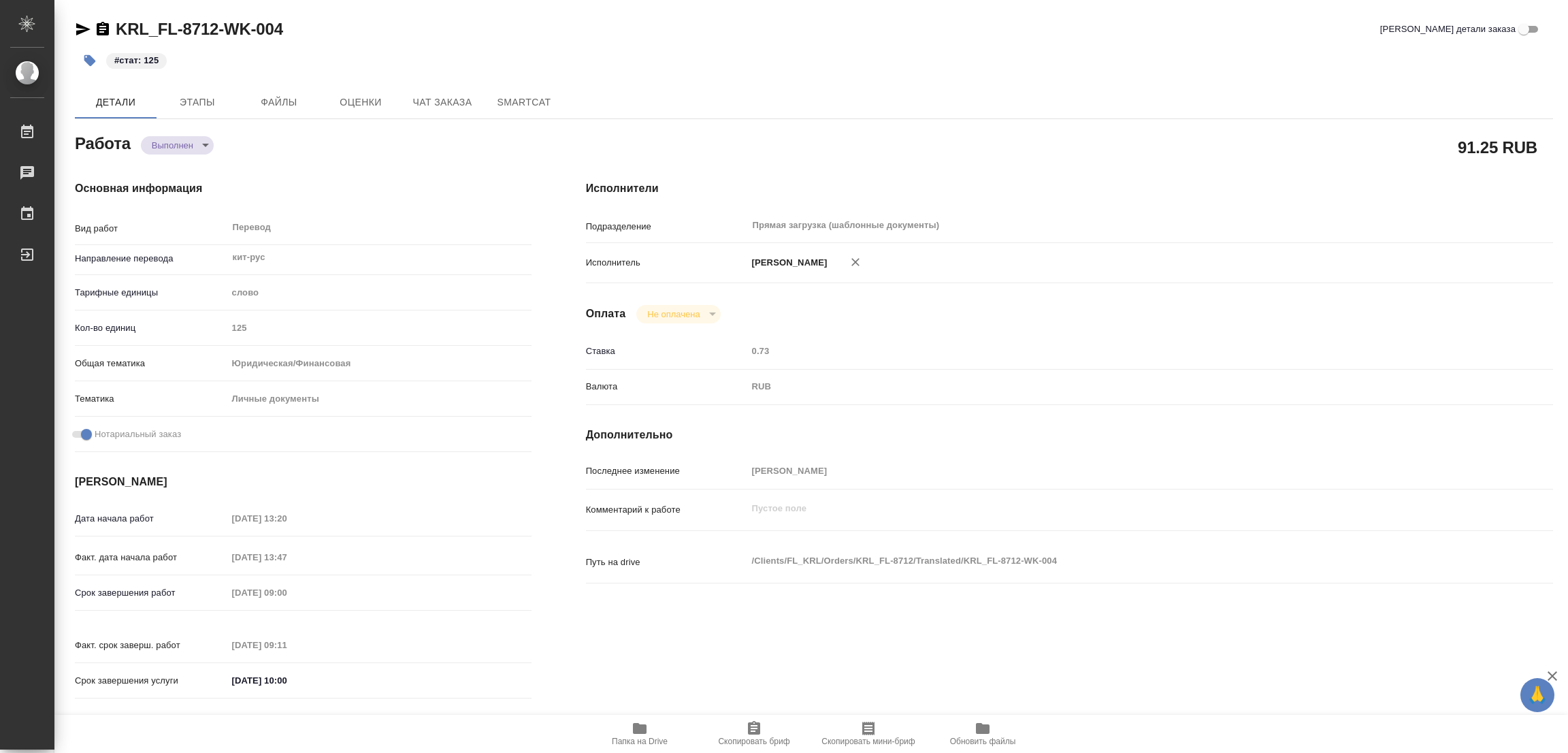
type textarea "x"
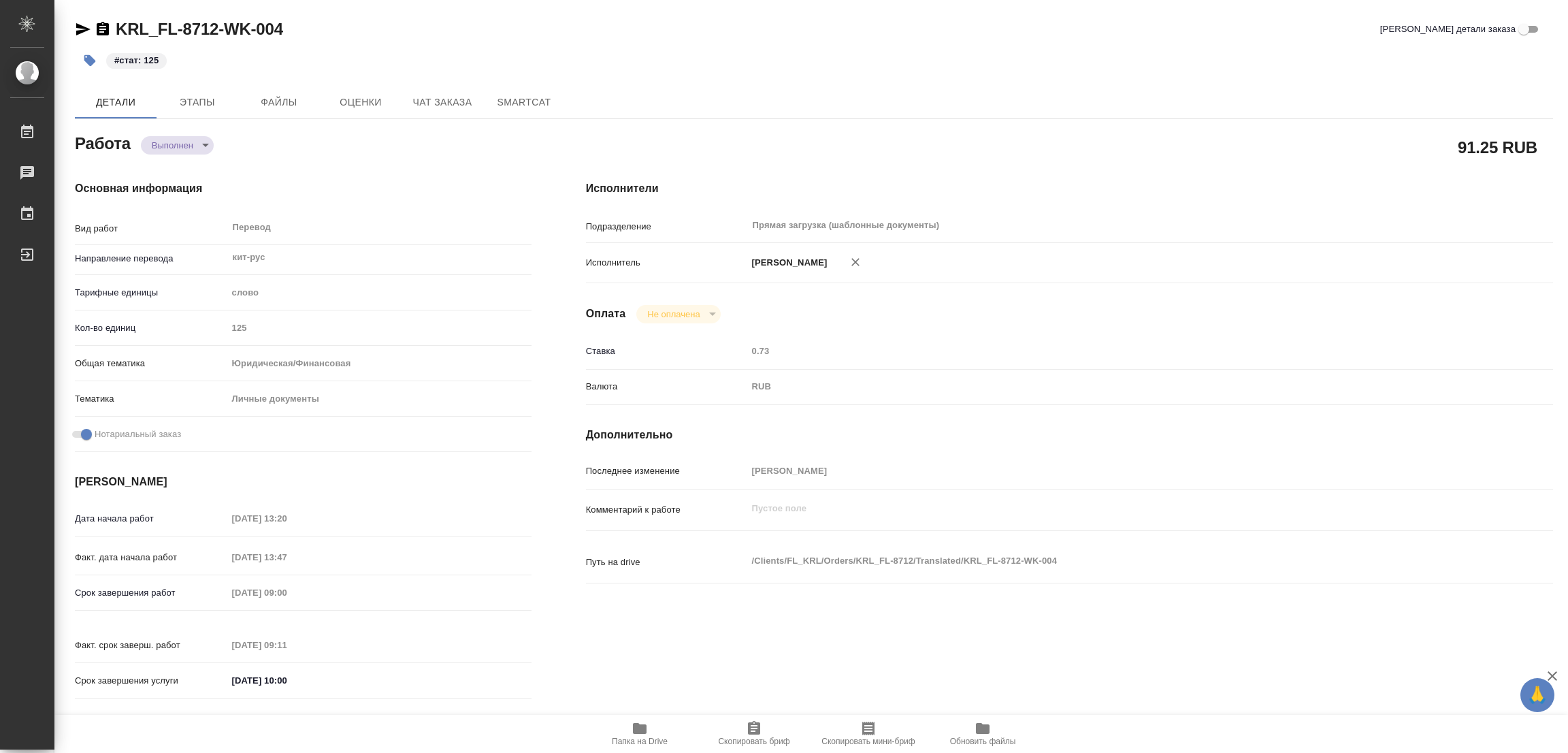
type textarea "x"
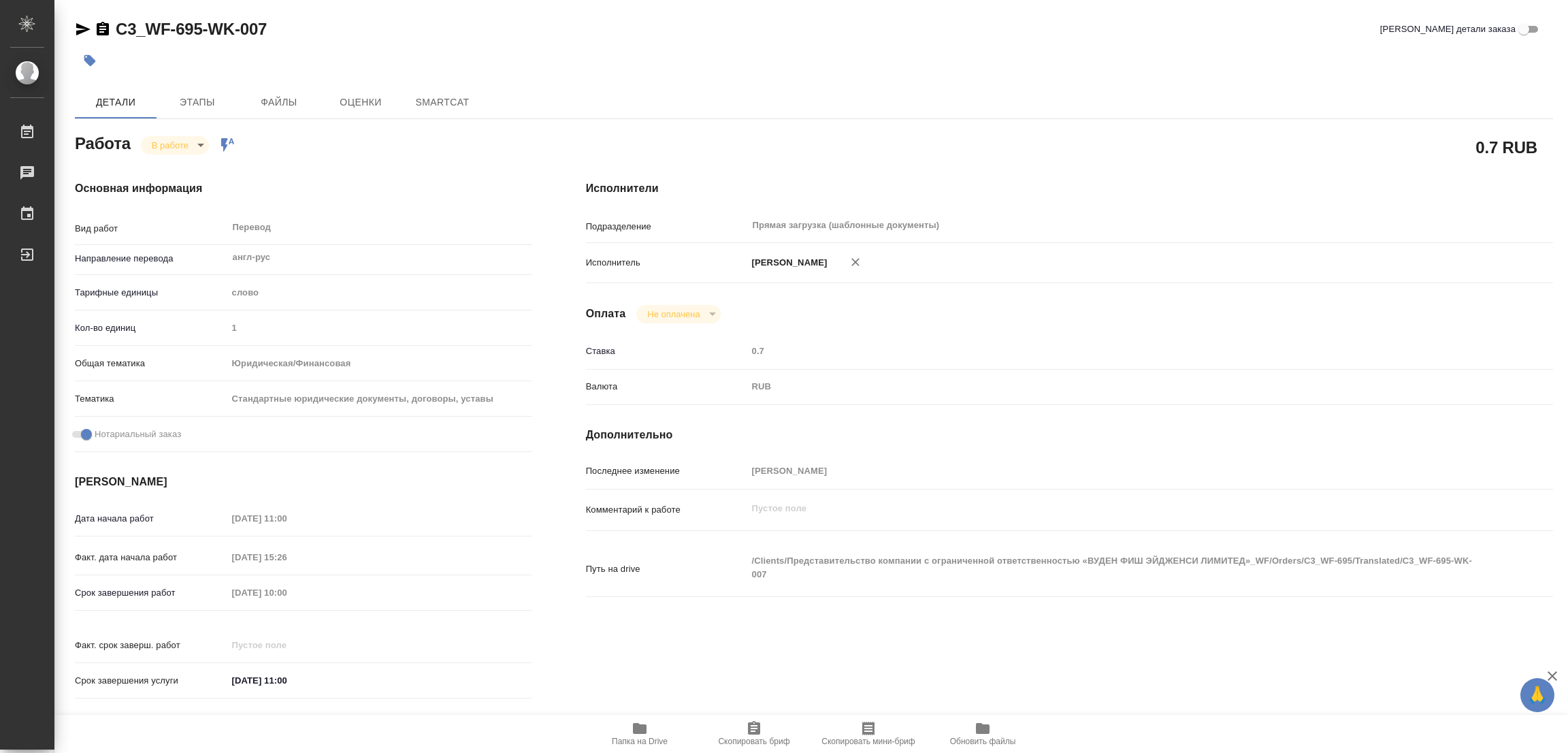
type textarea "x"
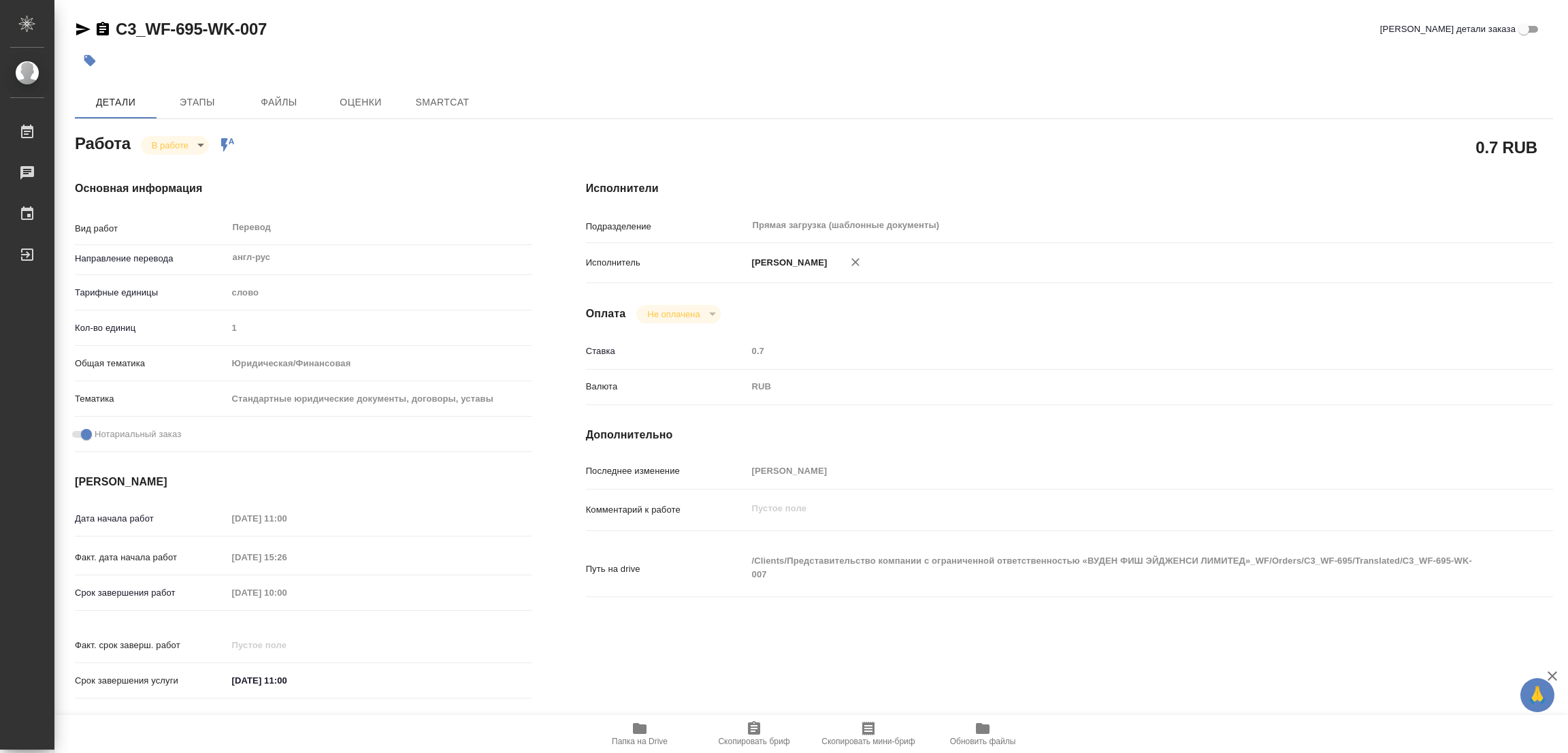
type textarea "x"
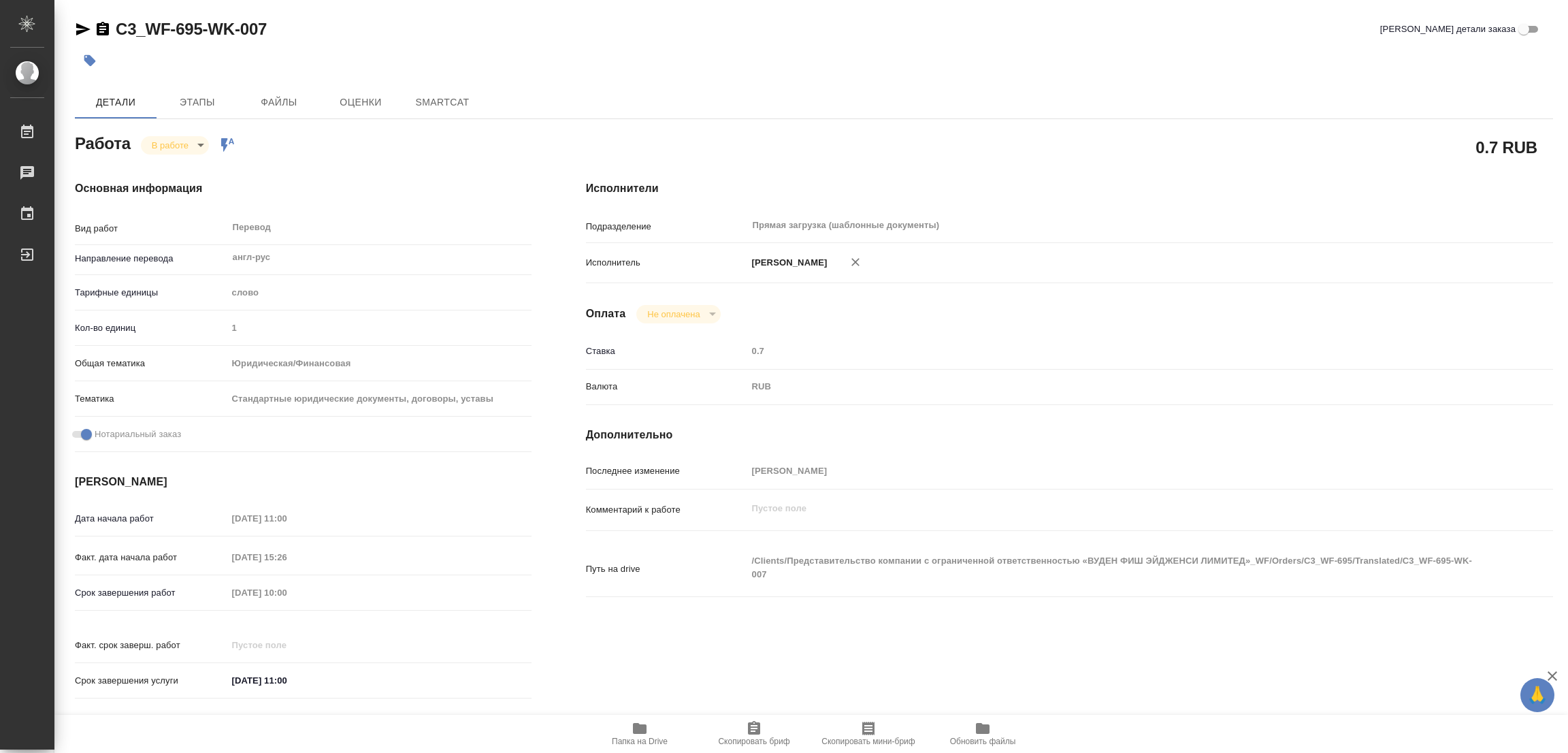
type textarea "x"
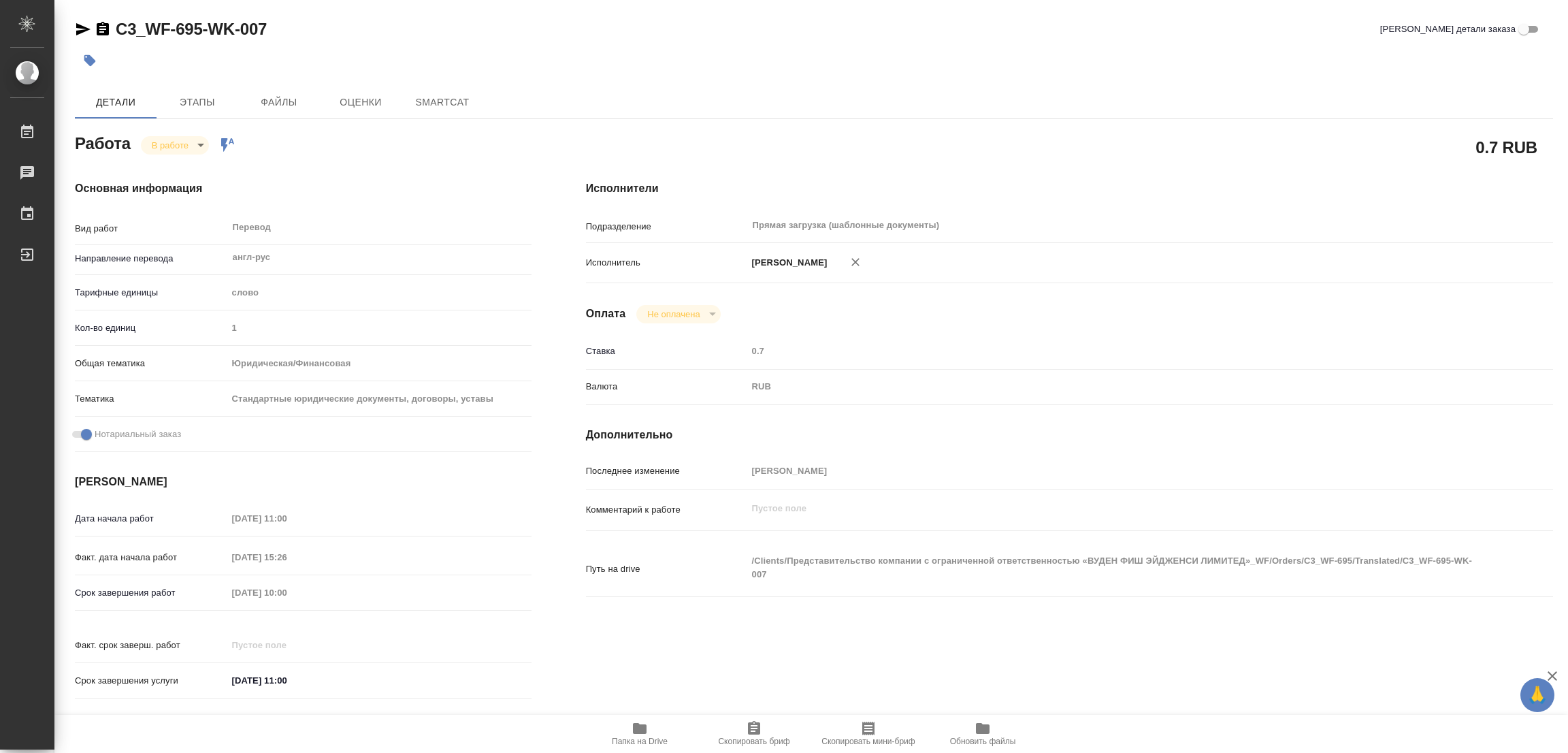
type textarea "x"
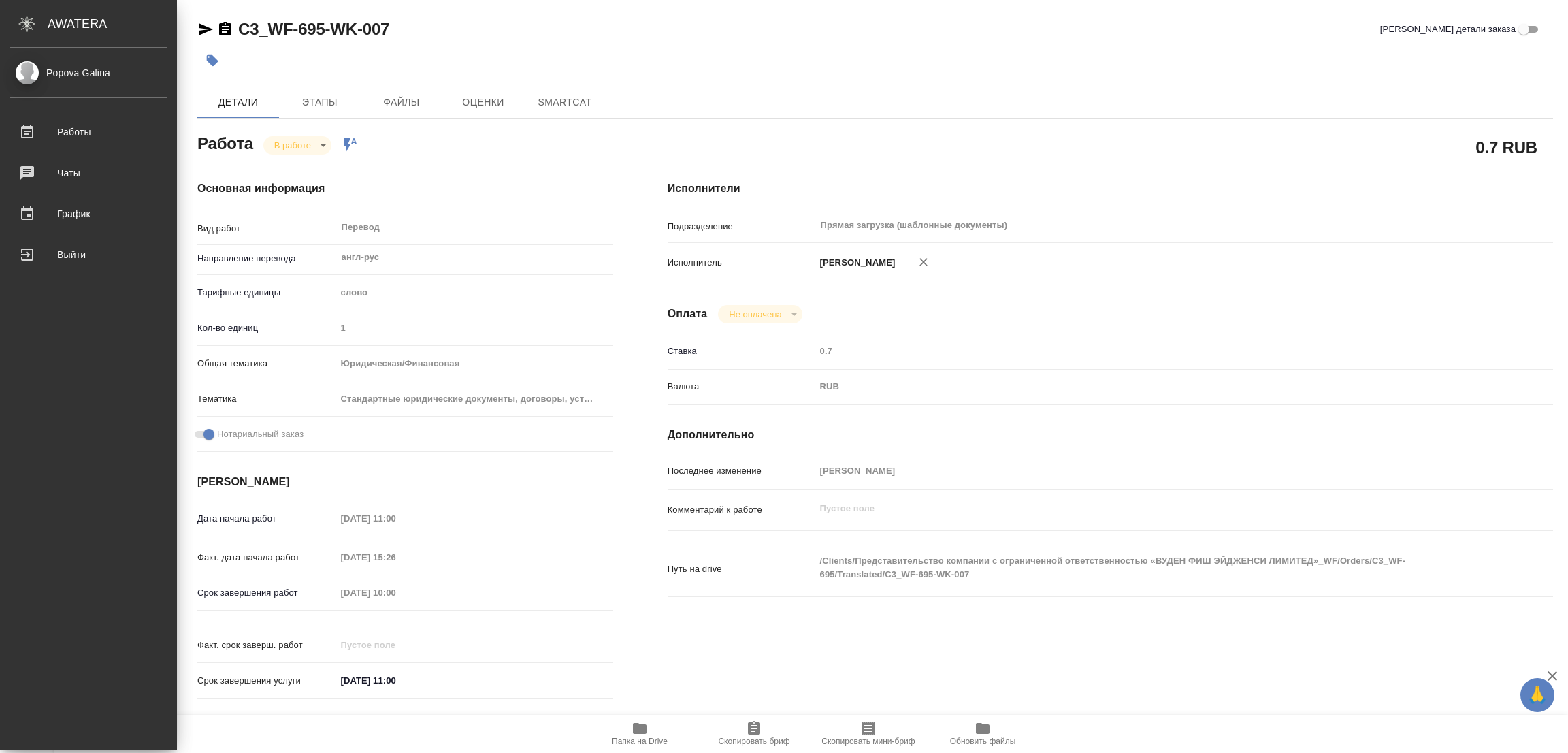
type textarea "x"
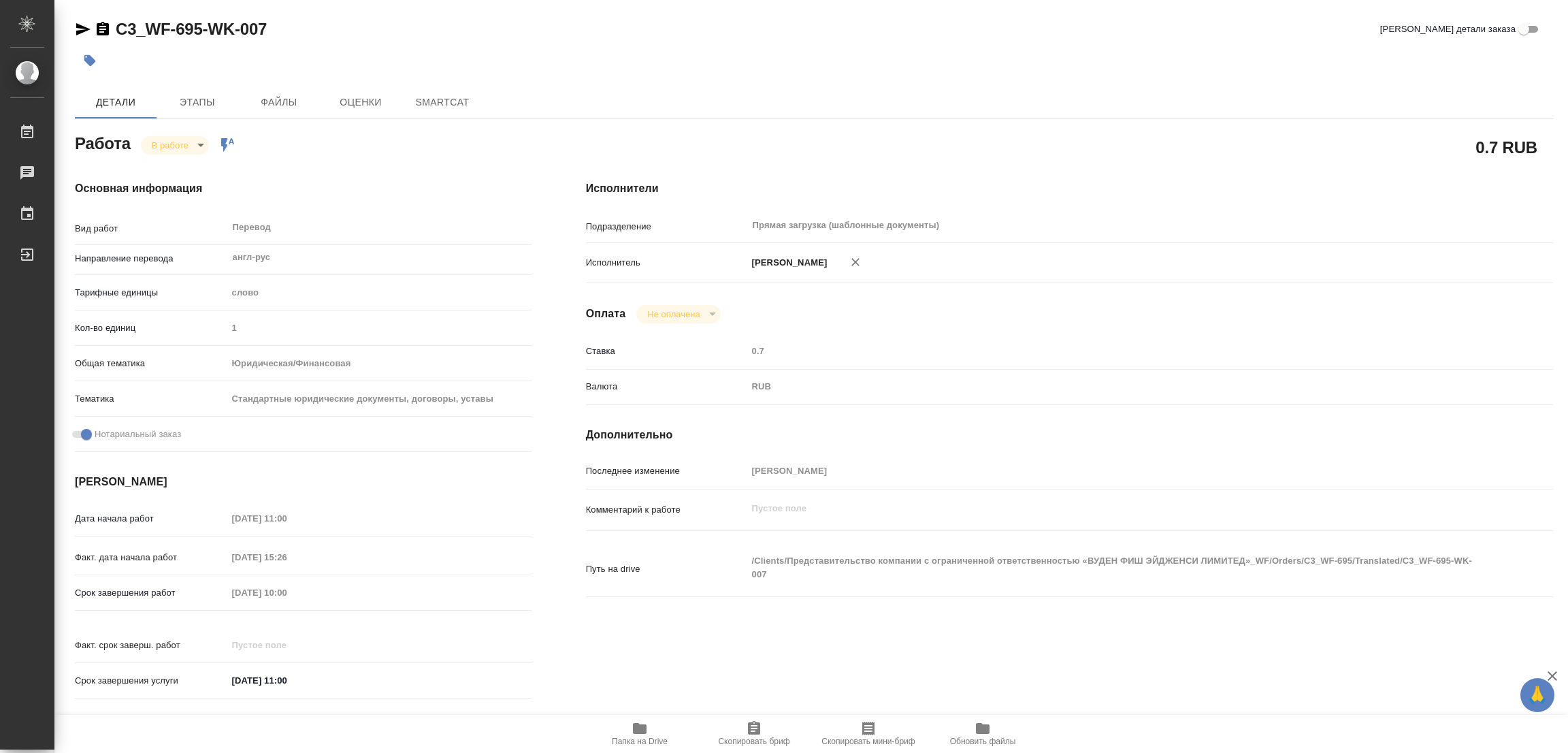
type textarea "x"
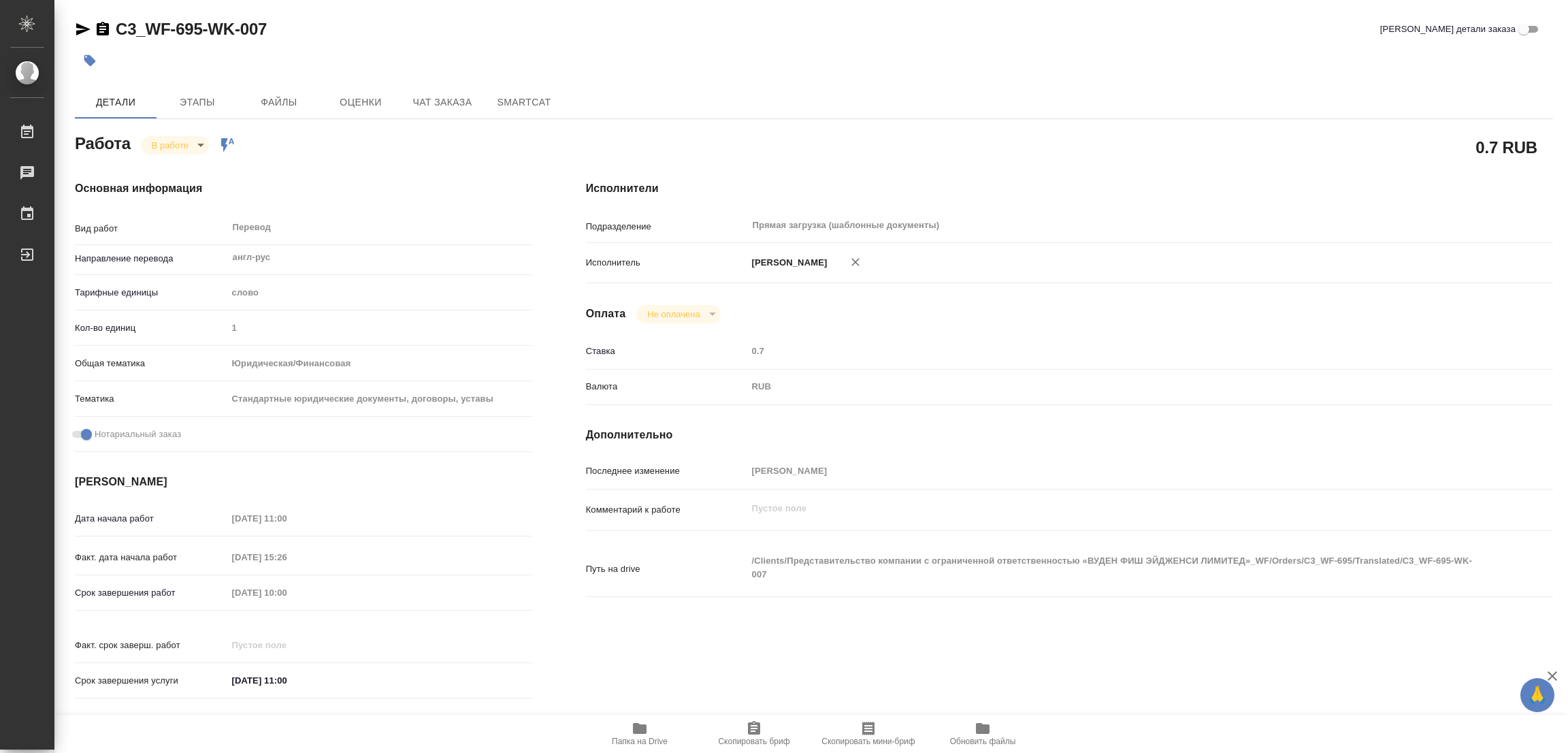
type textarea "x"
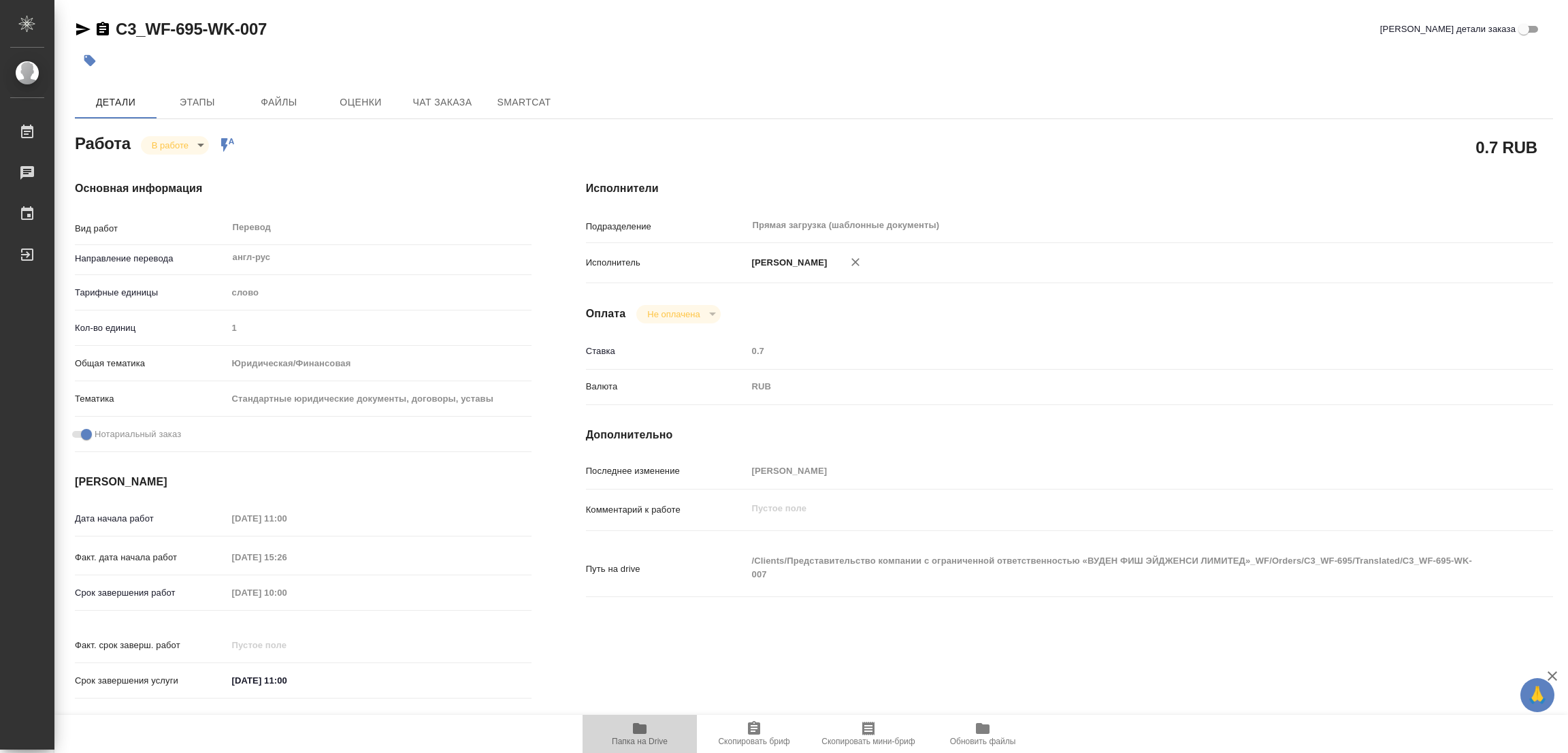
click at [644, 734] on icon "button" at bounding box center [640, 728] width 16 height 16
type textarea "x"
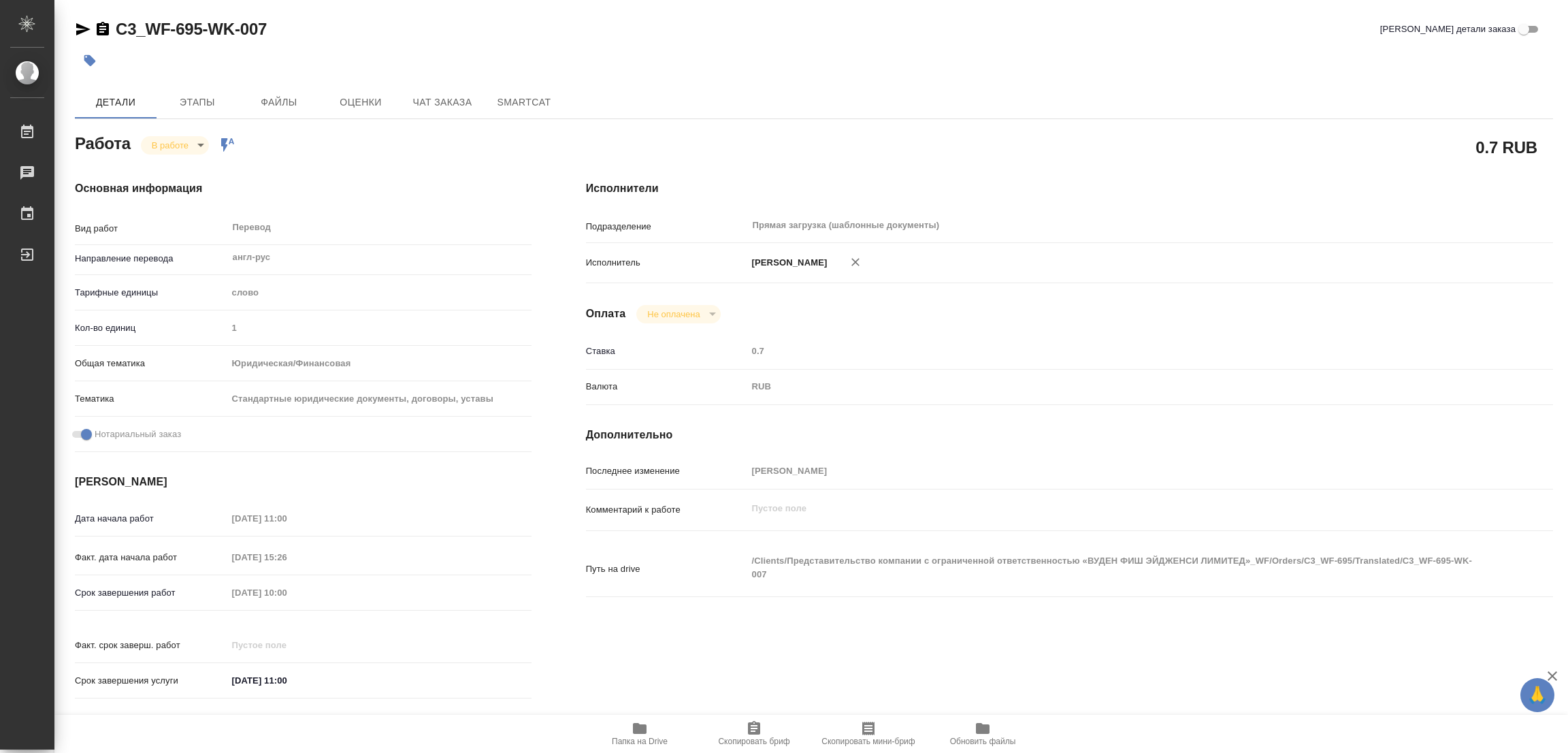
type textarea "x"
click at [179, 103] on span "Этапы" at bounding box center [198, 102] width 65 height 17
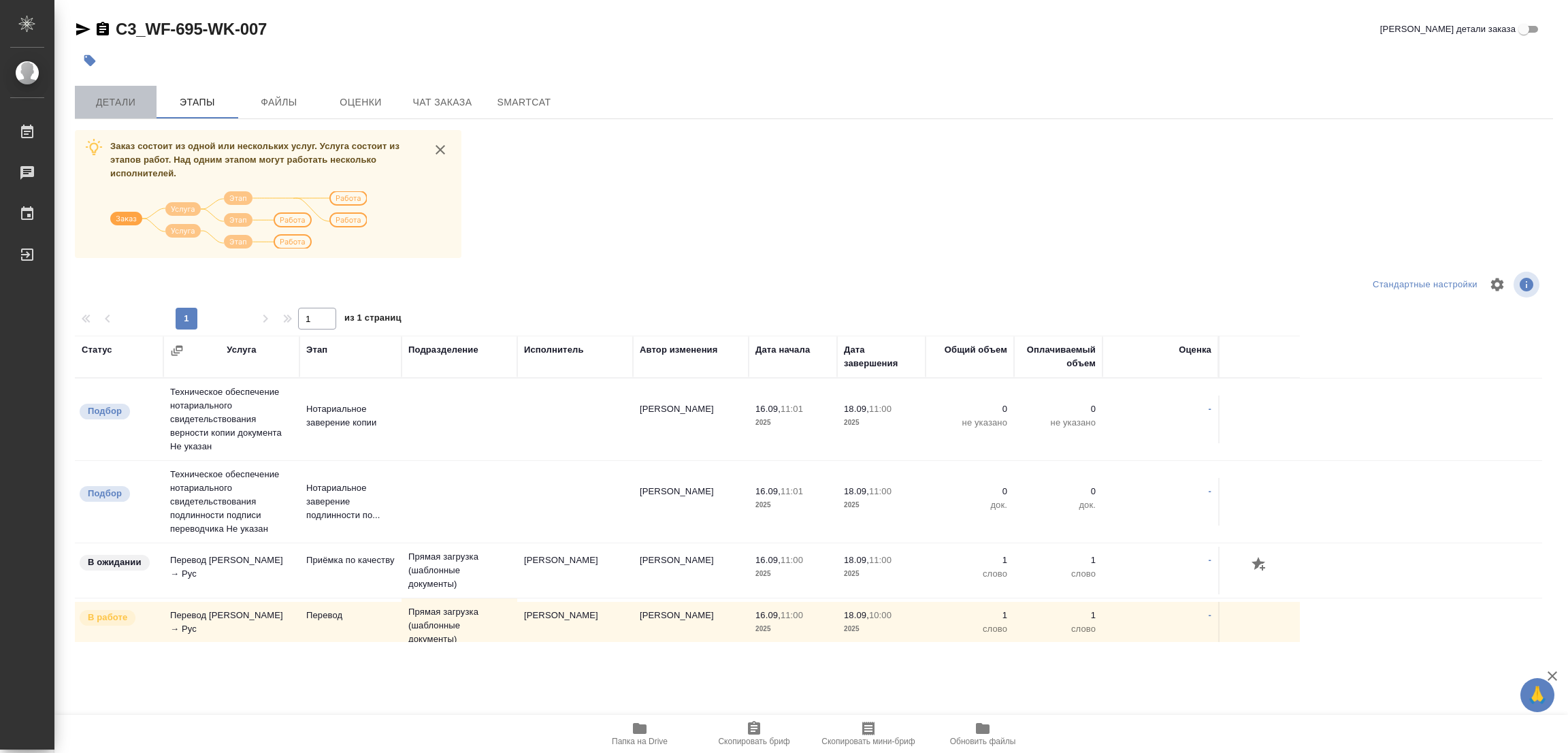
click at [105, 99] on span "Детали" at bounding box center [116, 102] width 65 height 17
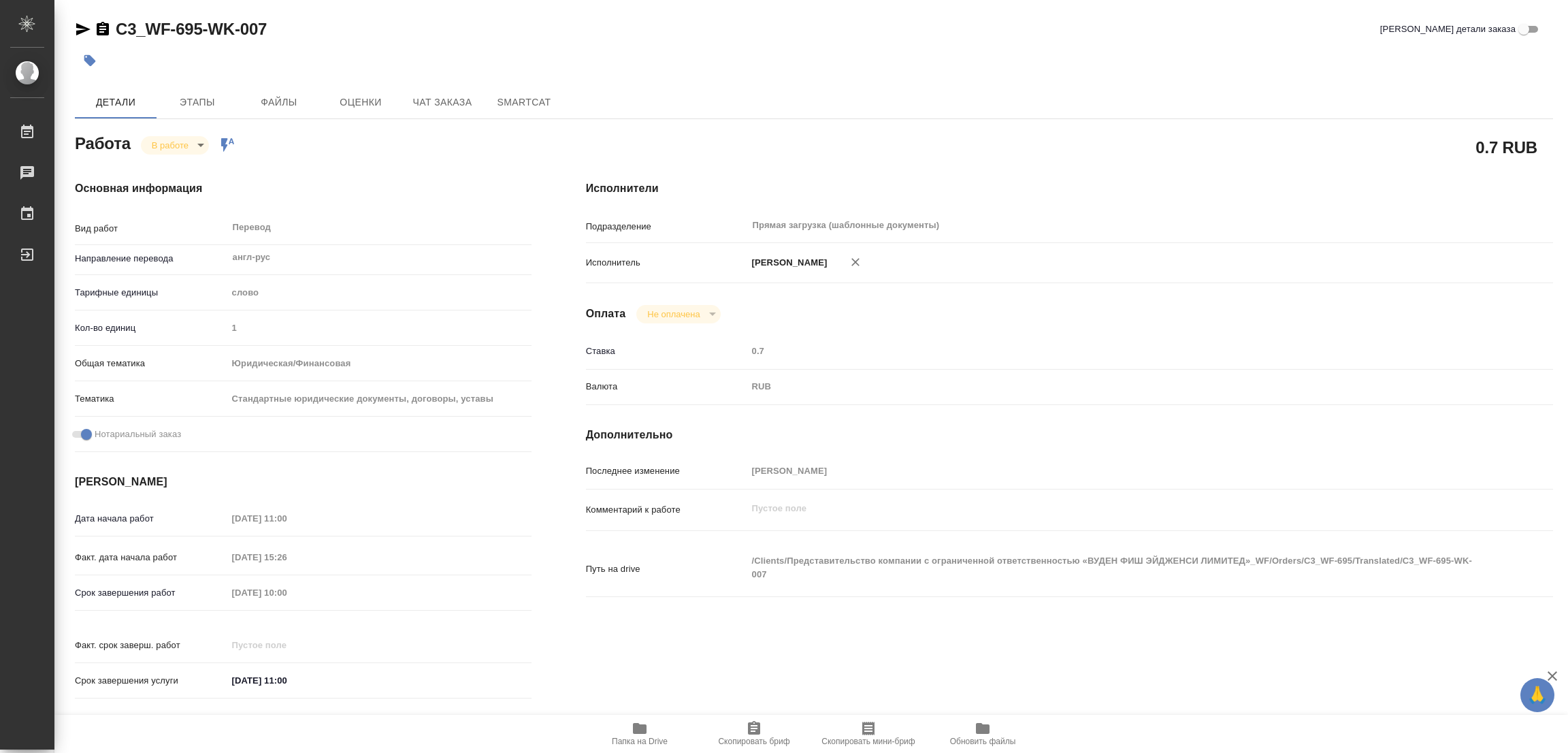
type textarea "x"
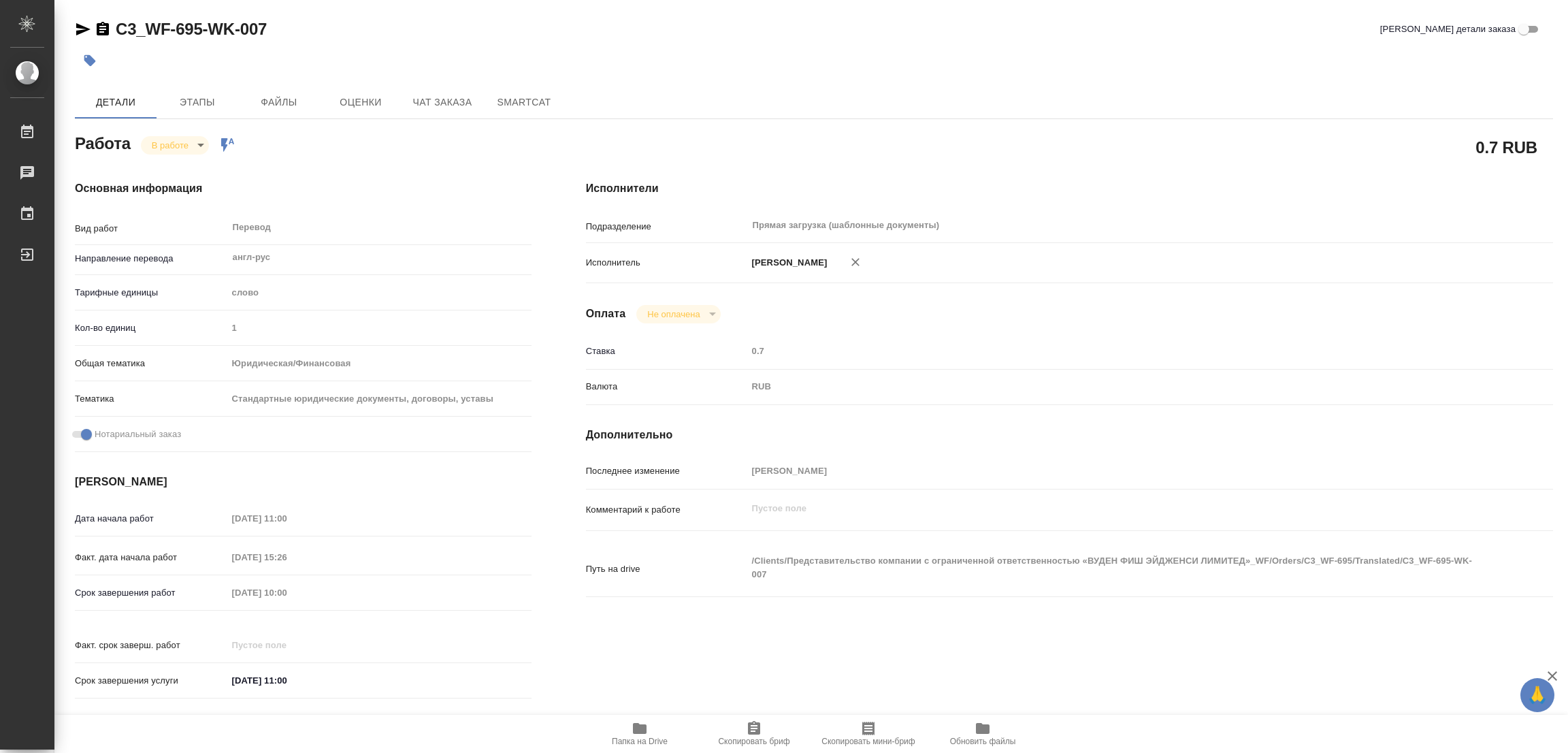
type textarea "x"
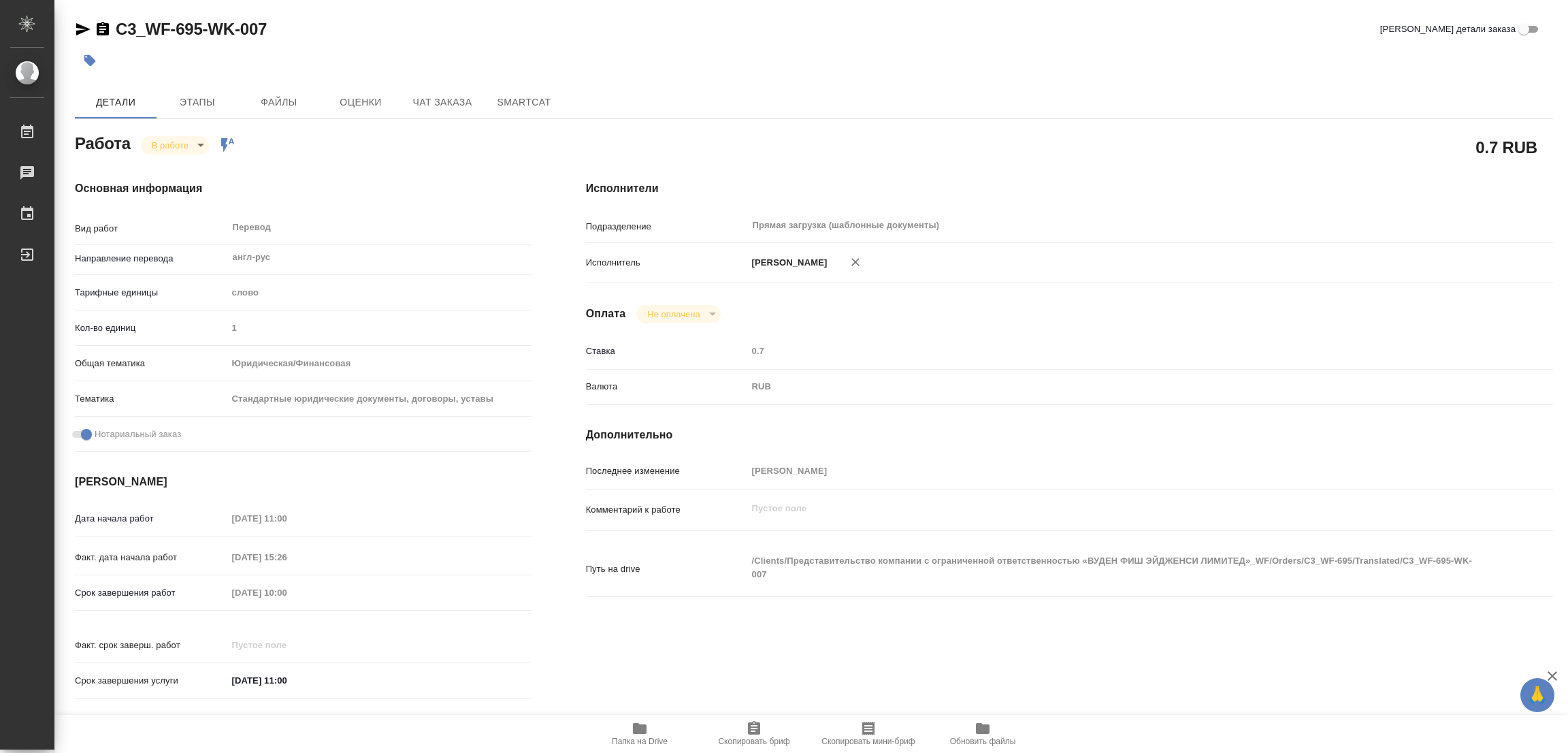
type textarea "x"
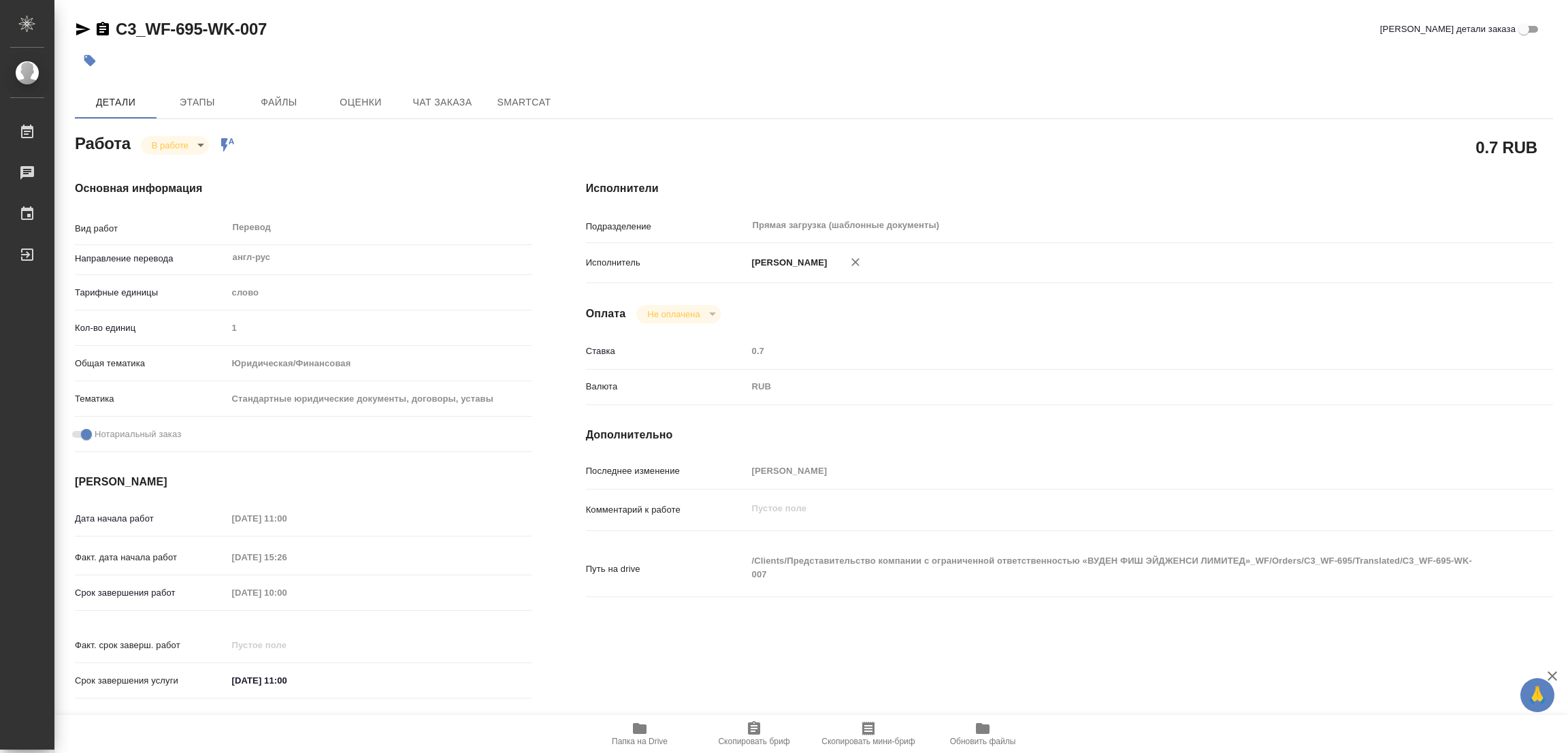
click at [198, 143] on body "🙏 .cls-1 fill:#fff; AWATERA Popova Galina Работы 0 Чаты График Выйти C3_WF-695-…" at bounding box center [784, 376] width 1568 height 753
click at [175, 167] on button "Выполнен" at bounding box center [176, 168] width 50 height 15
click at [88, 56] on icon "button" at bounding box center [90, 61] width 11 height 11
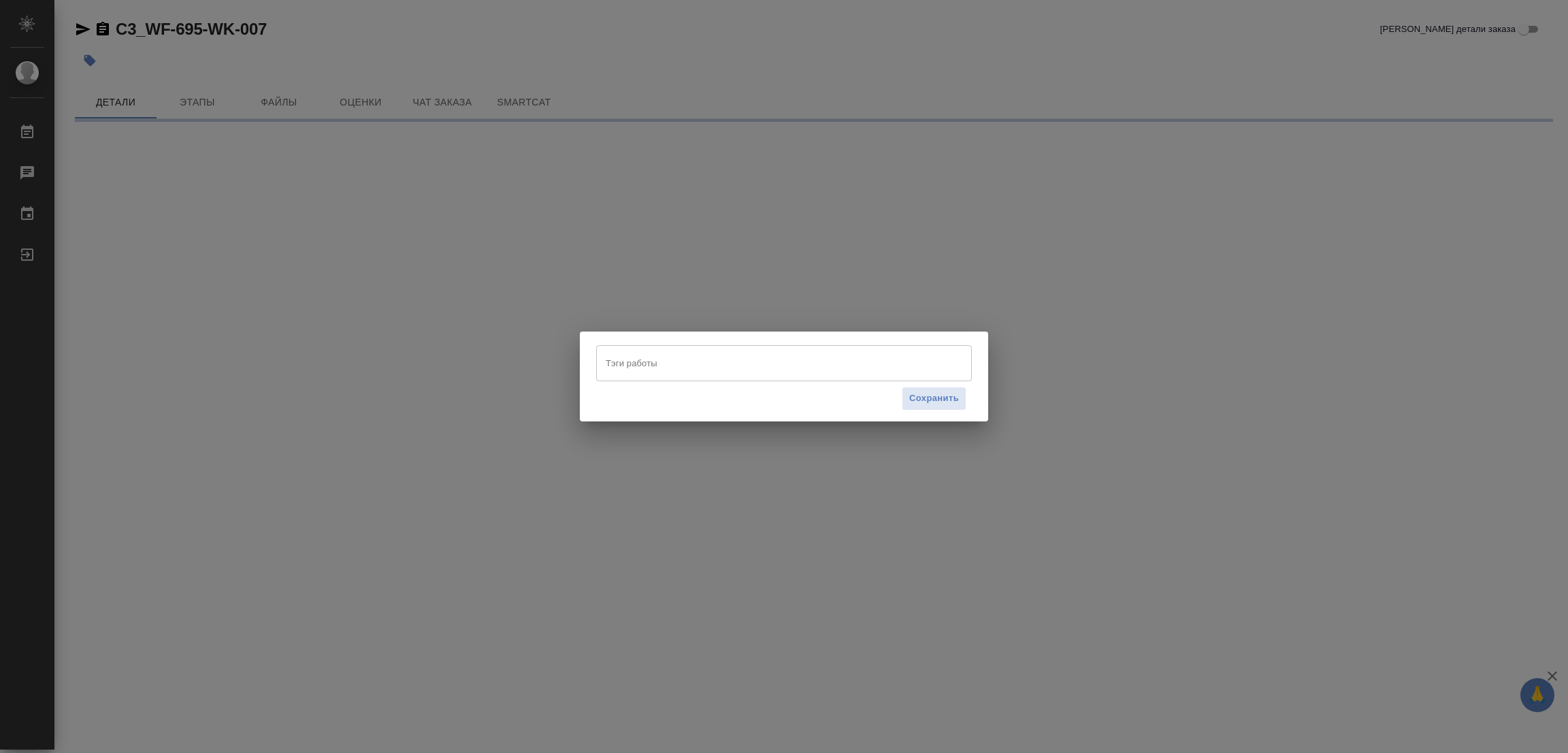
click at [643, 361] on input "Тэги работы" at bounding box center [771, 363] width 337 height 23
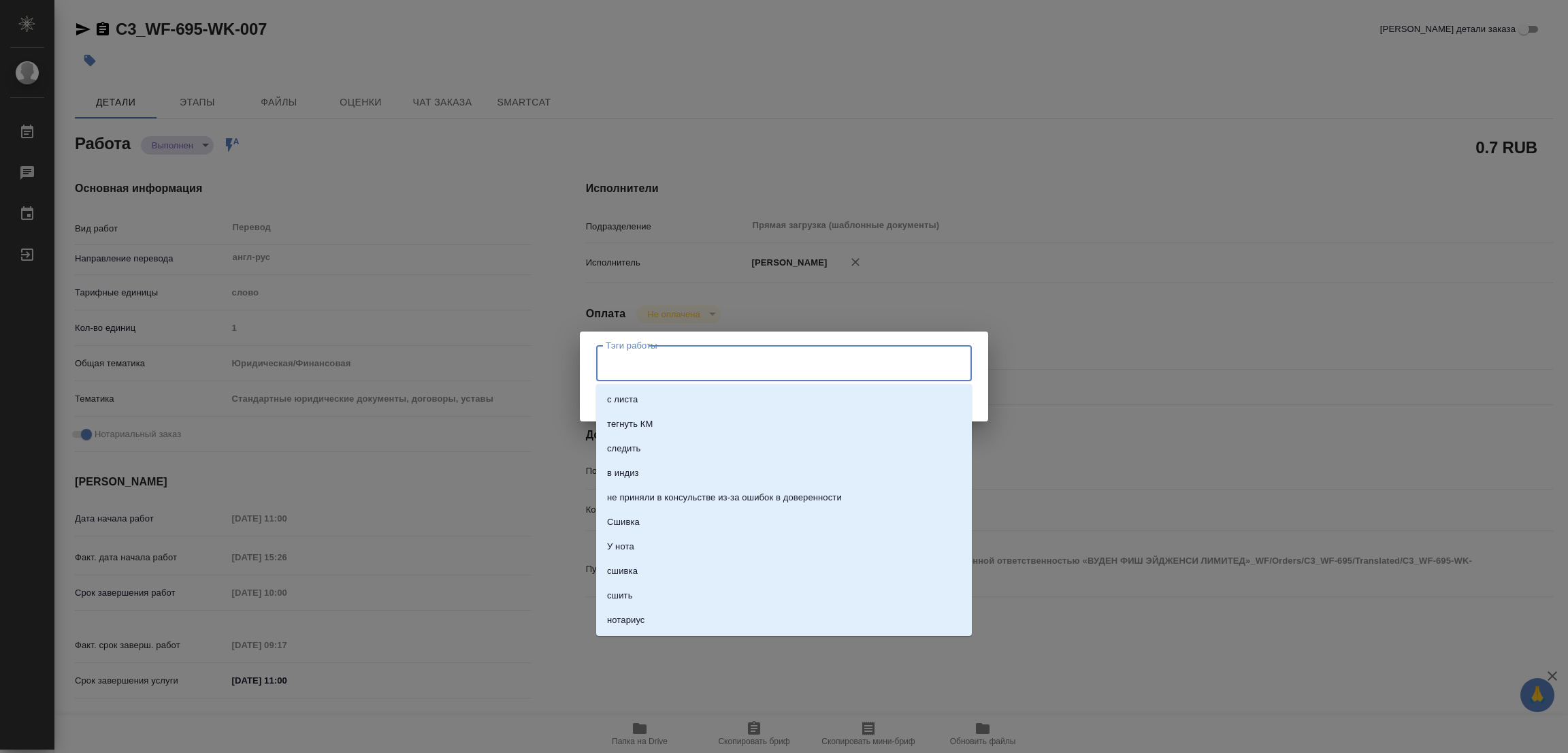
type textarea "x"
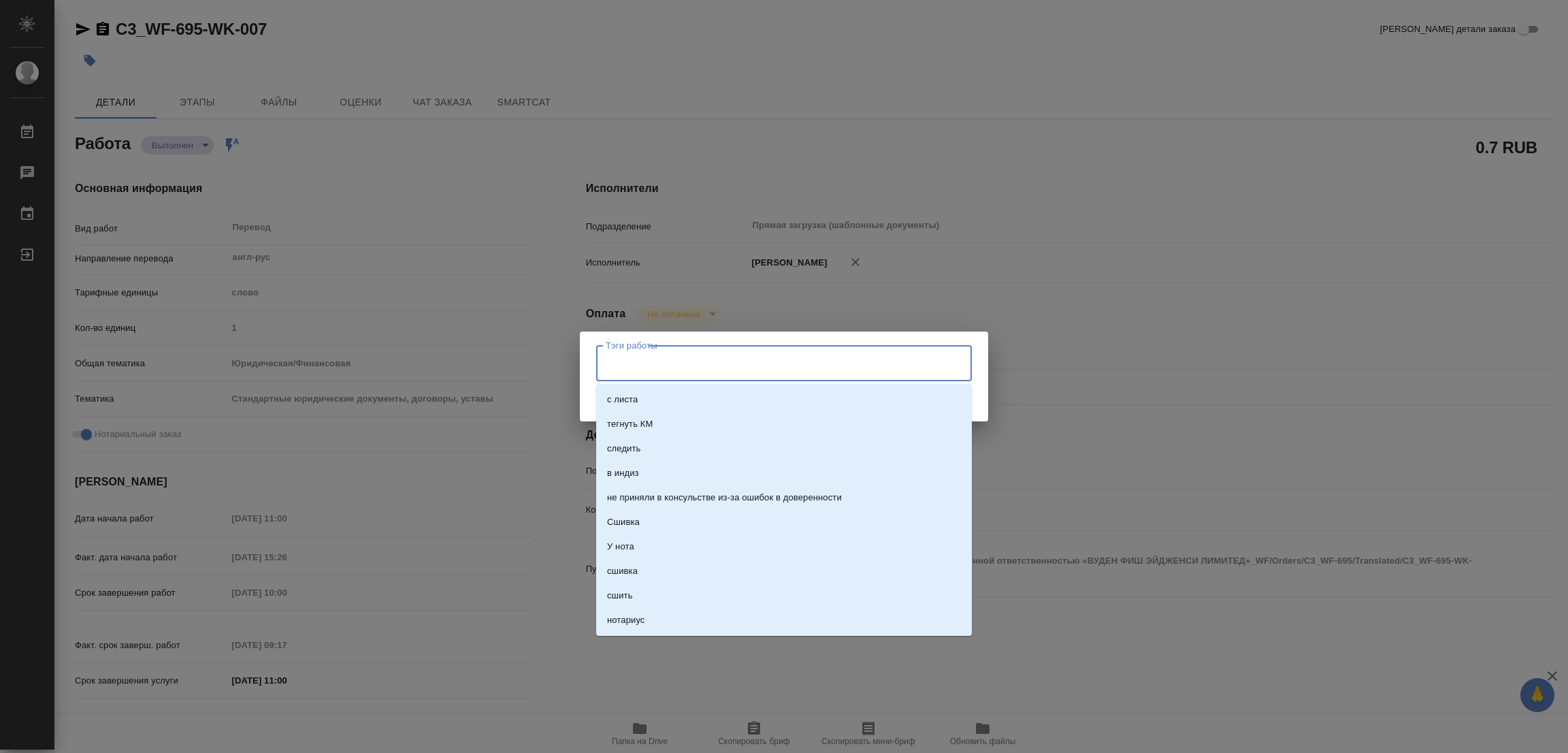
type textarea "x"
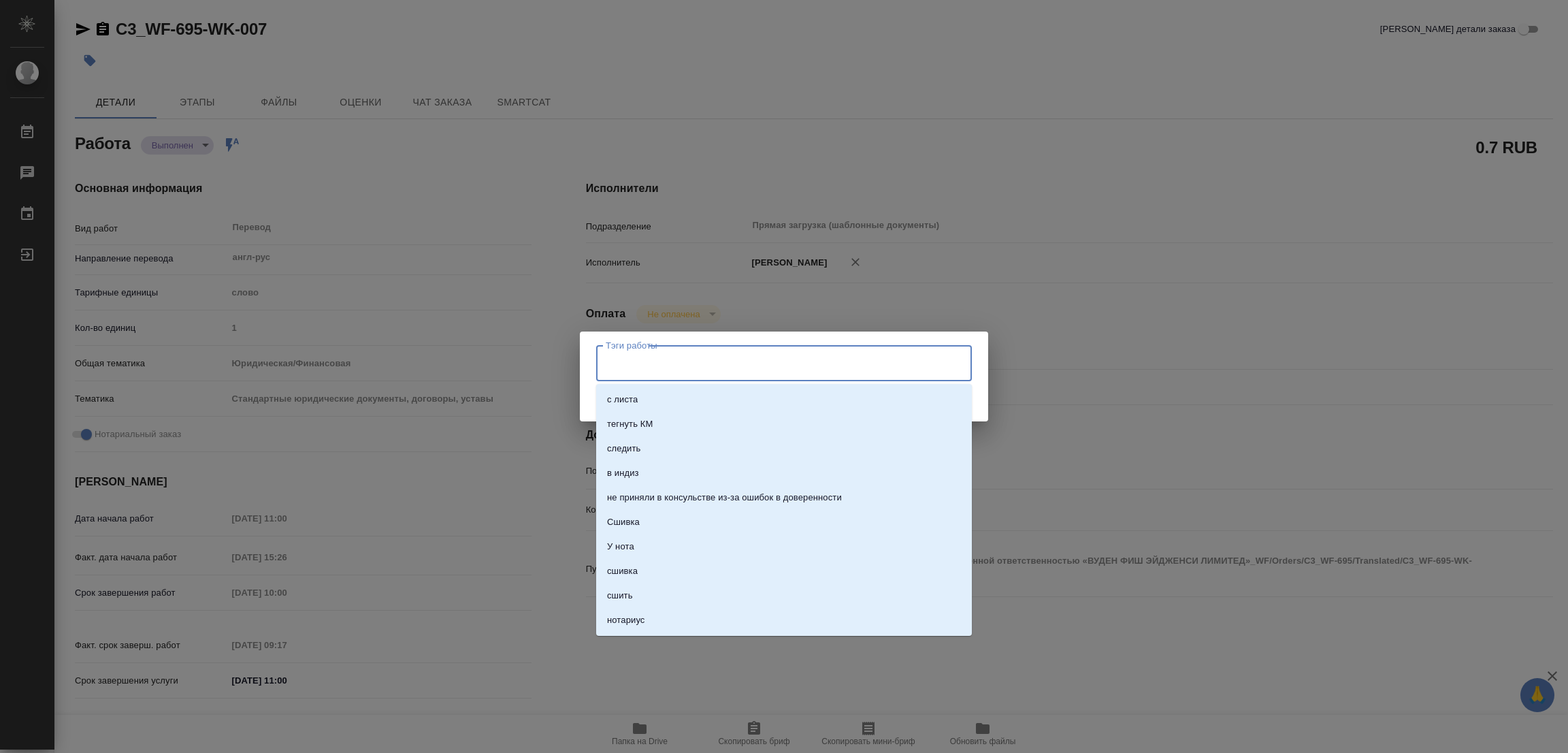
type textarea "x"
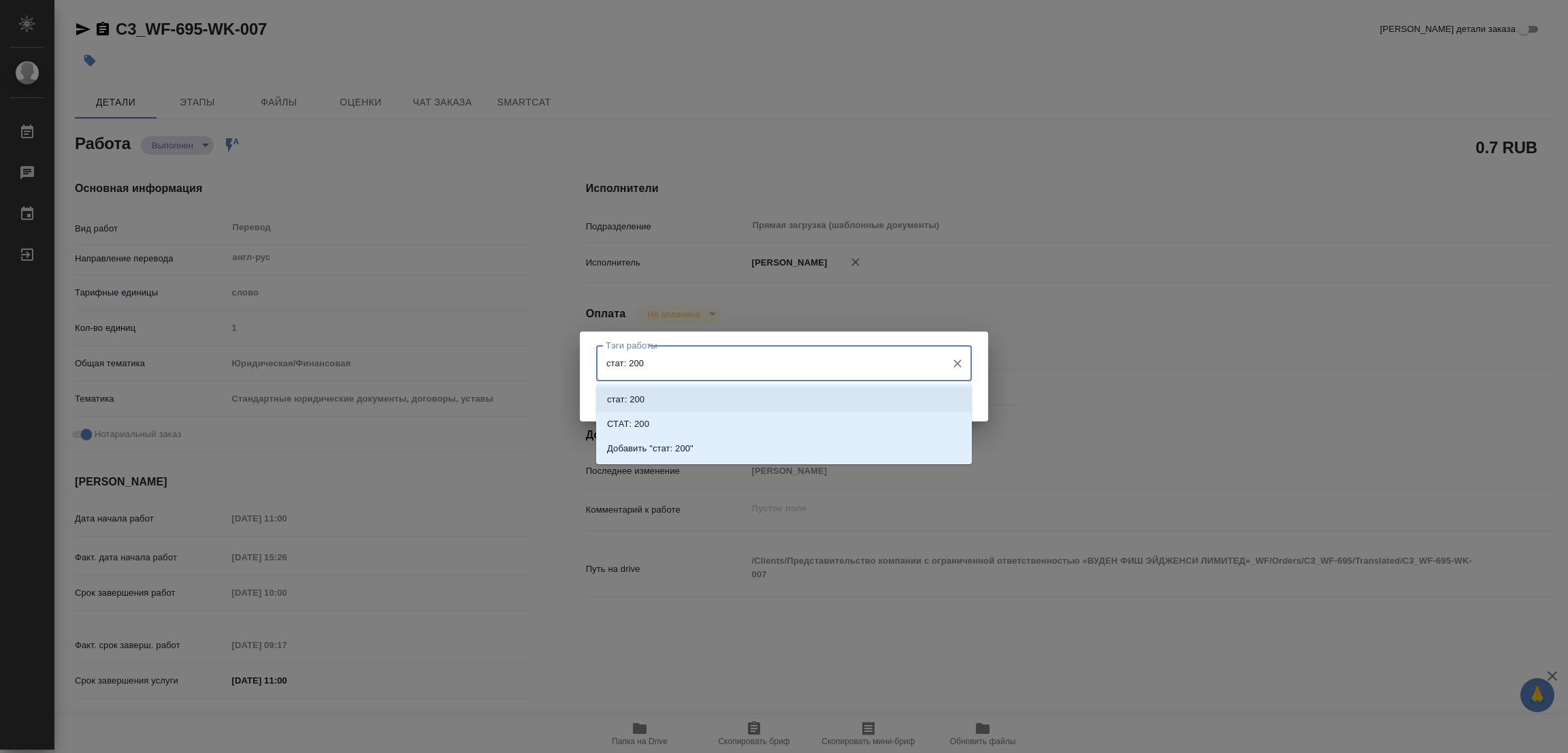
drag, startPoint x: 646, startPoint y: 364, endPoint x: 632, endPoint y: 364, distance: 14.0
click at [632, 364] on input "стат: 200" at bounding box center [771, 363] width 337 height 23
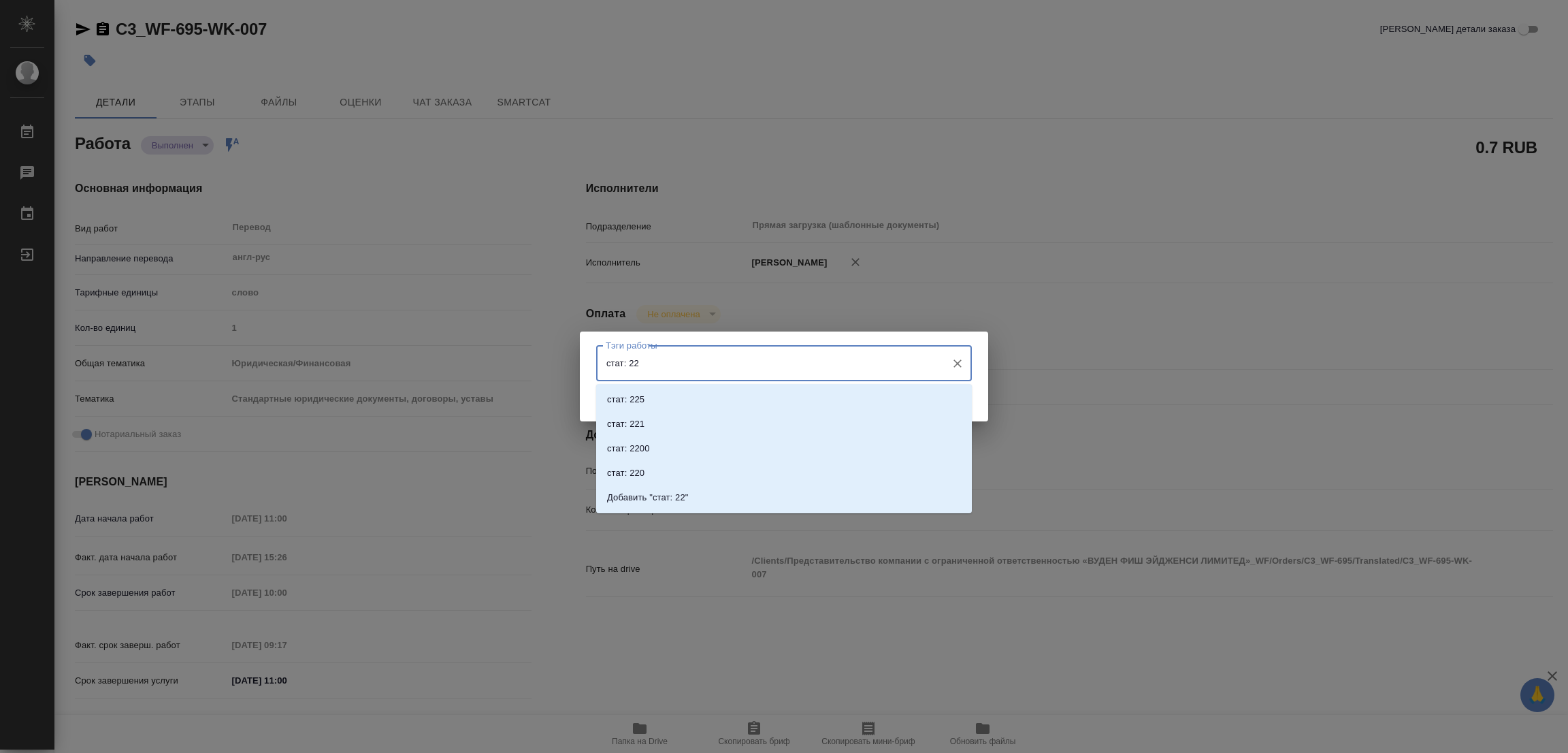
type input "стат: 225"
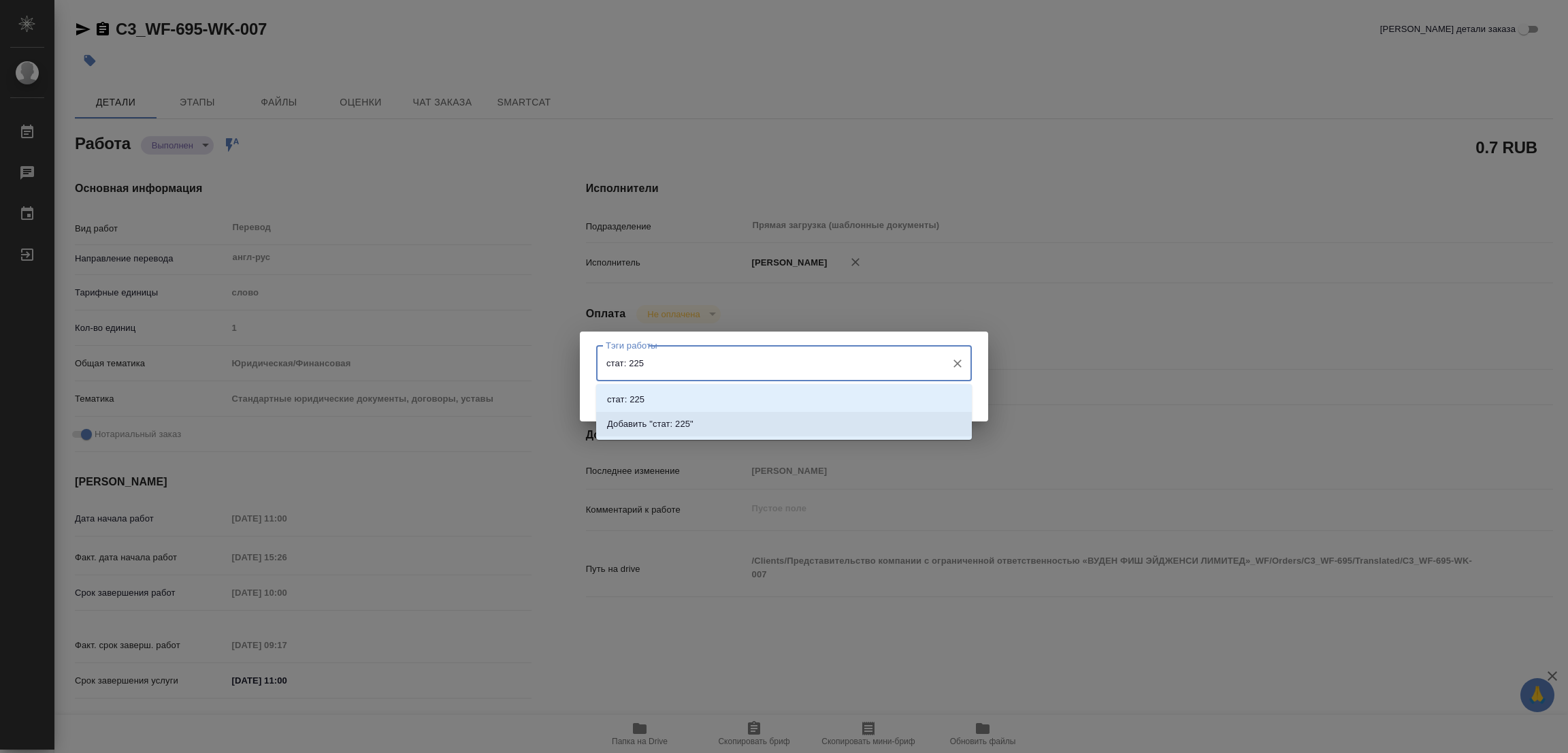
click at [661, 426] on p "Добавить "стат: 225"" at bounding box center [651, 424] width 87 height 14
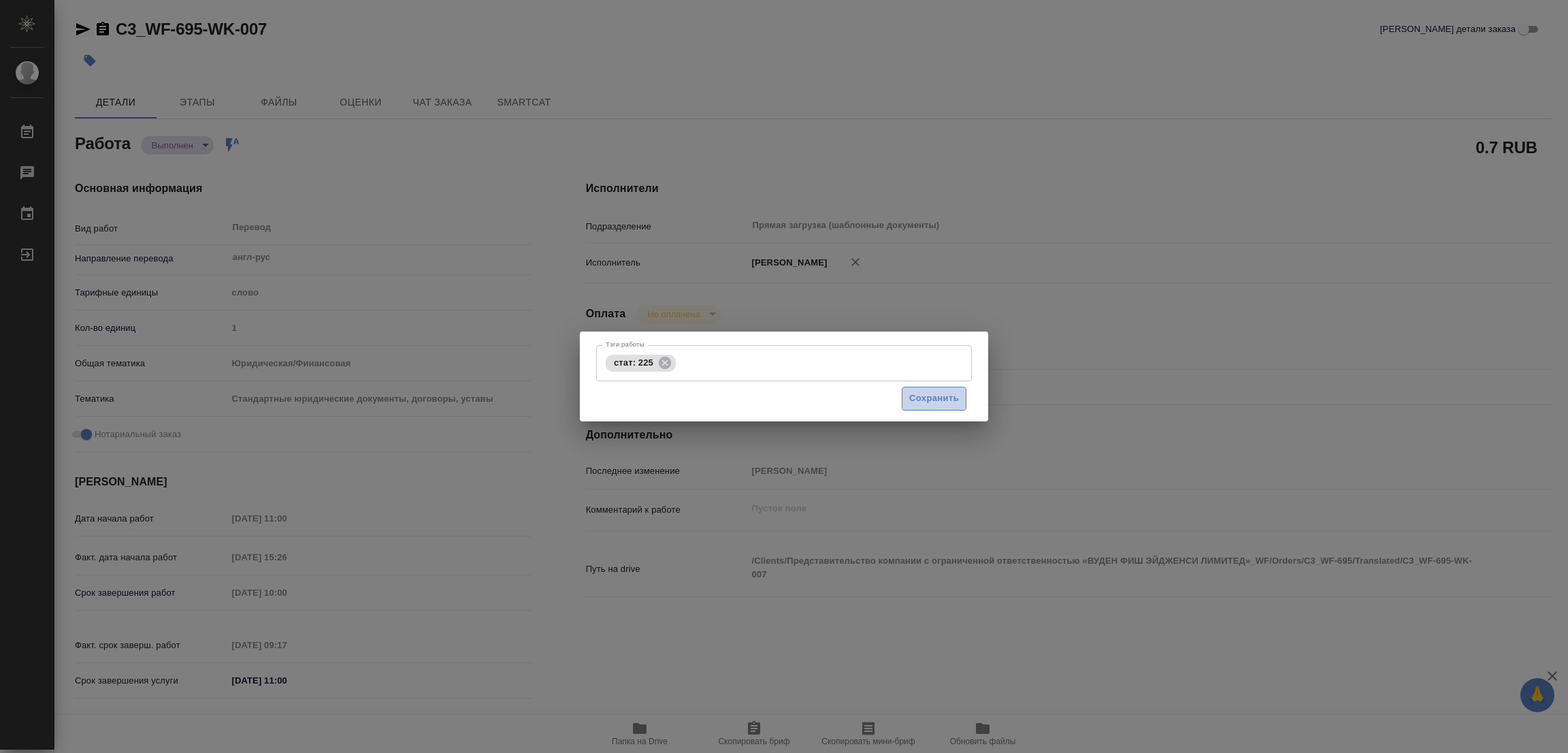
click at [921, 402] on span "Сохранить" at bounding box center [934, 398] width 50 height 16
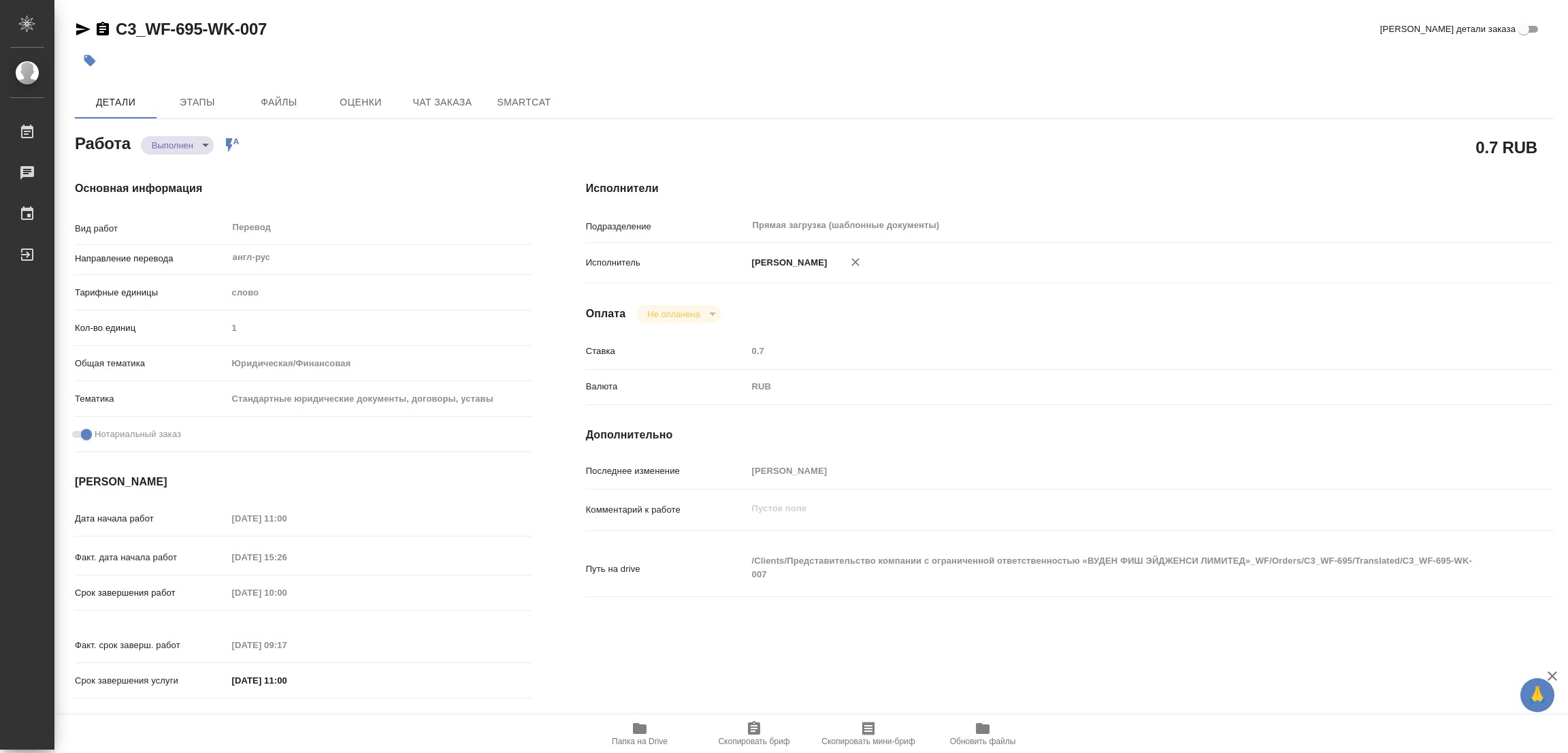
type input "completed"
type textarea "Перевод"
type textarea "x"
type input "англ-рус"
type input "5a8b1489cc6b4906c91bfd90"
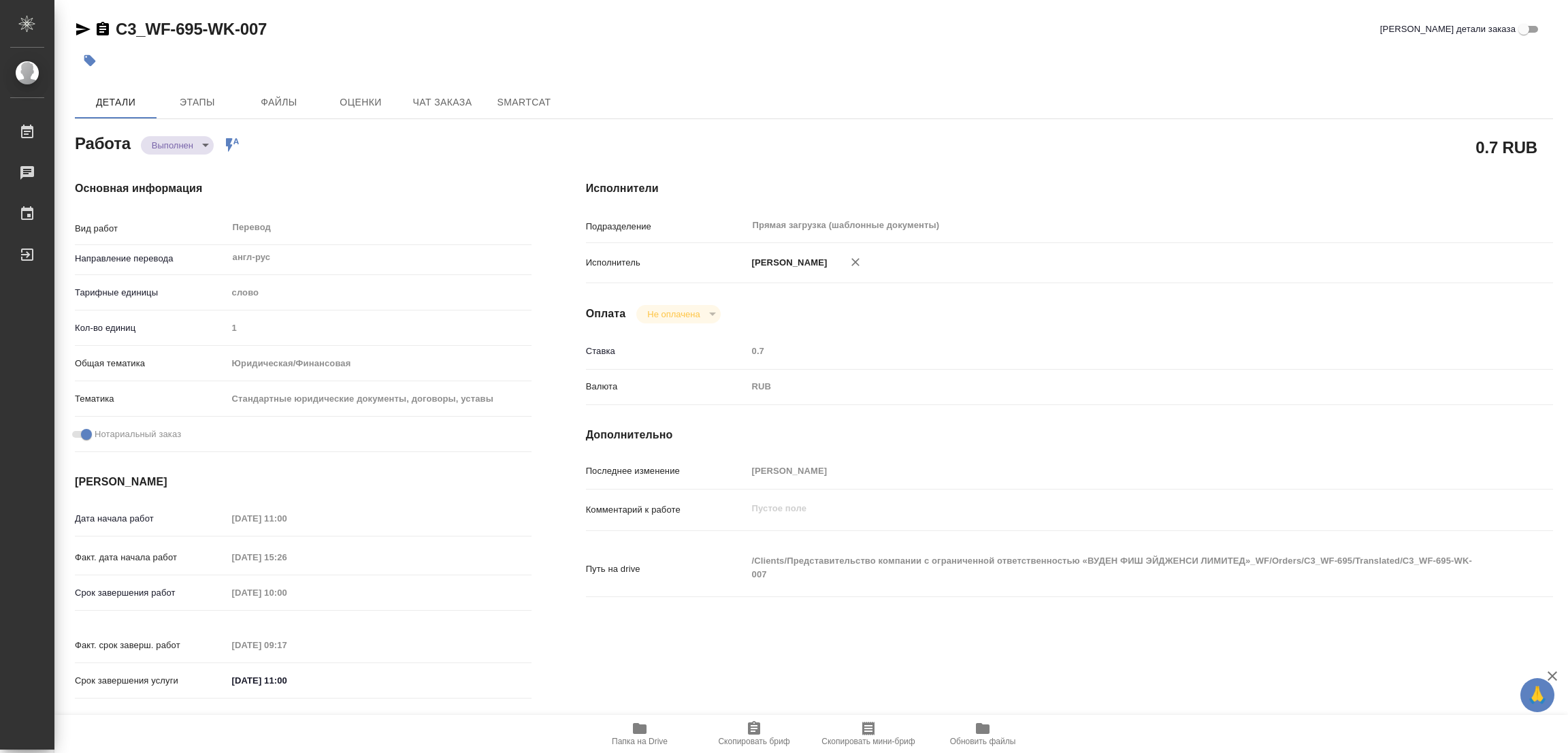
type input "1"
type input "yr-fn"
type input "5f647205b73bc97568ca66bf"
checkbox input "true"
type input "16.09.2025 11:00"
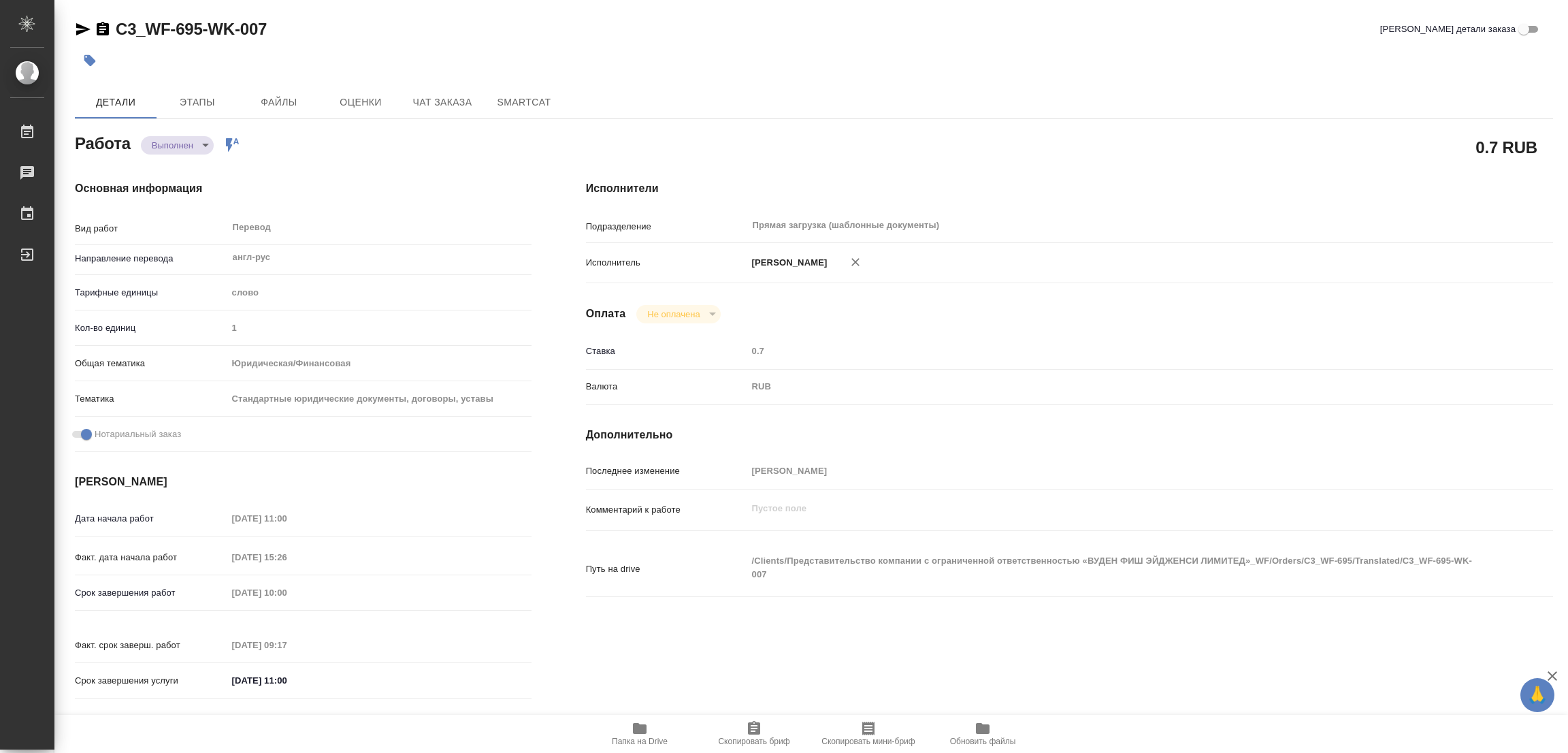
type input "16.09.2025 15:26"
type input "18.09.2025 10:00"
type input "18.09.2025 09:17"
type input "18.09.2025 11:00"
type input "Прямая загрузка (шаблонные документы)"
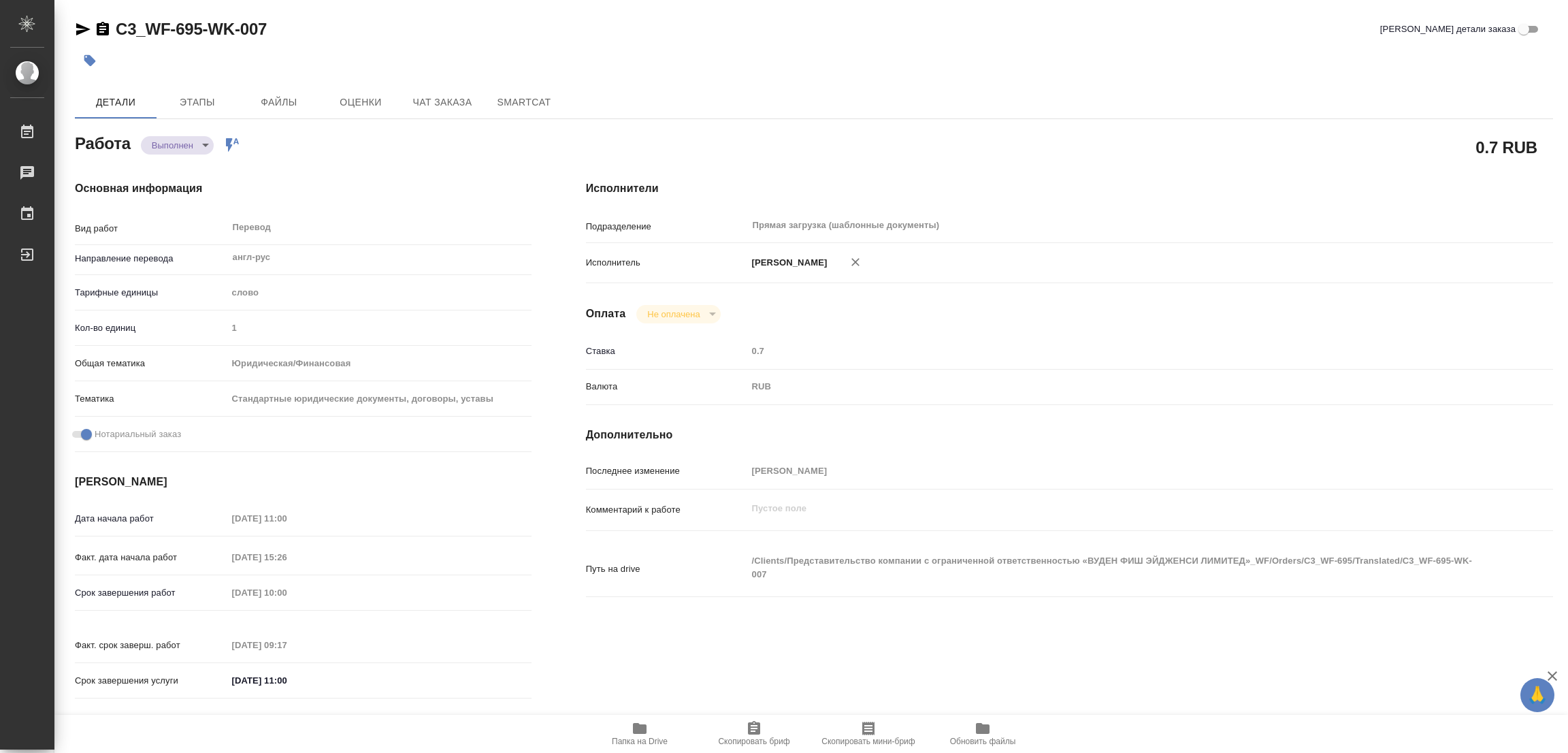
type input "notPayed"
type input "0.7"
type input "RUB"
type input "Попова Галина"
type textarea "x"
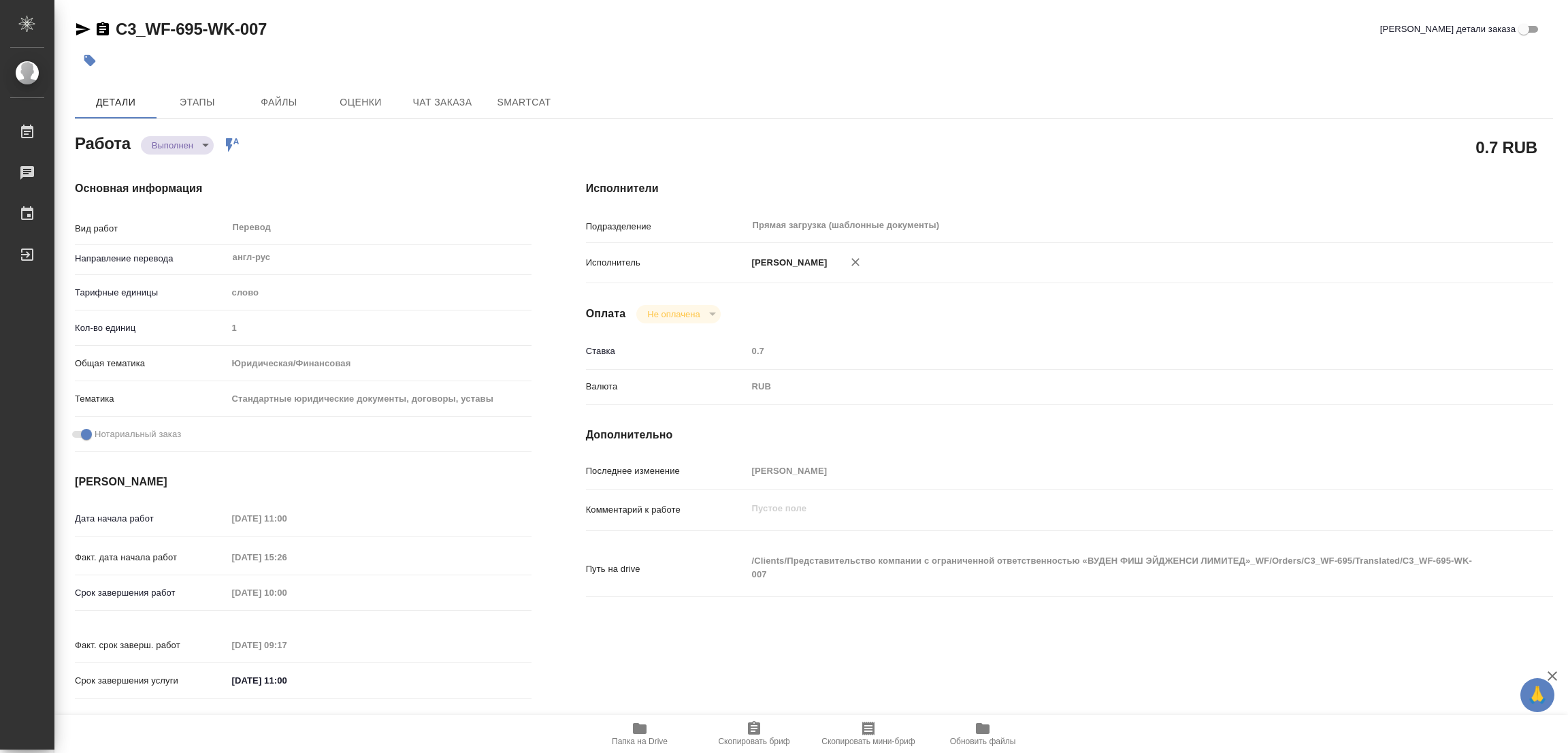
type textarea "/Clients/Представительство компании с ограниченной ответственностью «ВУДЕН ФИШ …"
type textarea "x"
type input "C3_WF-695"
type input "Перевод Стандарт"
type input "Постредактура машинного перевода, Перевод, Приёмка по качеству, Корректура, Ред…"
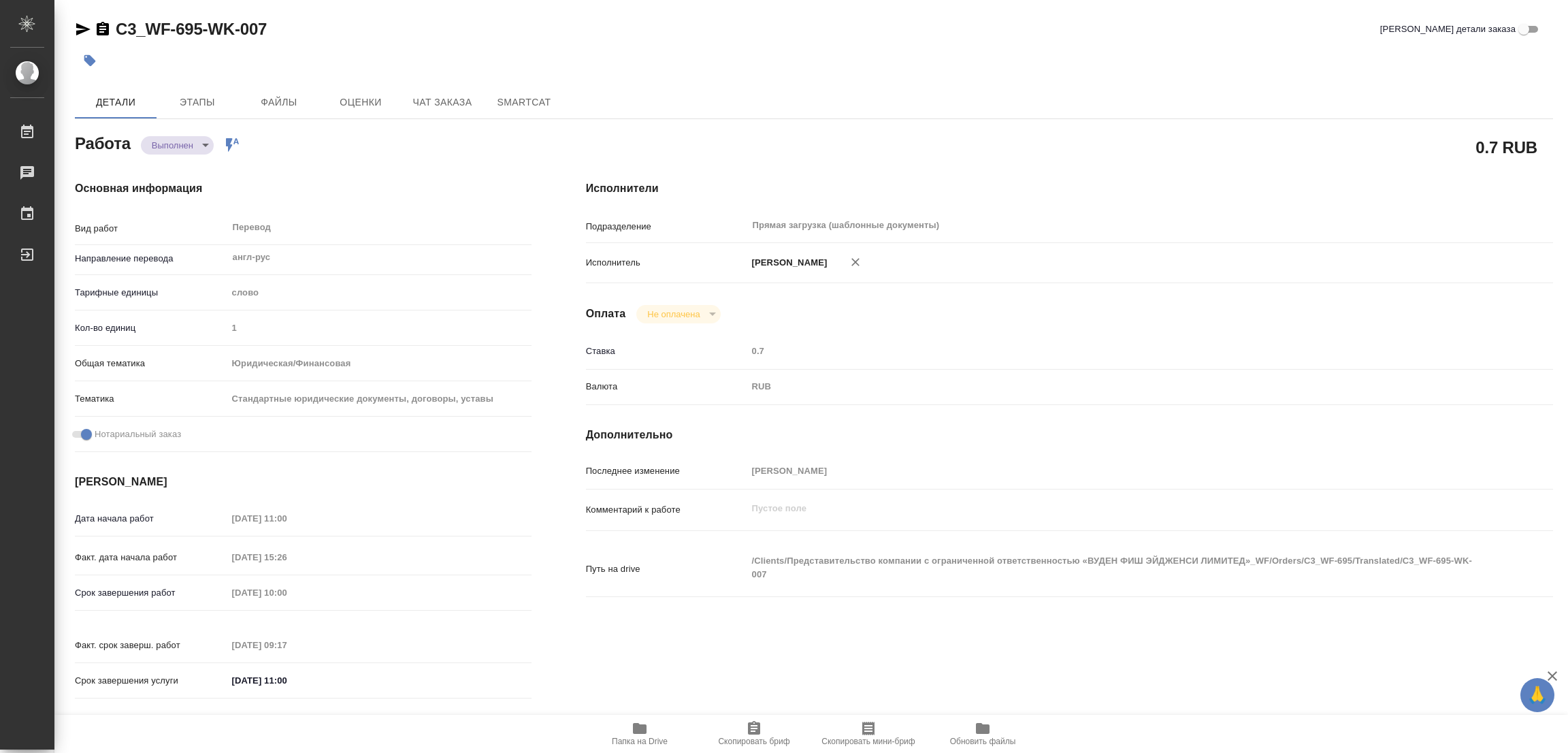
type input "Никитина Татьяна"
type input "/Clients/Представительство компании с ограниченной ответственностью «ВУДЕН ФИШ …"
type textarea "x"
type textarea "двуяз не трогаем, удаляем, переводим только то, что без дубляжа"
type textarea "x"
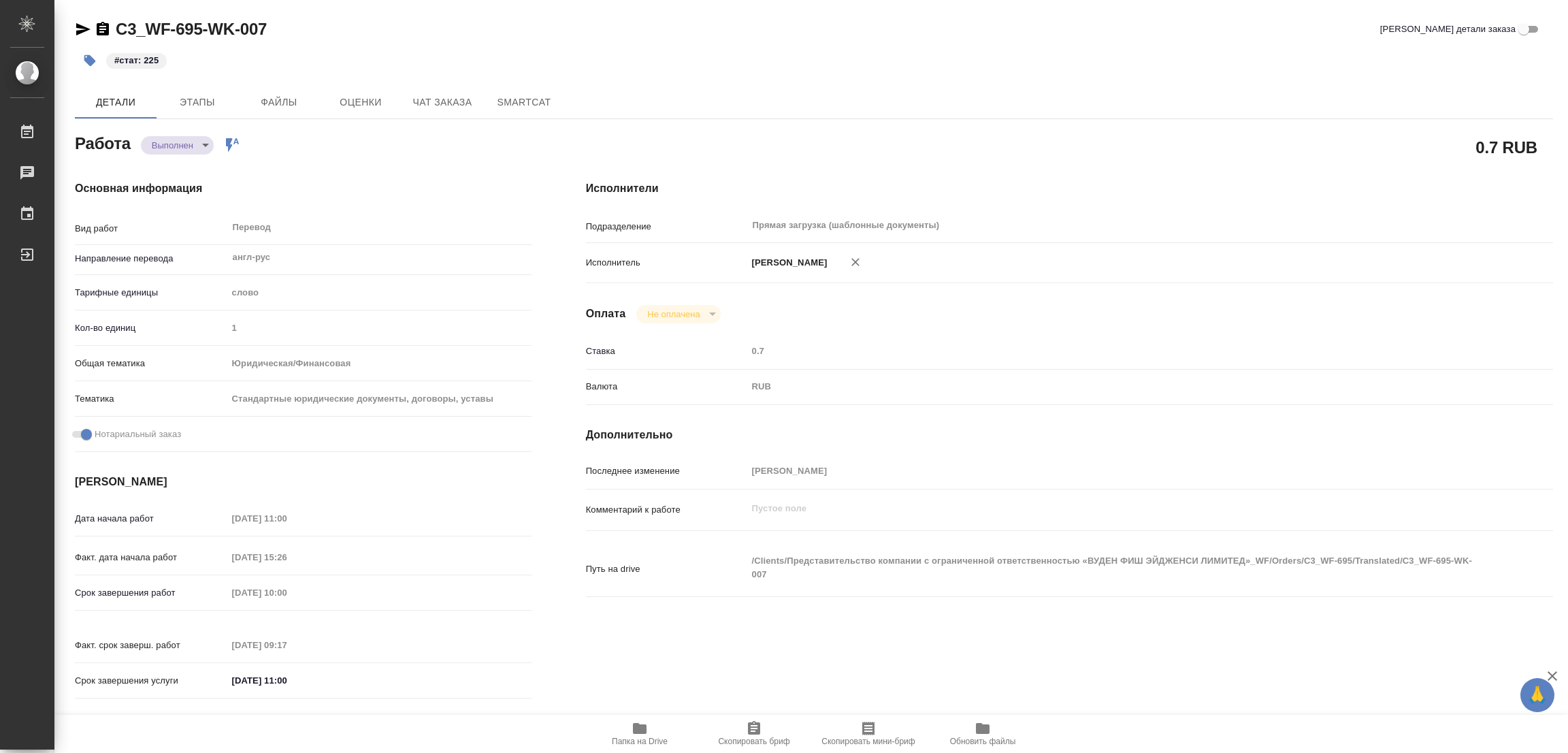
type textarea "x"
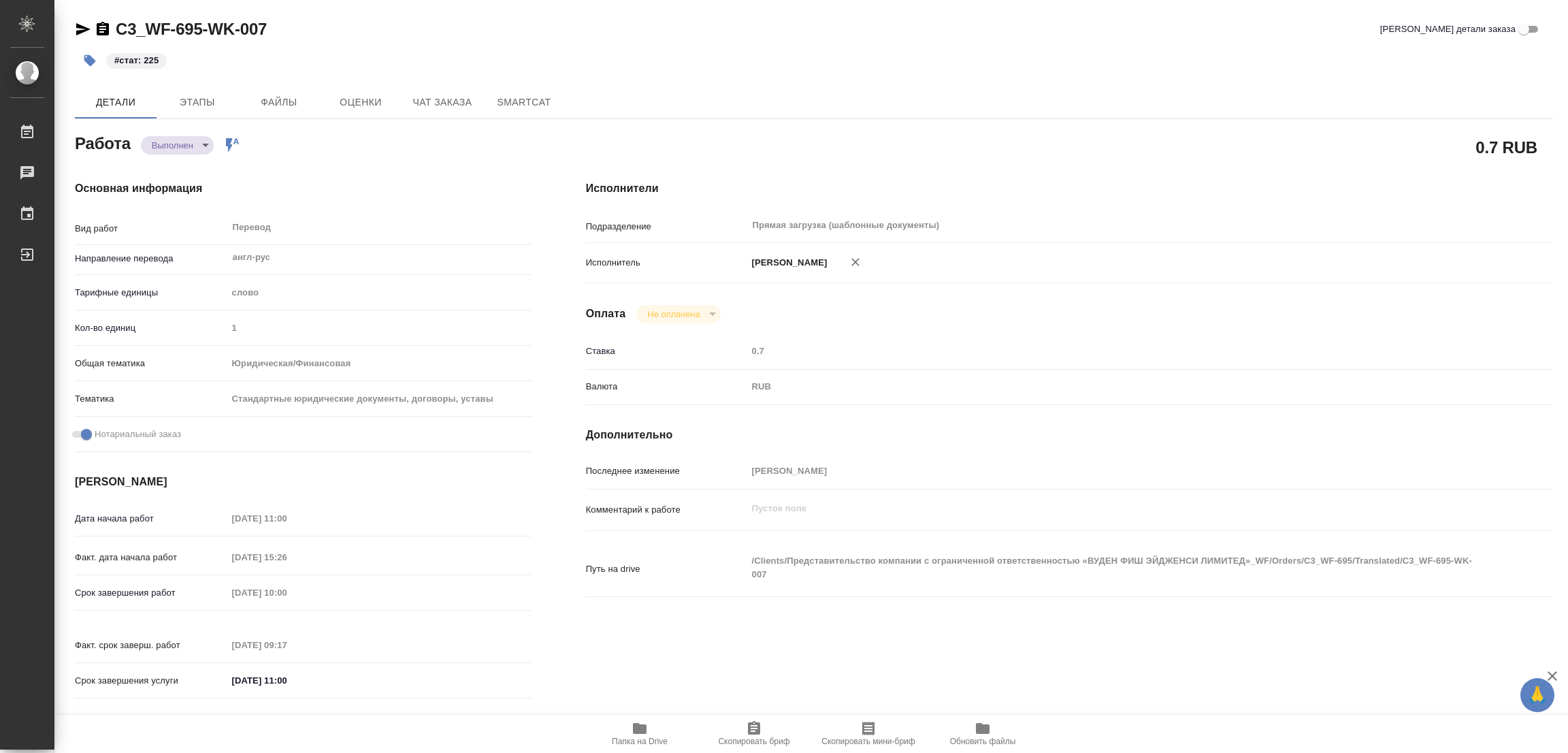
type textarea "x"
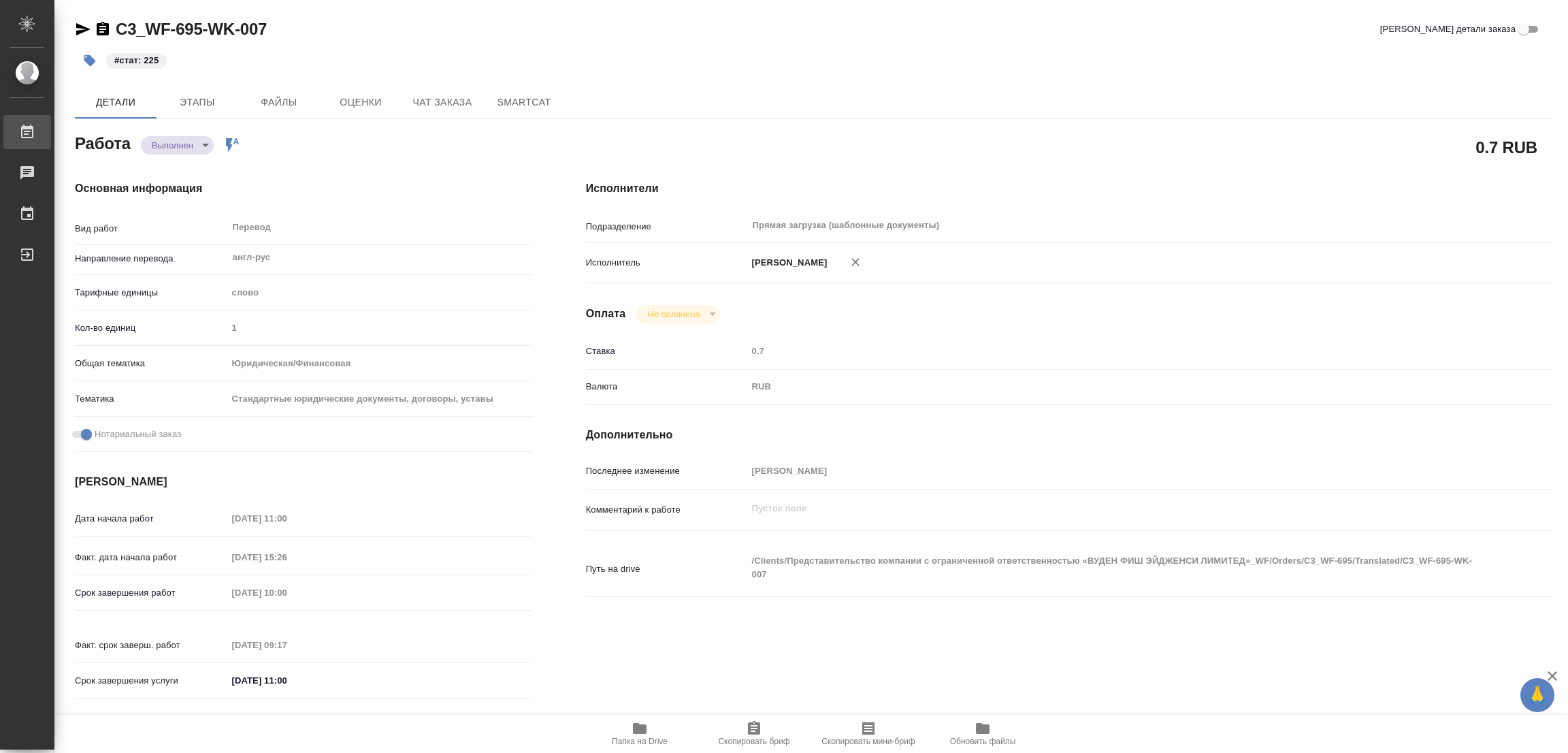
type textarea "x"
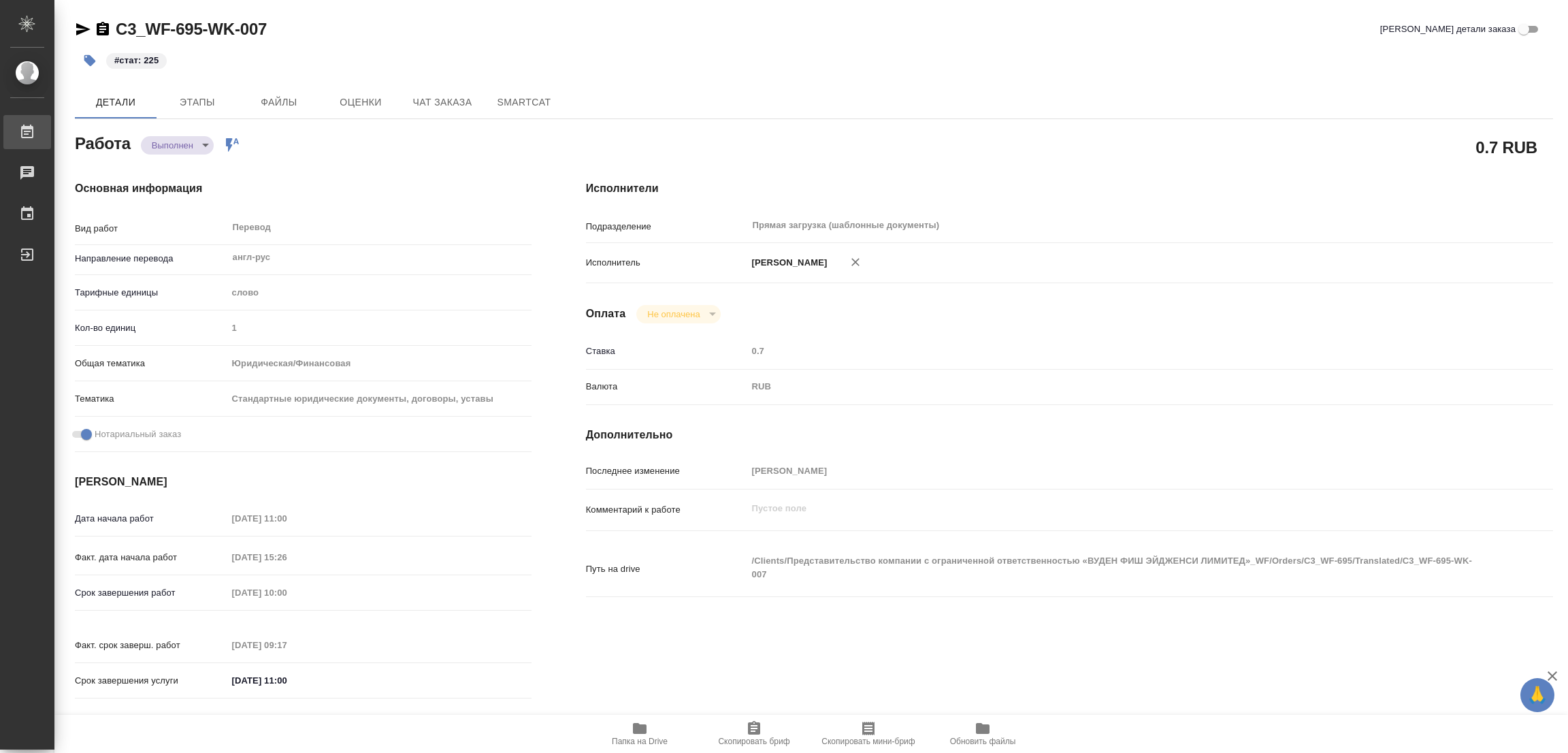
type textarea "x"
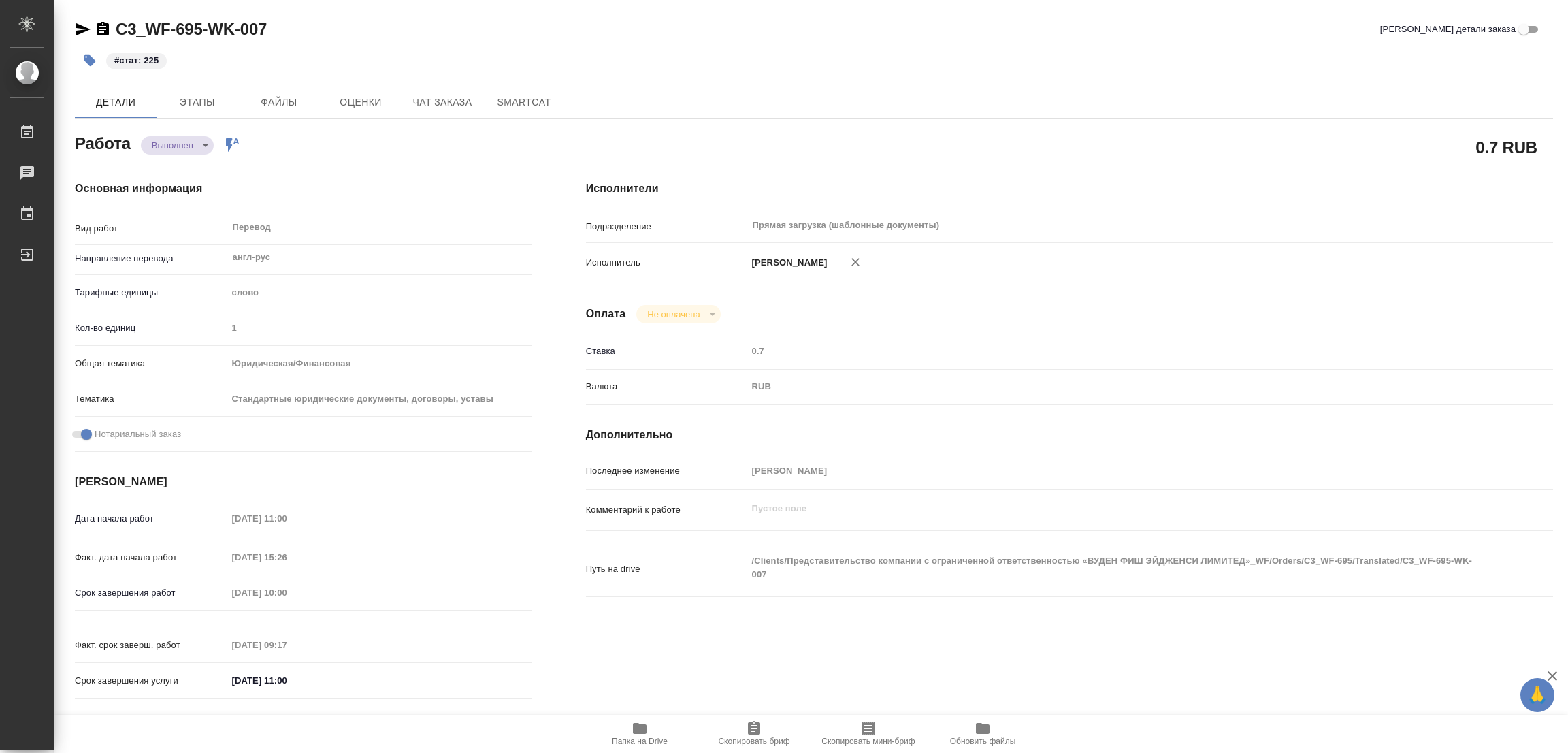
type textarea "x"
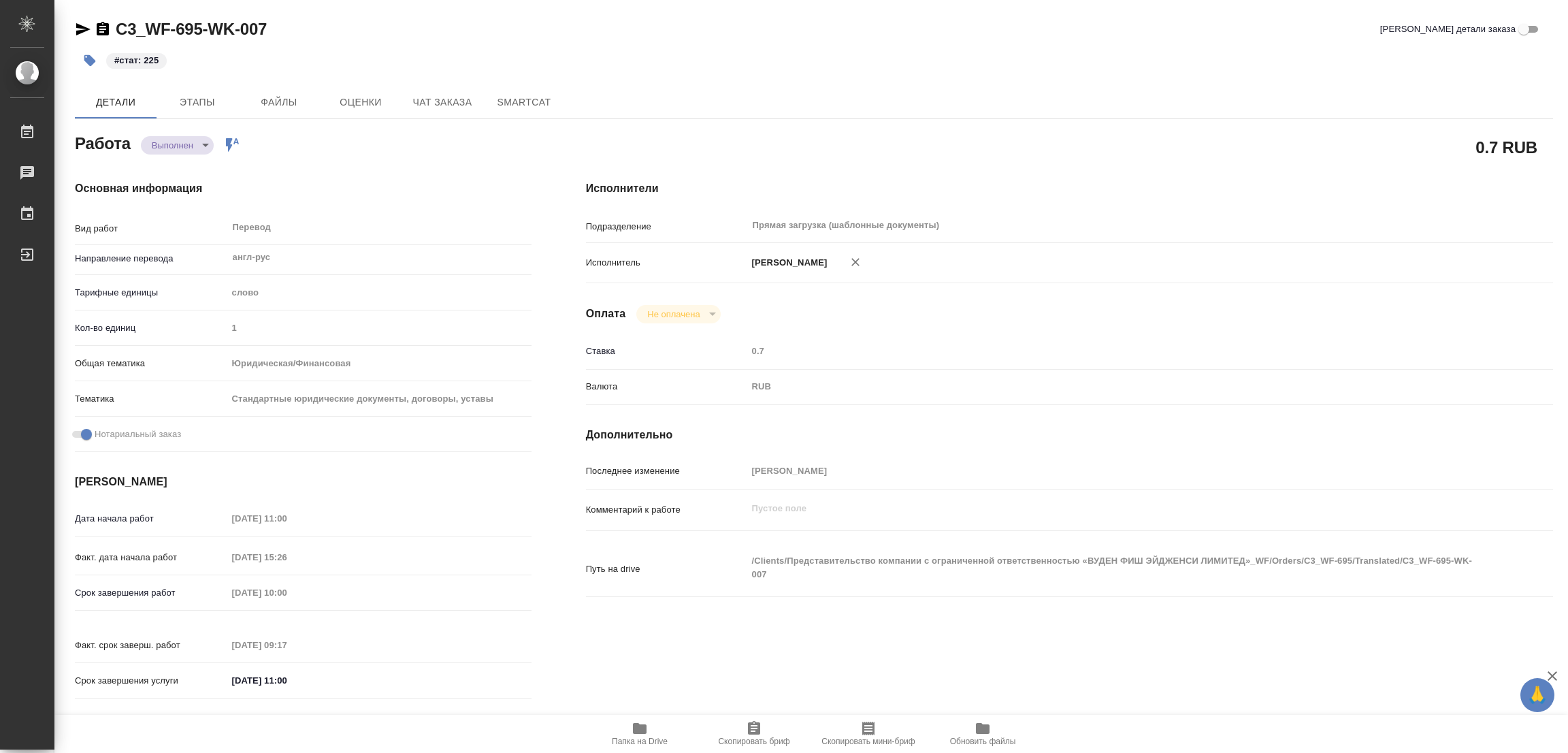
click at [1054, 192] on h4 "Исполнители" at bounding box center [1070, 189] width 967 height 16
click at [460, 51] on div "#стат: 225" at bounding box center [568, 60] width 986 height 30
click at [386, 39] on div "C3_WF-695-WK-007 Кратко детали заказа" at bounding box center [814, 29] width 1478 height 22
click at [409, 222] on div "Перевод x ​" at bounding box center [373, 229] width 293 height 31
click at [644, 28] on div "C3_WF-695-WK-007 Кратко детали заказа" at bounding box center [814, 29] width 1478 height 22
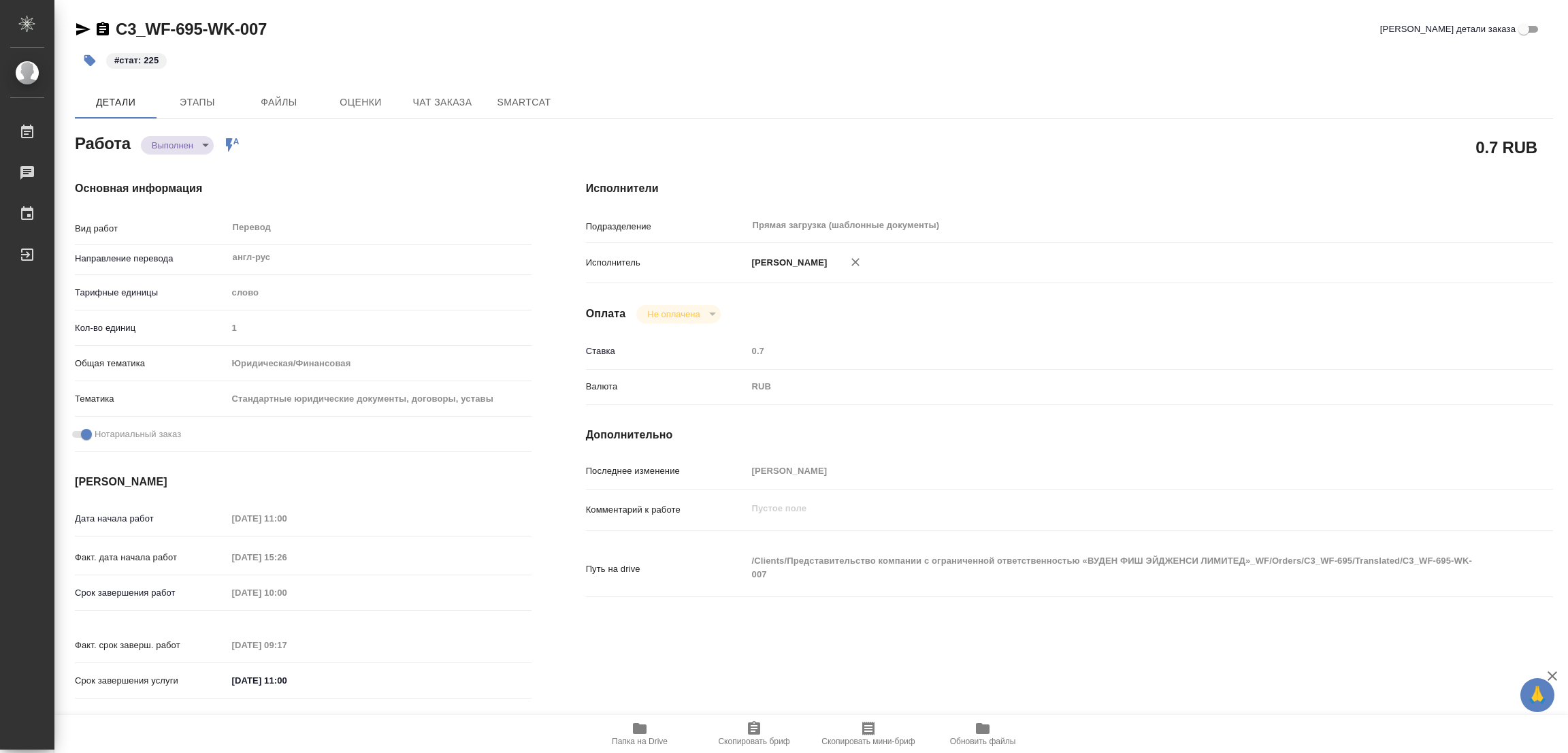
type textarea "x"
